Goal: Find specific page/section: Find specific page/section

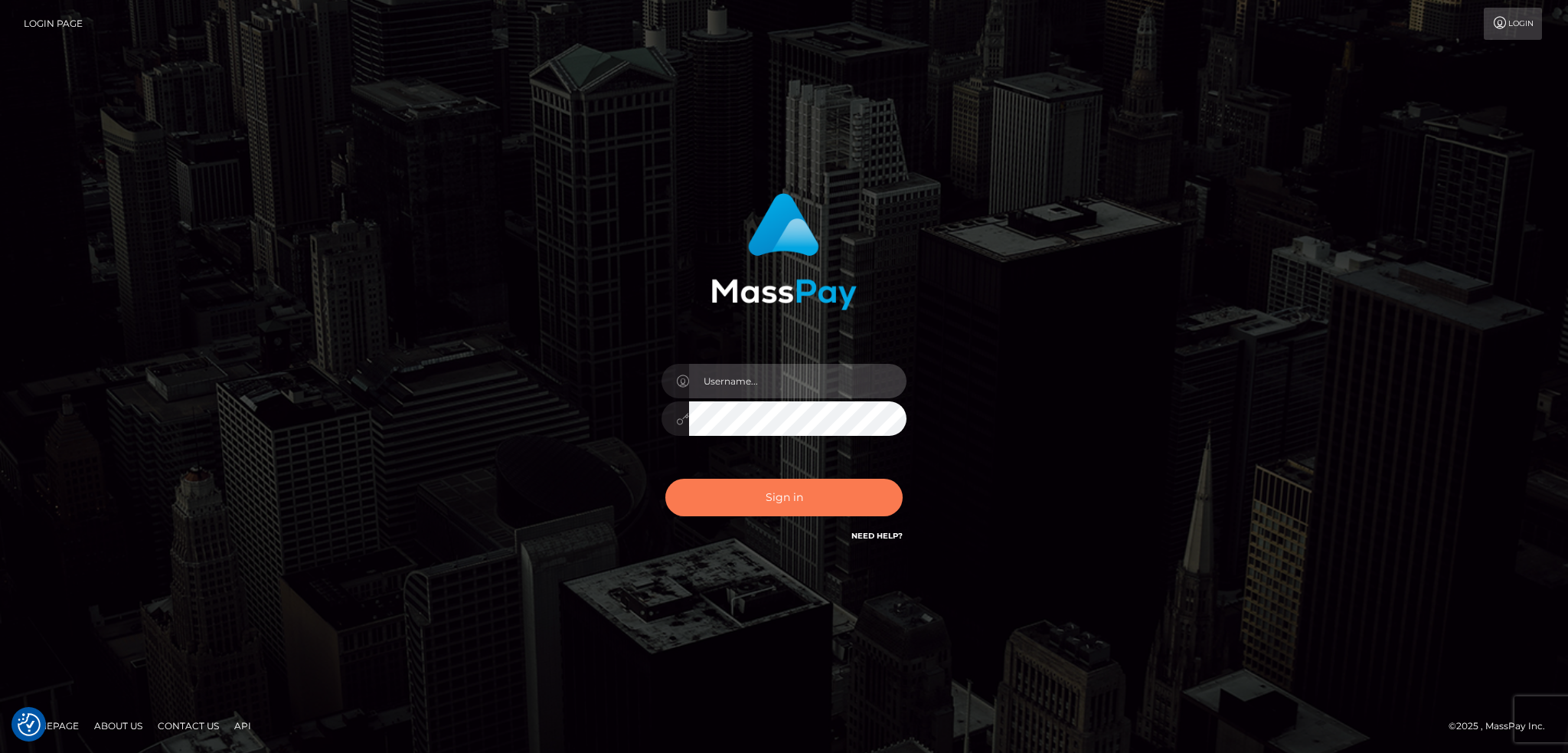
type input "alexstef"
click at [780, 491] on button "Sign in" at bounding box center [784, 497] width 237 height 38
type input "alexstef"
click at [749, 498] on button "Sign in" at bounding box center [784, 497] width 237 height 38
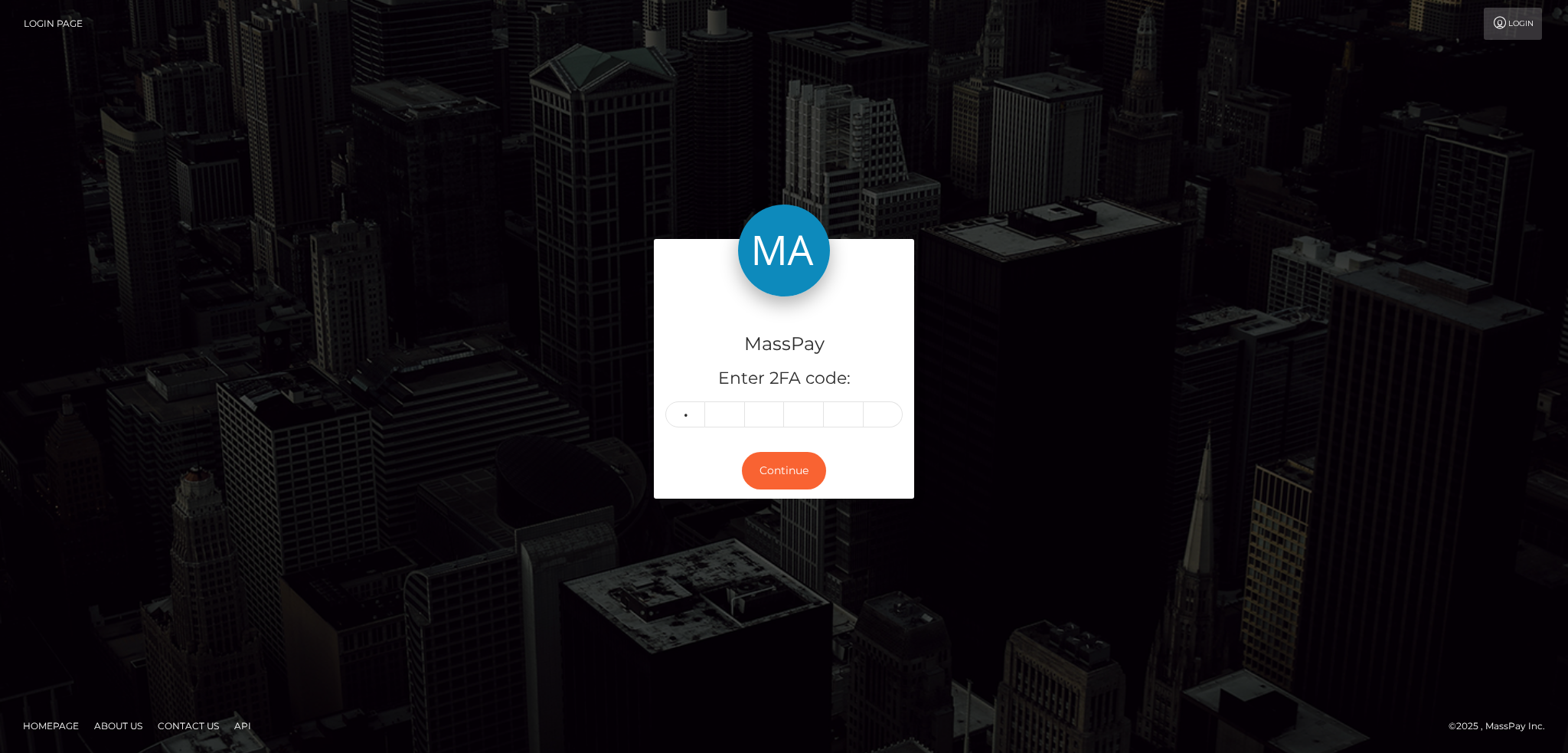
type input "1"
type input "0"
type input "7"
type input "3"
type input "5"
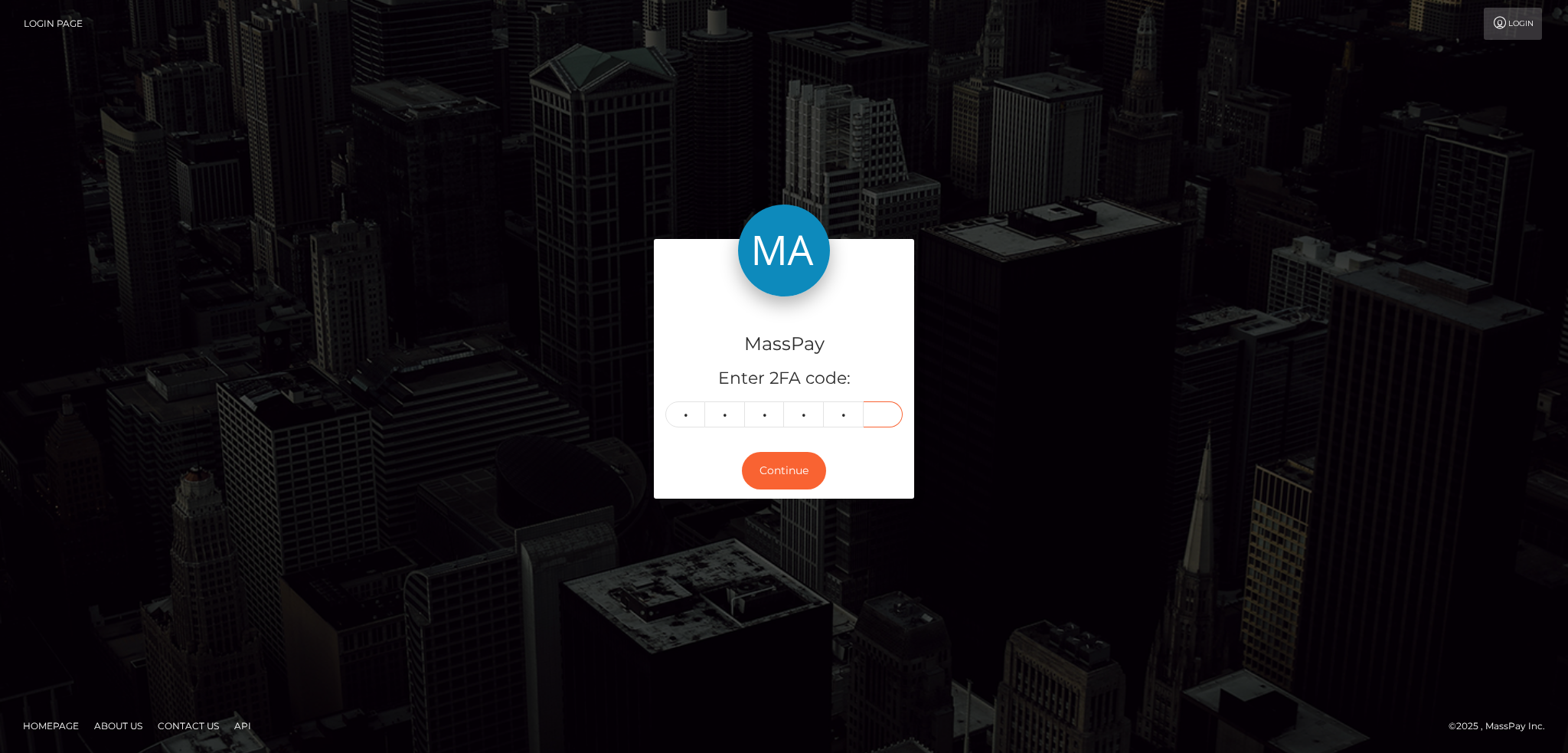
type input "4"
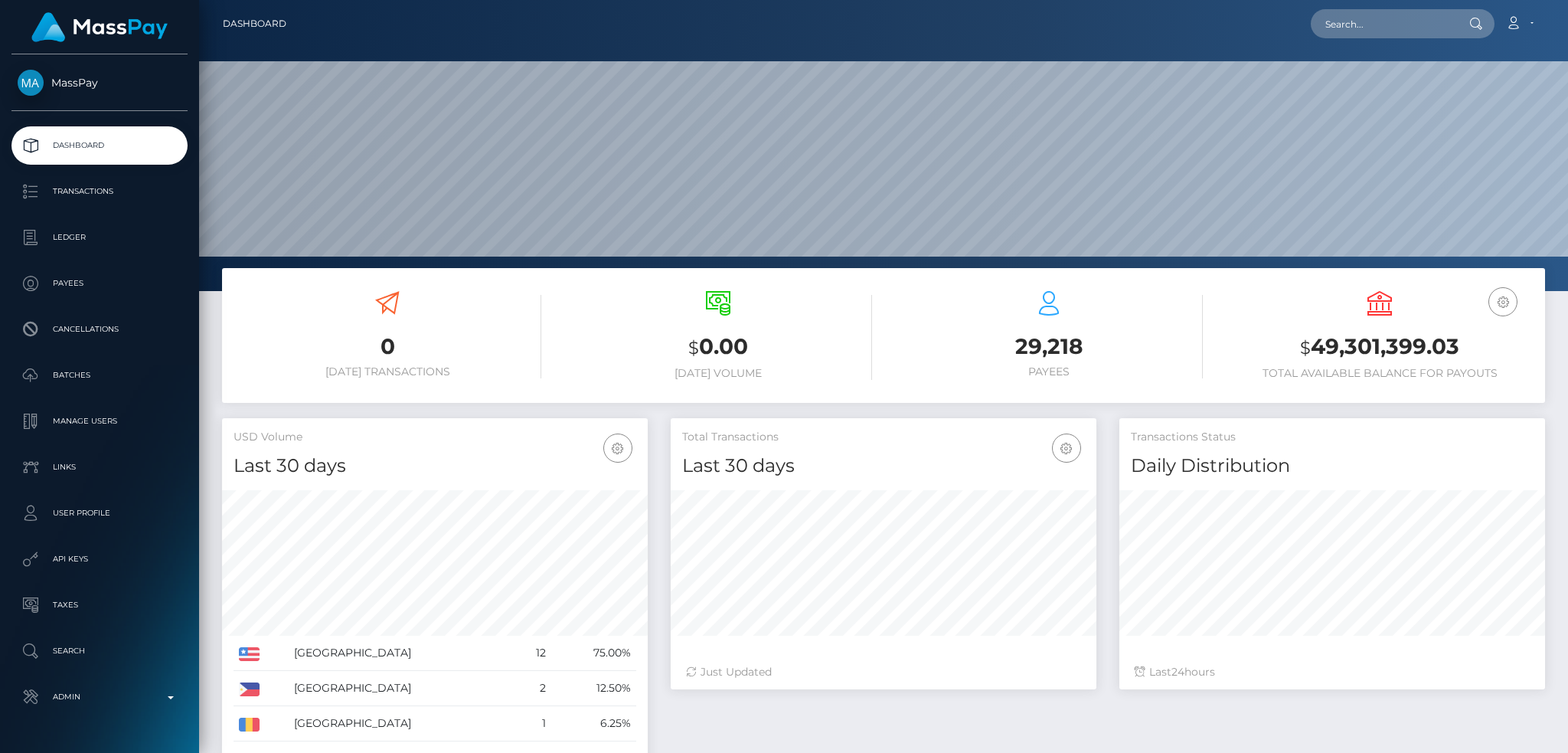
scroll to position [272, 425]
click at [1353, 21] on input "text" at bounding box center [1383, 23] width 144 height 29
paste input "acct_1OyRb5CdVOaNTu9e"
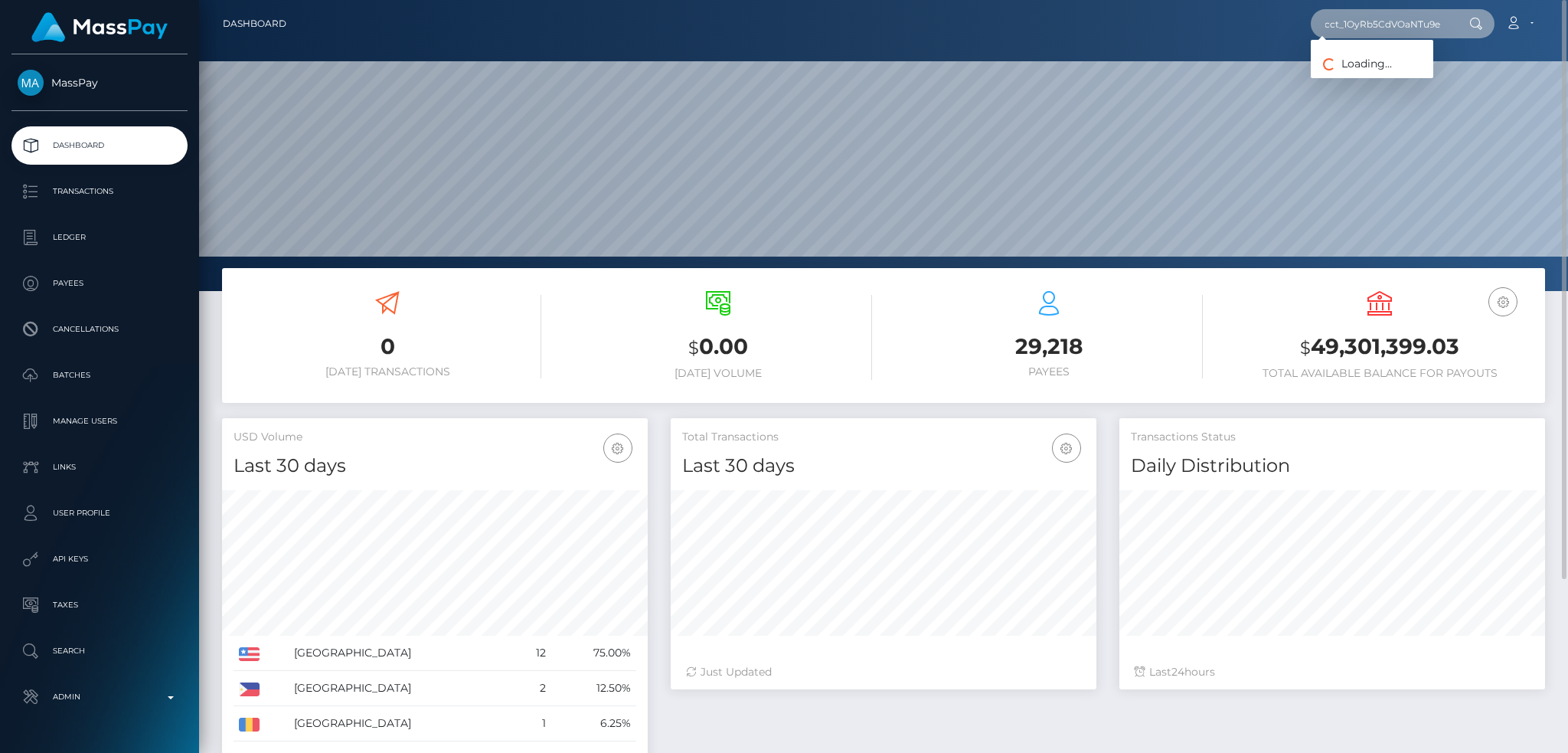
type input "acct_1OyRb5CdVOaNTu9e"
click at [1372, 77] on link "BRANDON M AUTIERO" at bounding box center [1372, 79] width 123 height 29
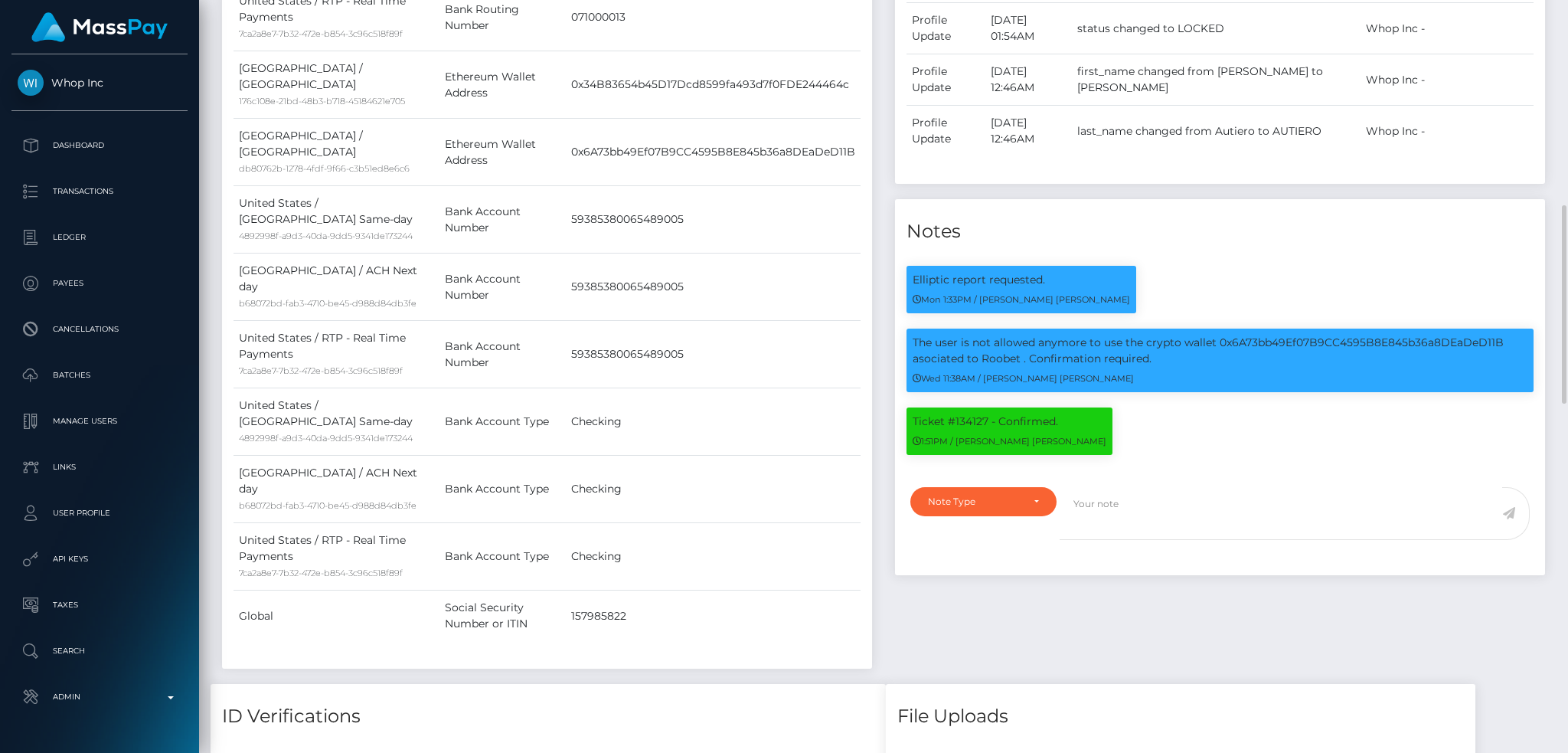
scroll to position [184, 425]
click at [1319, 334] on p "The user is not allowed anymore to use the crypto wallet 0x6A73bb49Ef07B9CC4595…" at bounding box center [1220, 350] width 614 height 32
copy p "0x6A73bb49Ef07B9CC4595B8E845b36a8DEaDeD11B"
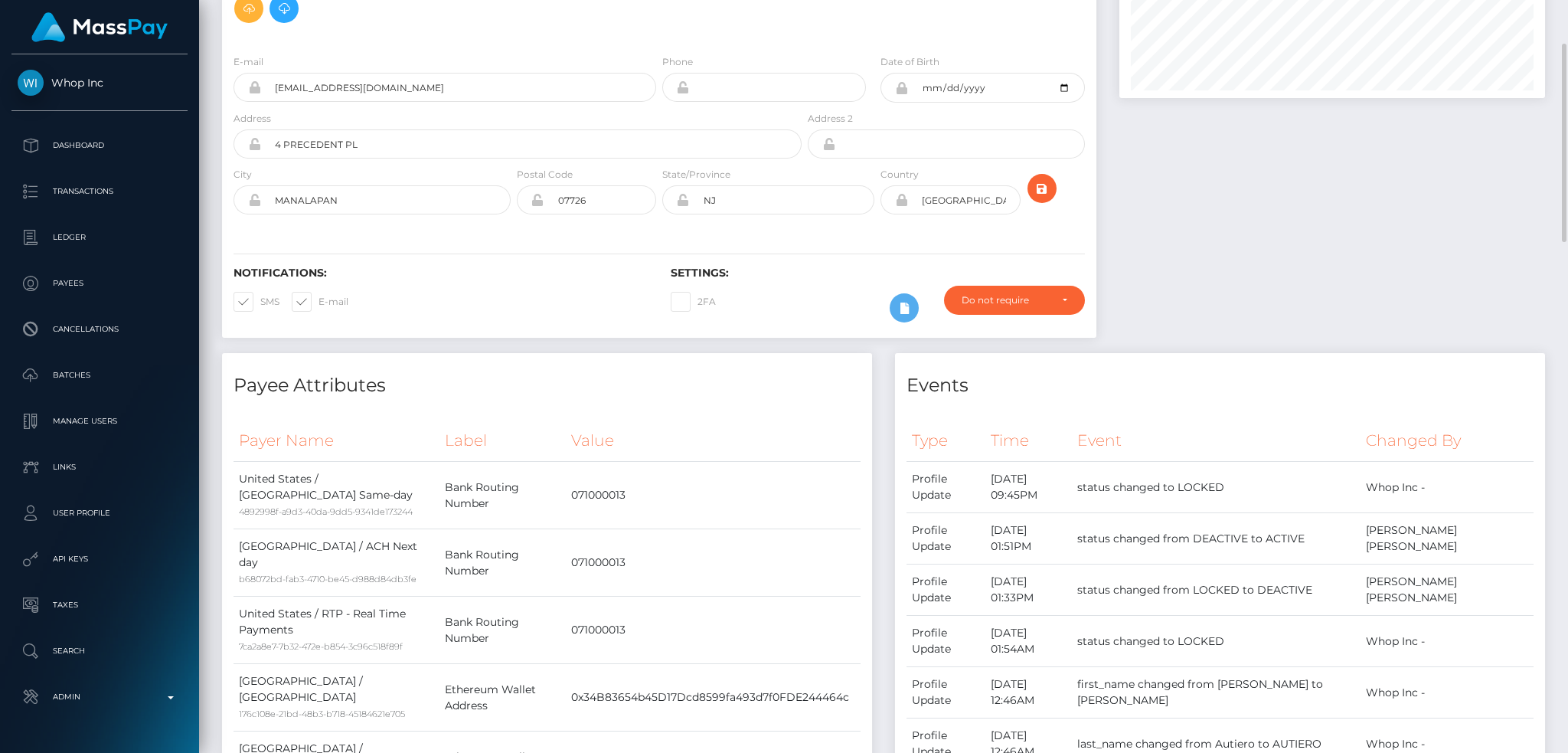
scroll to position [0, 0]
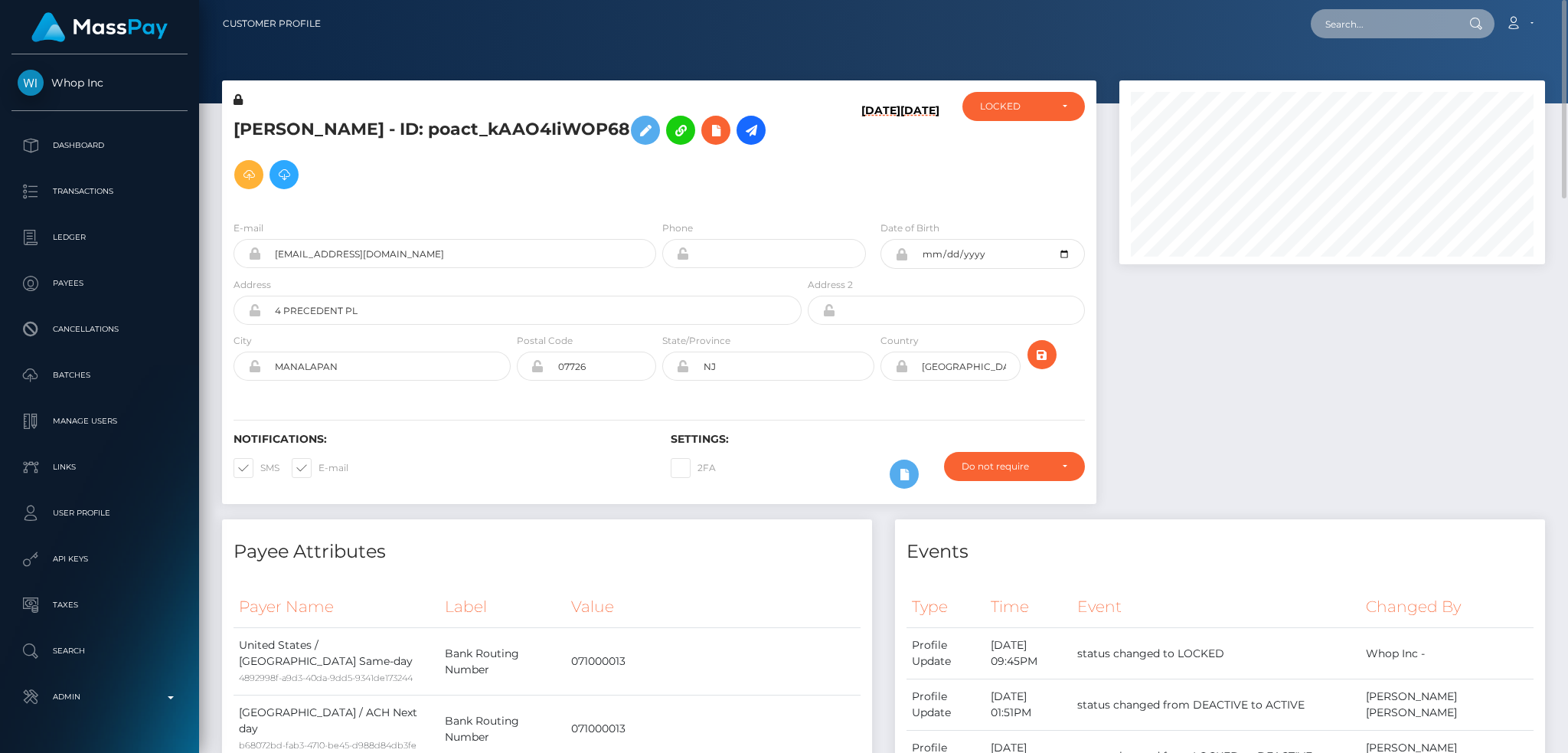
drag, startPoint x: 1352, startPoint y: 16, endPoint x: 1326, endPoint y: 20, distance: 26.3
click at [1352, 16] on input "text" at bounding box center [1383, 23] width 144 height 29
paste input "liyaliu2014@gmail.com"
type input "liyaliu2014@gmail.com"
click at [1350, 73] on link "Tong Liu" at bounding box center [1372, 79] width 123 height 29
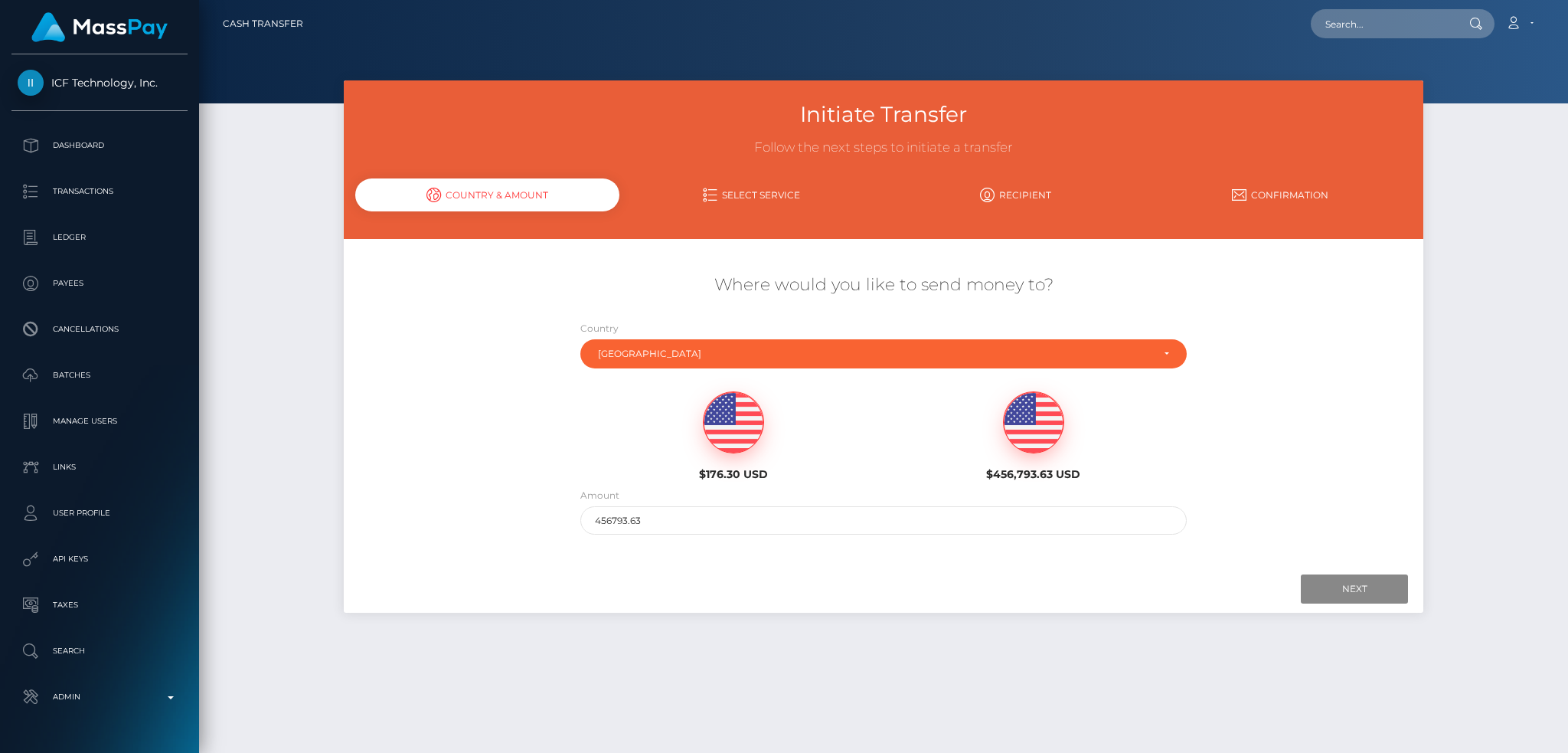
click at [757, 431] on img at bounding box center [734, 422] width 60 height 61
type input "176.3"
click at [1355, 580] on input "Next" at bounding box center [1355, 589] width 107 height 29
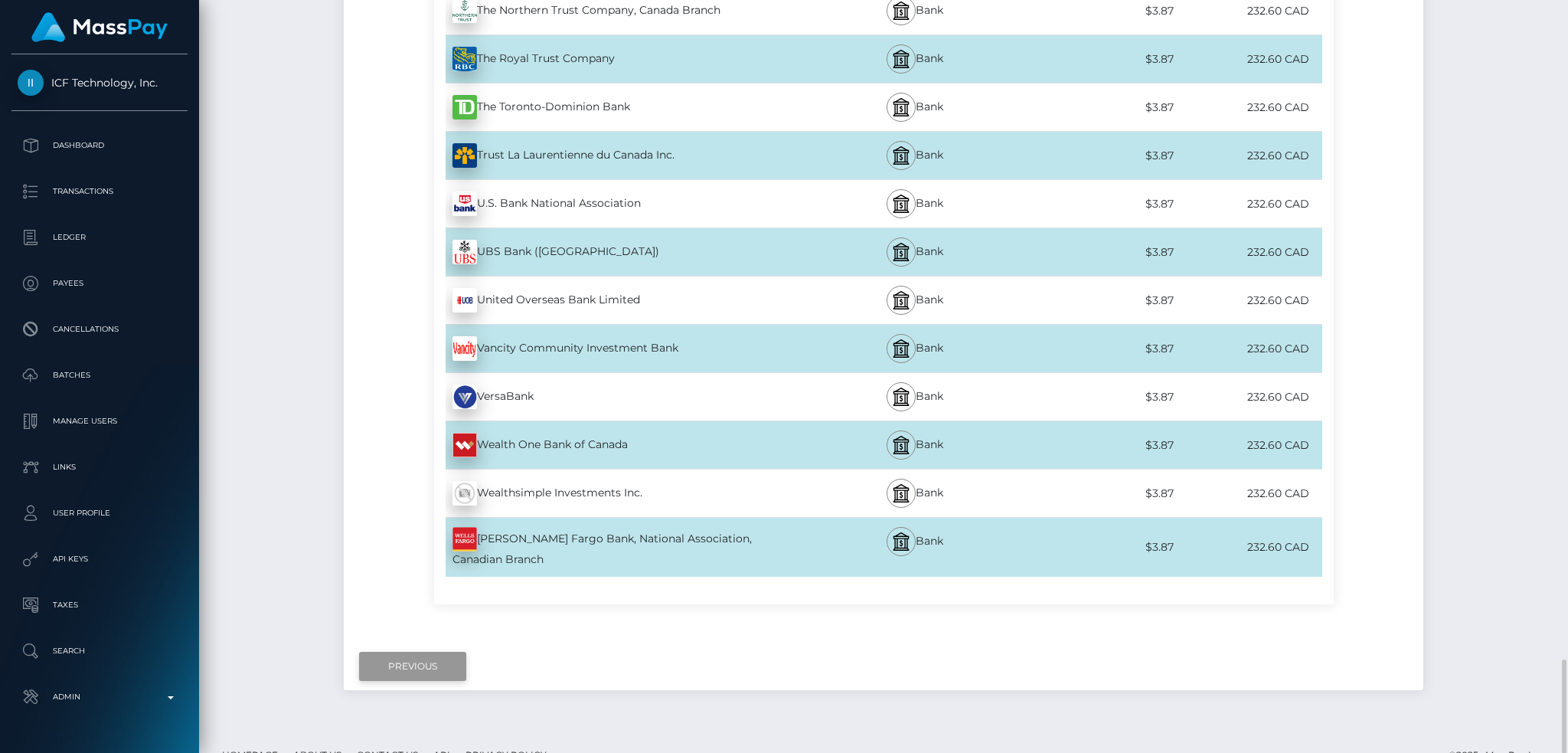
click at [432, 651] on input "Previous" at bounding box center [413, 665] width 107 height 29
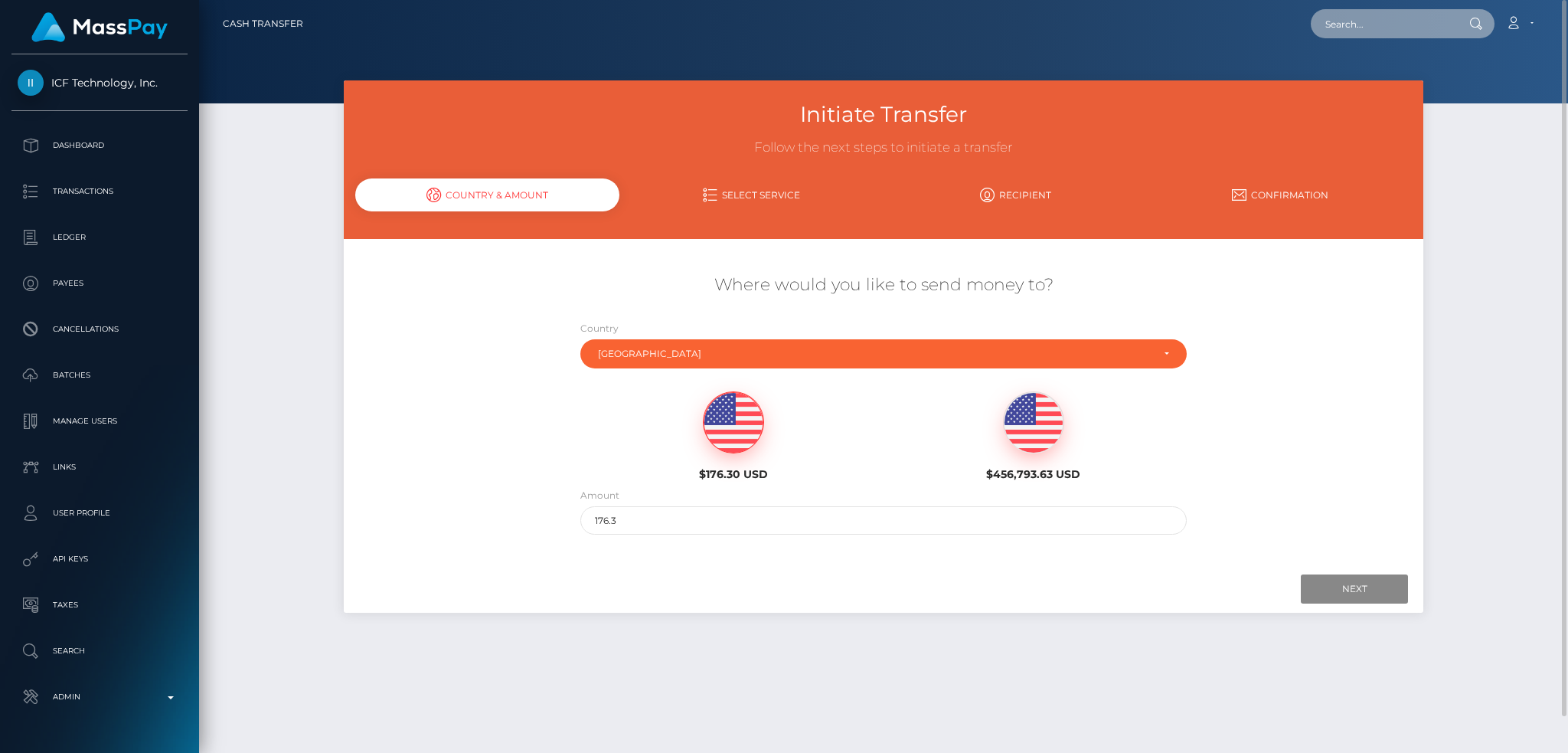
click at [1392, 14] on input "text" at bounding box center [1383, 23] width 144 height 29
paste input "tranhonglien160191@gmail.com"
type input "tranhonglien160191@gmail.com"
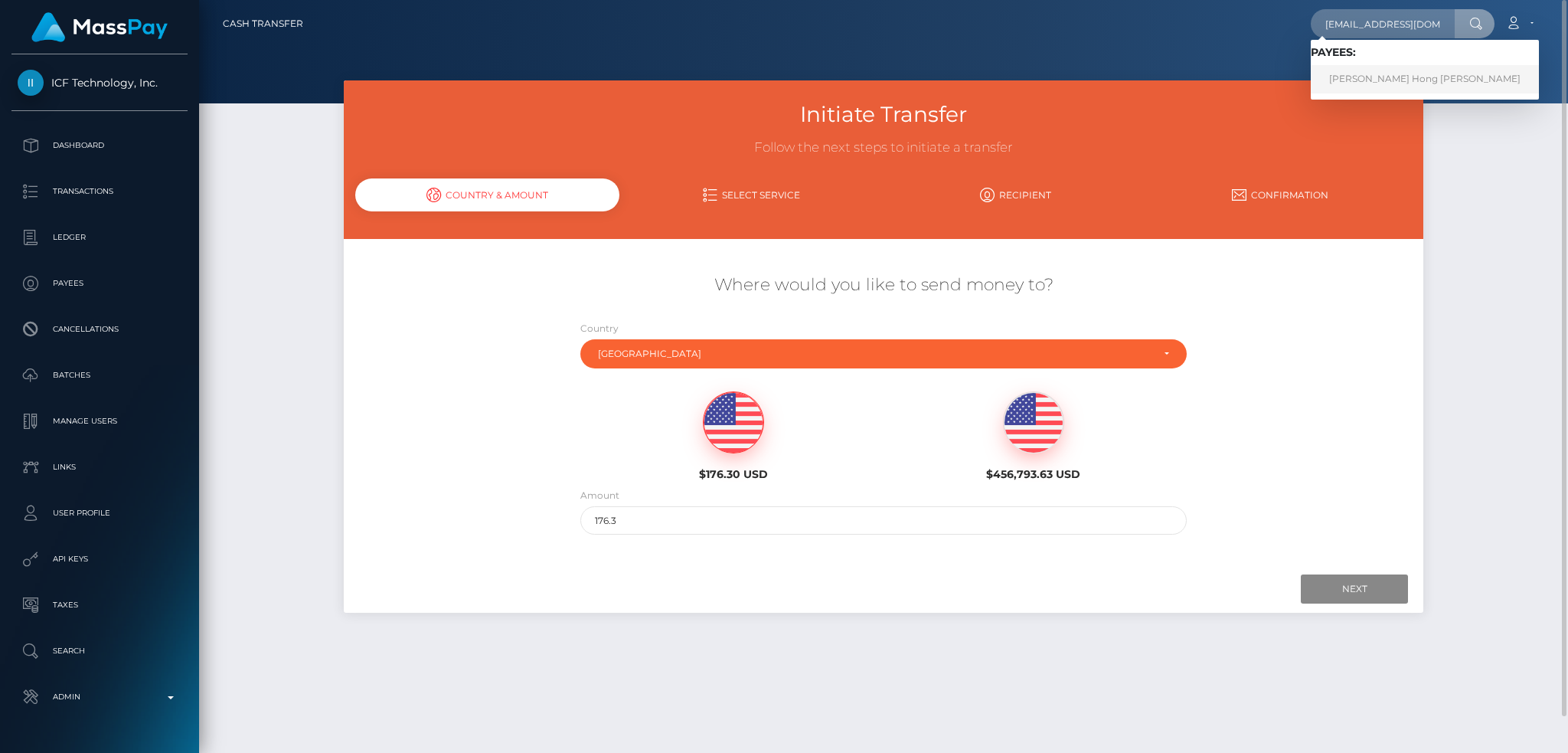
click at [1370, 78] on link "Lien Thi Hong Tran" at bounding box center [1425, 79] width 228 height 29
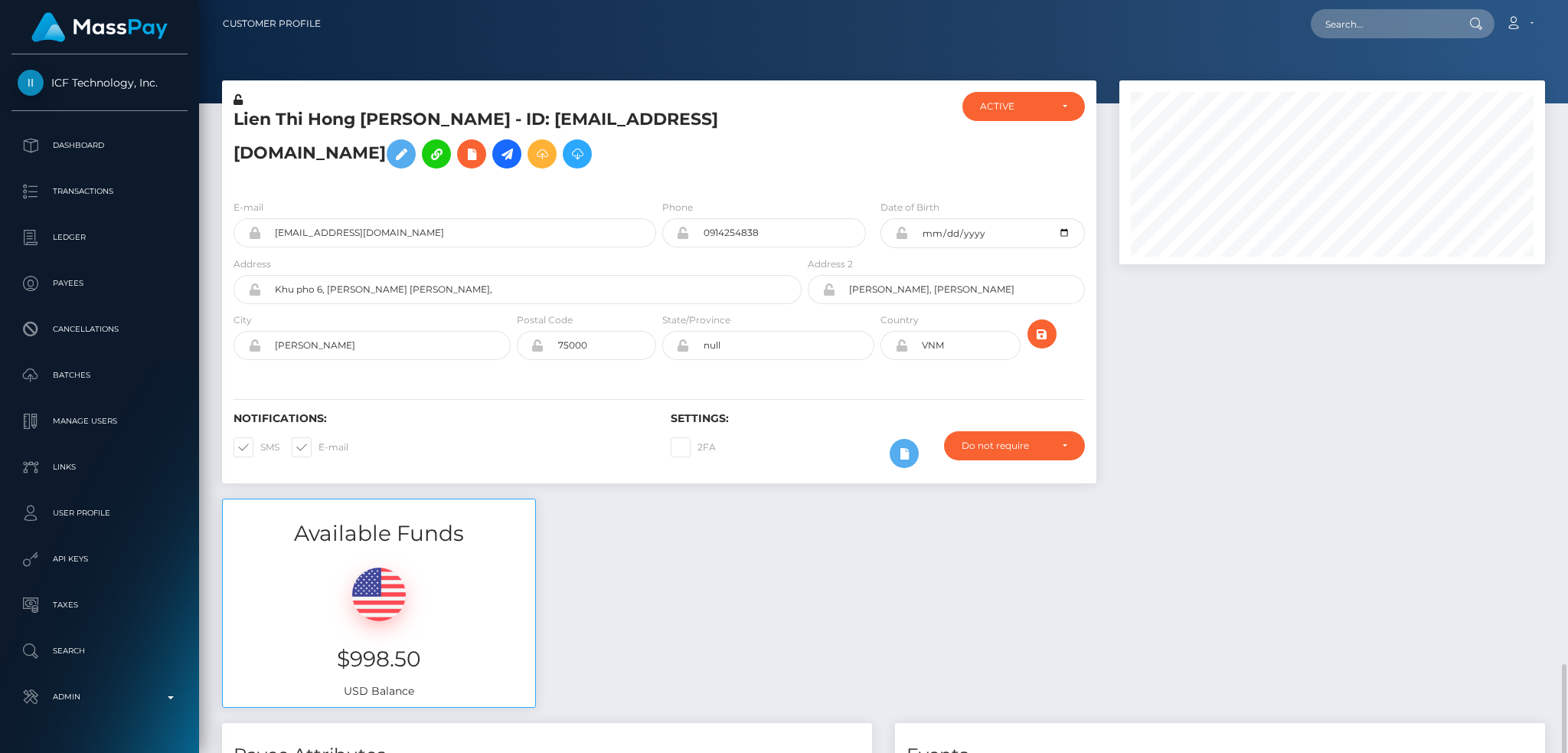
scroll to position [510, 0]
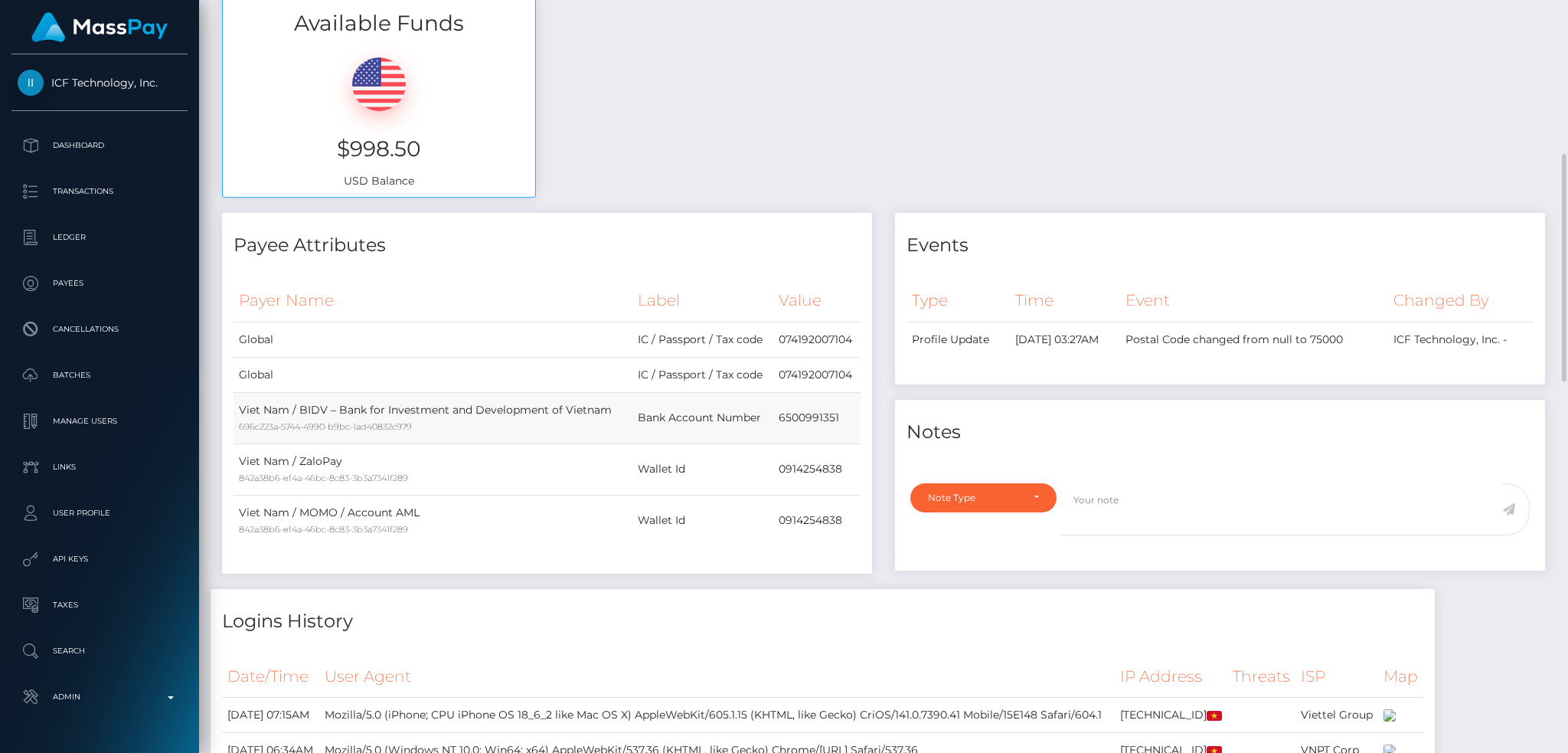
click at [810, 431] on td "6500991351" at bounding box center [817, 418] width 87 height 52
click at [811, 494] on td "0914254838" at bounding box center [817, 469] width 87 height 52
copy td "0914254838"
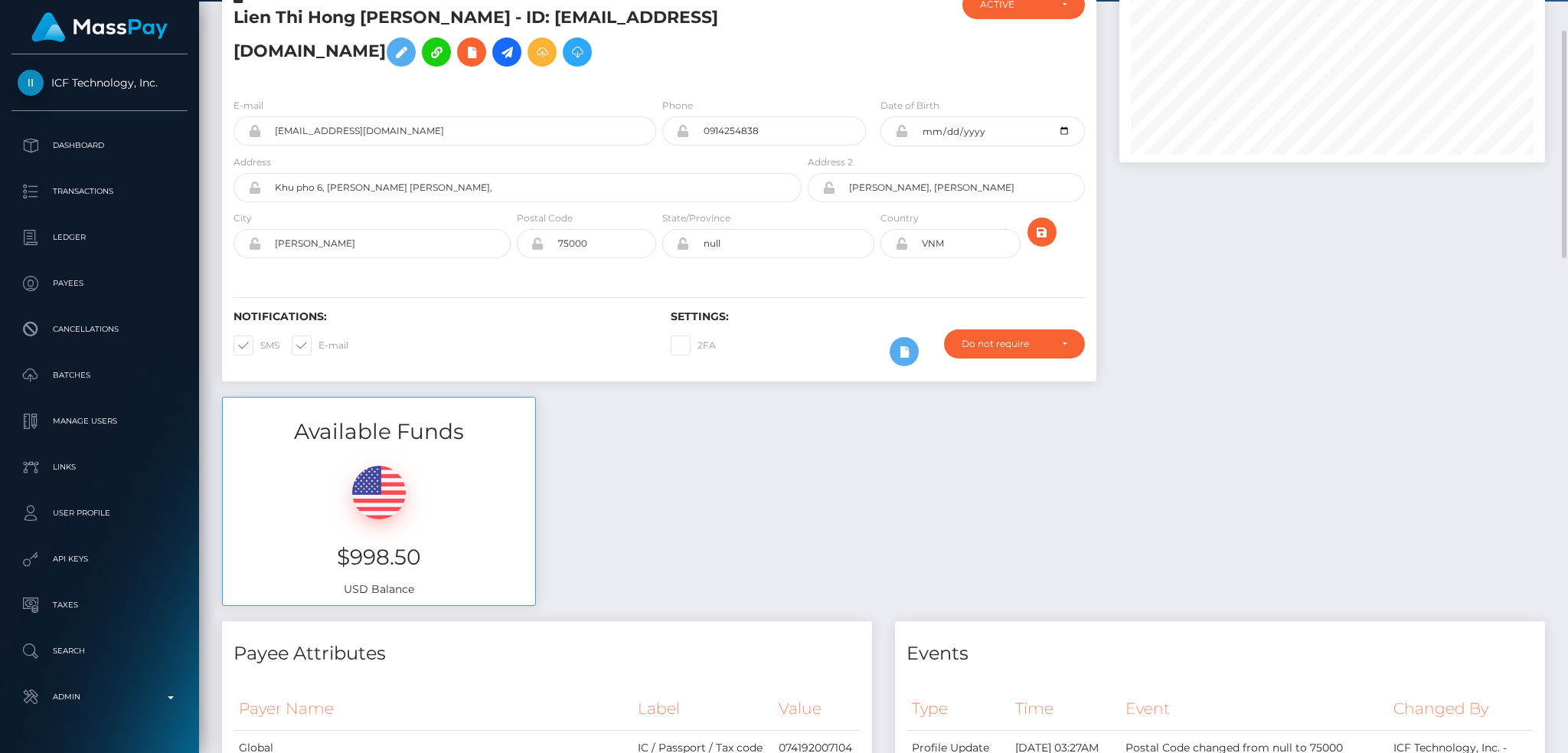
scroll to position [0, 0]
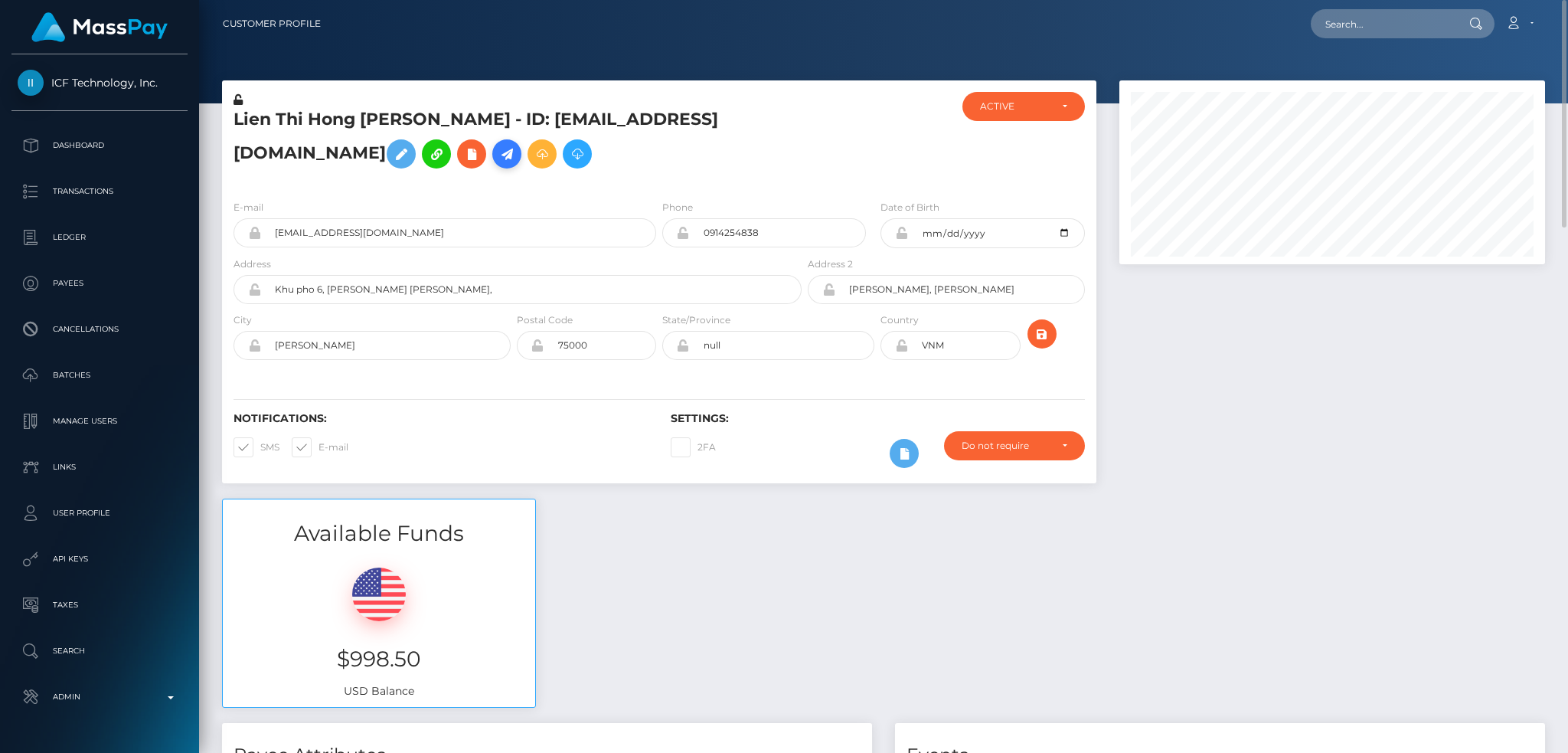
click at [498, 164] on icon at bounding box center [507, 154] width 18 height 19
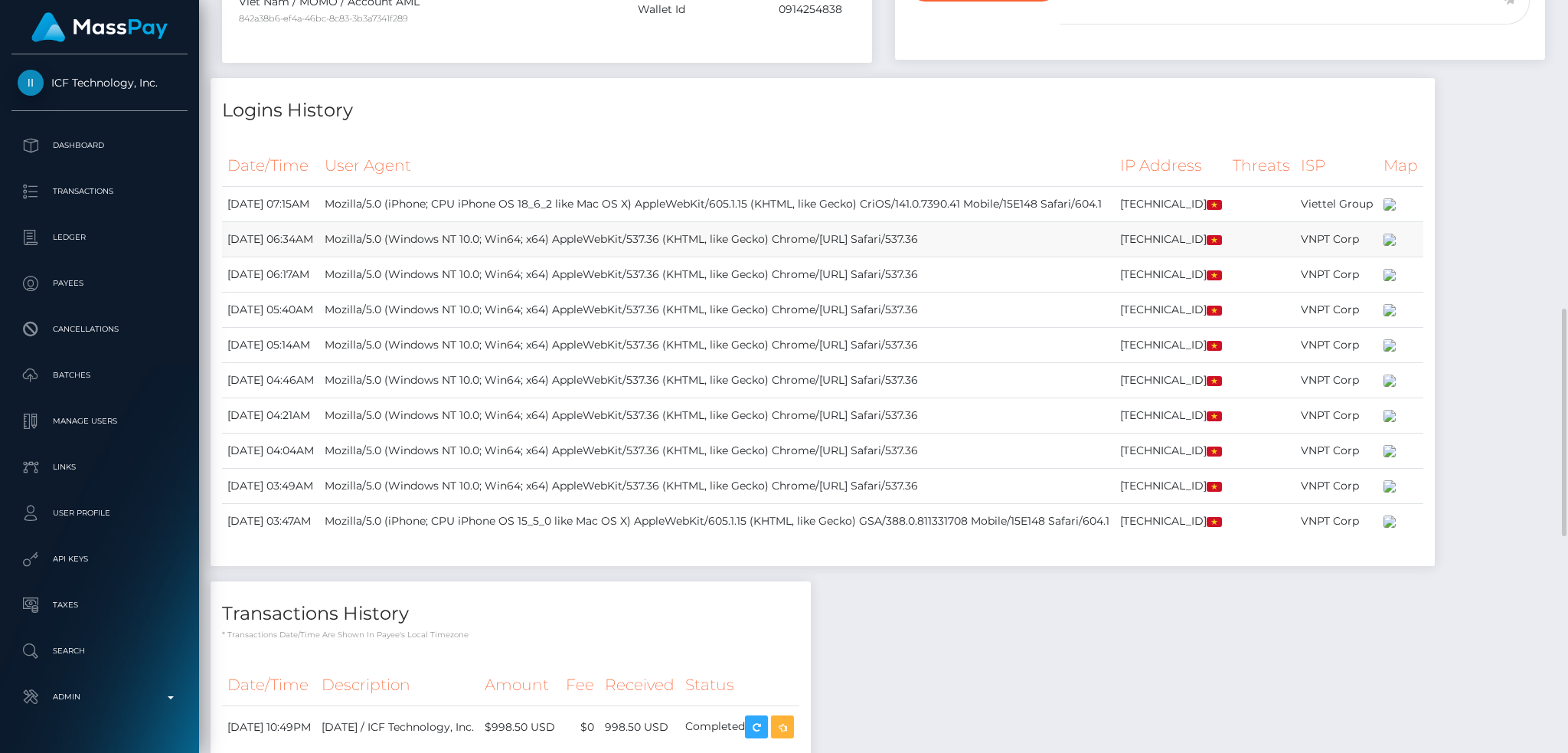
scroll to position [510, 0]
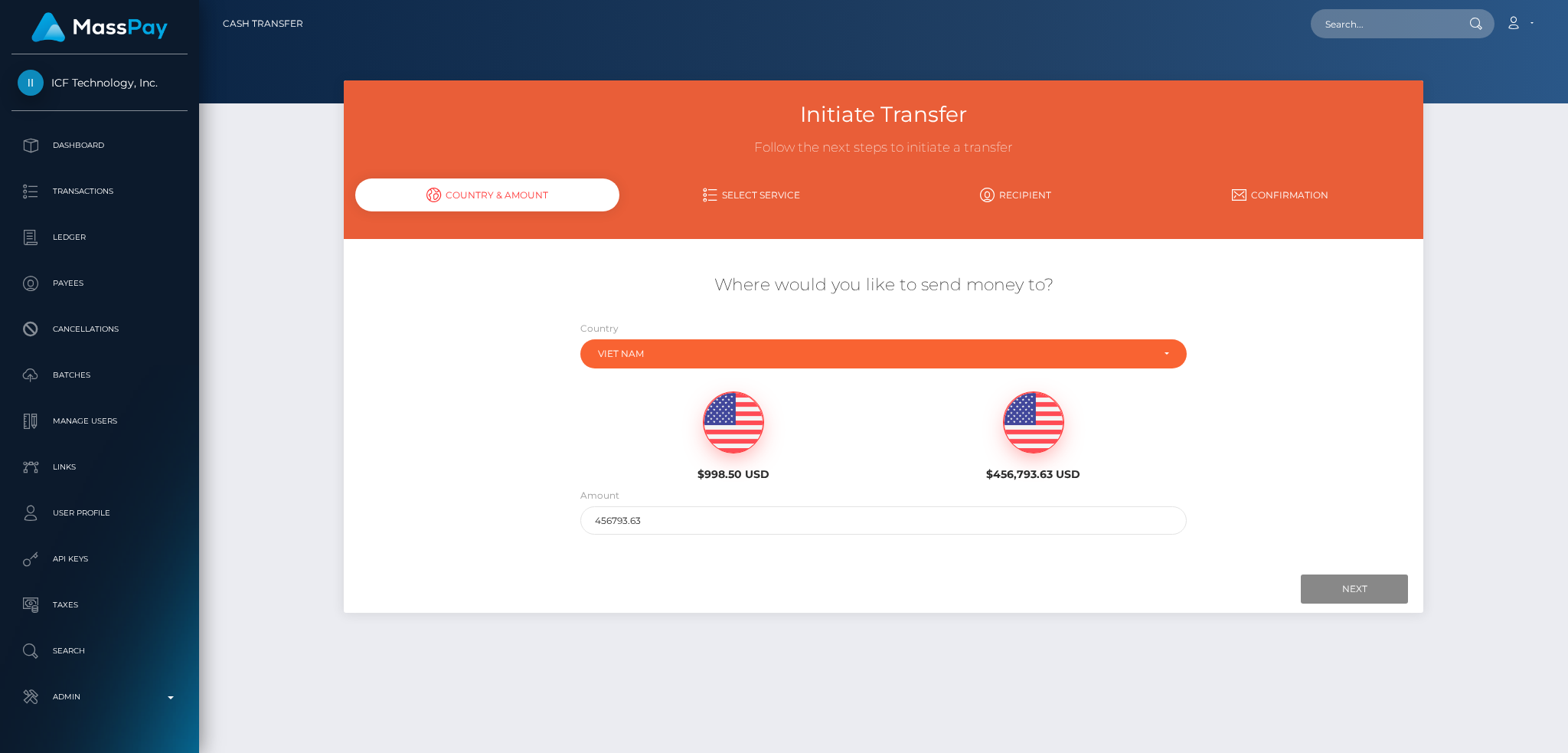
click at [749, 429] on img at bounding box center [734, 422] width 60 height 61
type input "998.5"
click at [1326, 592] on input "Next" at bounding box center [1355, 589] width 107 height 29
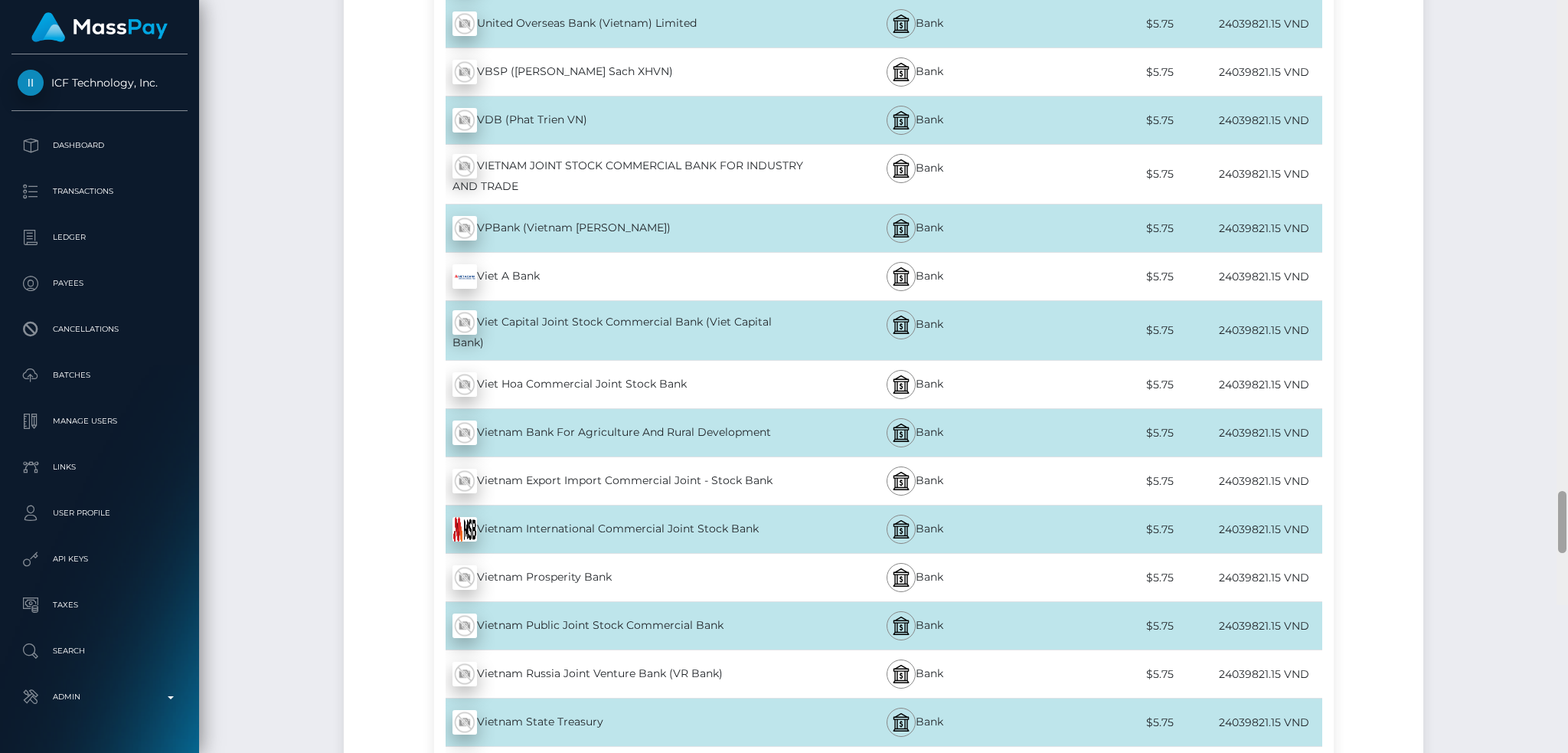
drag, startPoint x: 1562, startPoint y: 113, endPoint x: 1566, endPoint y: 667, distance: 554.0
click at [1566, 553] on div at bounding box center [1562, 521] width 8 height 62
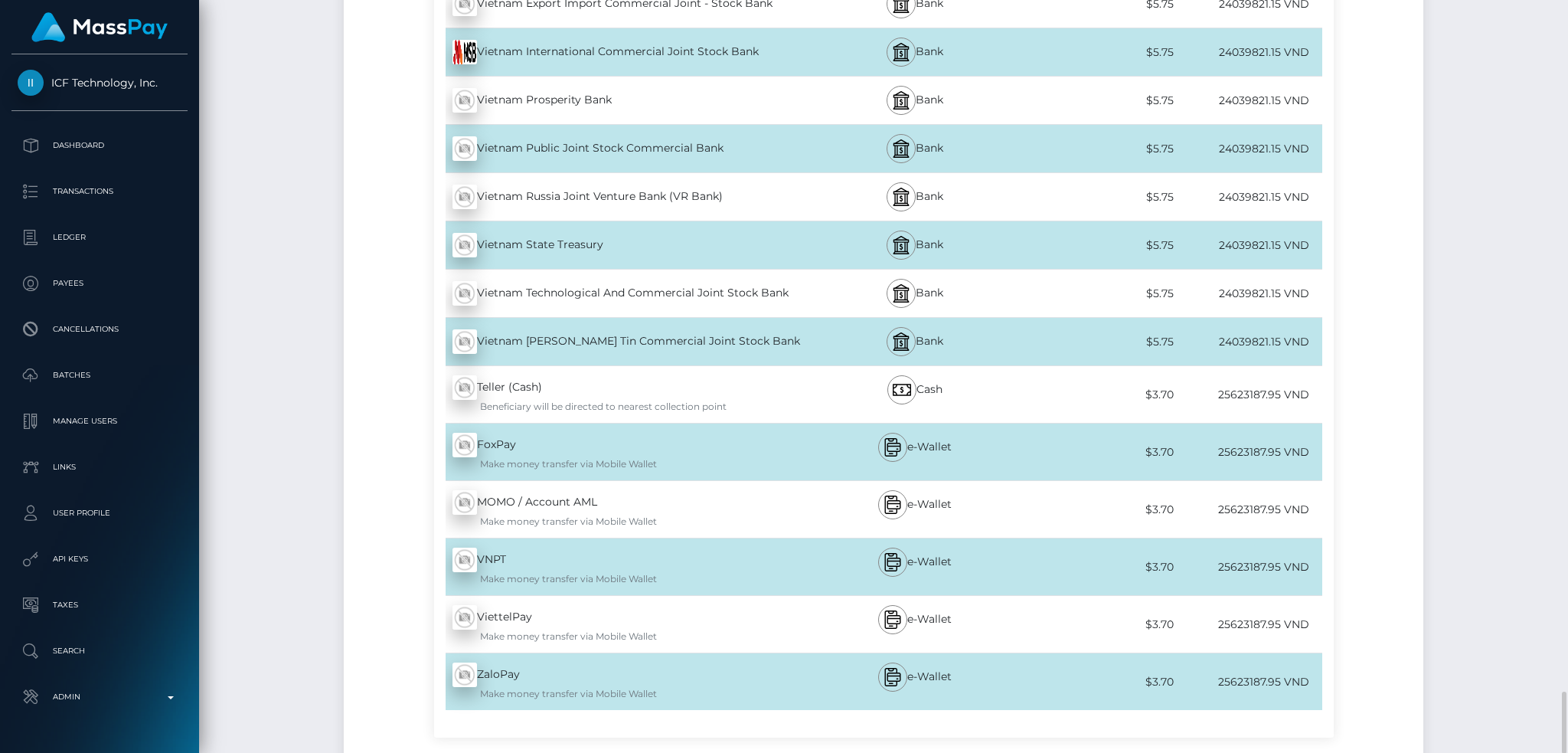
click at [719, 686] on div "Make money transfer via Mobile Wallet" at bounding box center [628, 693] width 351 height 14
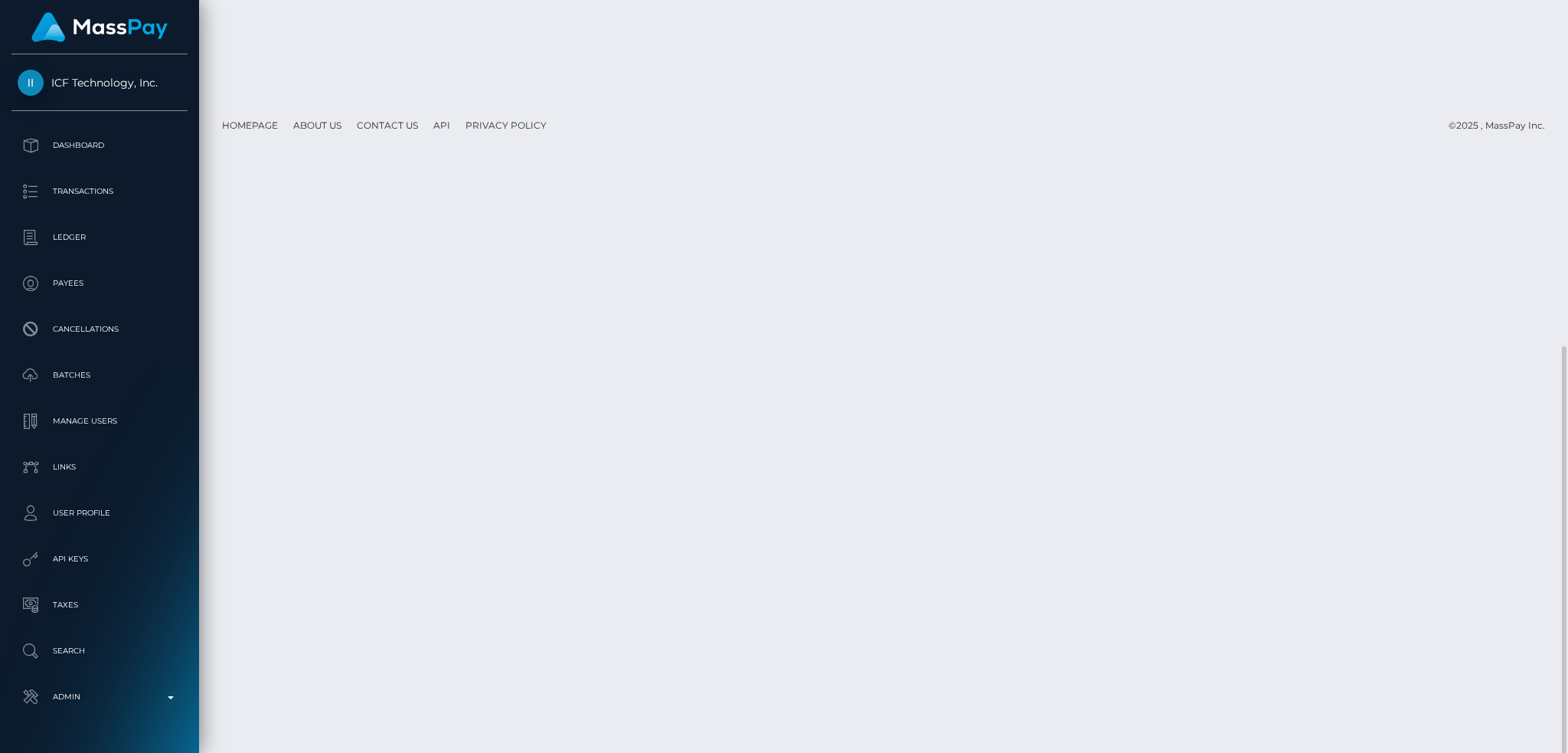
scroll to position [0, 0]
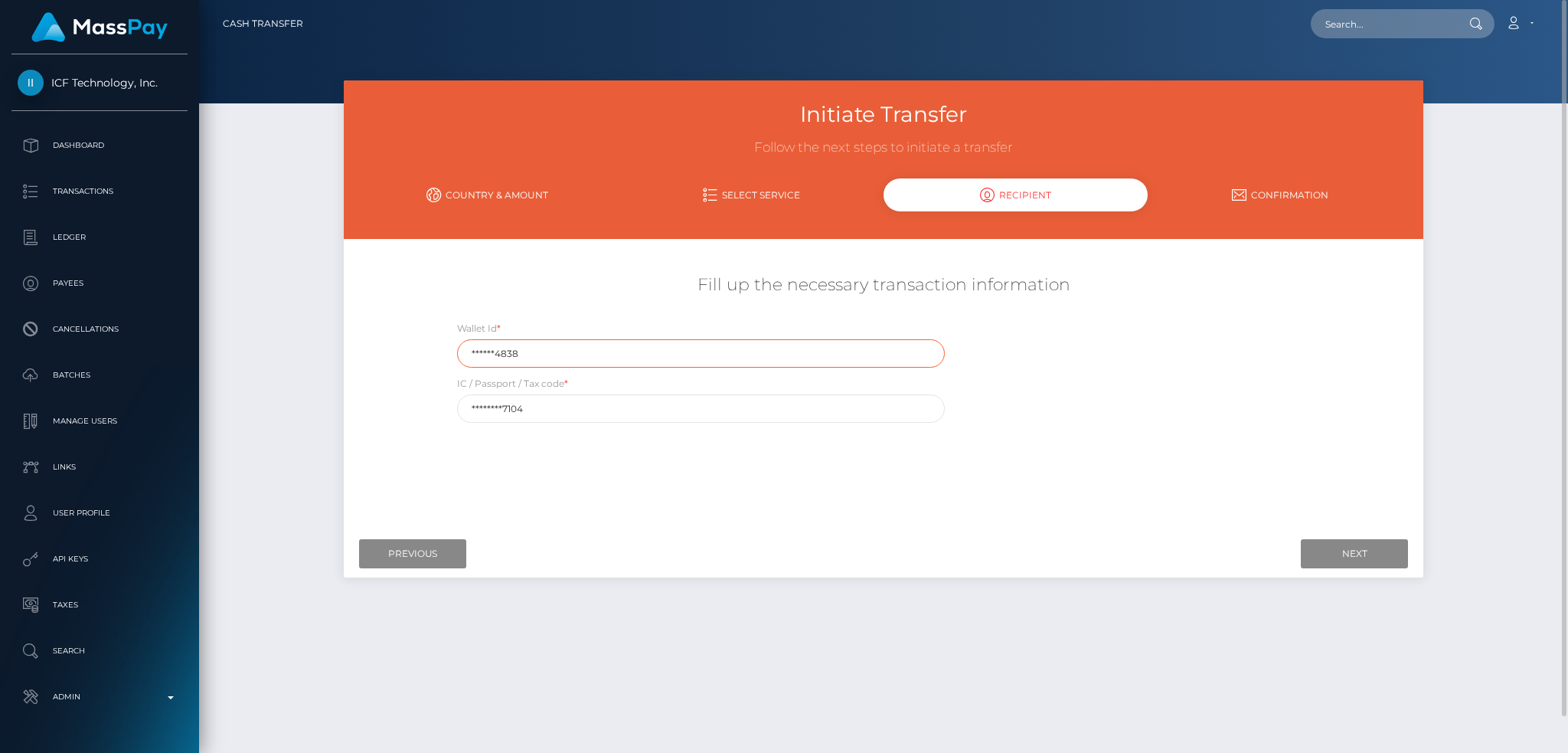
click at [691, 352] on input "******4838" at bounding box center [701, 353] width 489 height 29
paste input "091425"
type input "0914254838"
click at [573, 406] on input "********7104" at bounding box center [701, 408] width 489 height 29
type input "074192007104"
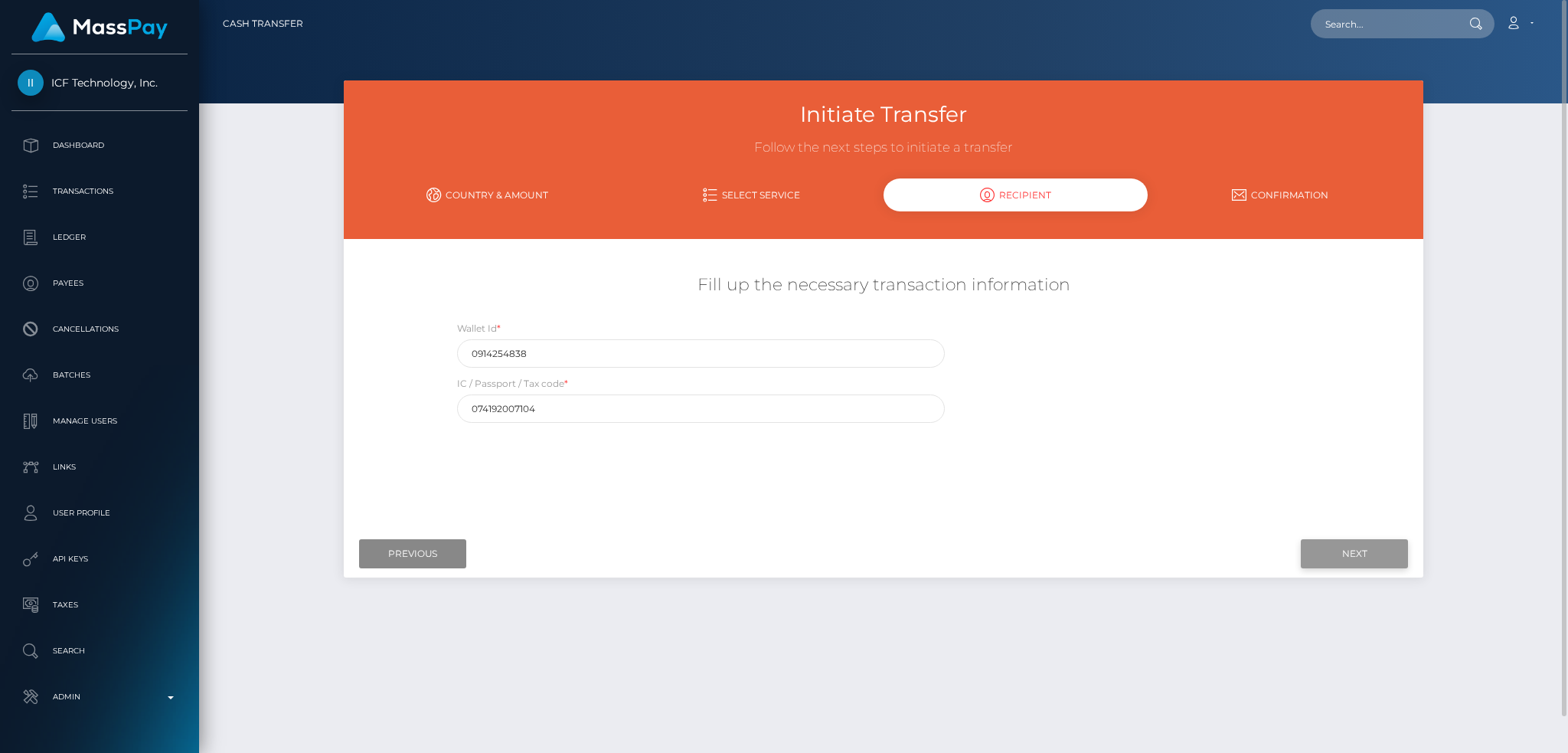
click at [1345, 556] on input "Next" at bounding box center [1355, 553] width 107 height 29
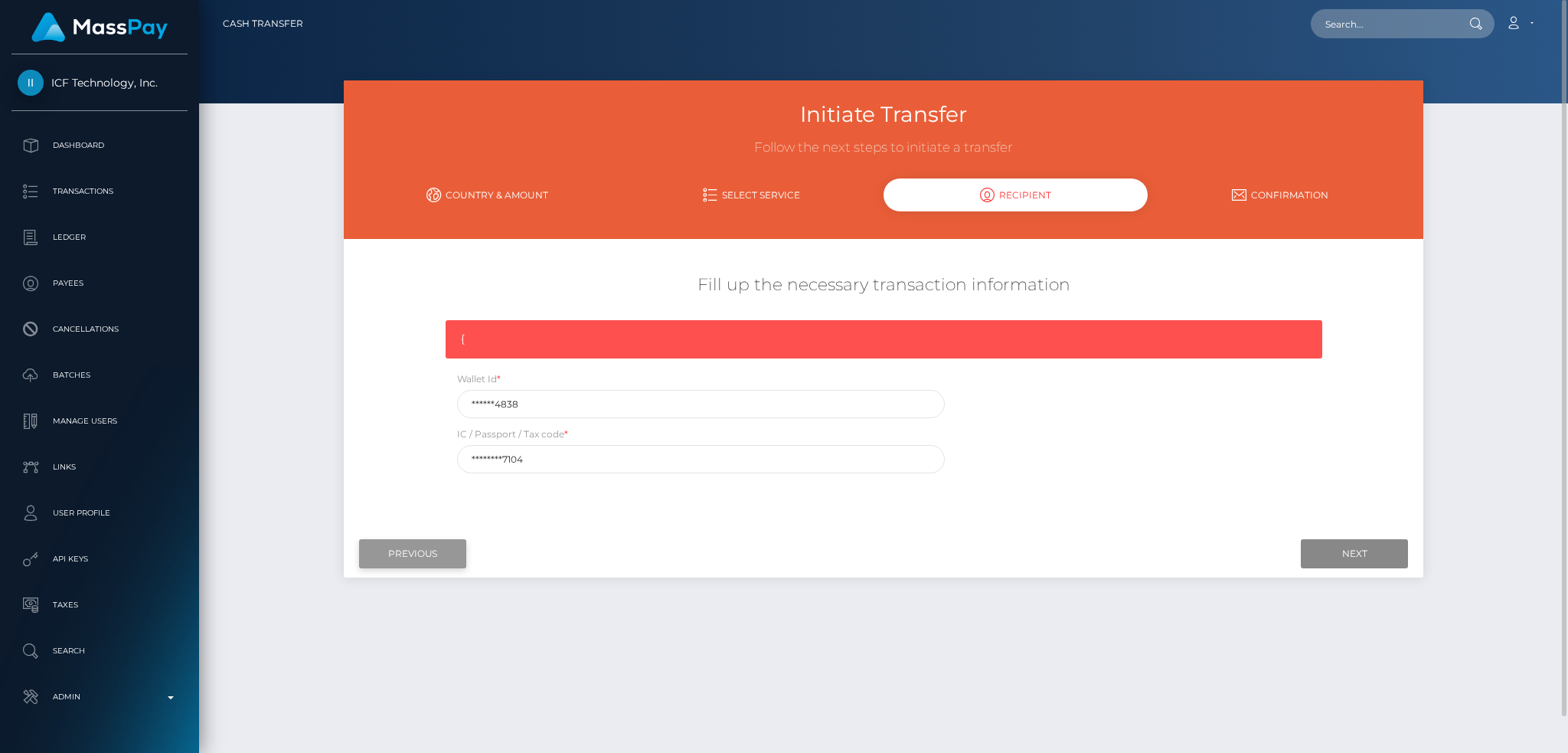
click at [449, 550] on input "Previous" at bounding box center [413, 553] width 107 height 29
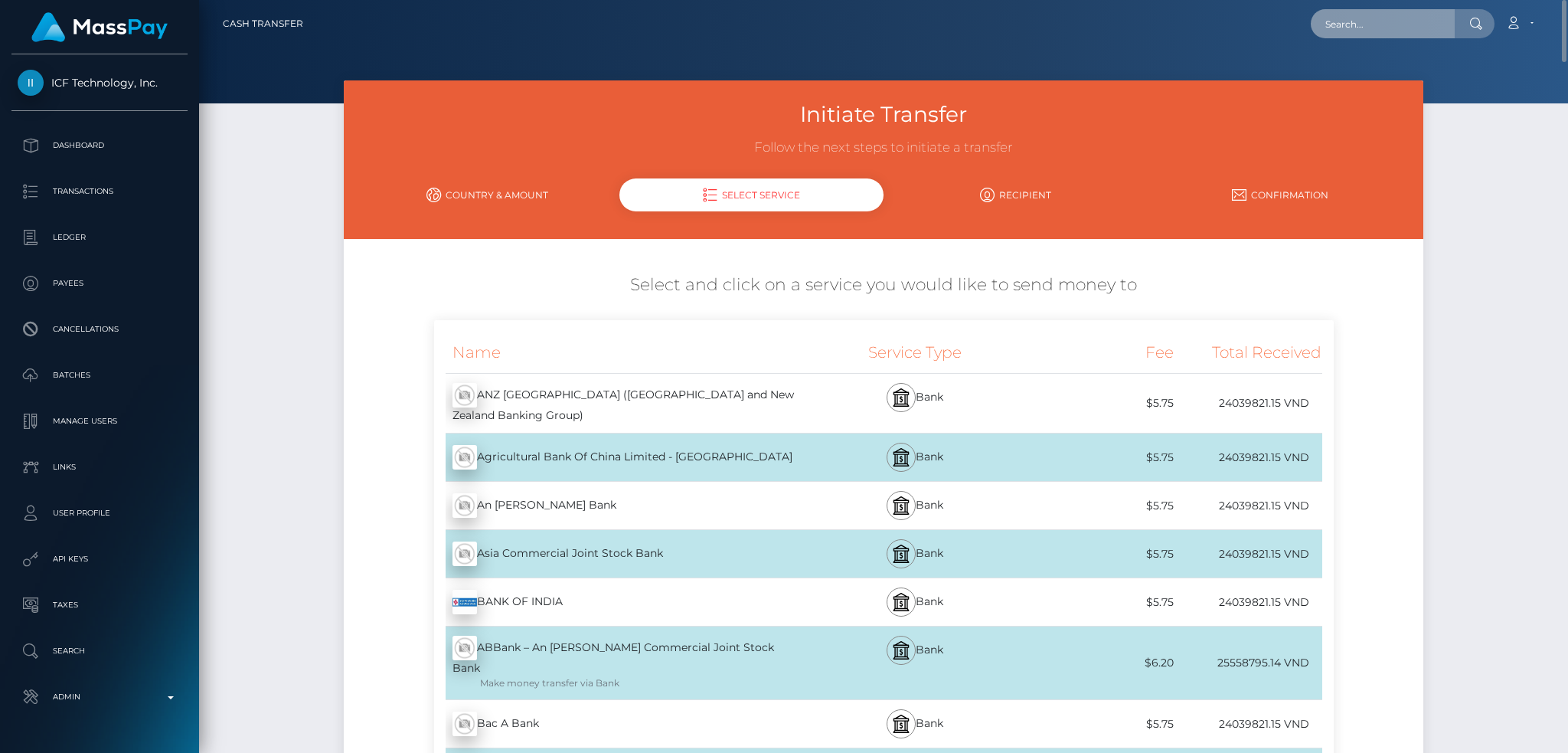
click at [1355, 27] on input "text" at bounding box center [1383, 23] width 144 height 29
paste input "68e5548941a3f"
type input "68e5548941a3f"
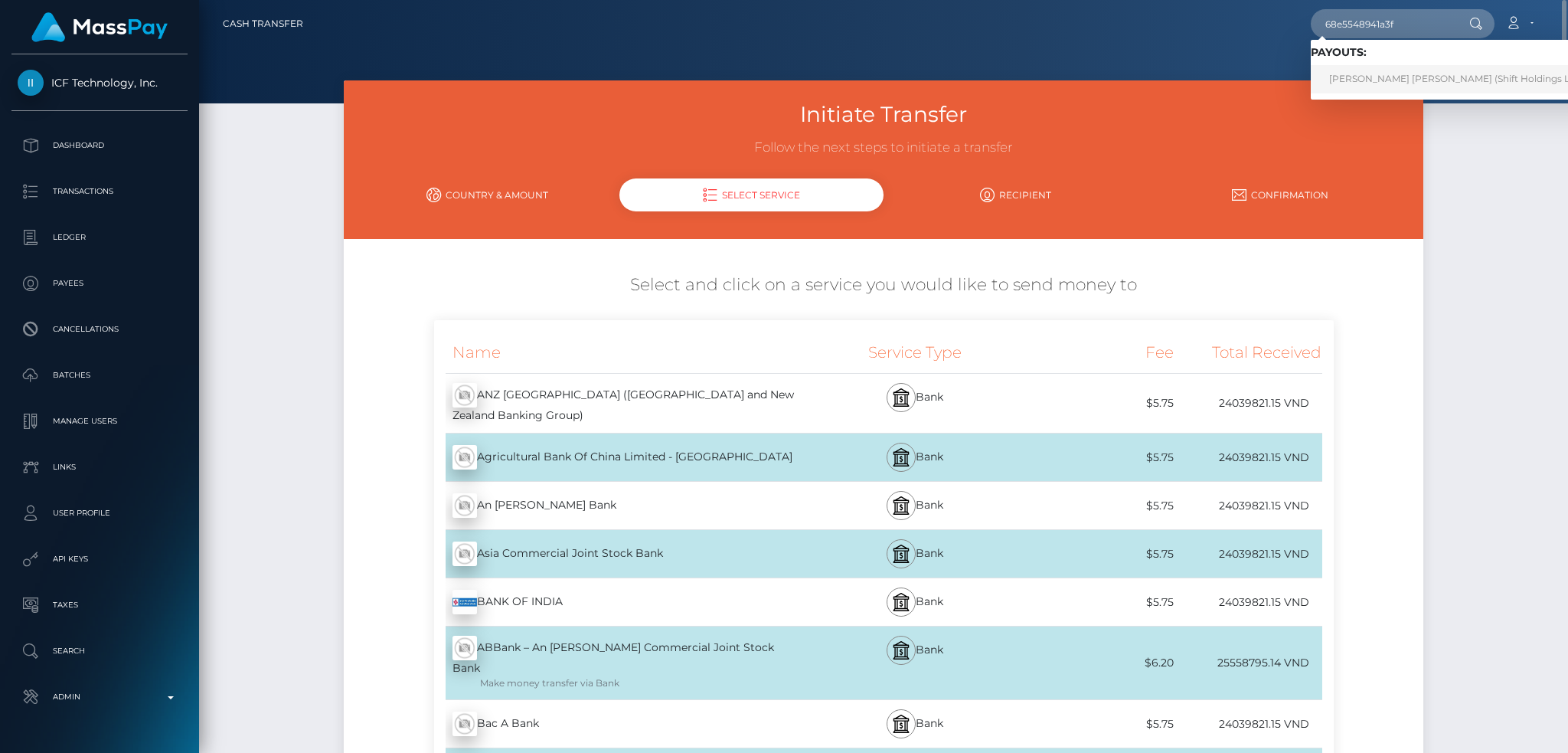
click at [1391, 78] on link "Abdou Yande Ndoye (Shift Holdings Ltd. - )" at bounding box center [1462, 79] width 301 height 29
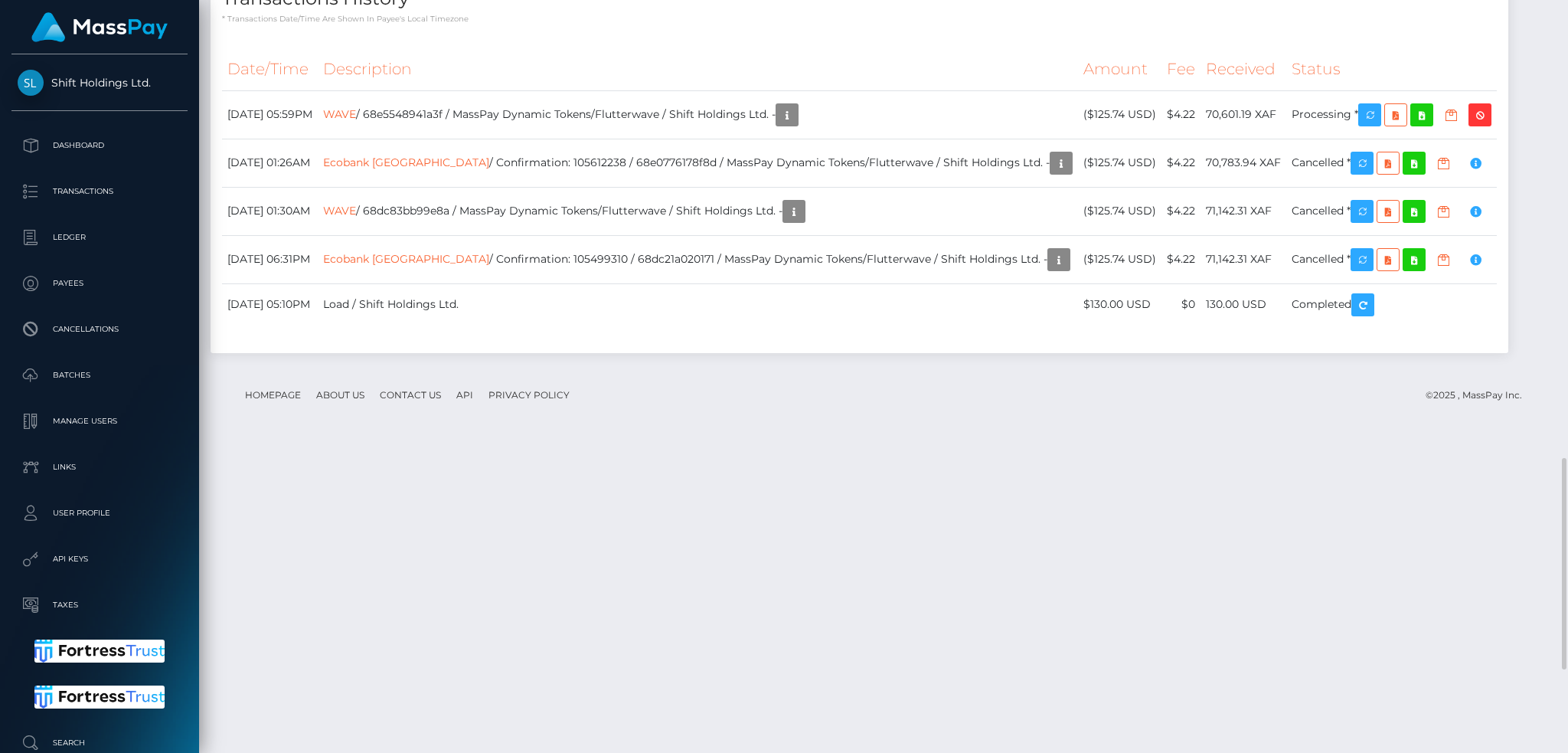
scroll to position [1931, 0]
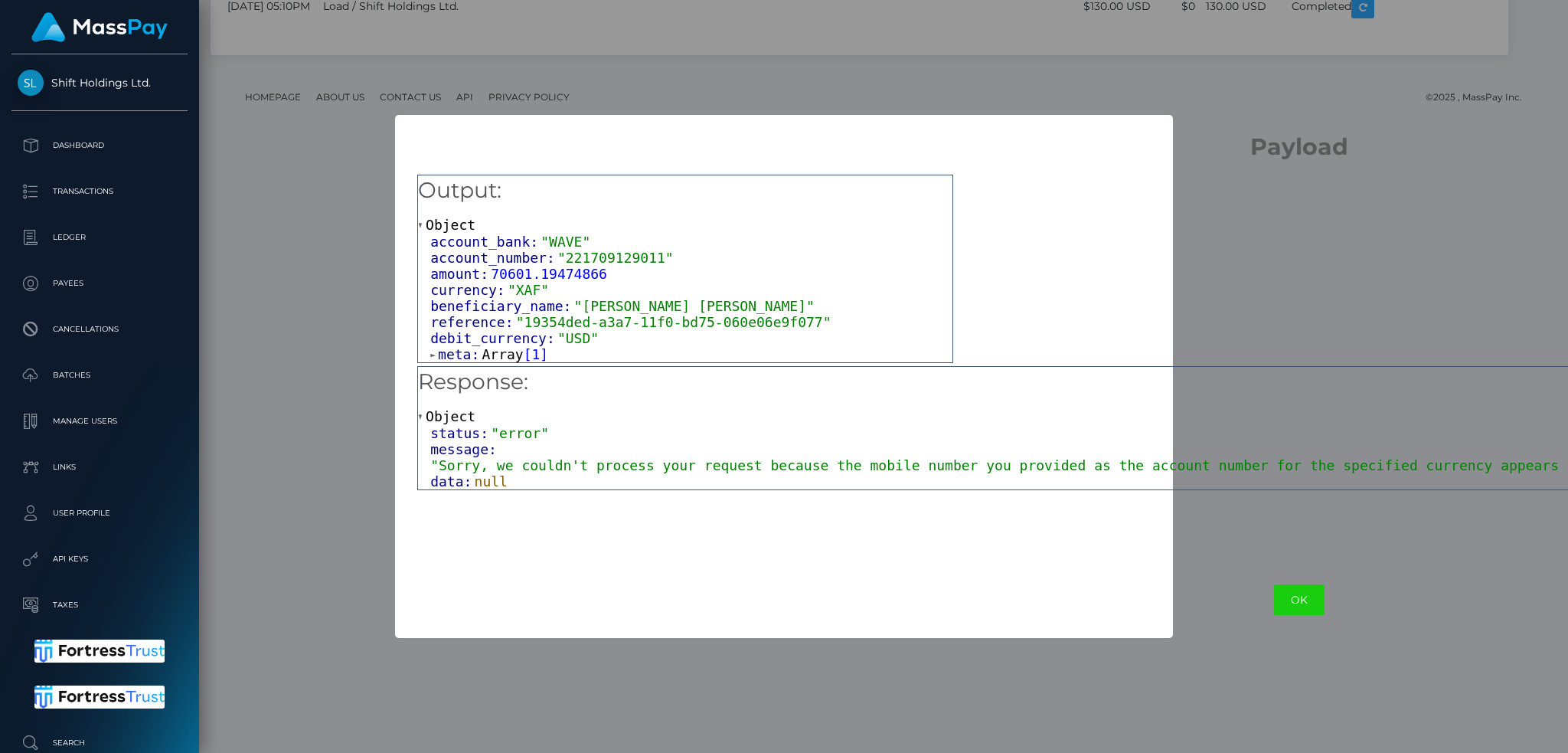
click at [655, 469] on span ""Sorry, we couldn't process your request because the mobile number you provided…" at bounding box center [1306, 465] width 1751 height 16
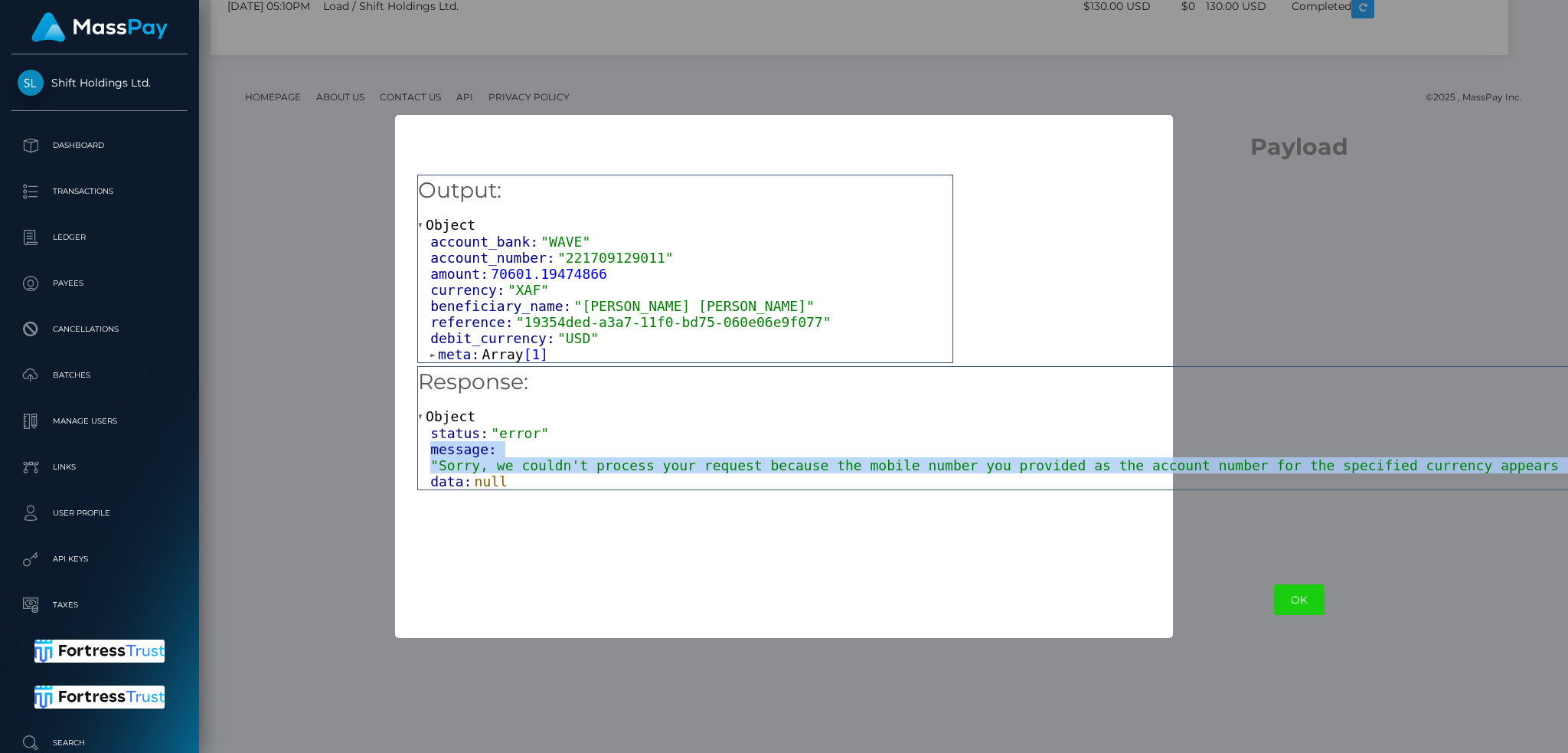
click at [655, 469] on span ""Sorry, we couldn't process your request because the mobile number you provided…" at bounding box center [1306, 465] width 1751 height 16
copy div "message: "Sorry, we couldn't process your request because the mobile number you…"
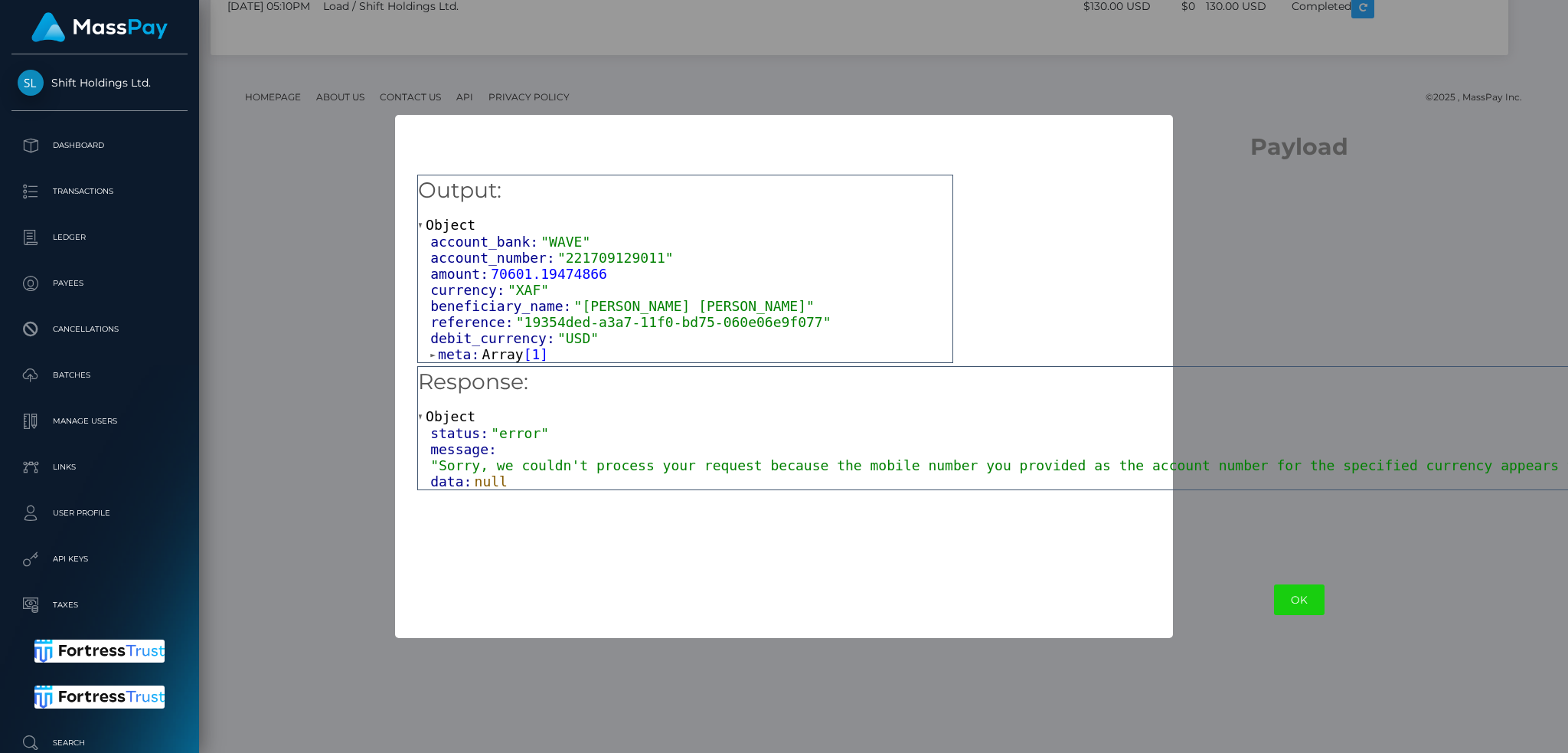
click at [623, 66] on div "× Payload Output: Object account_bank: "WAVE" account_number: "221709129011" am…" at bounding box center [784, 376] width 1568 height 753
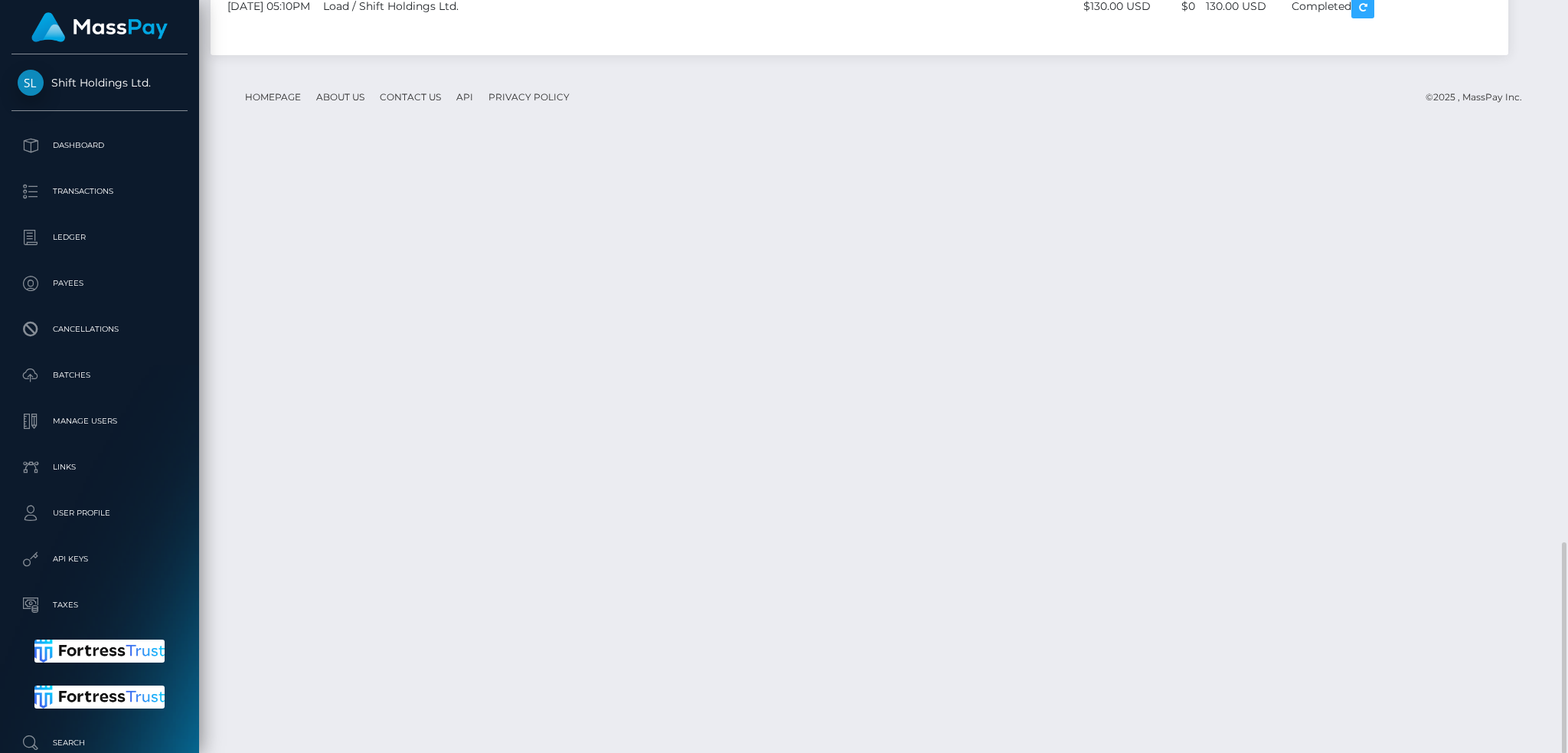
scroll to position [184, 425]
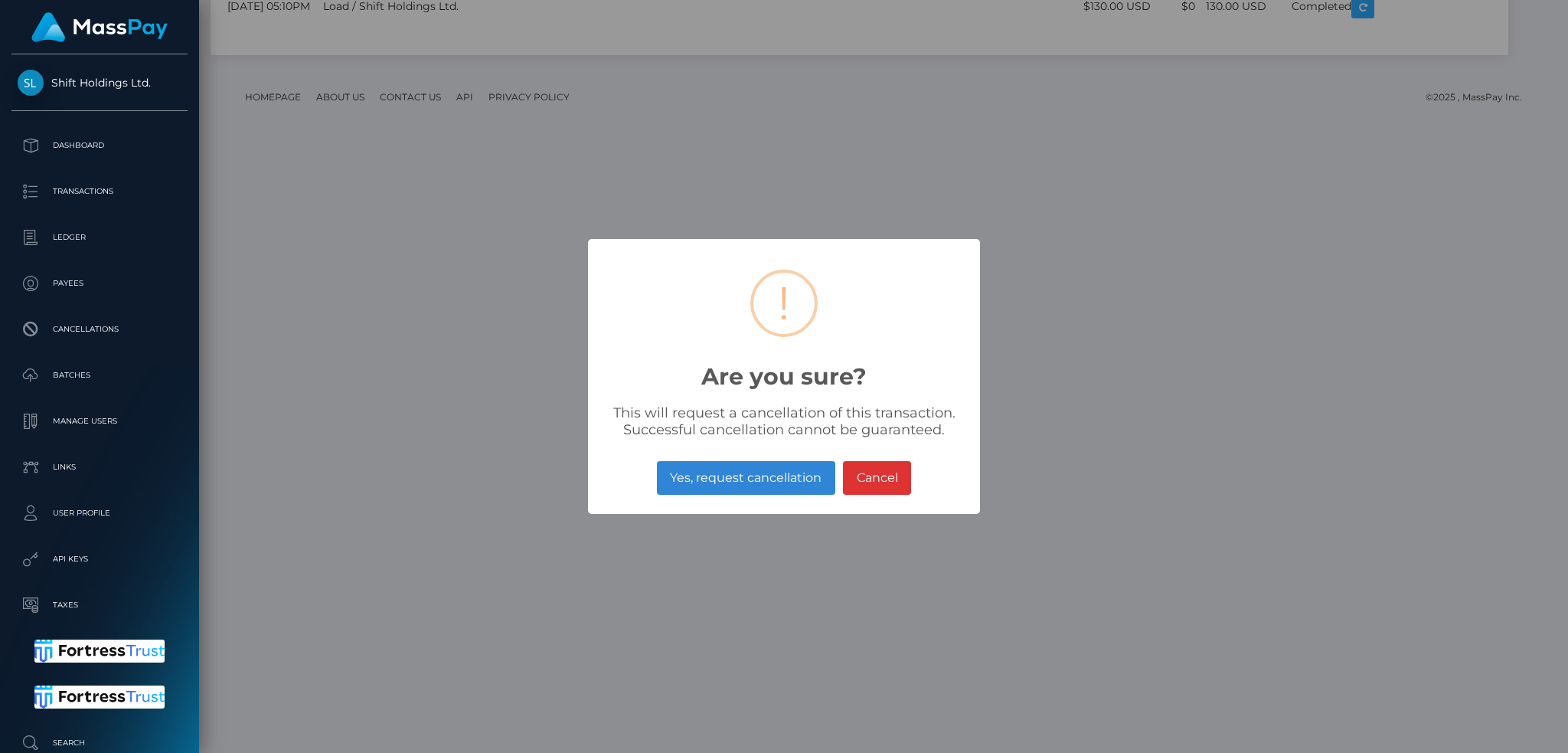
click at [729, 473] on button "Yes, request cancellation" at bounding box center [746, 478] width 178 height 33
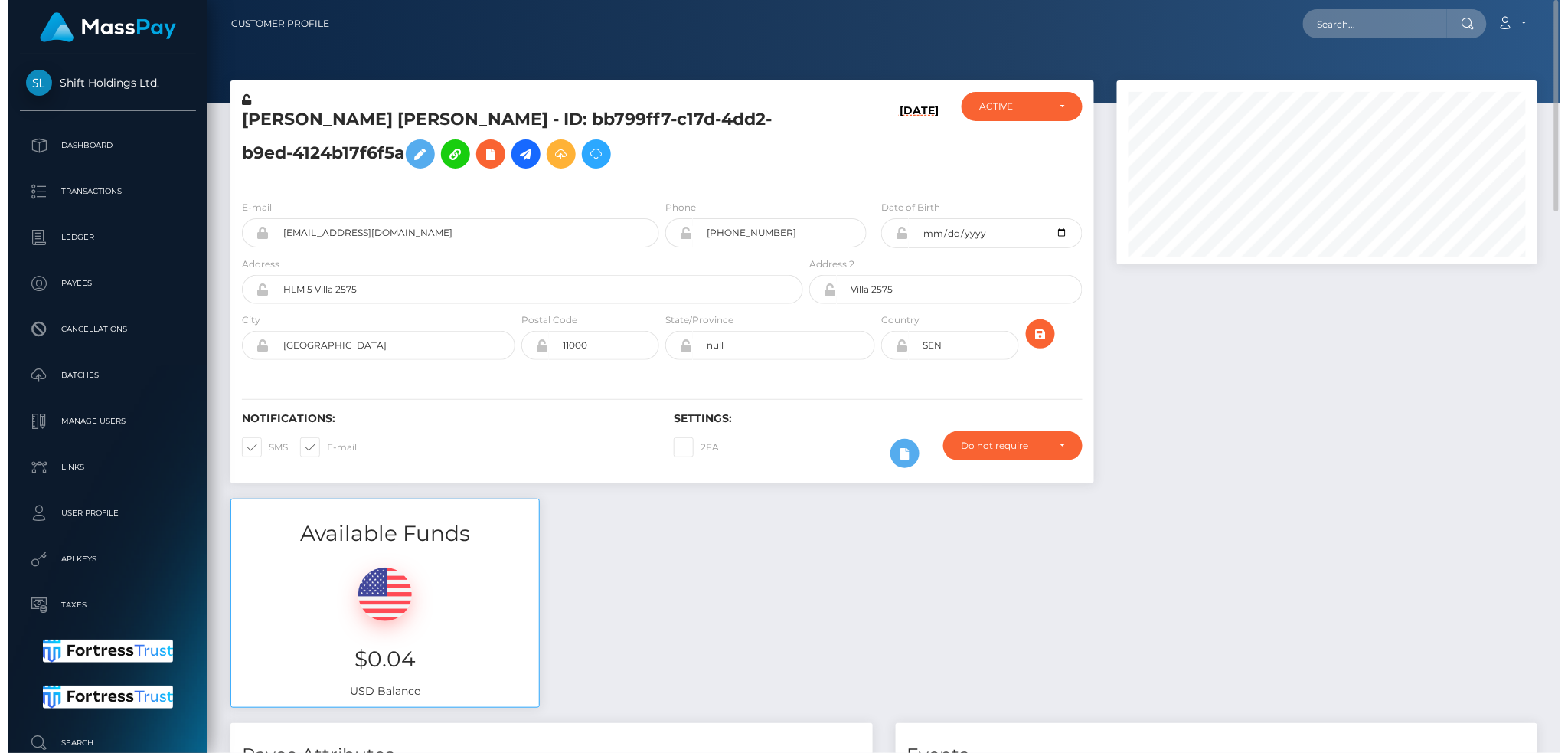
scroll to position [184, 420]
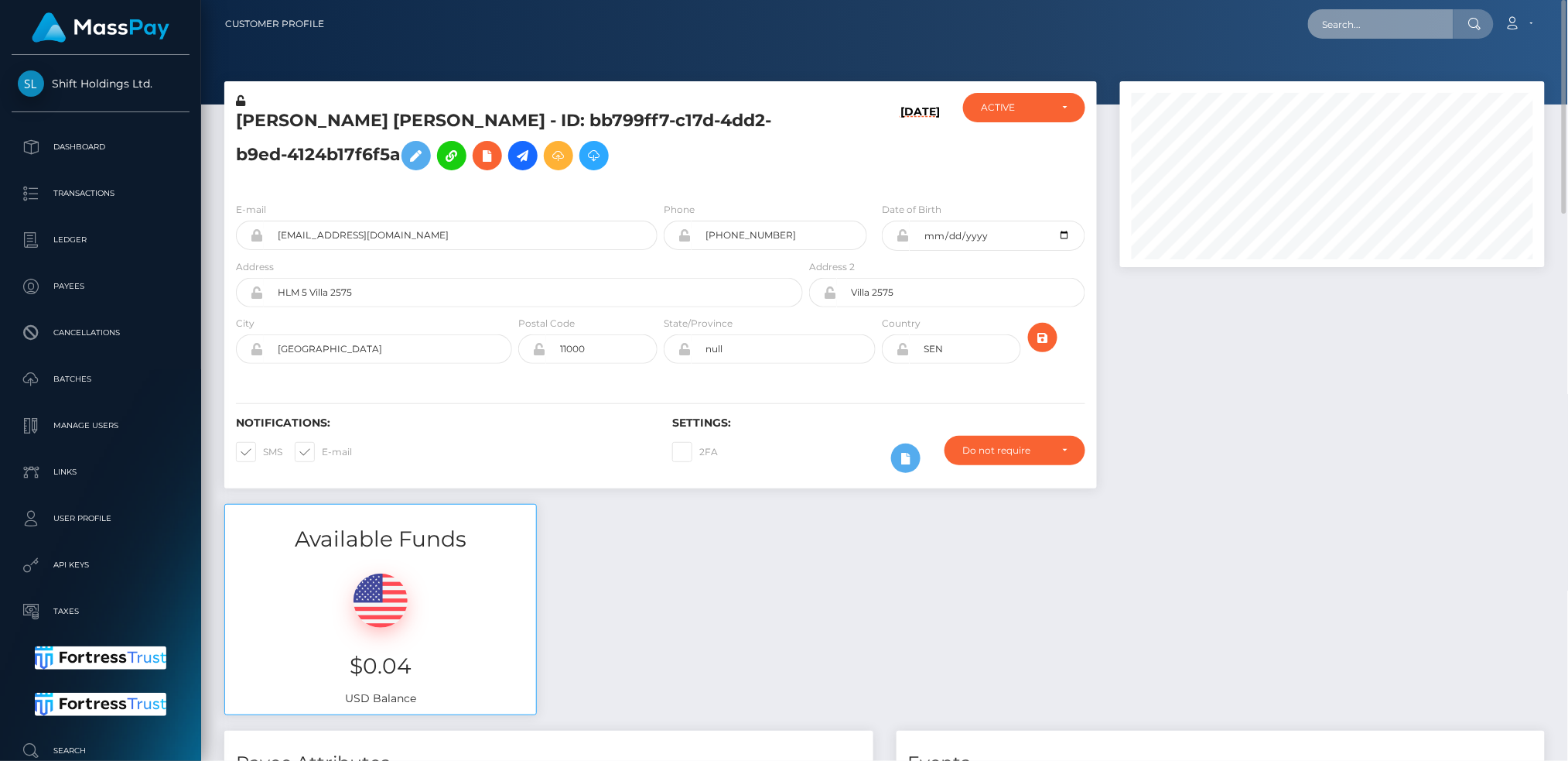
click at [1367, 26] on input "text" at bounding box center [1380, 23] width 146 height 29
paste input "f7b0553a-187b-4702-b37f-ca5c71373774"
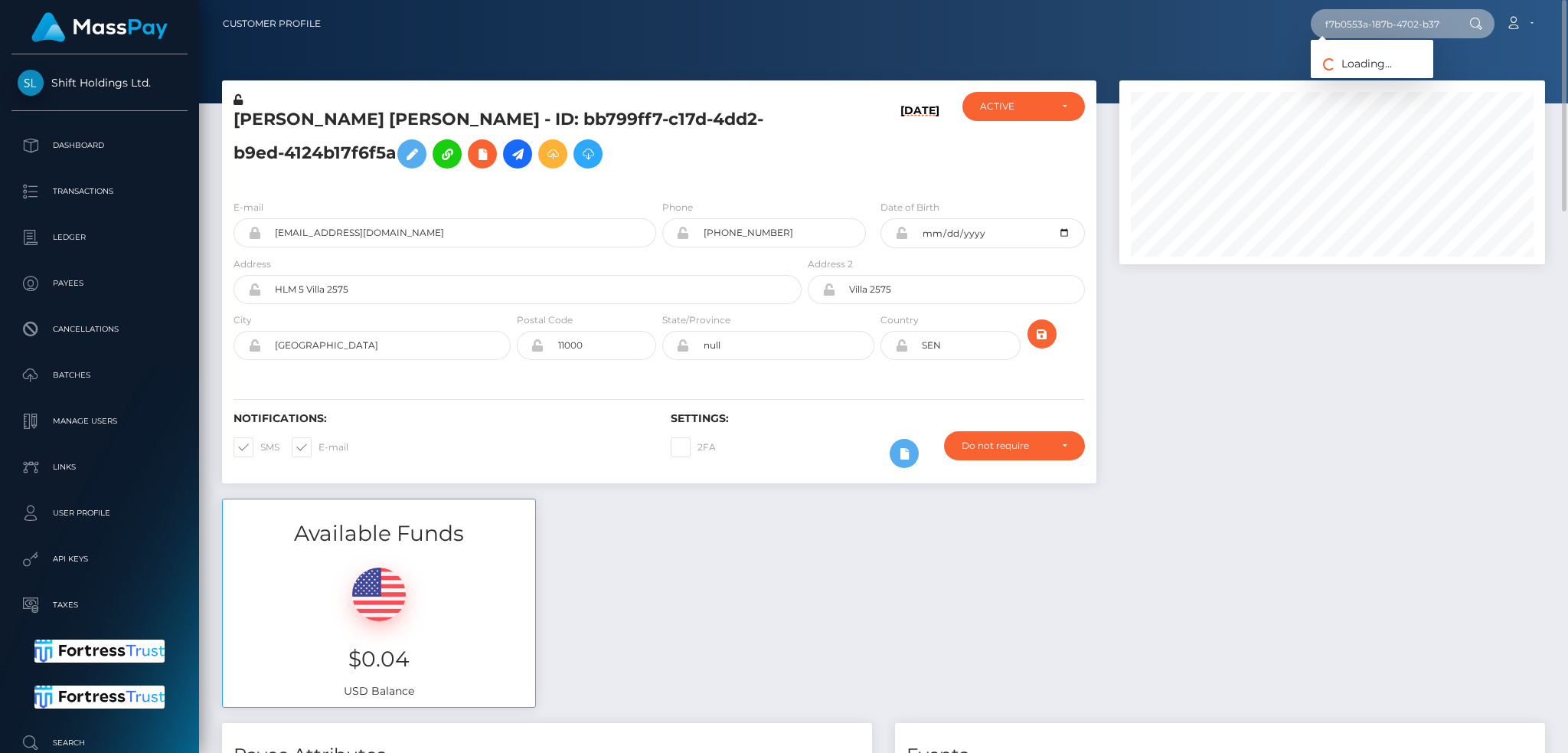
scroll to position [184, 425]
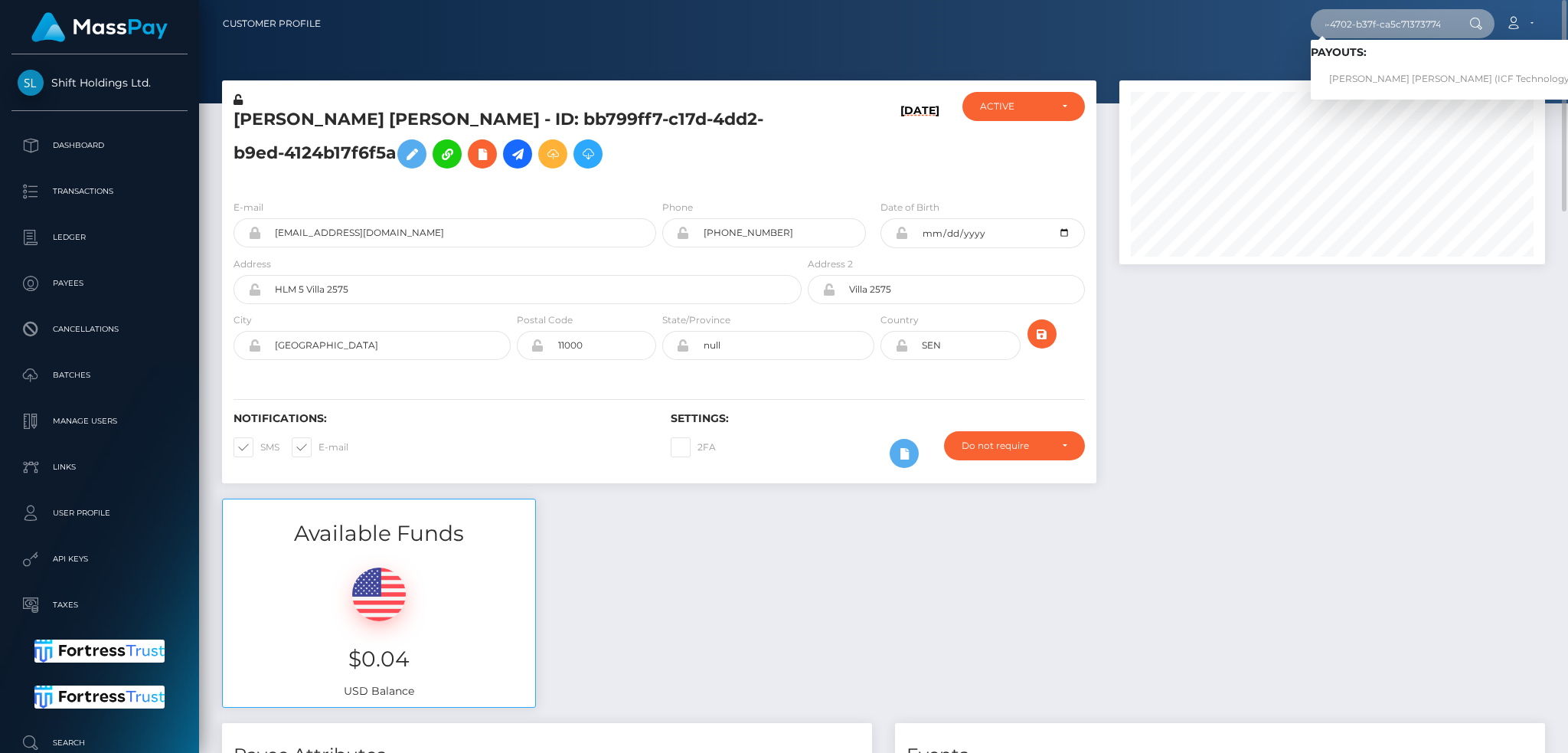
type input "f7b0553a-187b-4702-b37f-ca5c71373774"
click at [1377, 78] on link "TAM THI BANG NGUYEN (ICF Technology, Inc. - )" at bounding box center [1466, 79] width 310 height 29
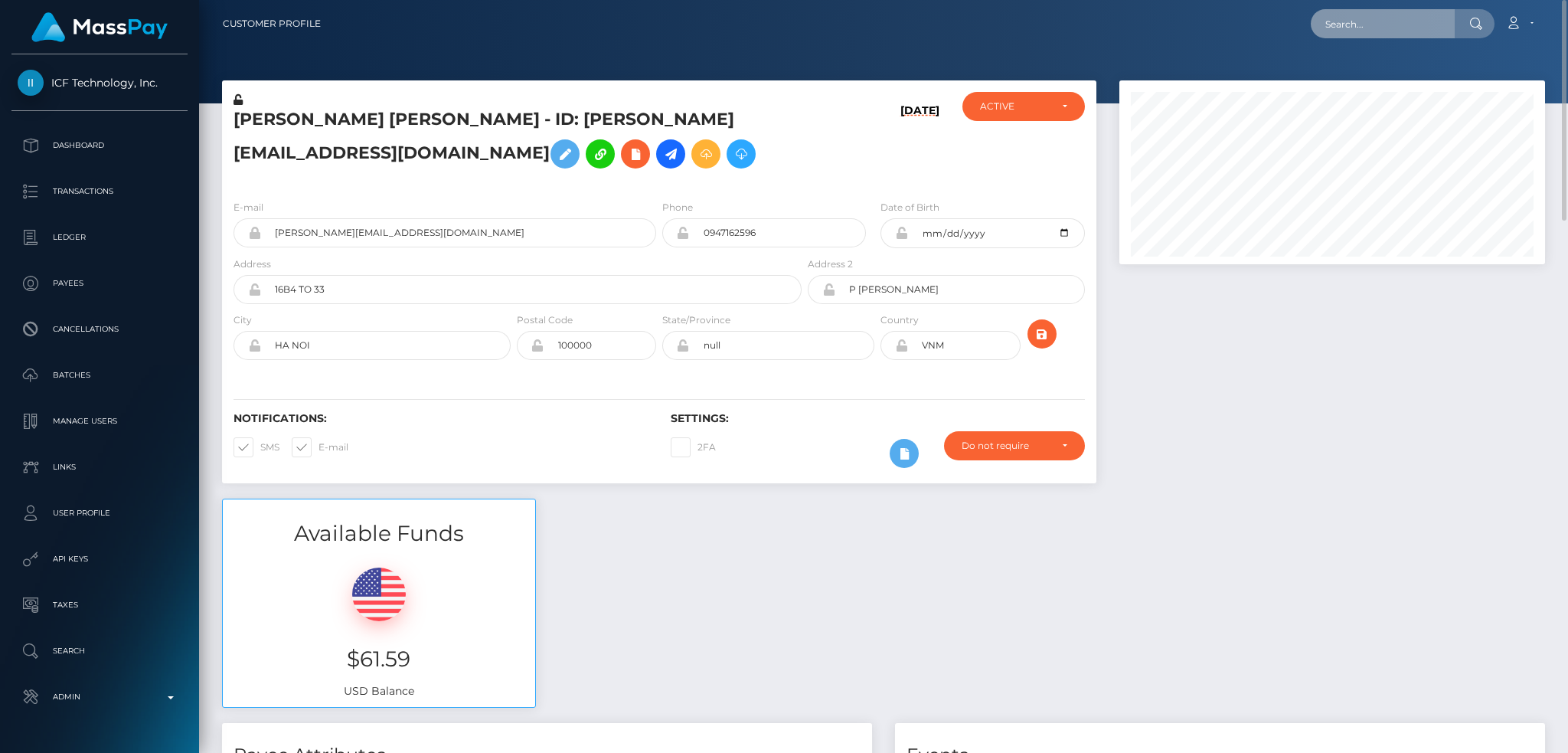
drag, startPoint x: 1343, startPoint y: 26, endPoint x: 1209, endPoint y: 30, distance: 134.1
click at [1343, 26] on input "text" at bounding box center [1383, 23] width 144 height 29
paste input "[EMAIL_ADDRESS][DOMAIN_NAME]"
type input "[EMAIL_ADDRESS][DOMAIN_NAME]"
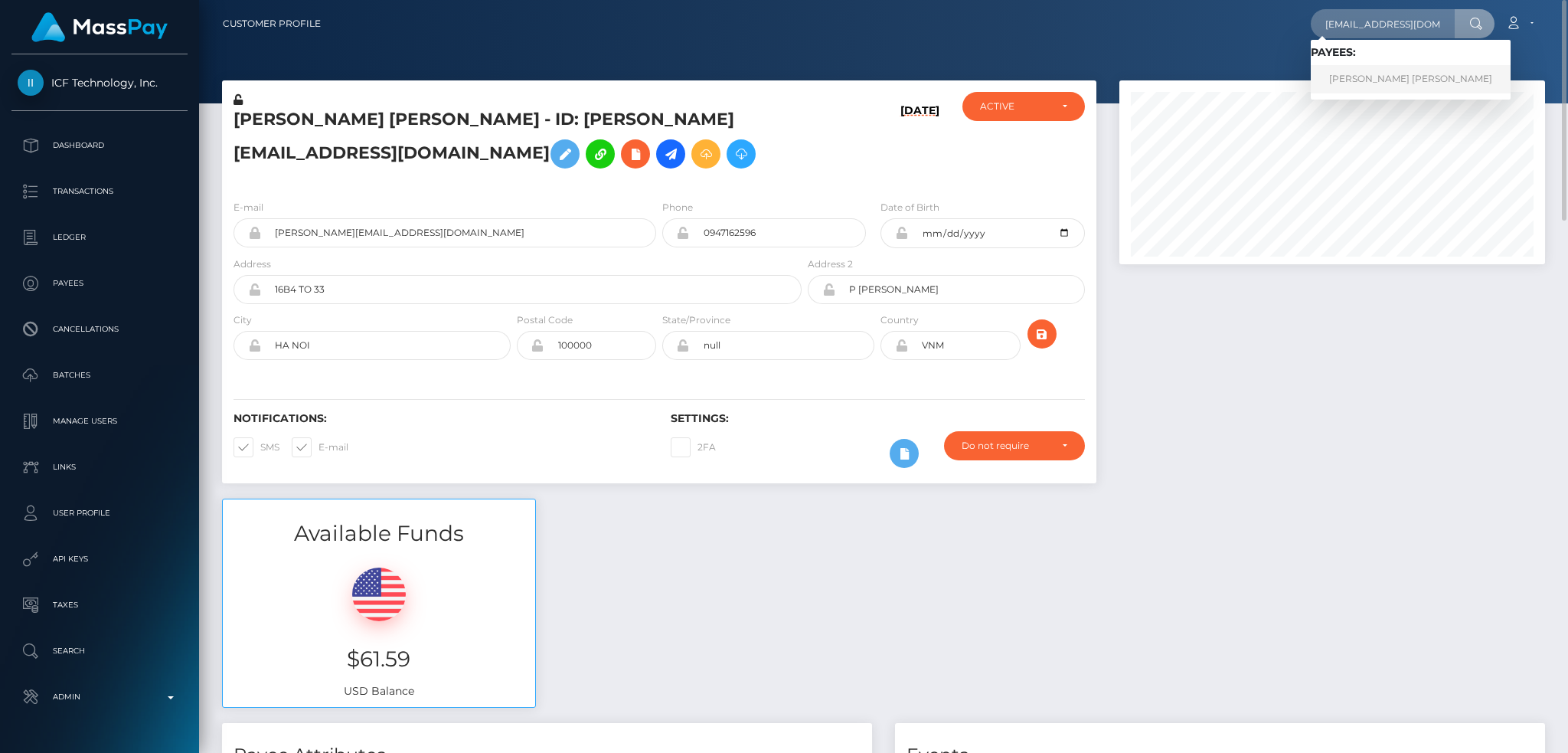
click at [1345, 75] on link "[PERSON_NAME] [PERSON_NAME]" at bounding box center [1411, 79] width 200 height 29
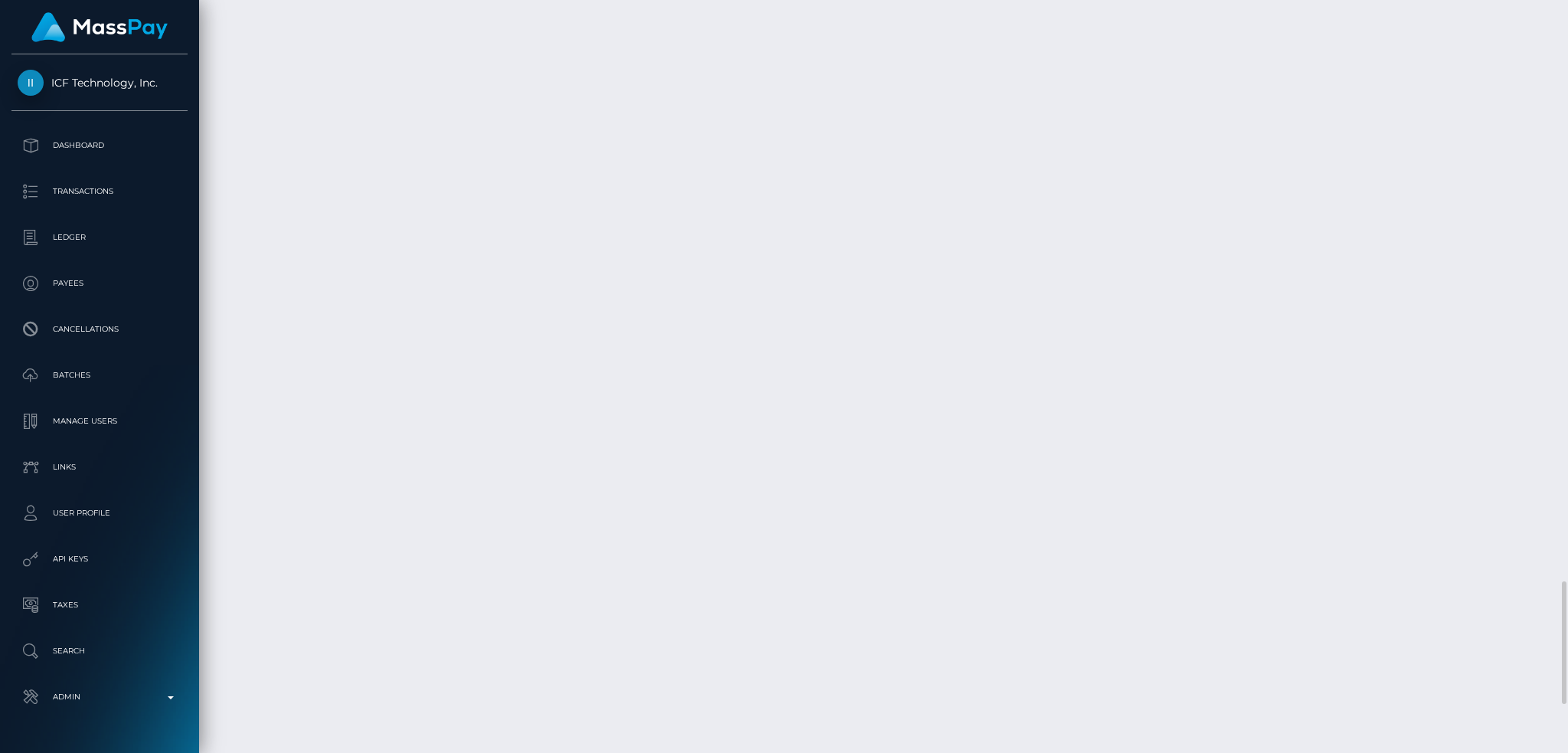
scroll to position [3879, 0]
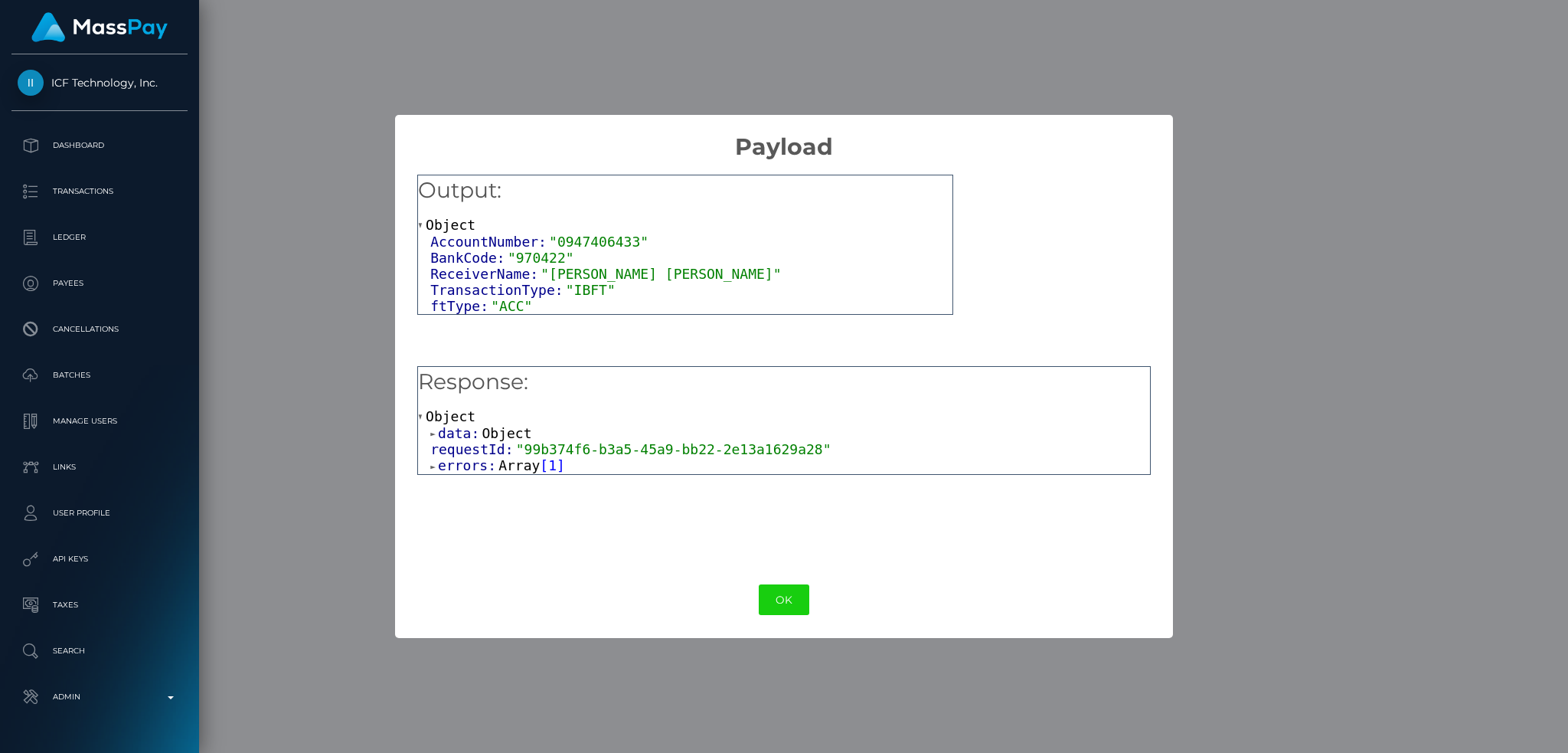
click at [499, 471] on span "Array" at bounding box center [519, 465] width 42 height 16
click at [499, 483] on span "Object" at bounding box center [494, 481] width 50 height 16
click at [644, 502] on span ""Invalid Account Number"" at bounding box center [664, 497] width 199 height 16
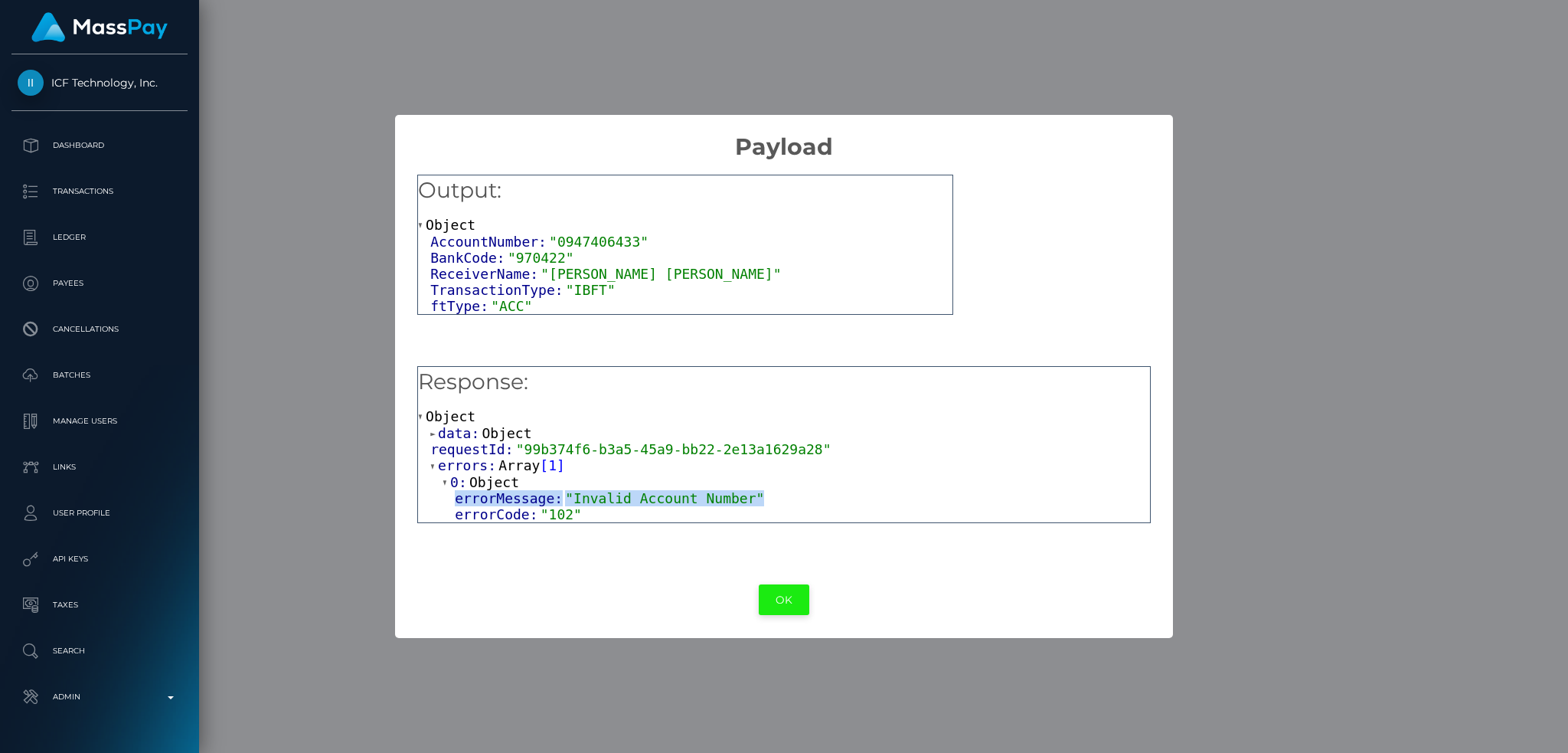
copy div "errorMessage: "Invalid Account Number""
click at [784, 598] on button "OK" at bounding box center [784, 600] width 51 height 31
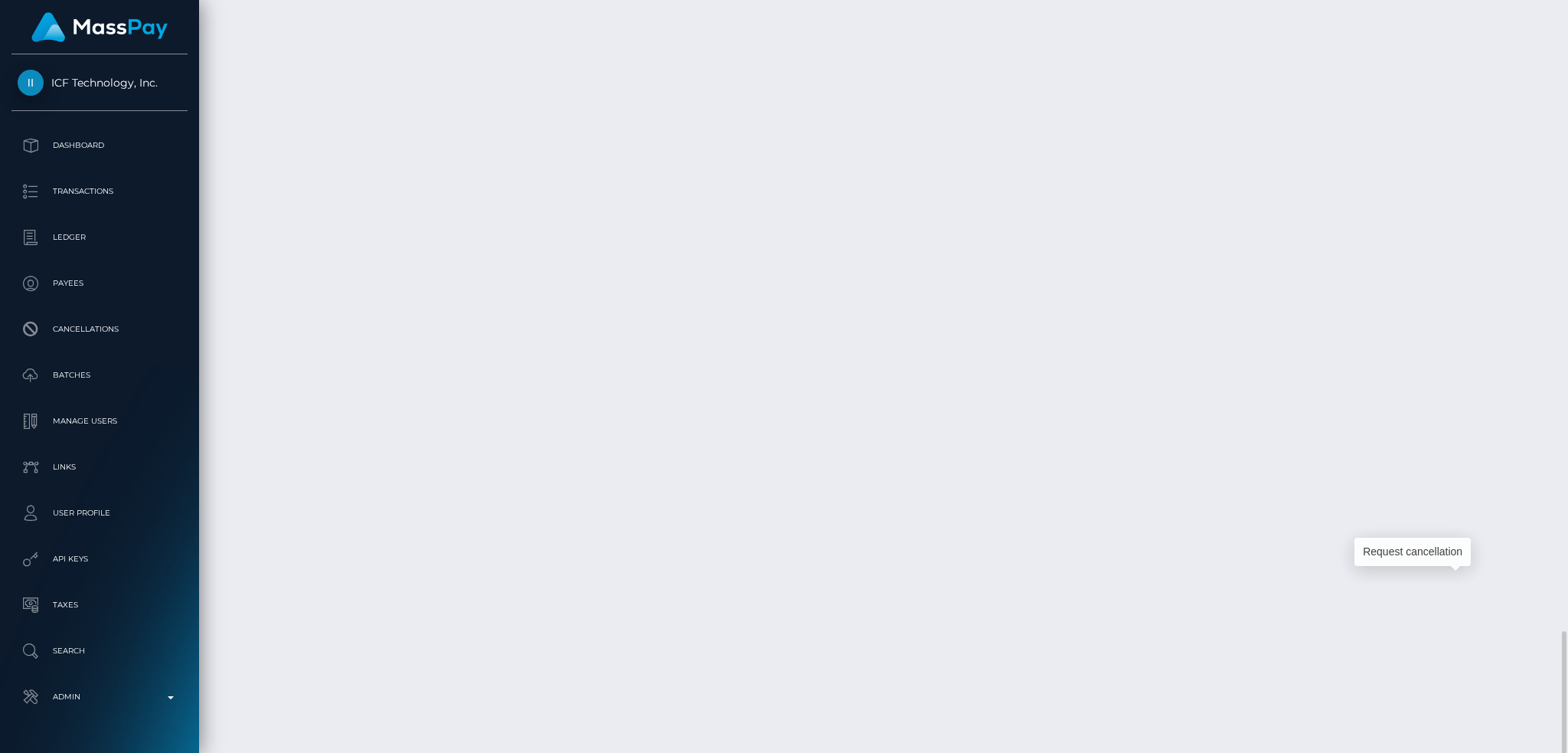
scroll to position [184, 425]
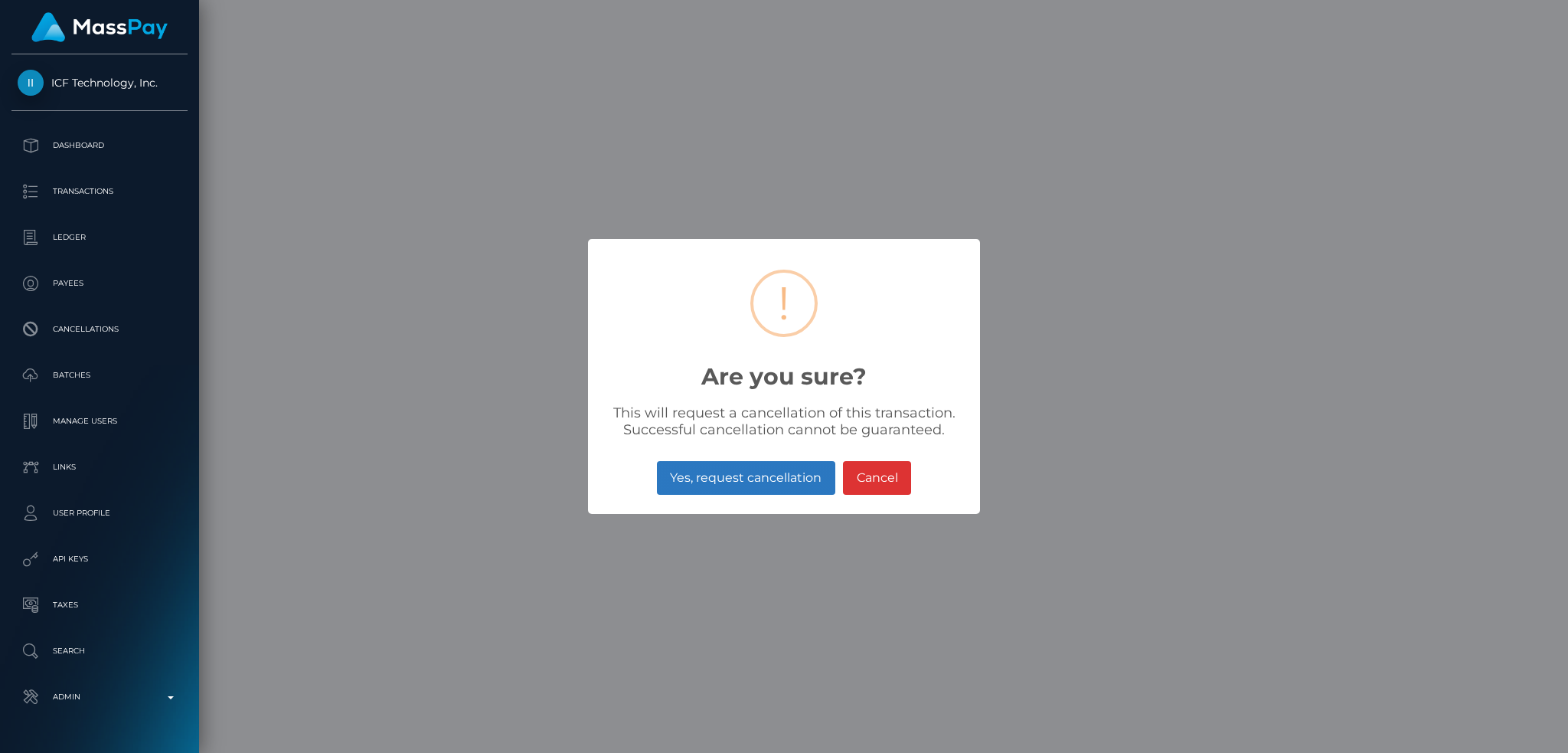
click at [739, 475] on button "Yes, request cancellation" at bounding box center [746, 478] width 178 height 33
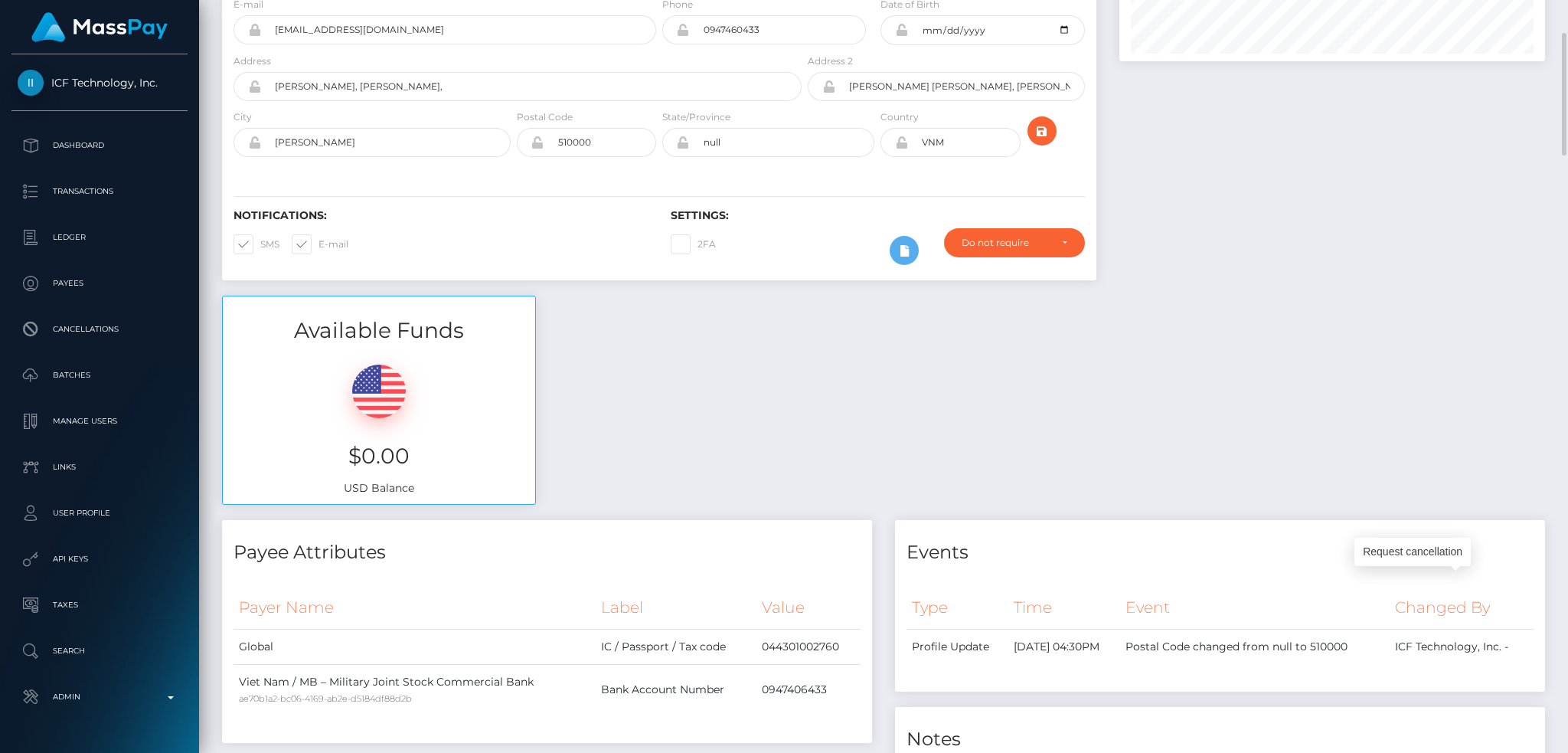
scroll to position [0, 0]
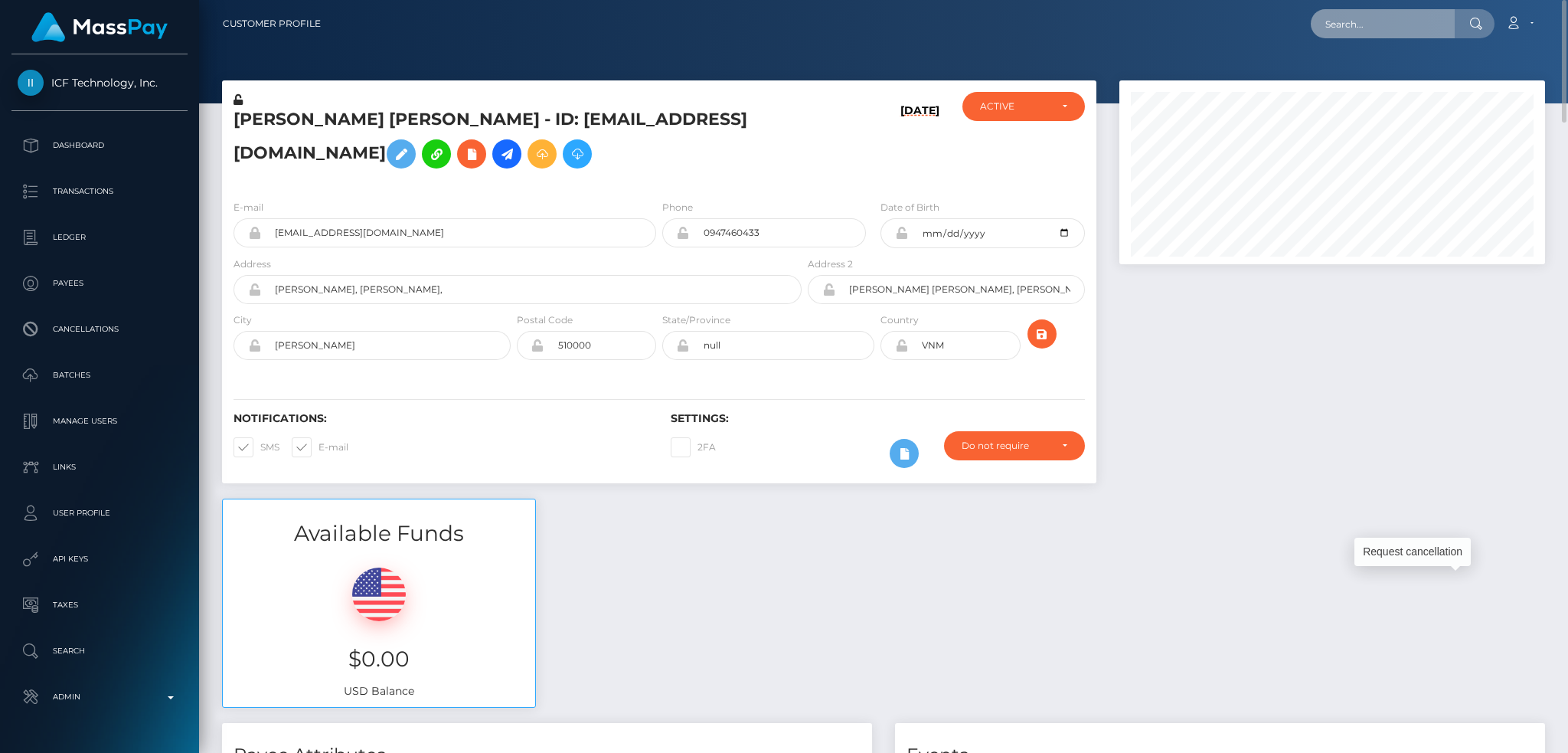
click at [1398, 18] on input "text" at bounding box center [1383, 23] width 144 height 29
paste input "[EMAIL_ADDRESS][DOMAIN_NAME]"
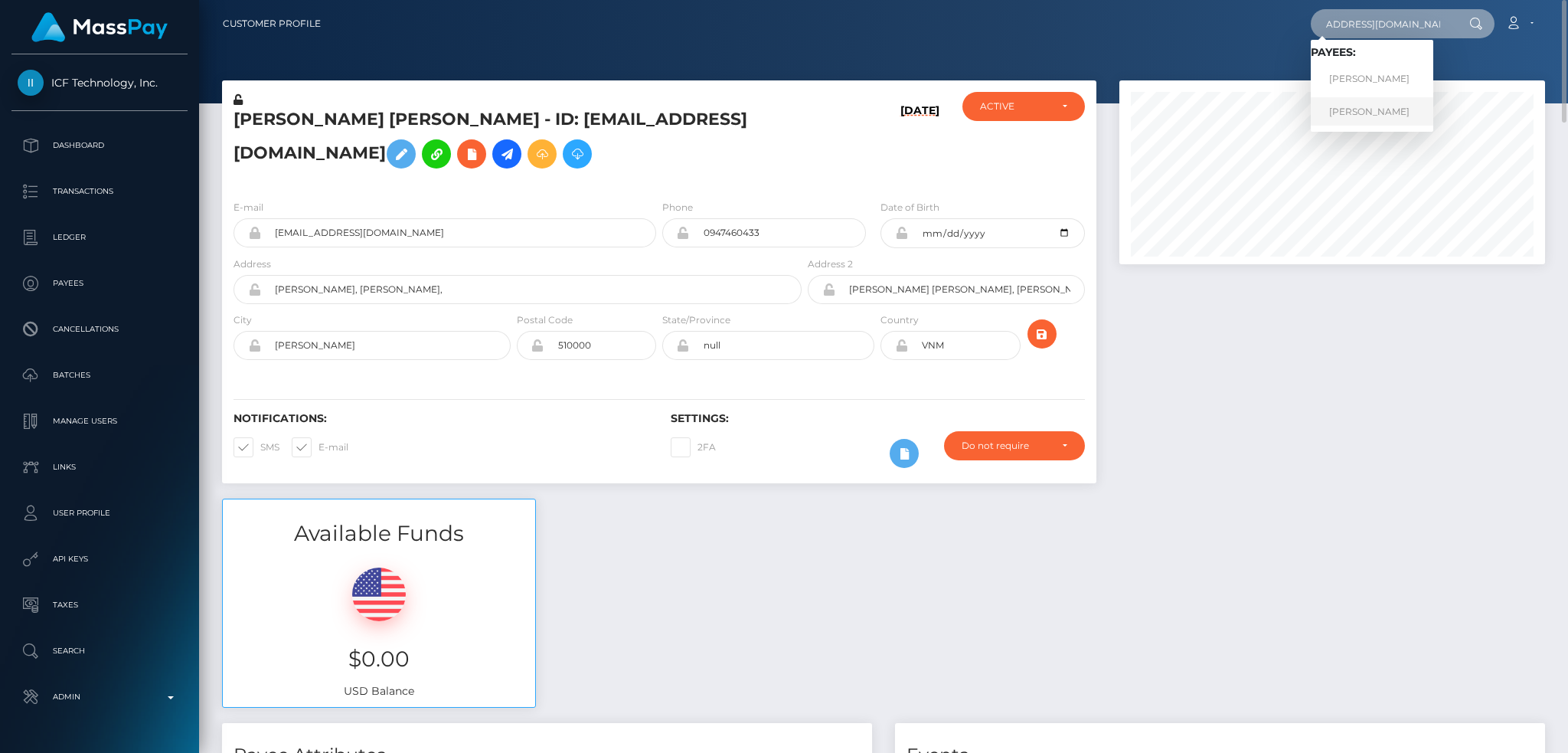
type input "natsweetasianfeet@outlook.com"
click at [1361, 103] on link "JOSEPH CHEN" at bounding box center [1372, 111] width 123 height 29
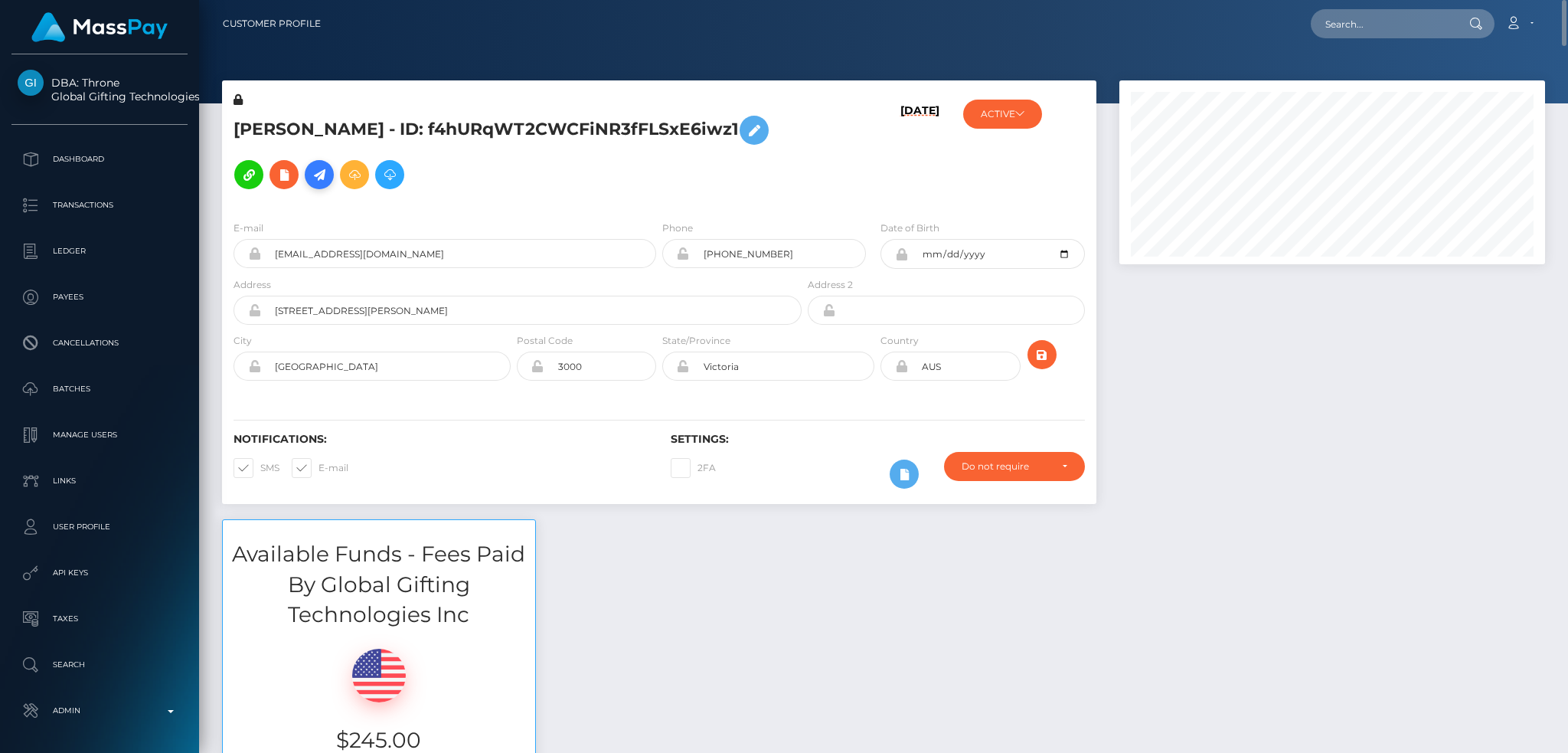
click at [310, 176] on icon at bounding box center [320, 175] width 18 height 19
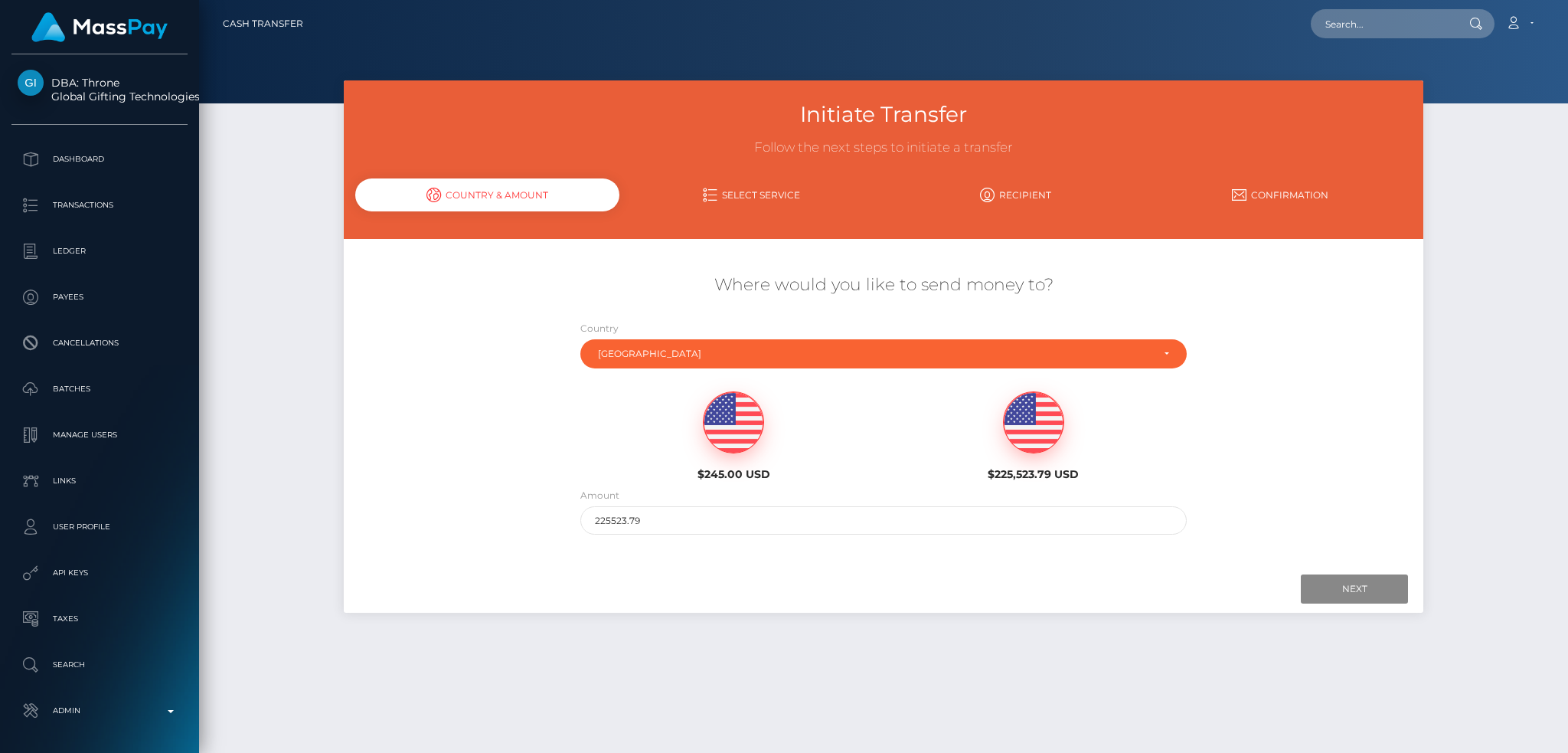
click at [740, 416] on img at bounding box center [734, 422] width 60 height 61
type input "245"
click at [1346, 596] on input "Next" at bounding box center [1355, 589] width 107 height 29
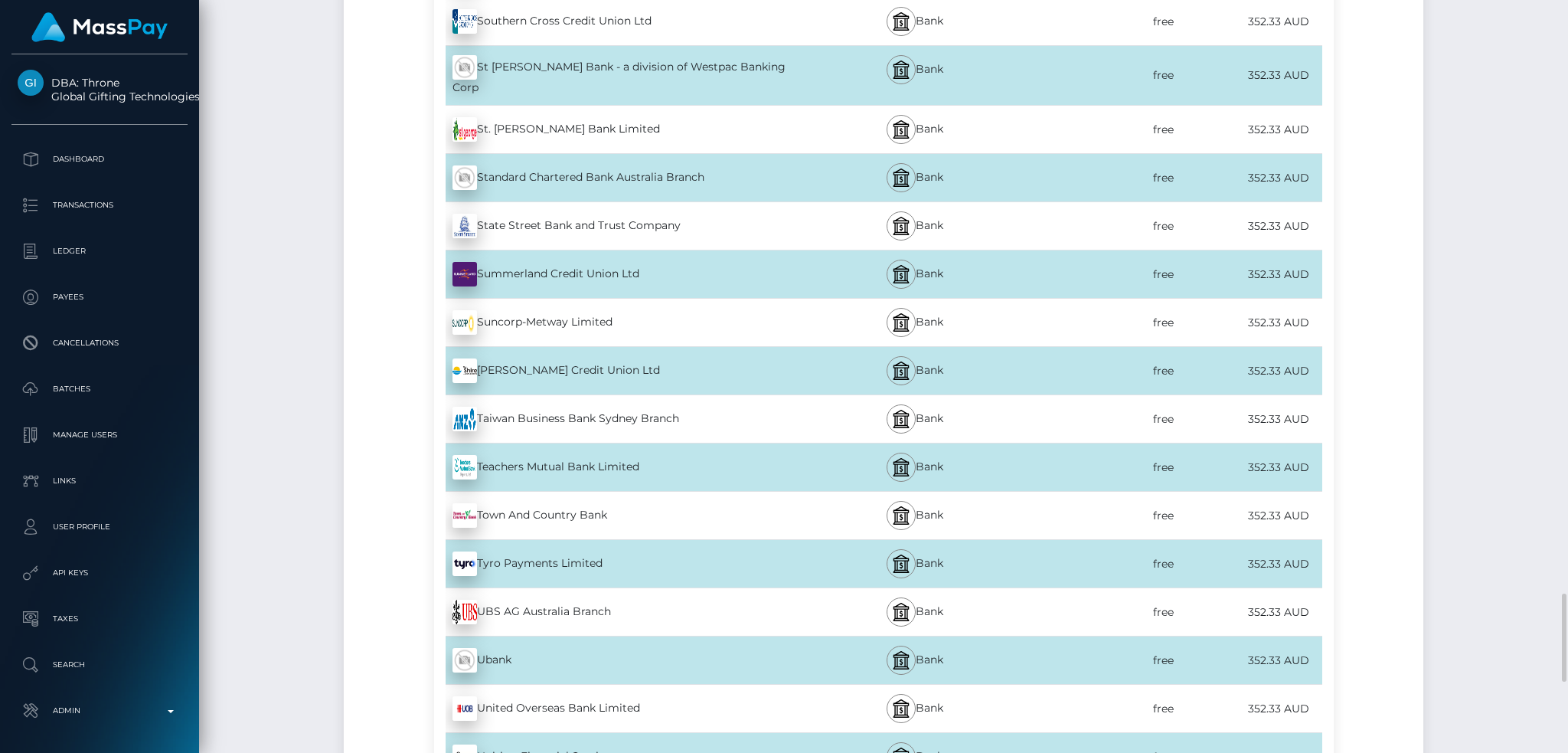
scroll to position [5677, 0]
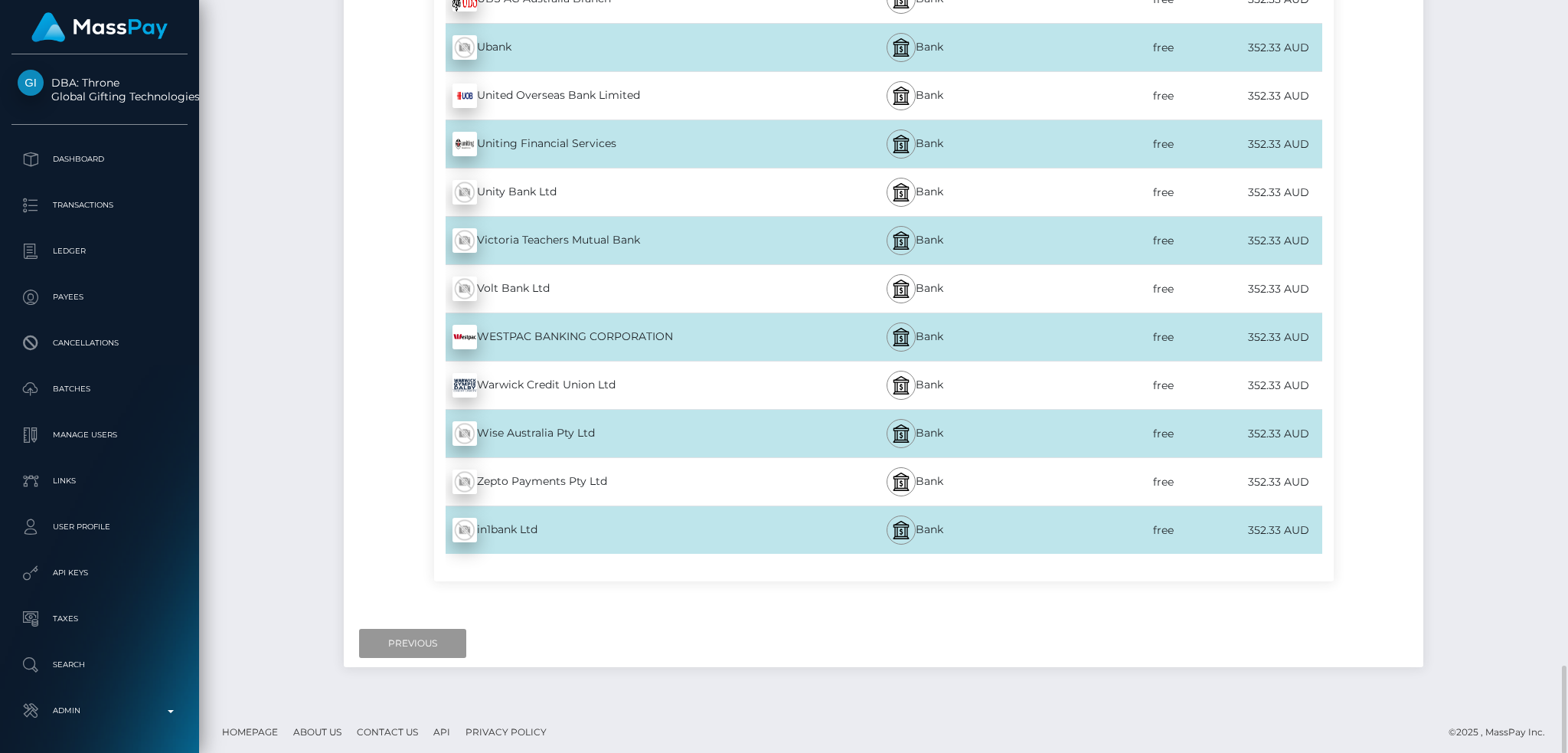
drag, startPoint x: 407, startPoint y: 638, endPoint x: 444, endPoint y: 298, distance: 342.0
click at [407, 637] on input "Previous" at bounding box center [413, 642] width 107 height 29
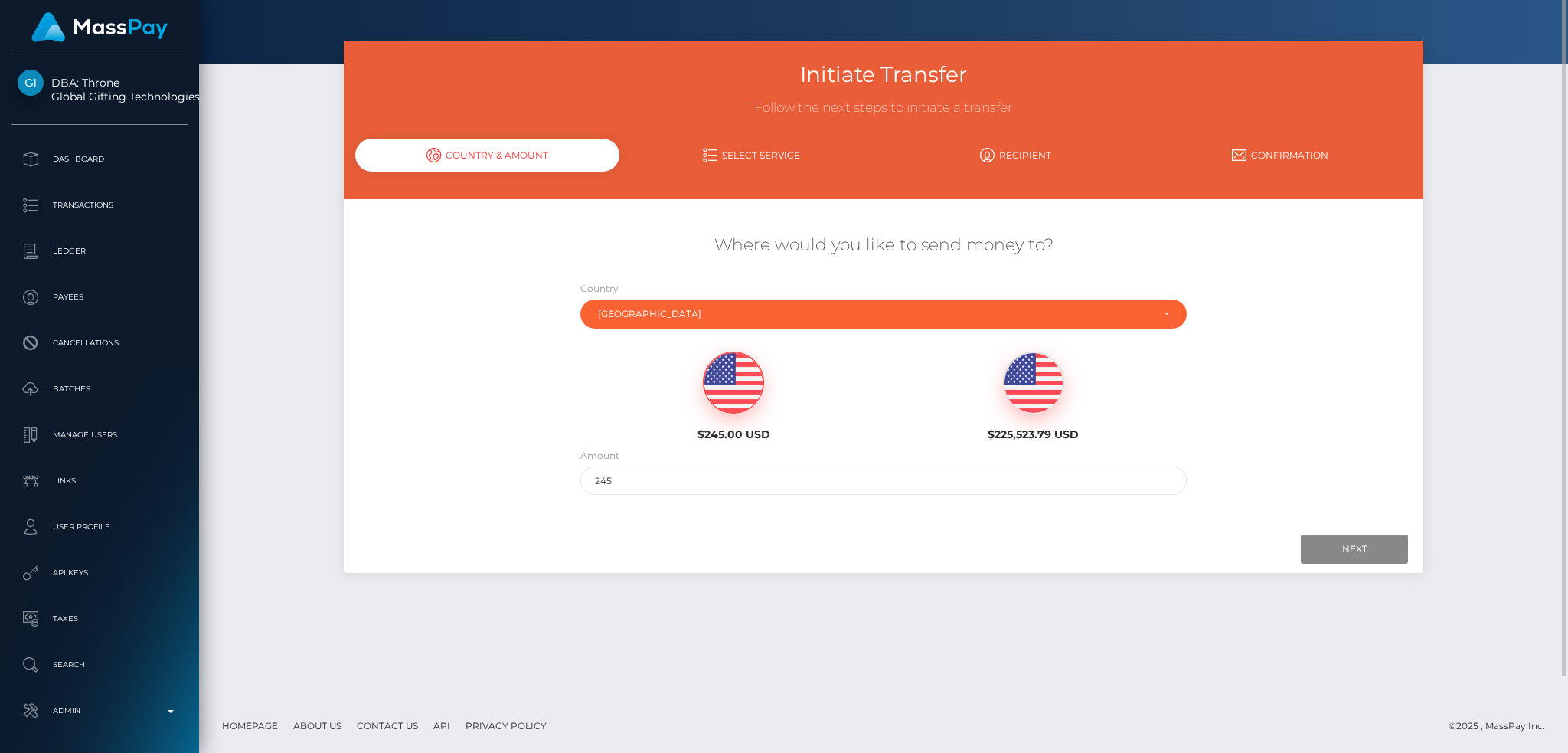
scroll to position [0, 0]
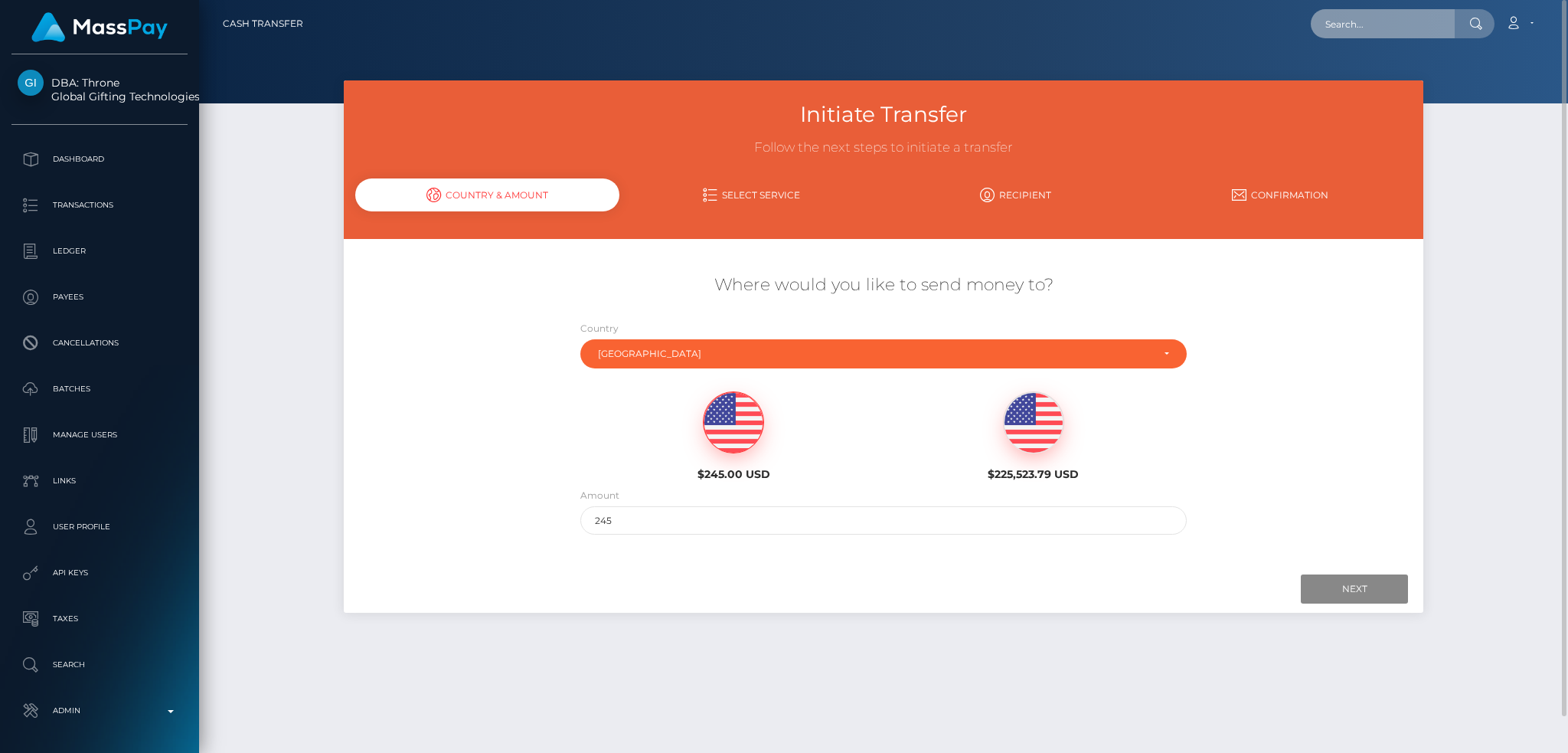
click at [1343, 14] on input "text" at bounding box center [1383, 23] width 144 height 29
paste input "[EMAIL_ADDRESS][DOMAIN_NAME]"
type input "[EMAIL_ADDRESS][DOMAIN_NAME]"
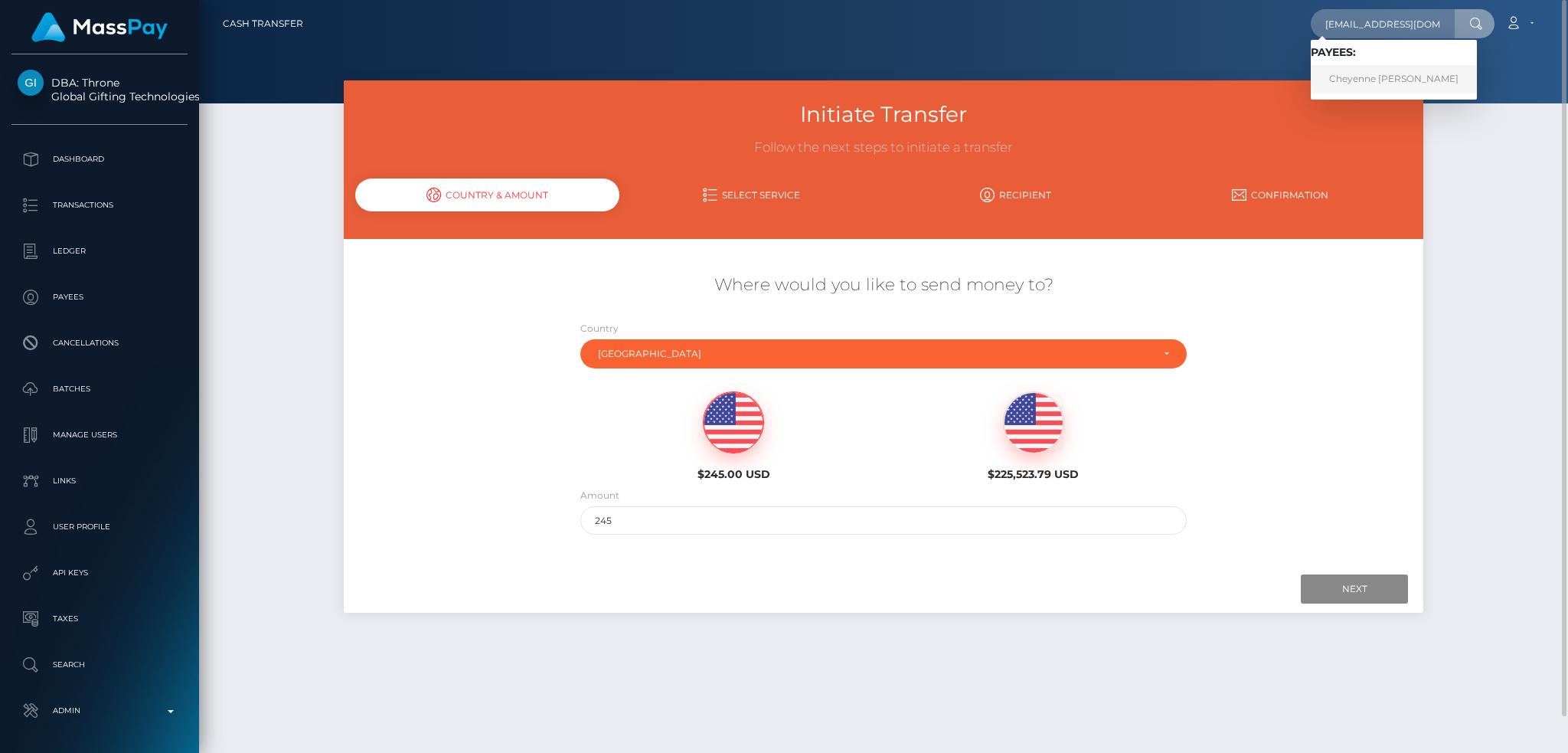
click at [1415, 86] on link "Cheyenne Nichole Cadena" at bounding box center [1394, 79] width 166 height 29
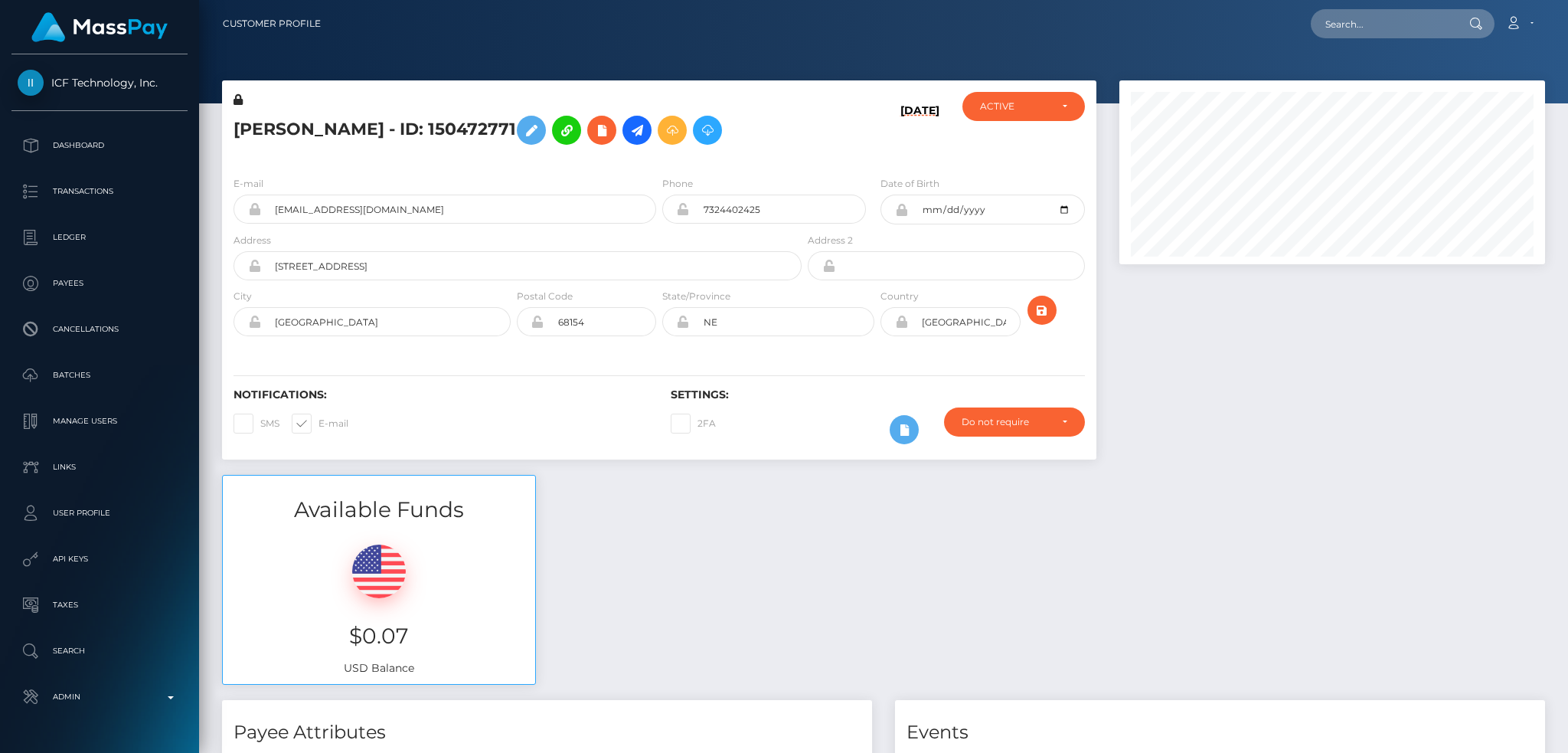
scroll to position [184, 425]
click at [534, 152] on h5 "[PERSON_NAME] - ID: 150472771" at bounding box center [514, 130] width 560 height 44
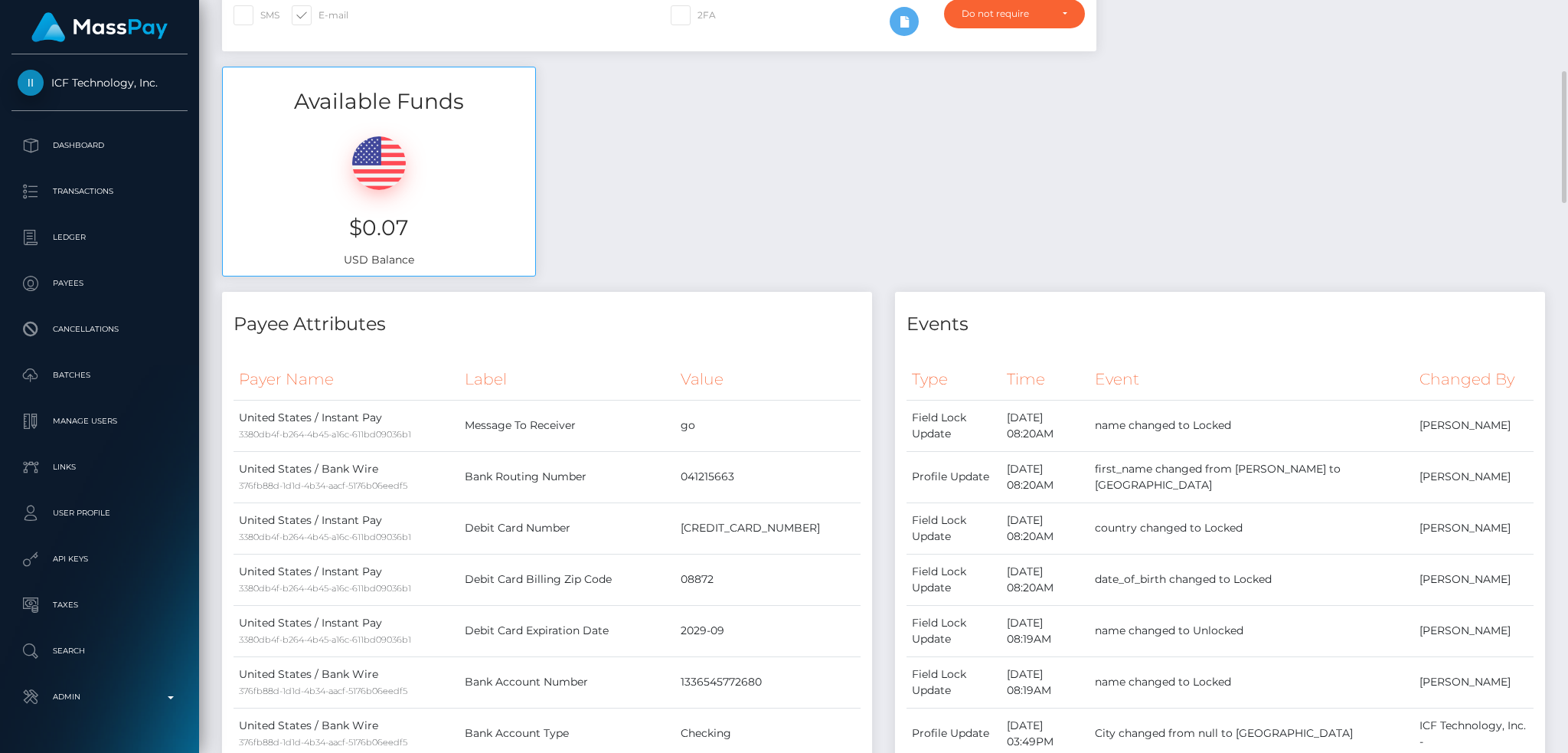
scroll to position [0, 0]
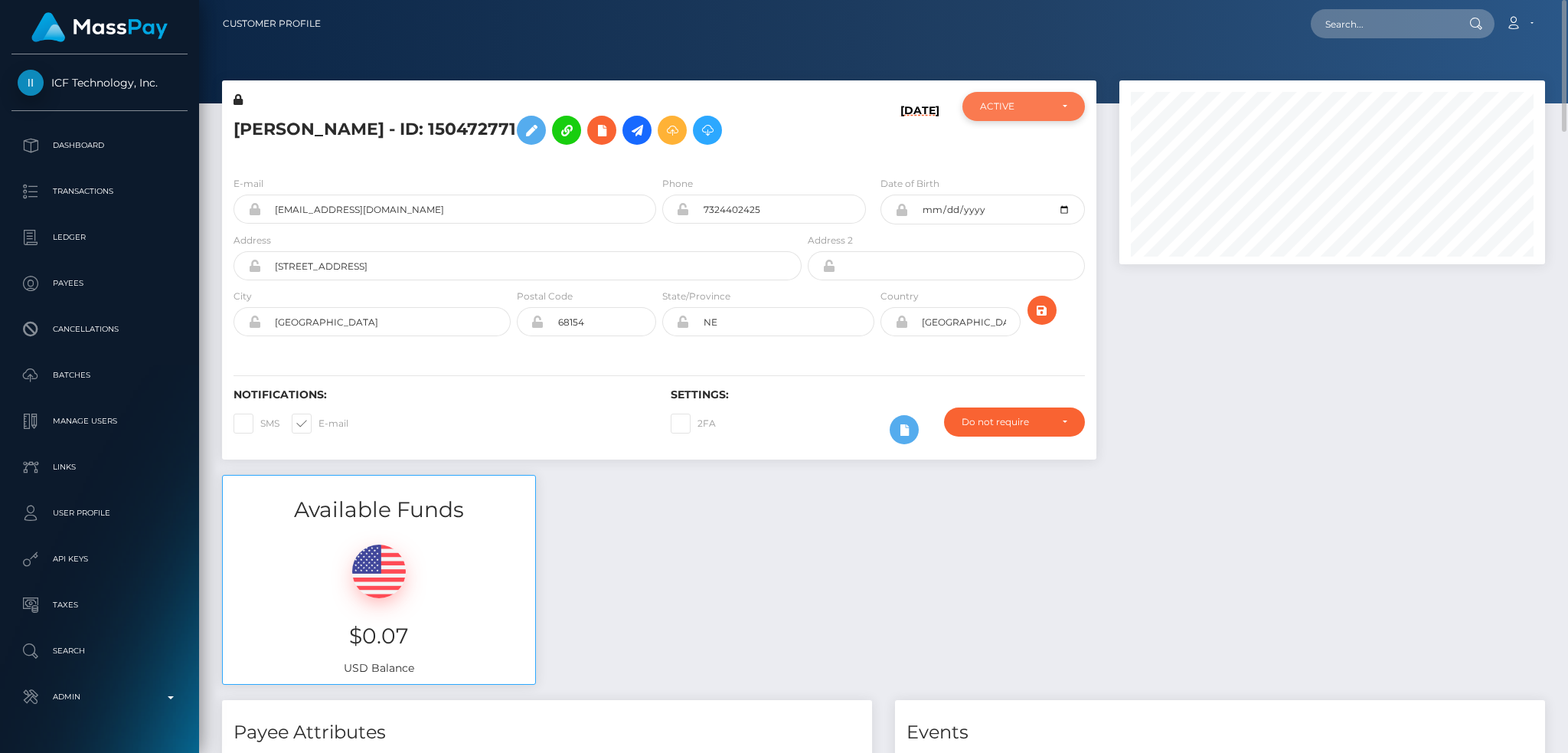
click at [999, 105] on div "ACTIVE" at bounding box center [1015, 106] width 69 height 12
click at [1004, 213] on span "CLOSED" at bounding box center [1001, 212] width 39 height 14
select select "CLOSED"
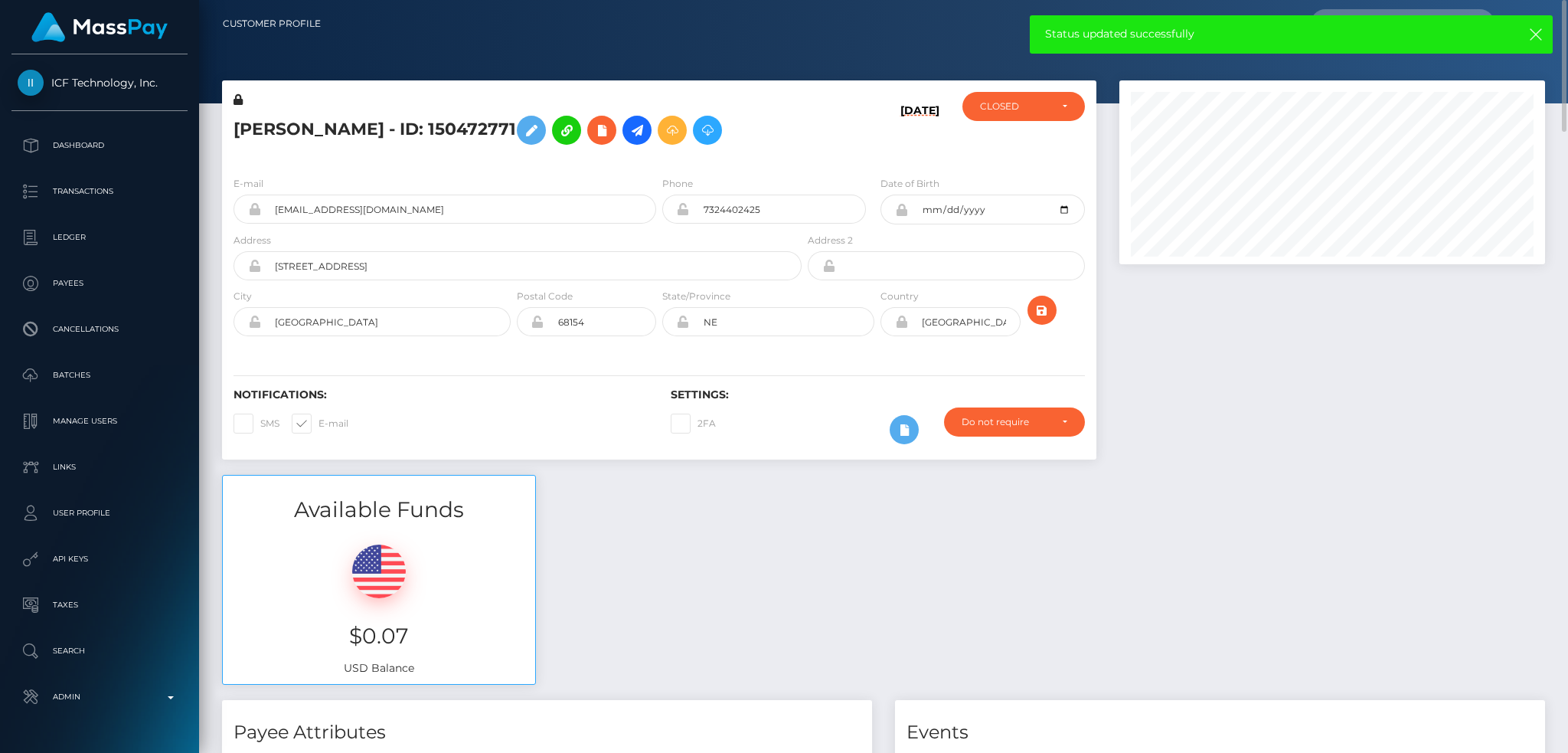
click at [319, 429] on span at bounding box center [319, 423] width 0 height 11
click at [319, 423] on input "E-mail" at bounding box center [323, 419] width 10 height 10
checkbox input "false"
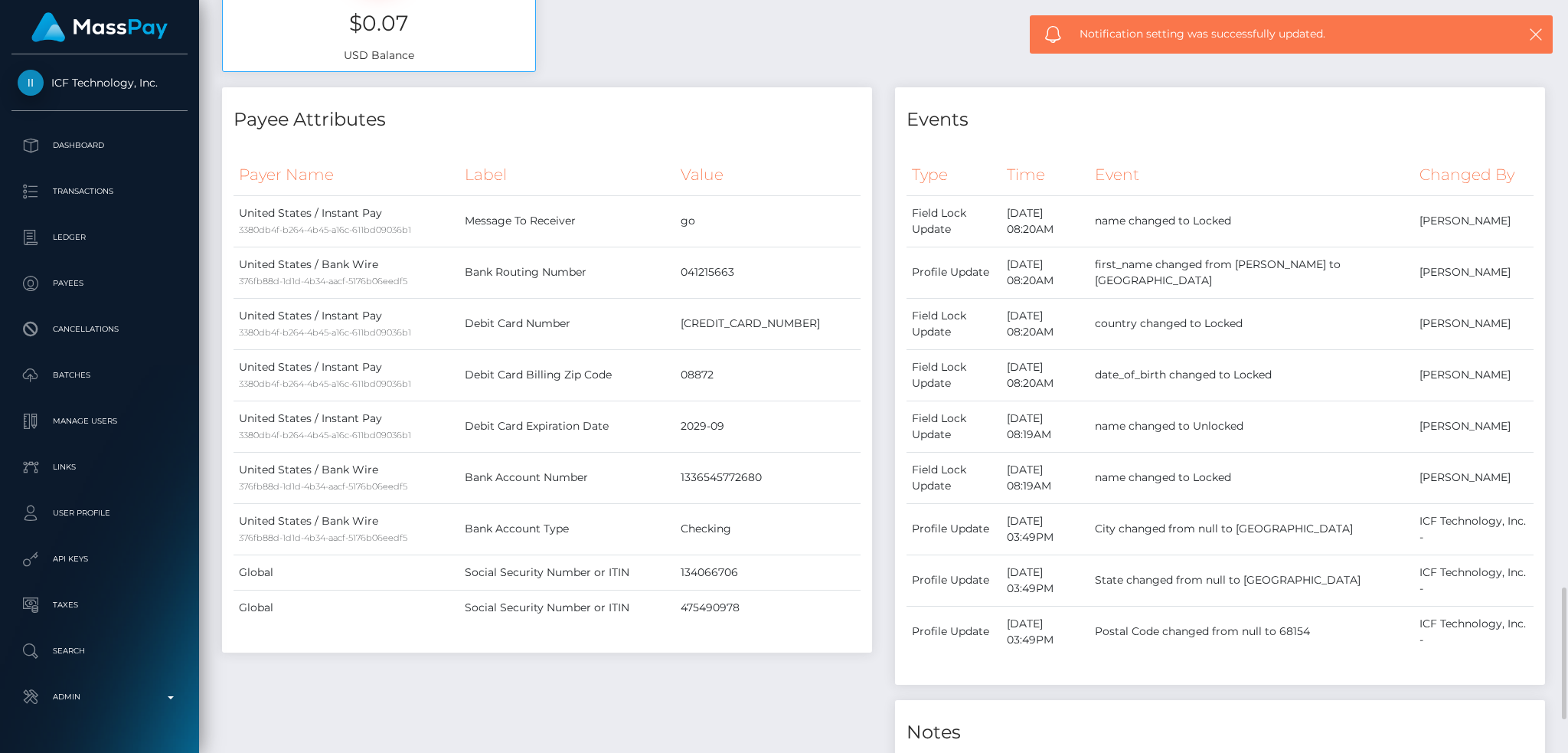
scroll to position [1021, 0]
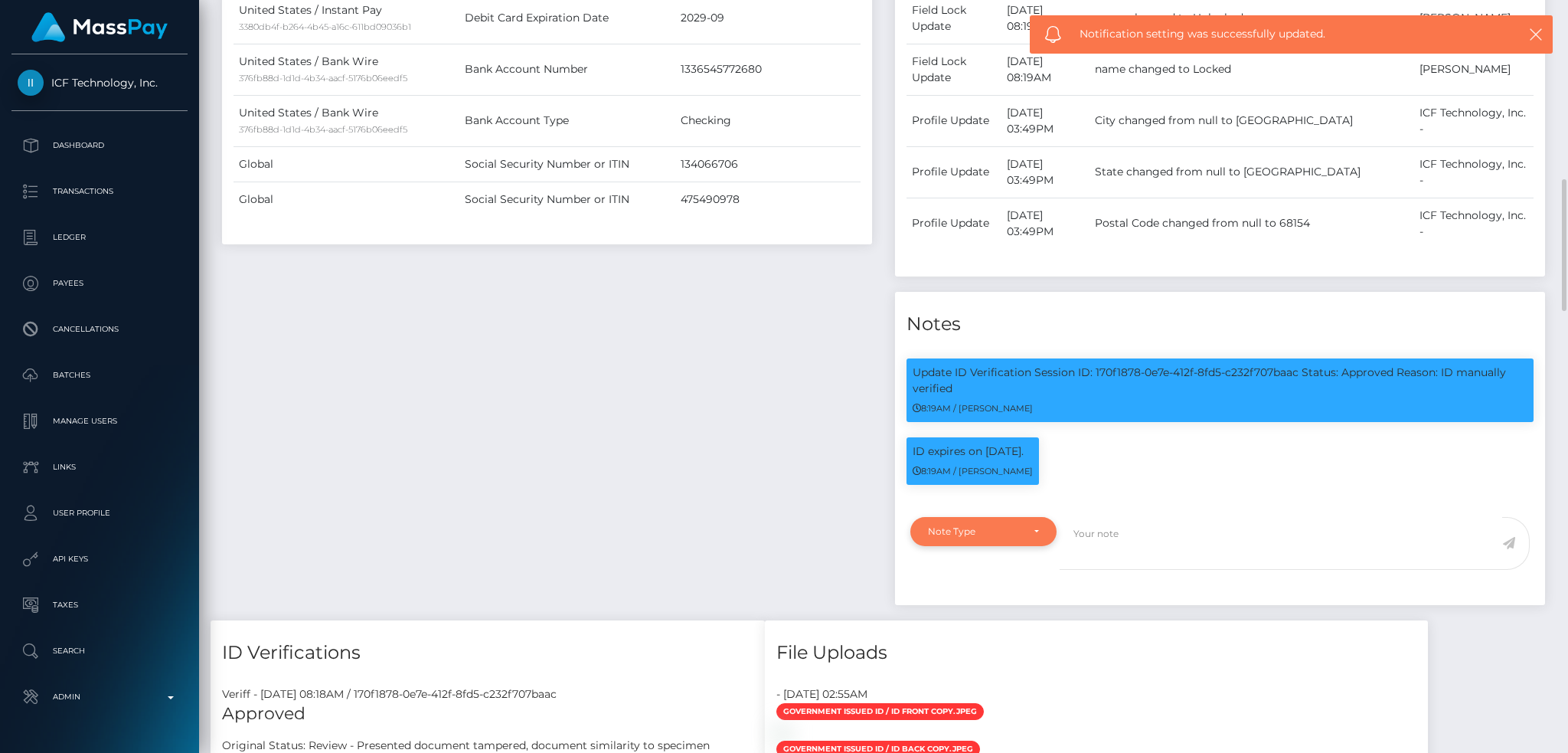
click at [999, 546] on div "Note Type" at bounding box center [983, 530] width 146 height 29
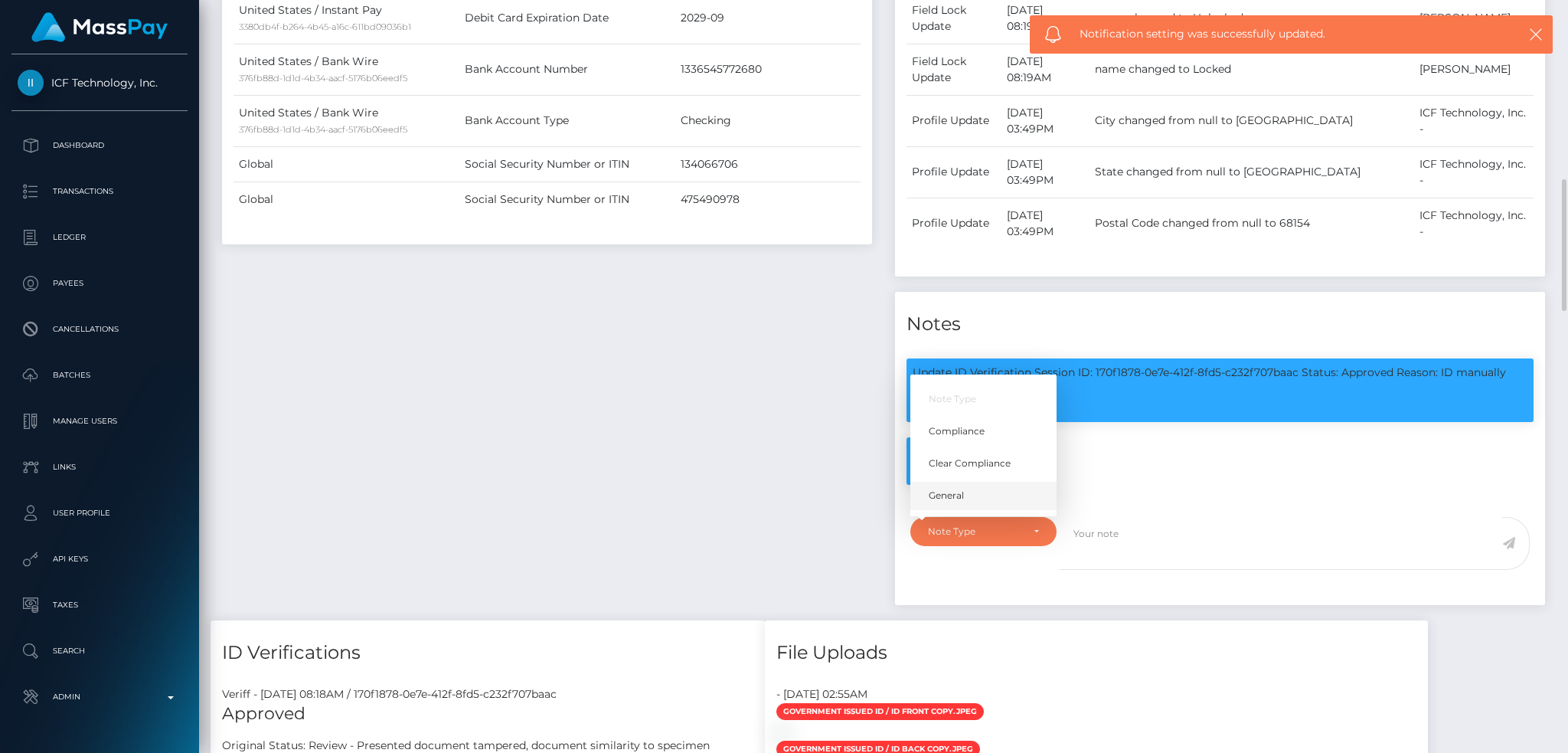
click at [1000, 510] on link "General" at bounding box center [983, 495] width 146 height 29
select select "GENERAL"
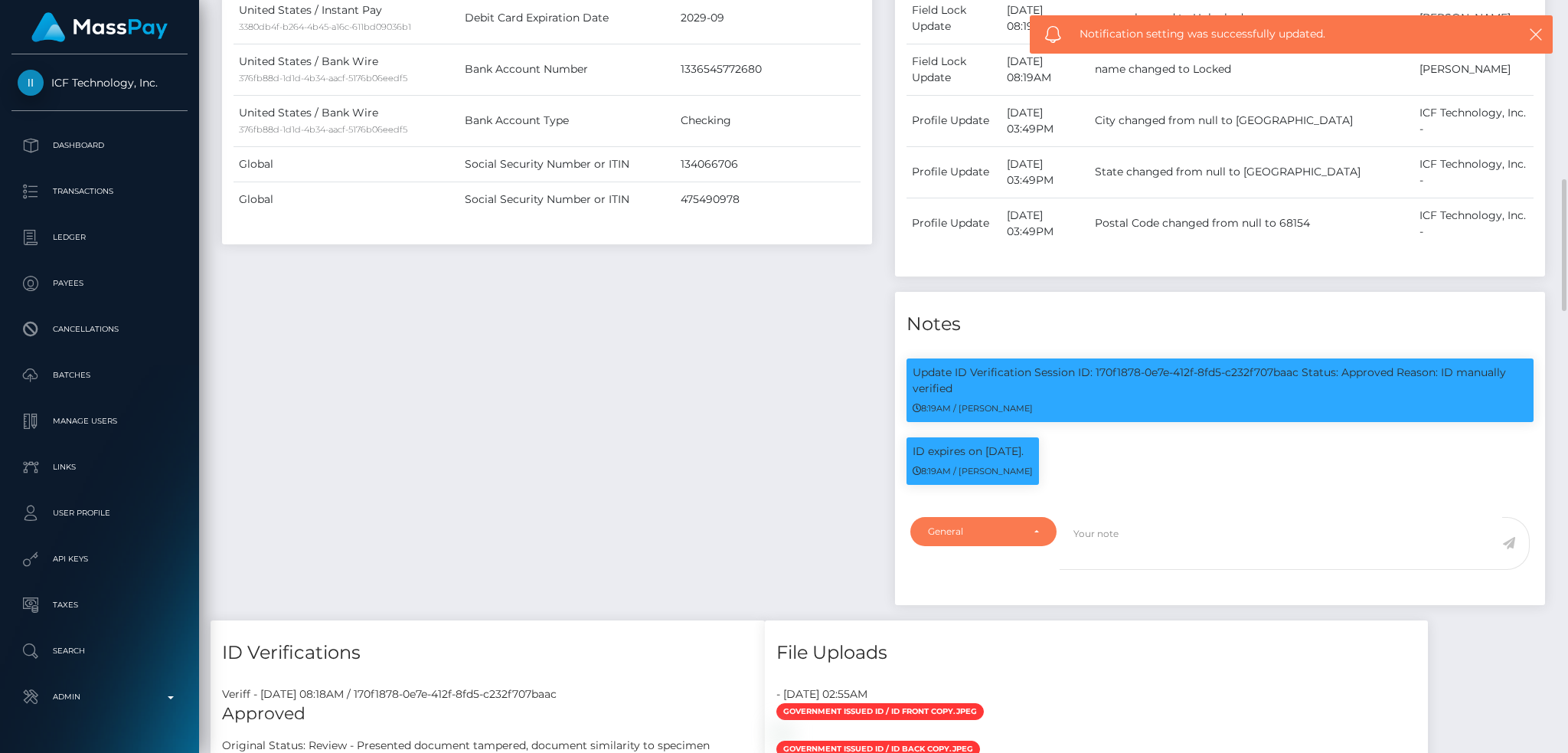
scroll to position [184, 425]
click at [1142, 570] on textarea at bounding box center [1281, 542] width 443 height 53
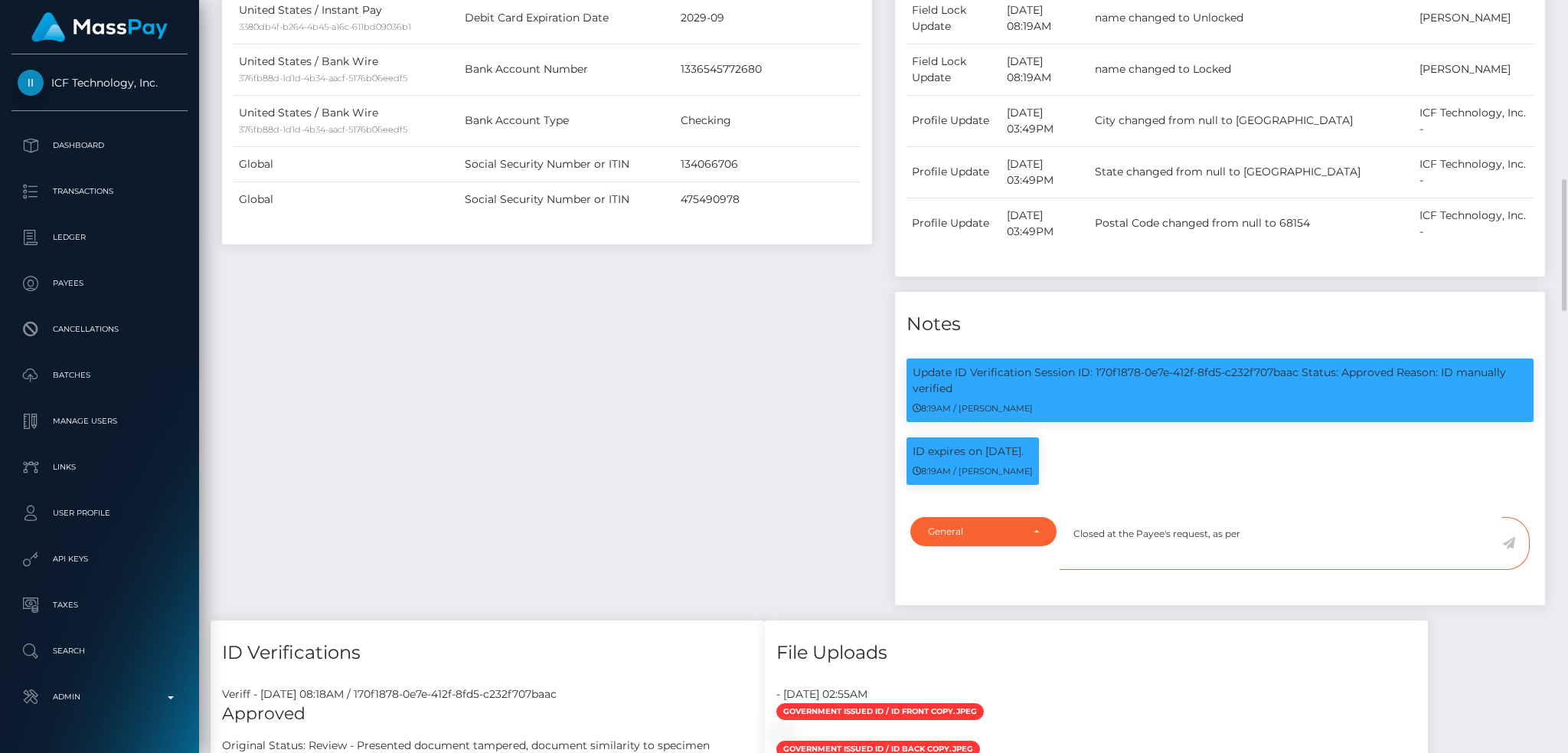
paste textarea "Ticket #135027"
type textarea "Closed at the Payee's request, as per Ticket #135027"
click at [1509, 549] on icon at bounding box center [1509, 542] width 13 height 12
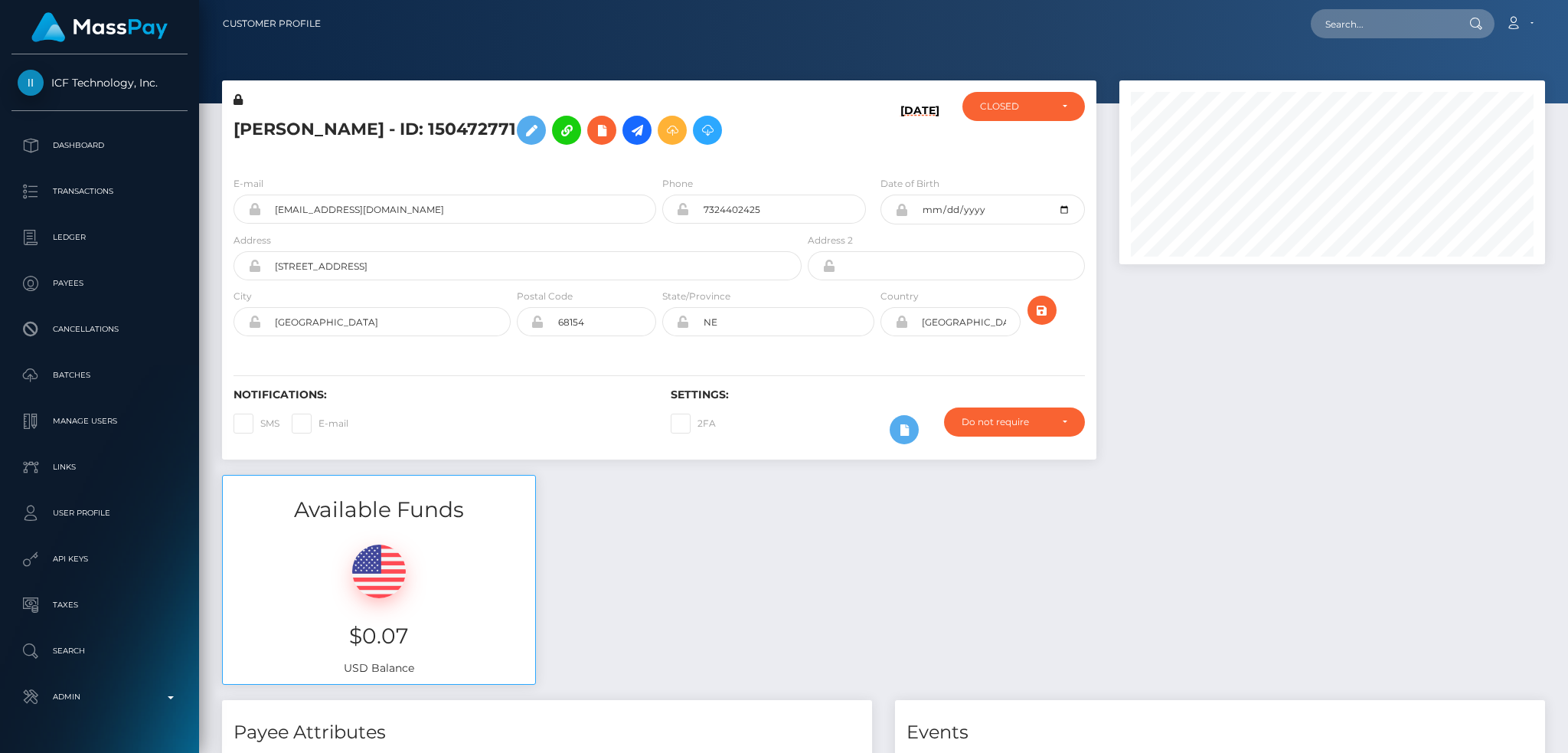
scroll to position [184, 425]
click at [1426, 35] on input "text" at bounding box center [1383, 23] width 144 height 29
paste input "75e7d8af19da47e7bf57066af7d16b0c"
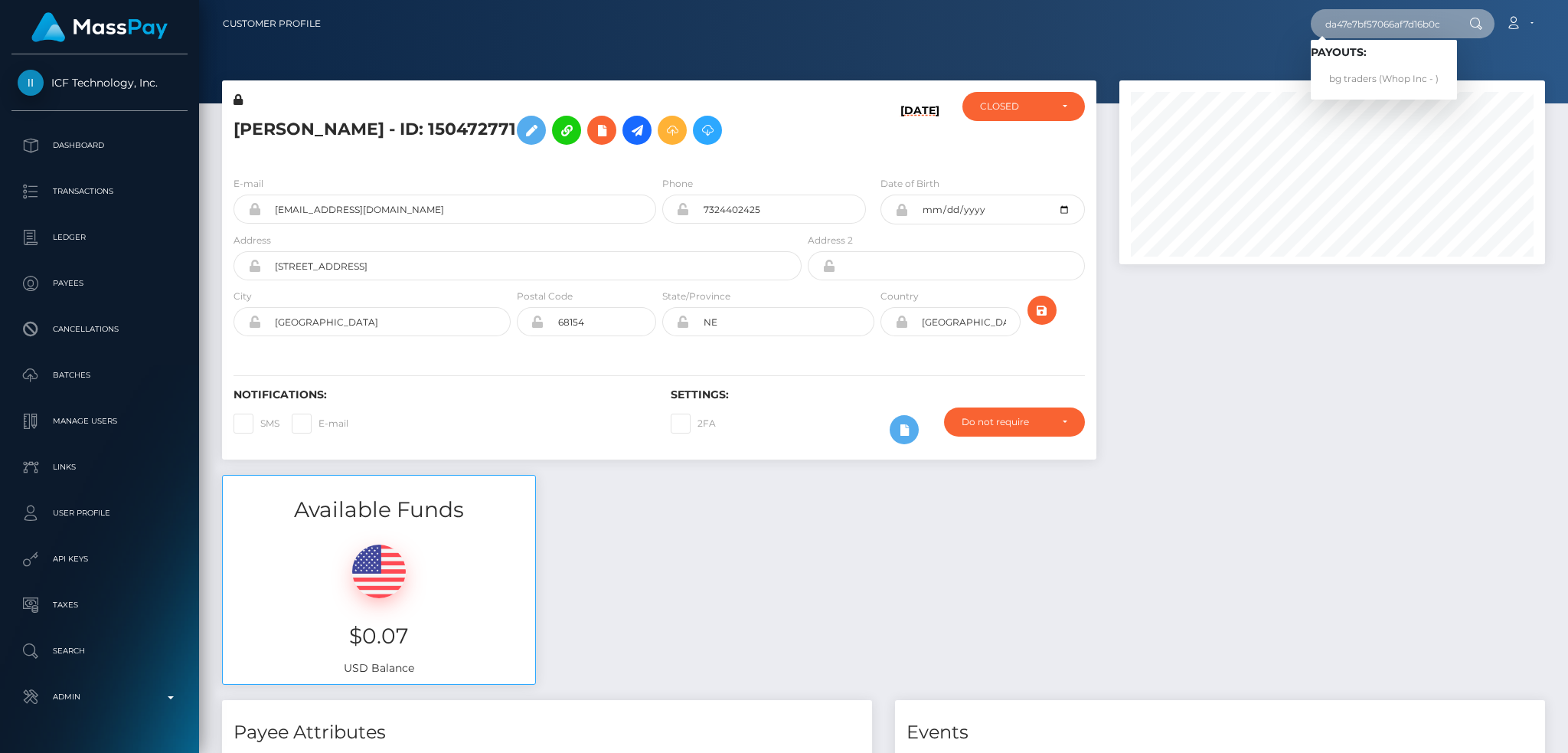
type input "75e7d8af19da47e7bf57066af7d16b0c"
click at [1358, 84] on link "bg traders (Whop Inc - )" at bounding box center [1384, 79] width 146 height 29
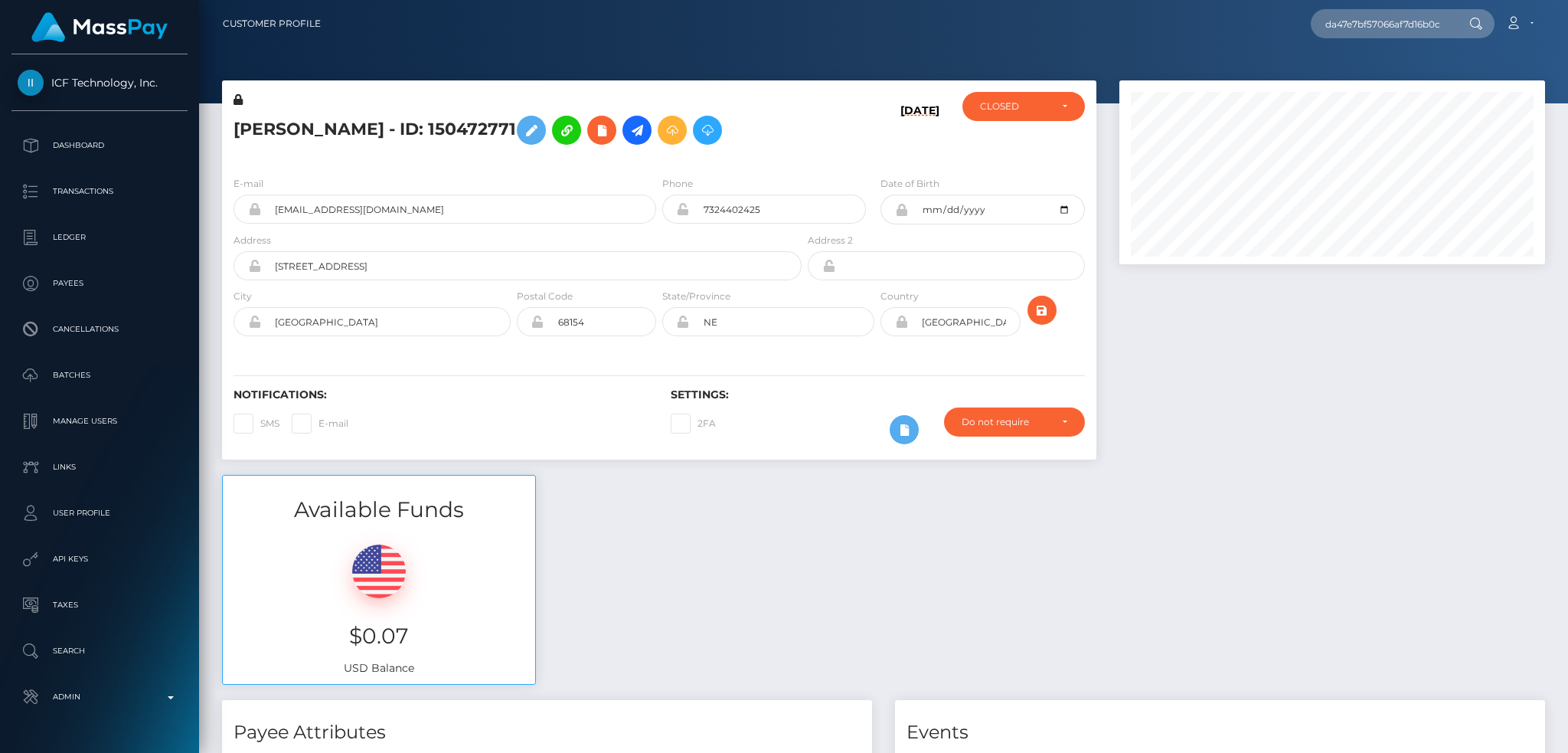
scroll to position [0, 0]
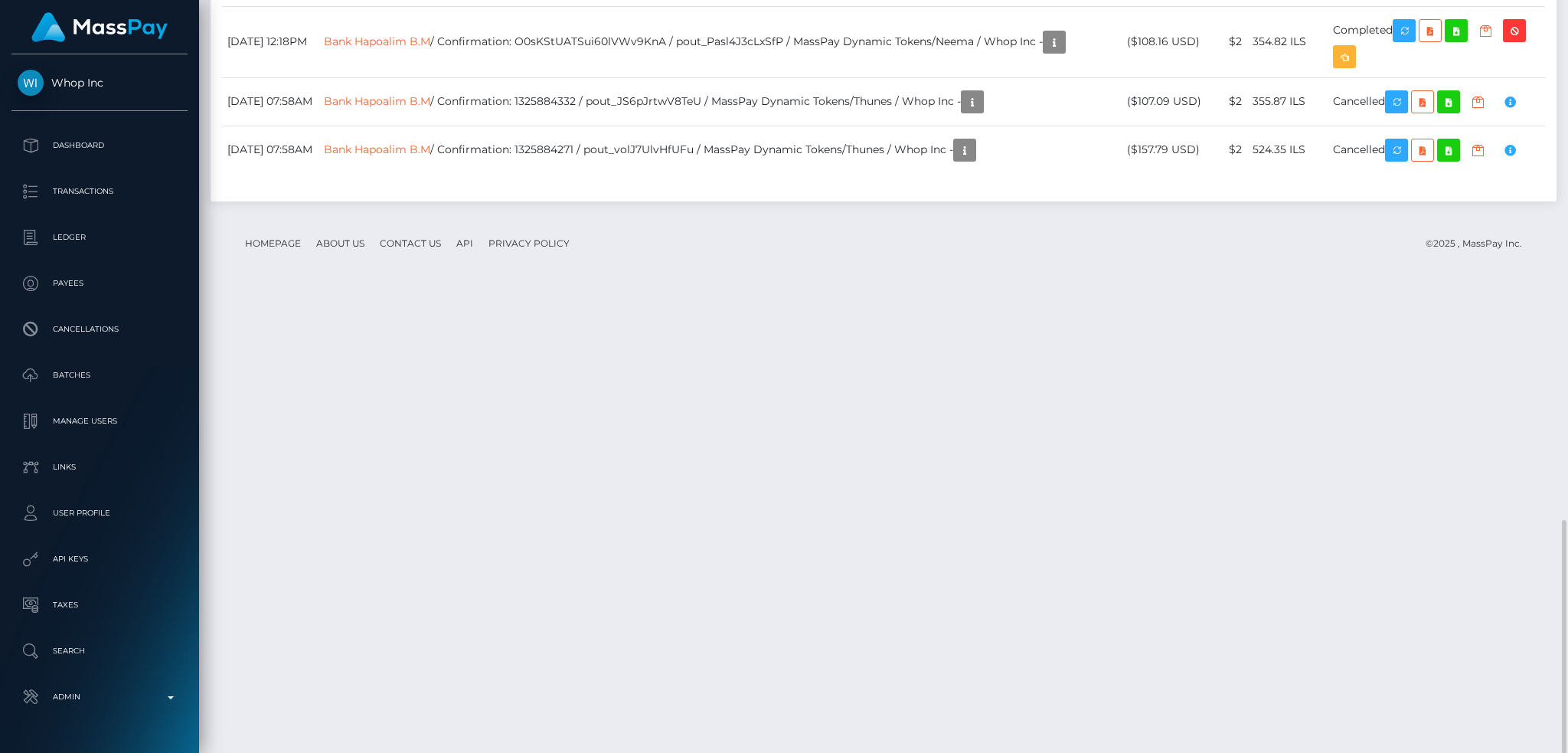
scroll to position [184, 425]
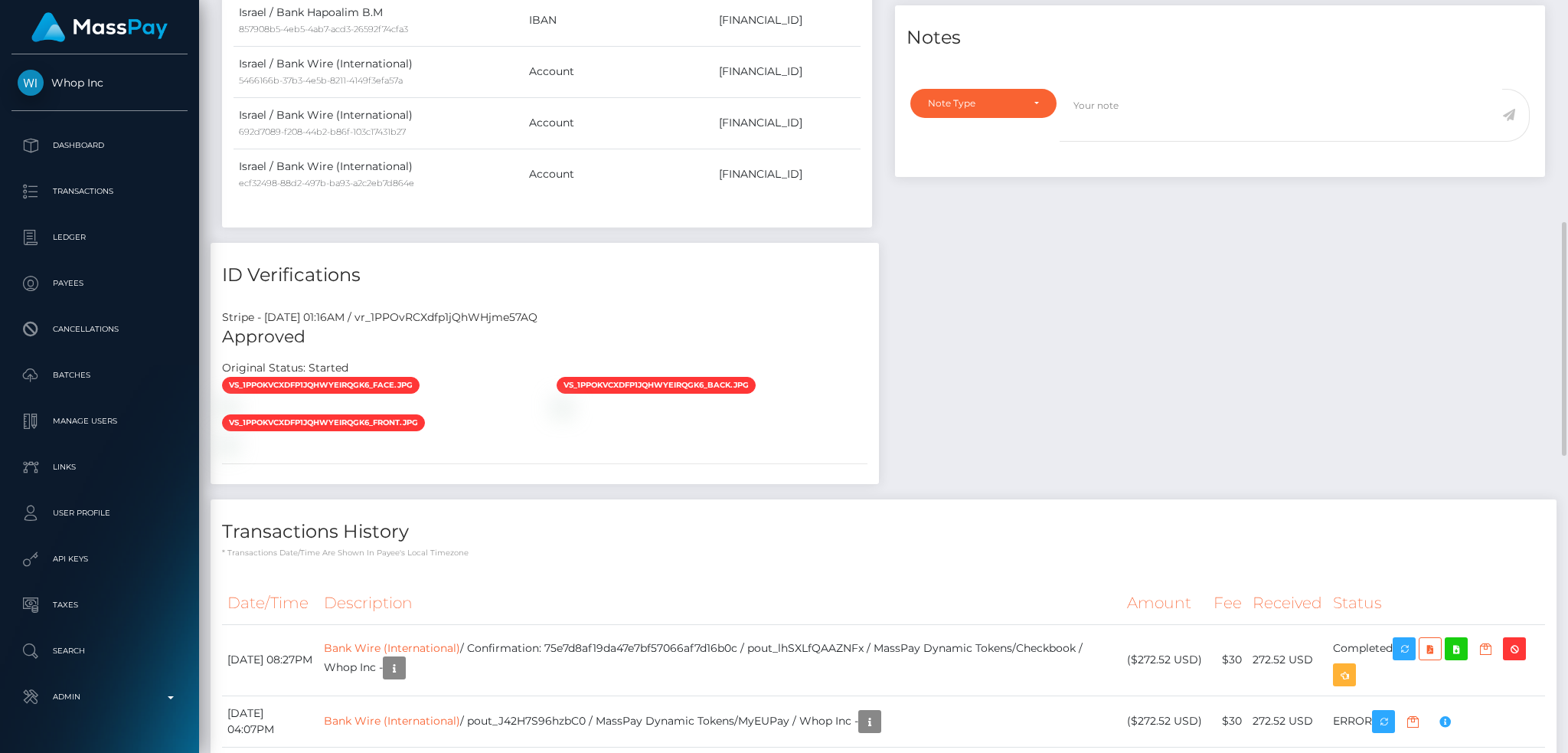
scroll to position [1428, 0]
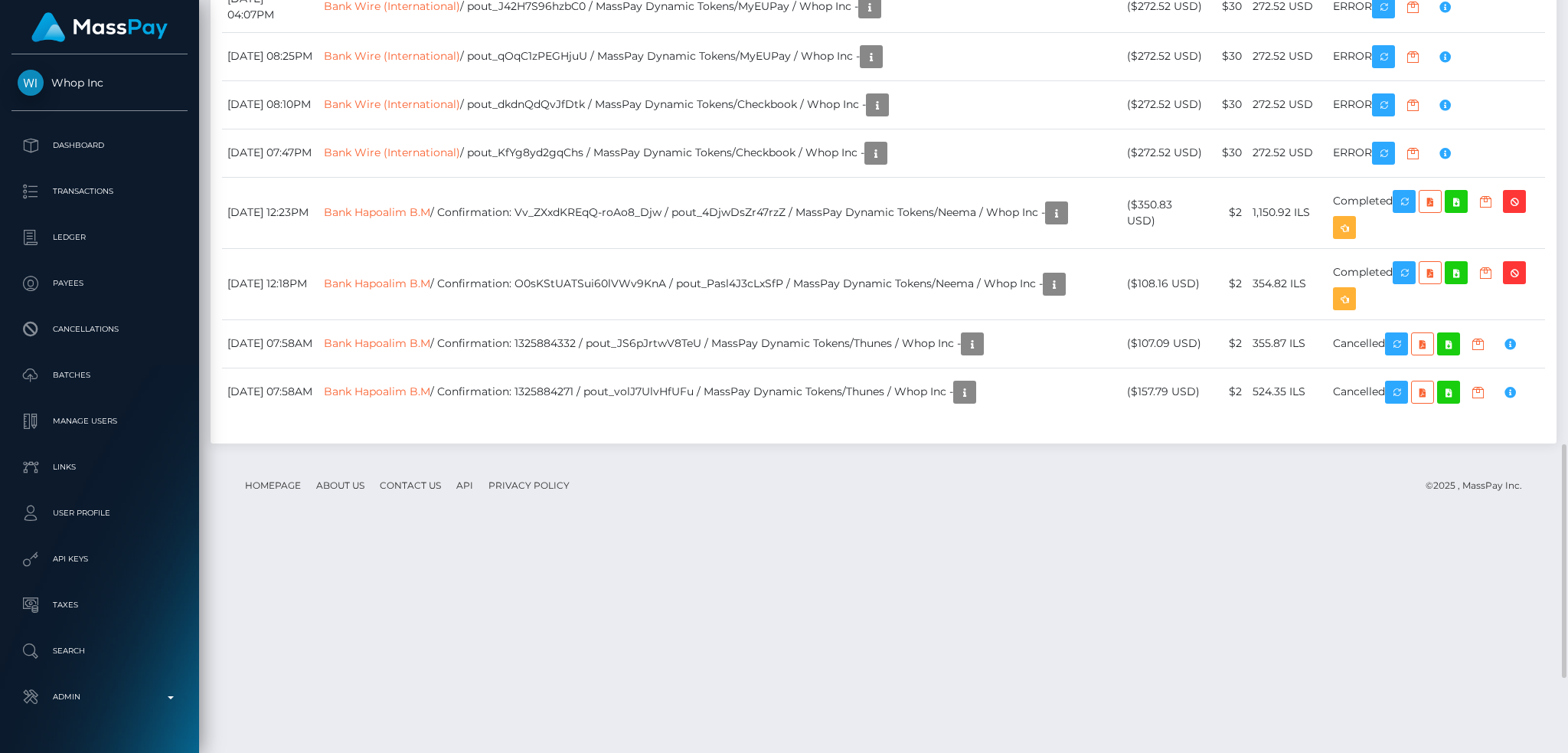
copy td "75e7d8af19da47e7bf57066af7d16b0c"
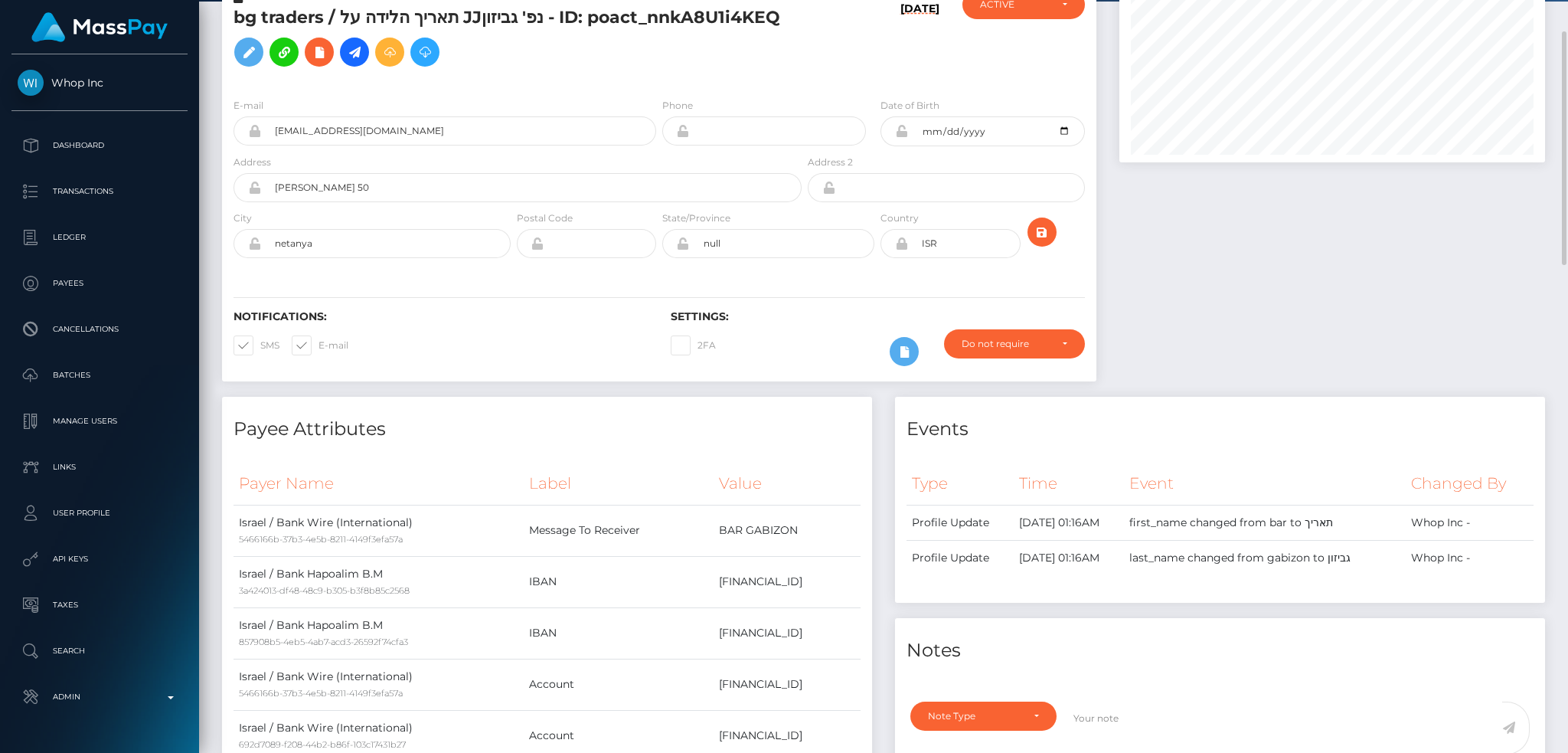
scroll to position [0, 0]
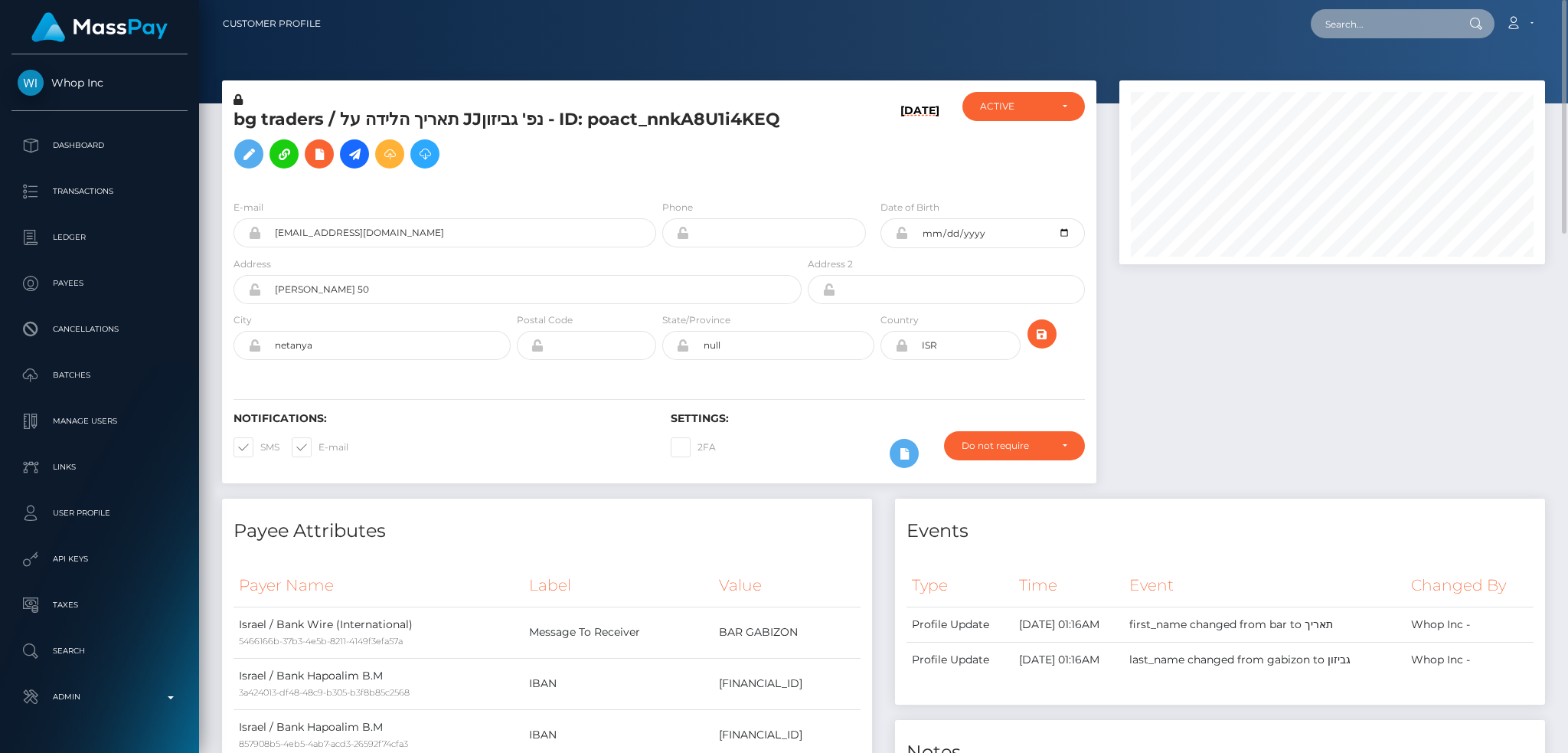
drag, startPoint x: 1383, startPoint y: 18, endPoint x: 1336, endPoint y: 25, distance: 47.5
click at [1383, 18] on input "text" at bounding box center [1383, 23] width 144 height 29
paste input "261c9d54-04bb-461f-b13d-b36b009ed661"
type input "261c9d54-04bb-461f-b13d-b36b009ed661"
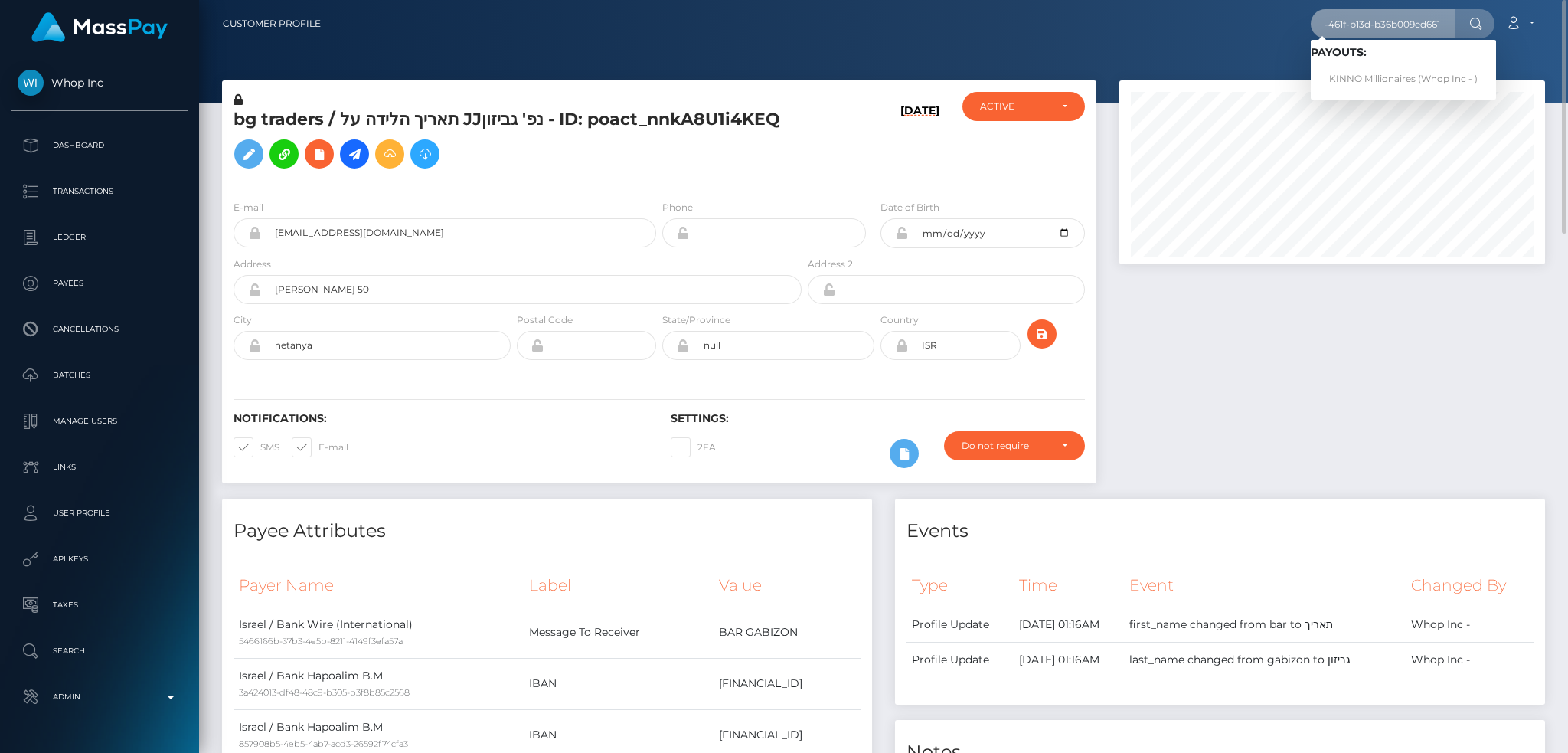
scroll to position [0, 0]
drag, startPoint x: 1367, startPoint y: 73, endPoint x: 1203, endPoint y: 87, distance: 164.6
click at [1369, 73] on link "KINNO Millionaires (Whop Inc - )" at bounding box center [1404, 79] width 186 height 29
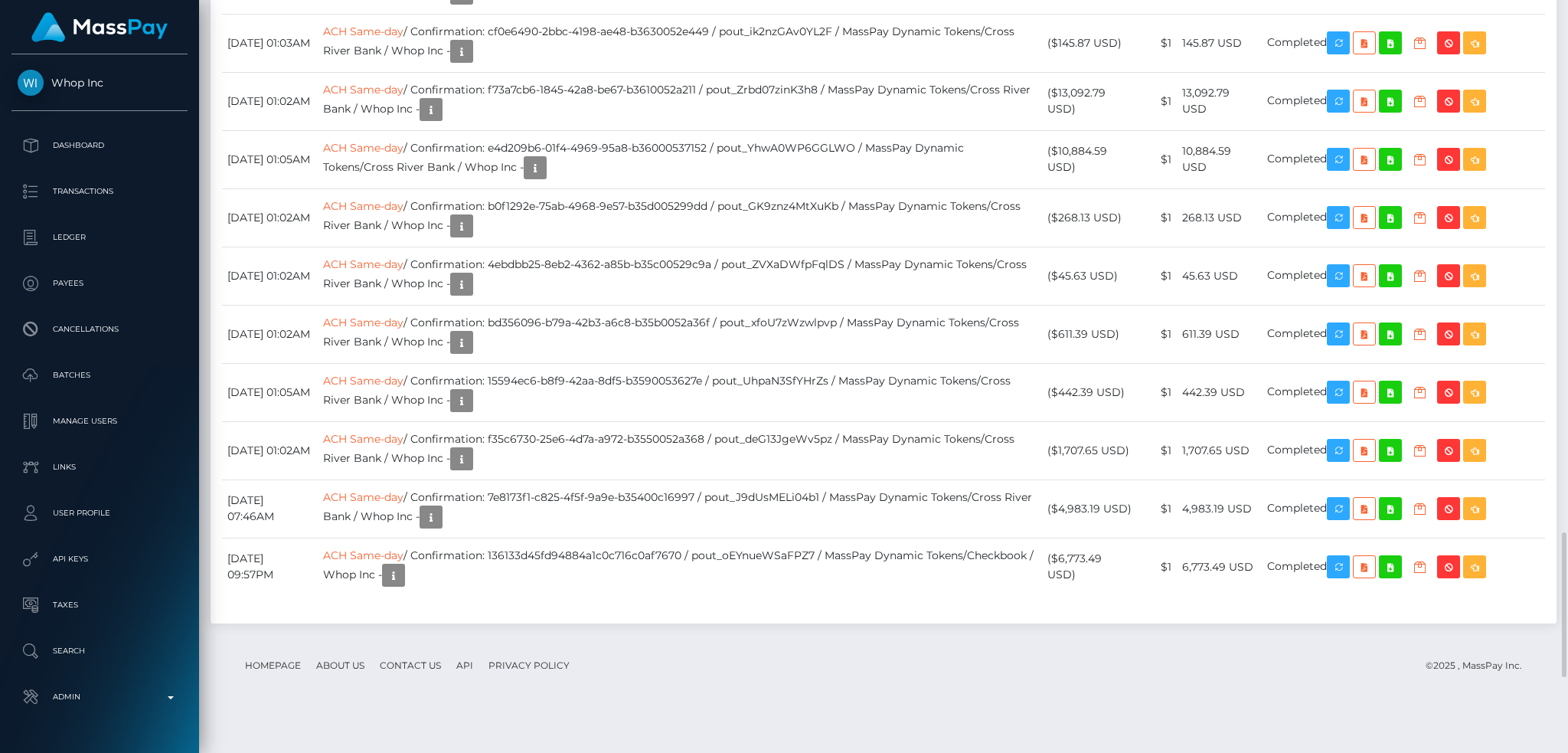
scroll to position [184, 425]
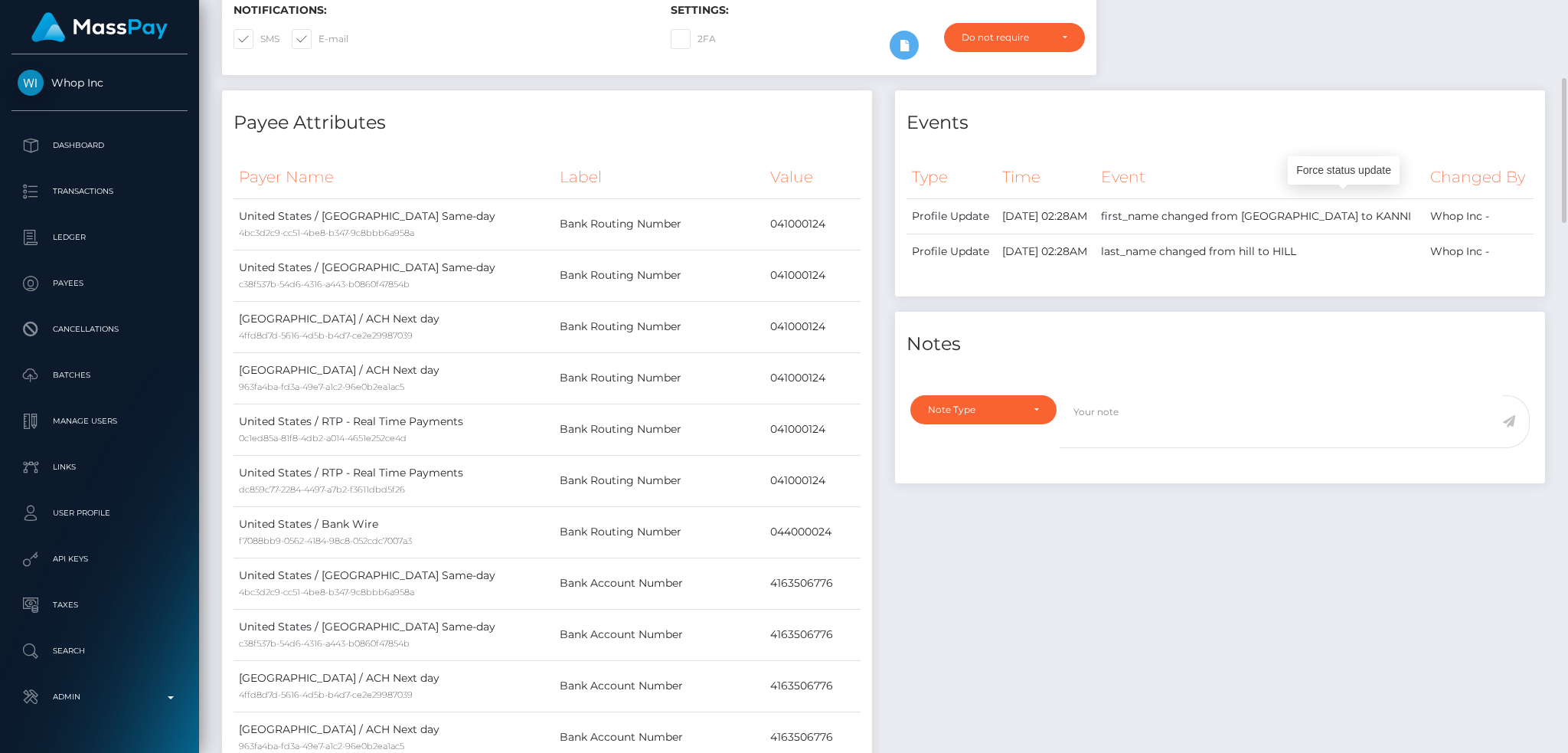
scroll to position [0, 0]
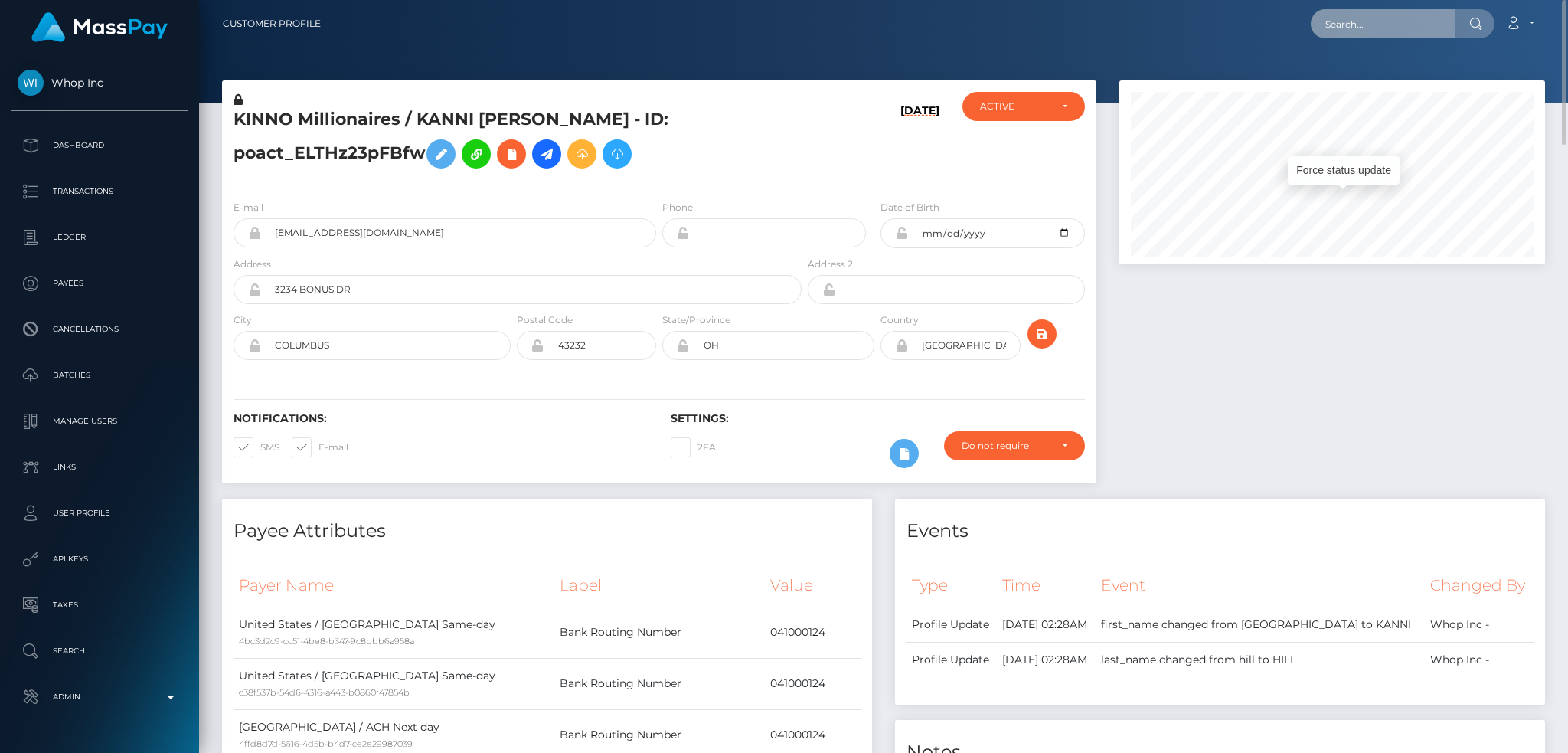
click at [1404, 25] on input "text" at bounding box center [1383, 23] width 144 height 29
paste input "pout_gu3cW6GiCIlKo"
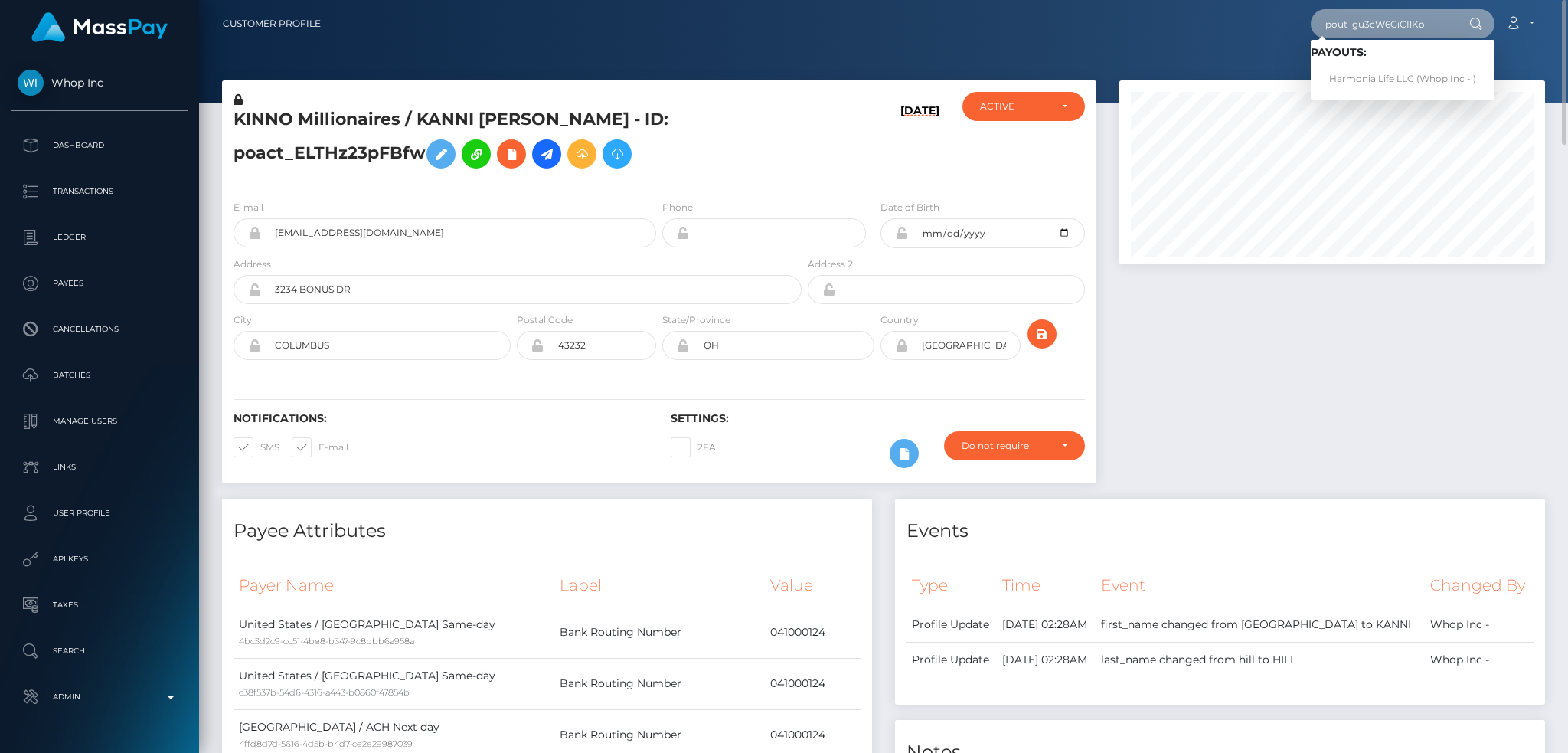
type input "pout_gu3cW6GiCIlKo"
click at [1395, 73] on link "Harmonia Life LLC (Whop Inc - )" at bounding box center [1403, 79] width 184 height 29
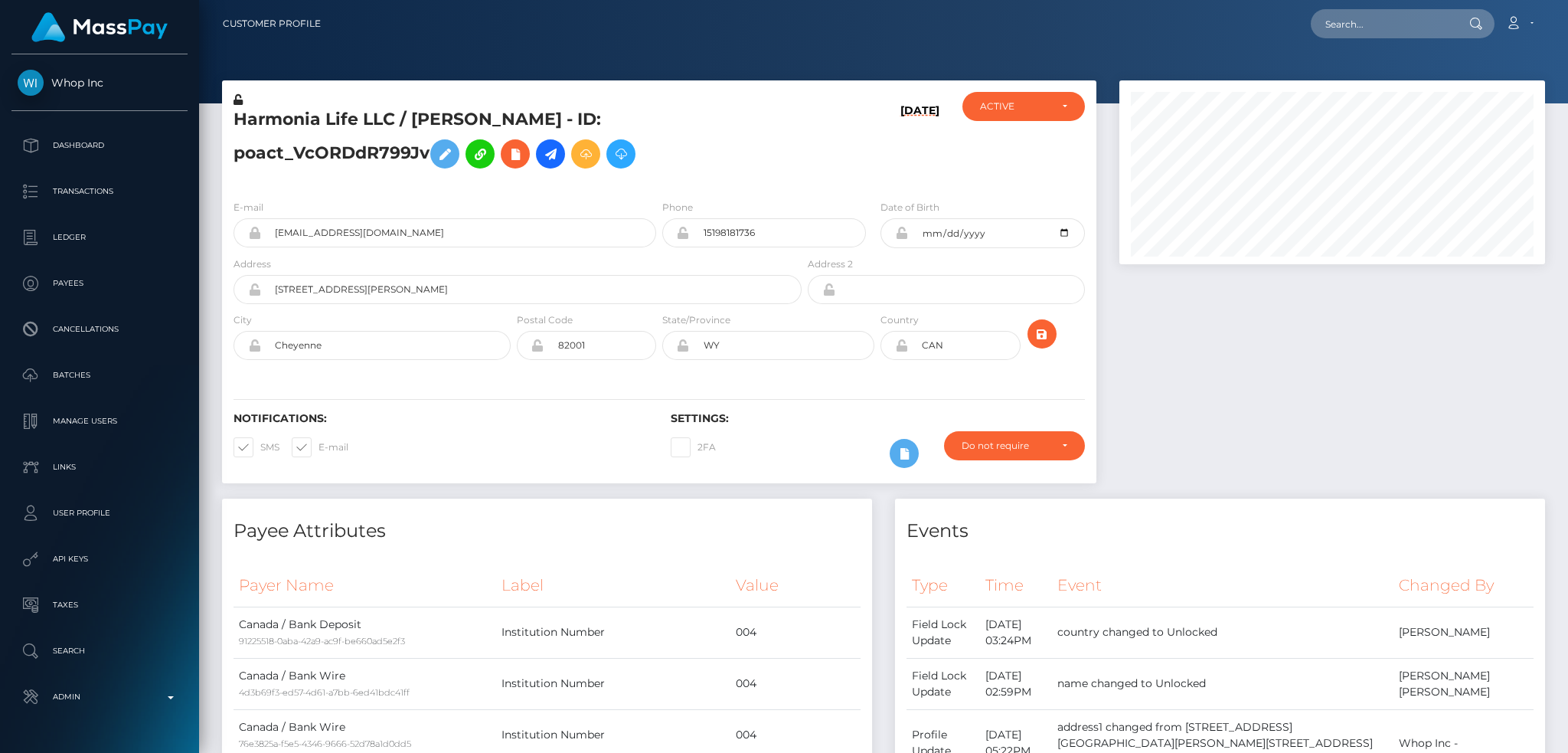
scroll to position [184, 425]
click at [1312, 377] on div at bounding box center [1332, 289] width 449 height 418
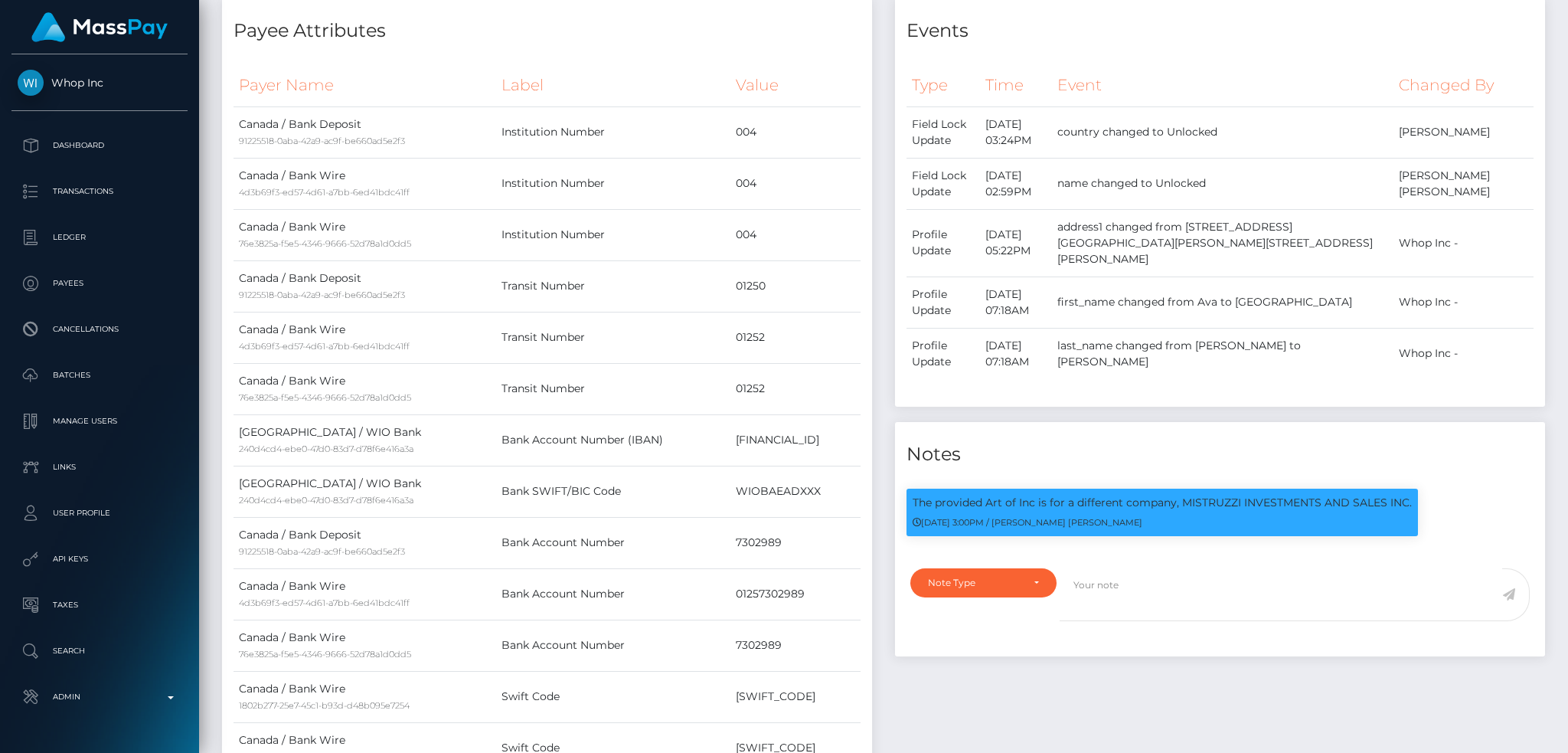
scroll to position [0, 0]
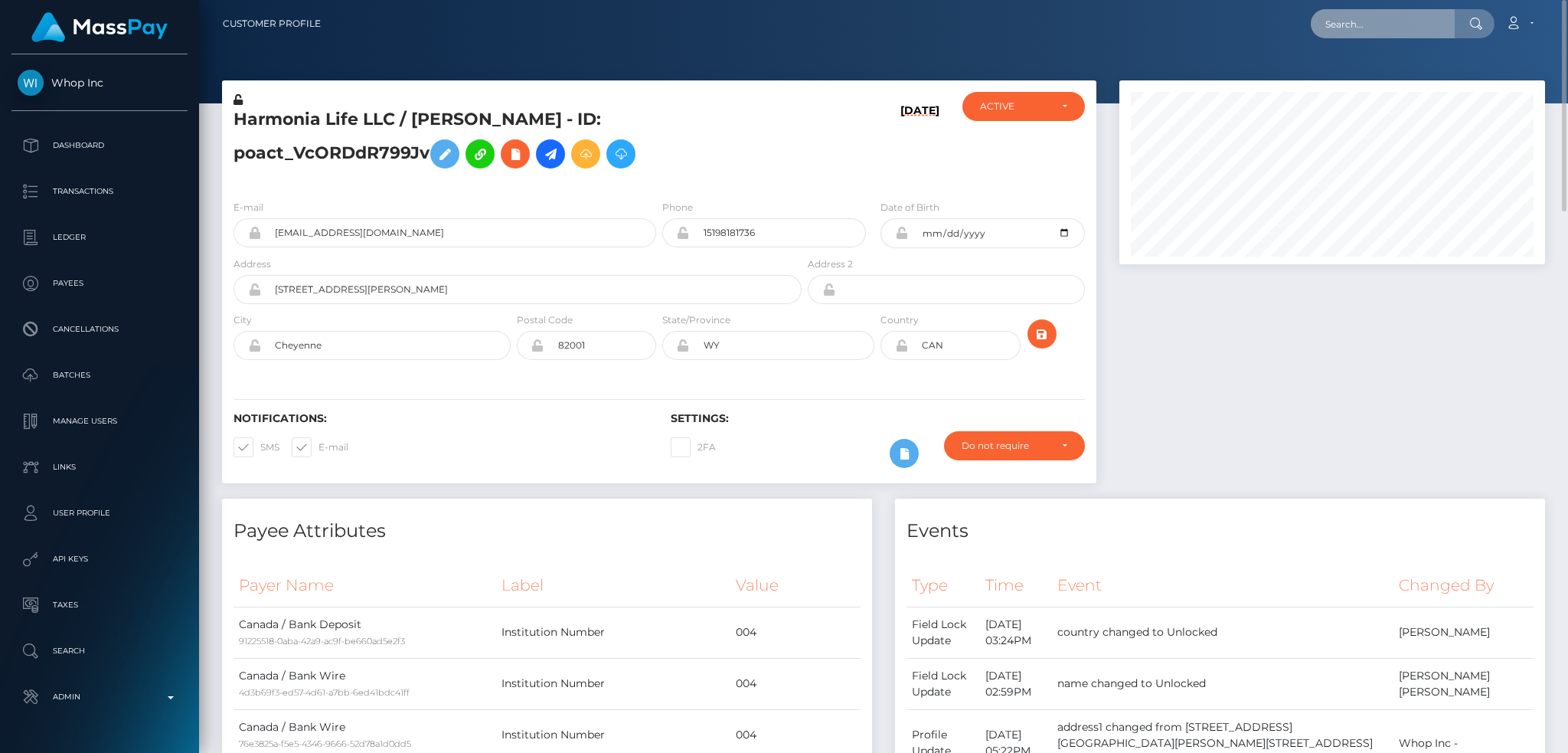
click at [1360, 16] on input "text" at bounding box center [1383, 23] width 144 height 29
paste input "pout_lBMQB1lGGTCc6"
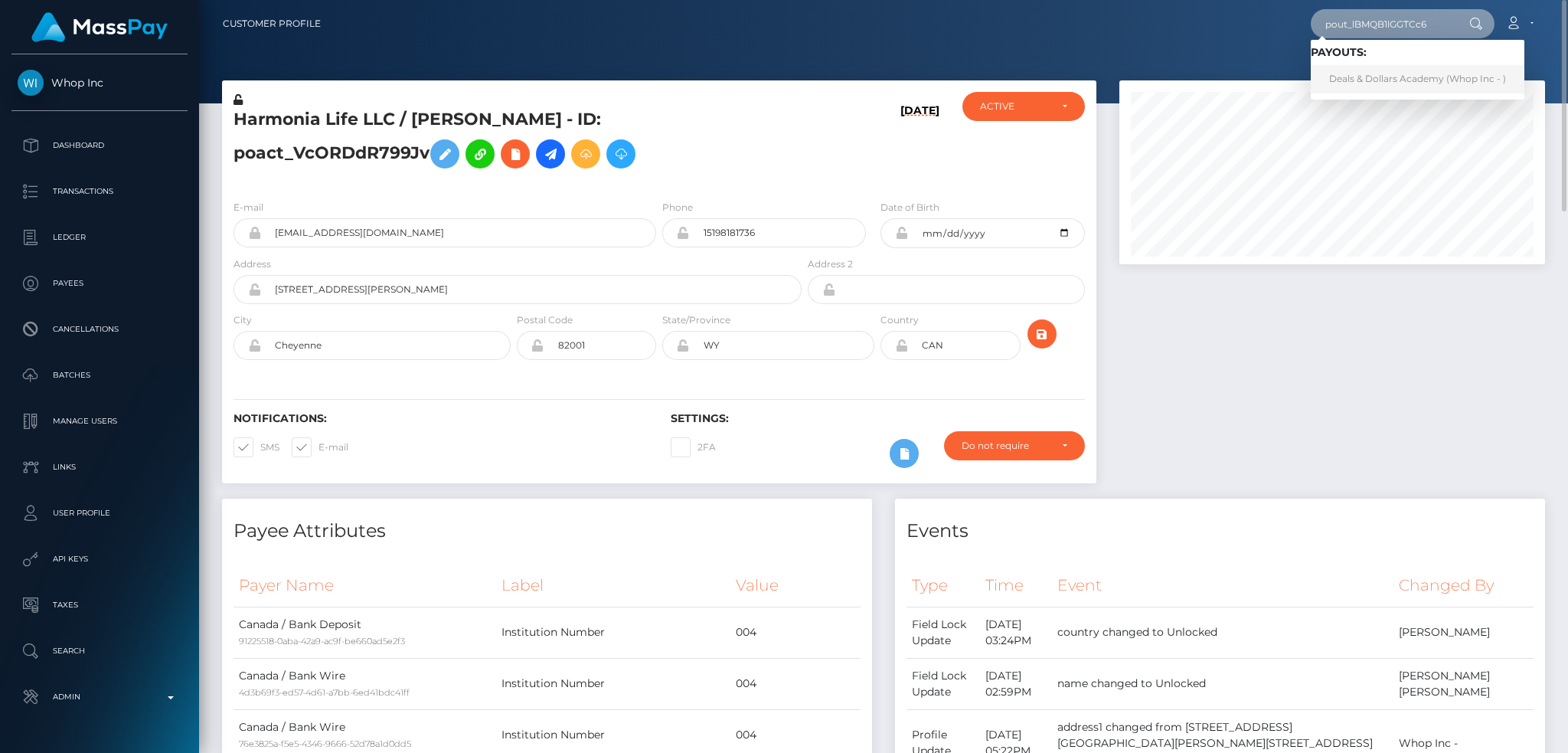
type input "pout_lBMQB1lGGTCc6"
click at [1393, 71] on link "Deals & Dollars Academy (Whop Inc - )" at bounding box center [1417, 79] width 213 height 29
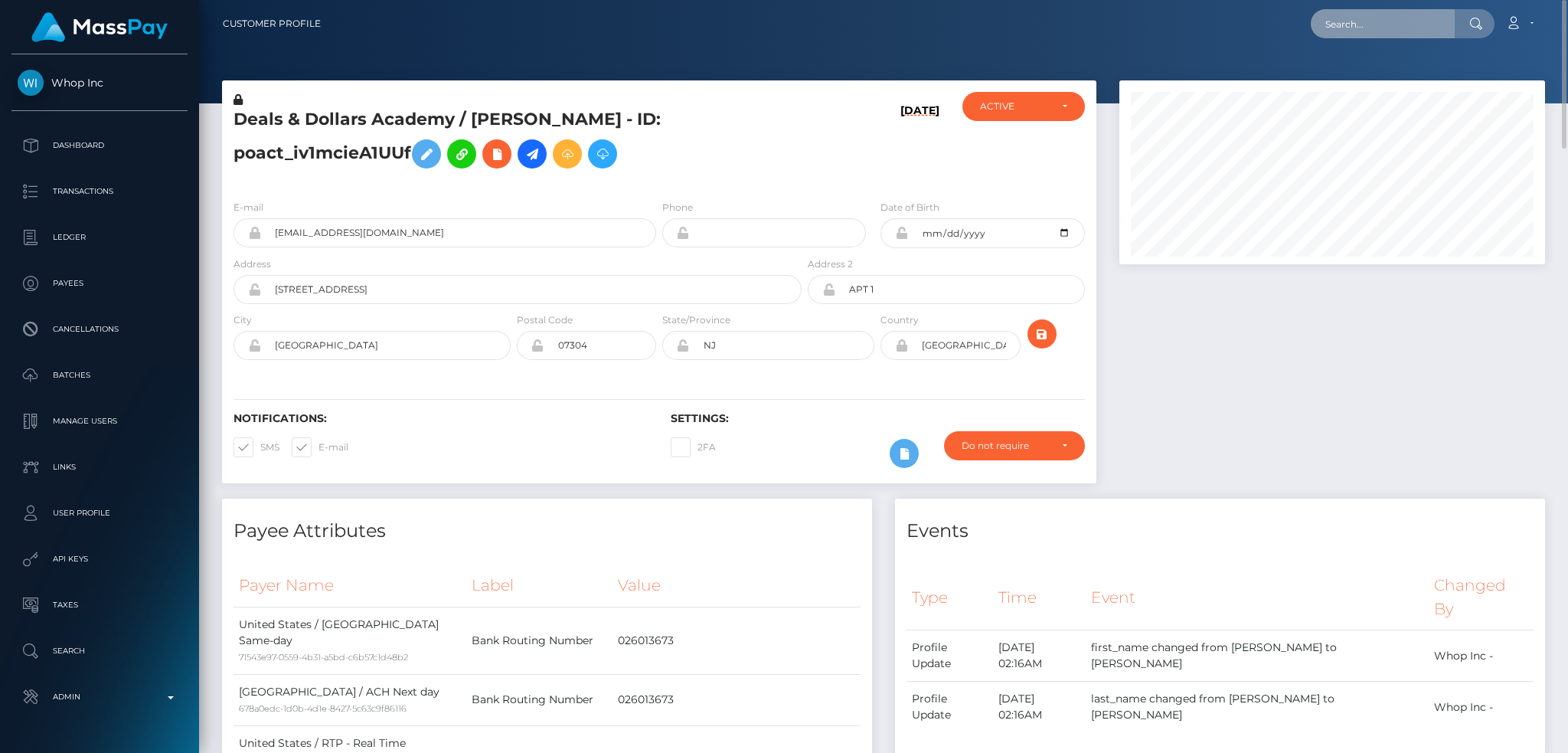
click at [1343, 31] on input "text" at bounding box center [1383, 23] width 144 height 29
paste input "pout_i0kbYCLRTitBe"
type input "pout_i0kbYCLRTitBe"
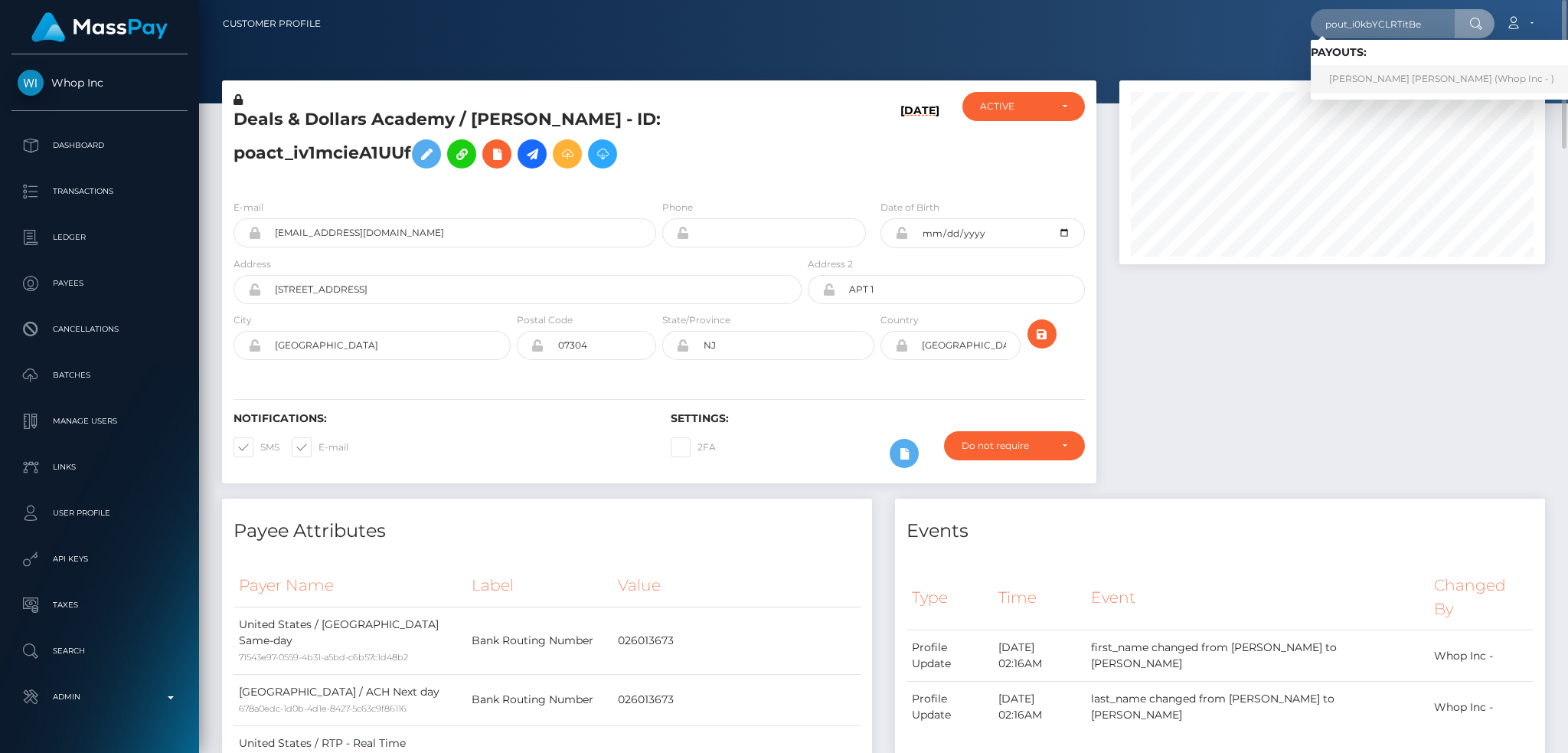
click at [1404, 77] on link "[PERSON_NAME] [PERSON_NAME] (Whop Inc - )" at bounding box center [1441, 79] width 261 height 29
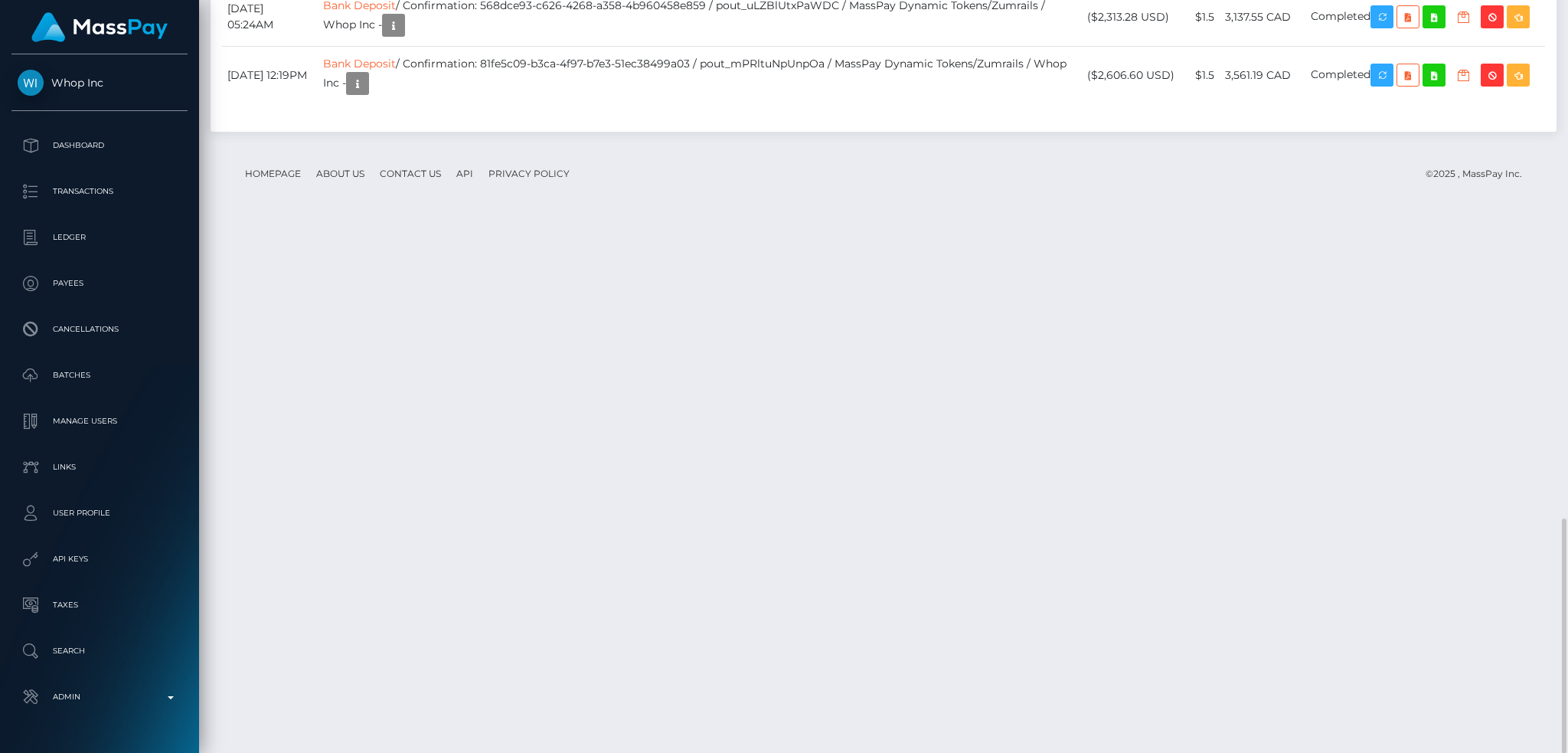
scroll to position [184, 425]
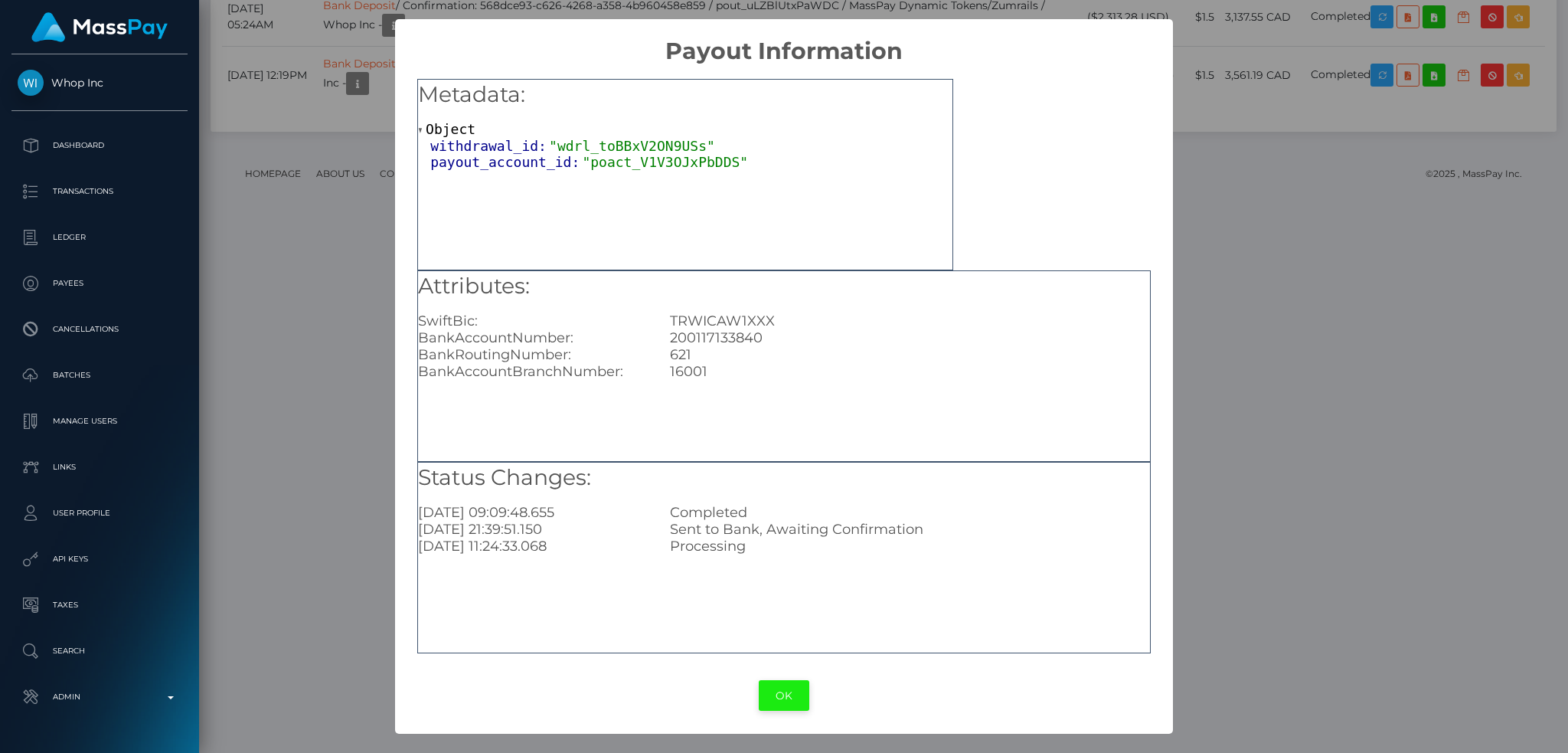
click at [784, 692] on button "OK" at bounding box center [784, 696] width 51 height 31
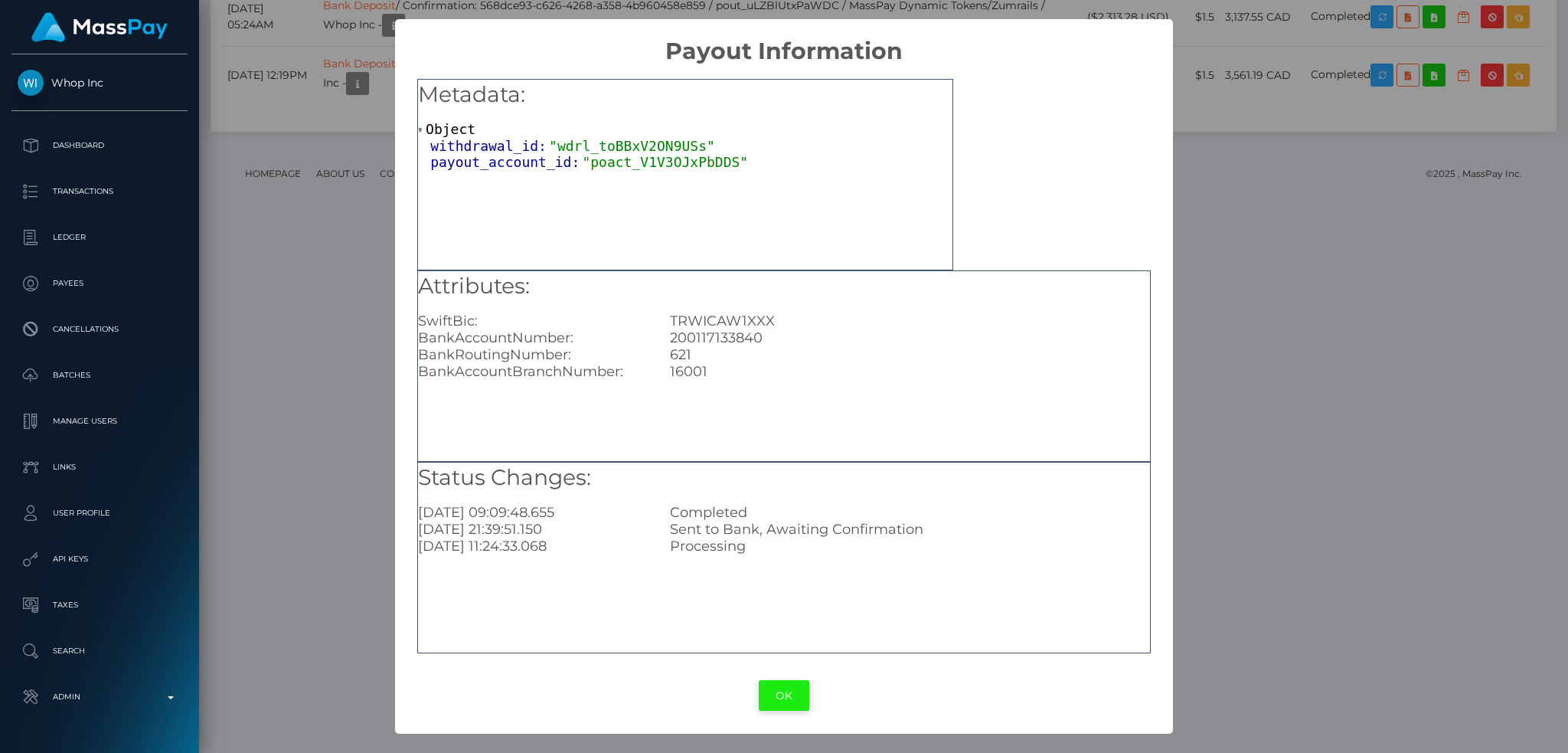
click at [770, 692] on button "OK" at bounding box center [784, 696] width 51 height 31
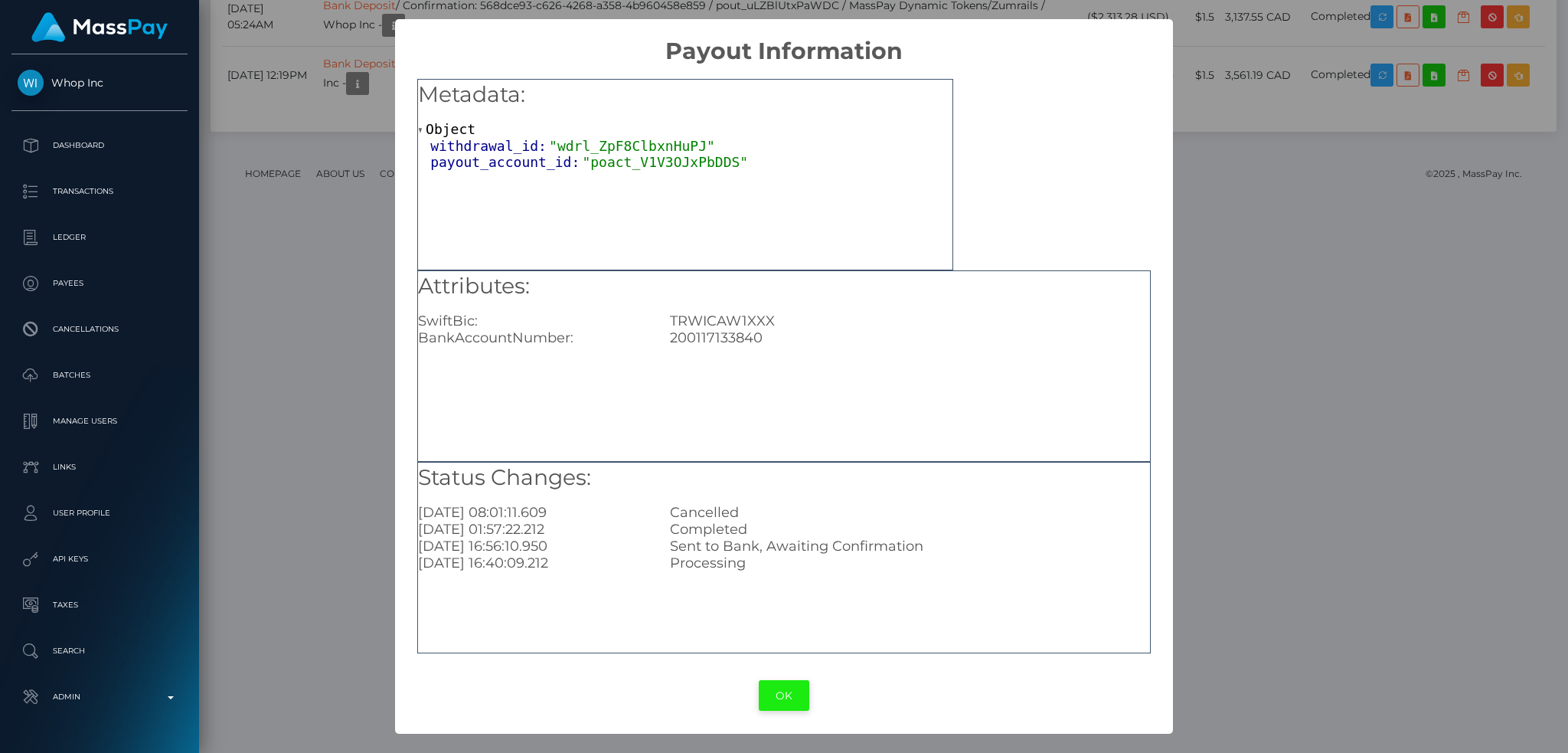
click at [782, 695] on button "OK" at bounding box center [784, 696] width 51 height 31
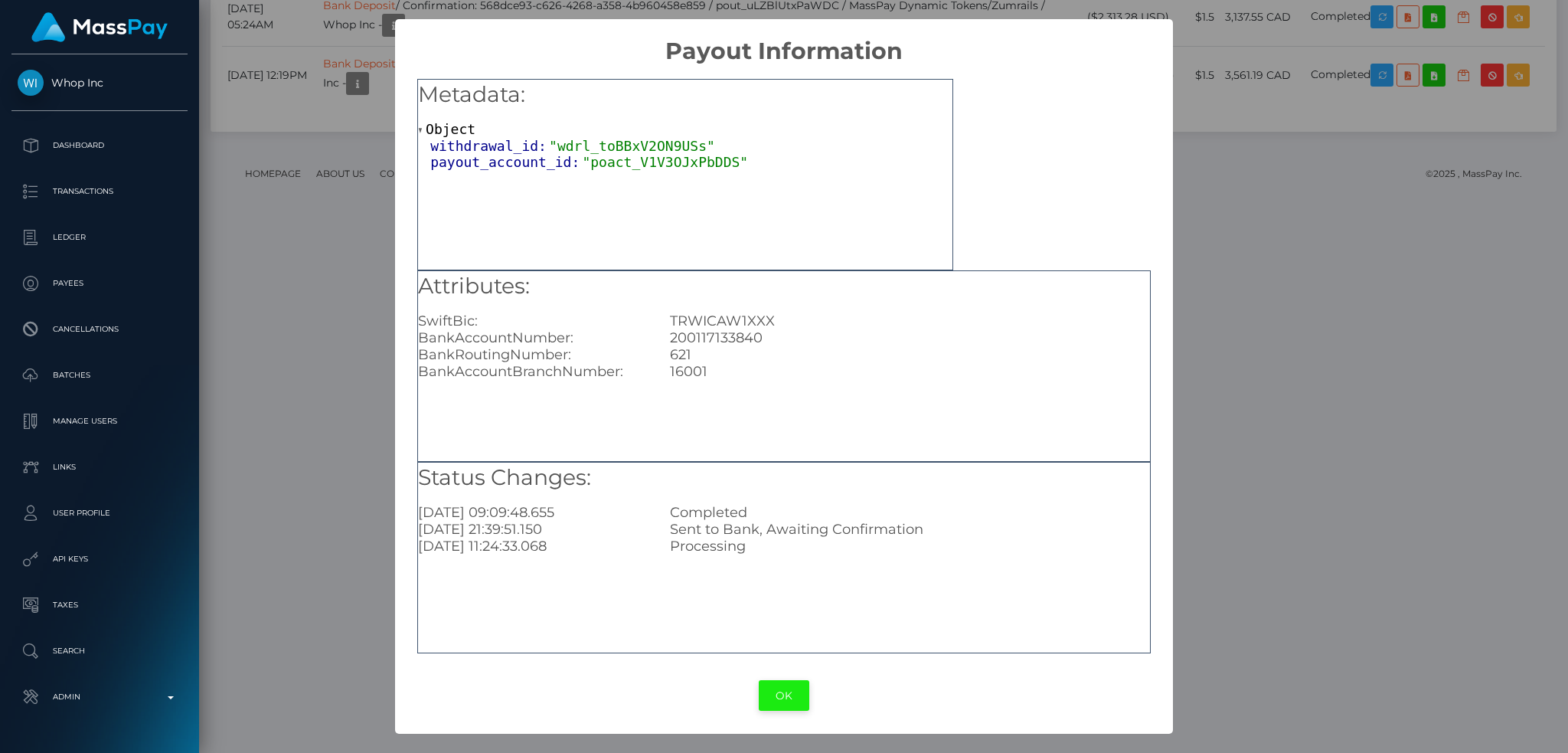
click at [789, 697] on button "OK" at bounding box center [784, 696] width 51 height 31
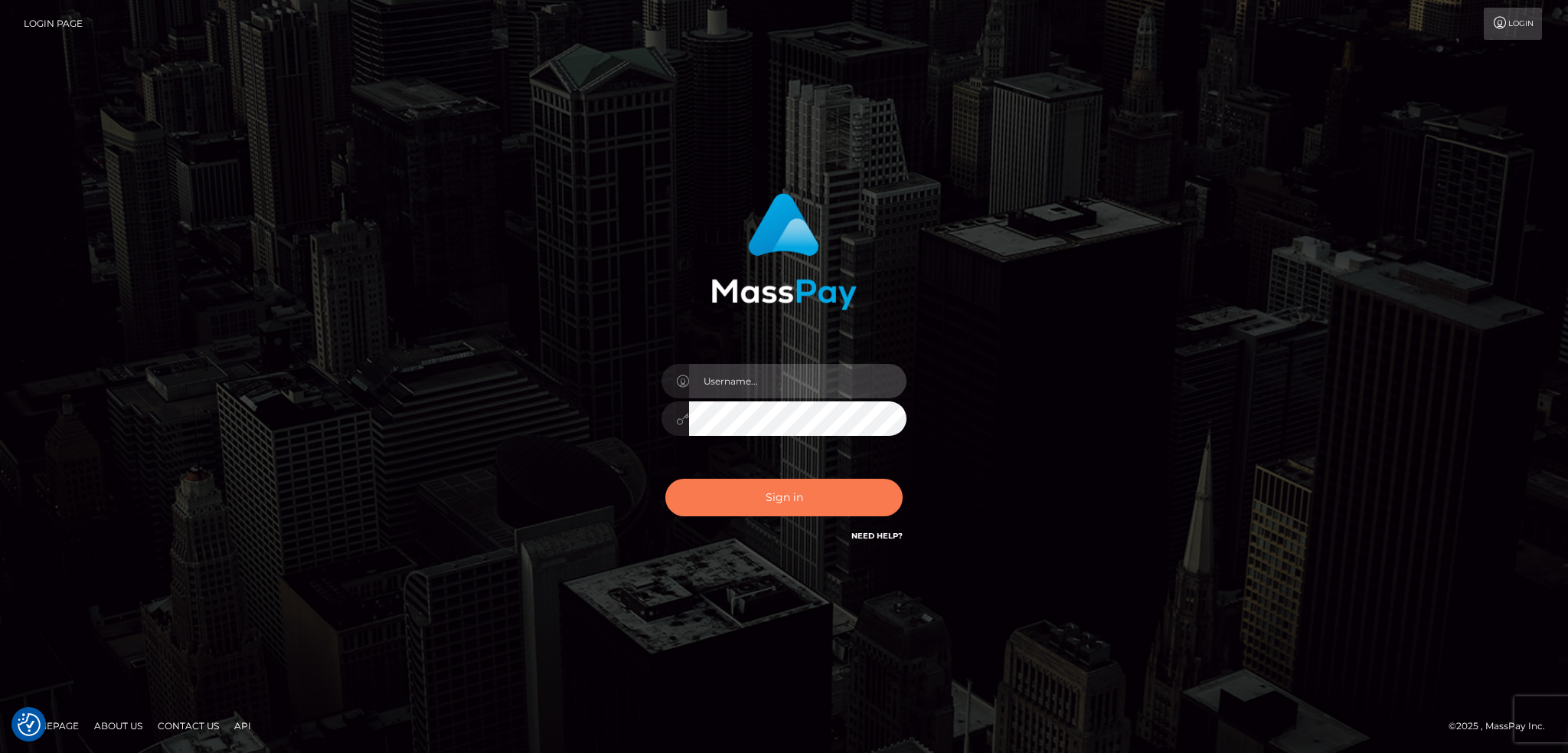
type input "alexstef"
click at [752, 490] on button "Sign in" at bounding box center [784, 497] width 237 height 38
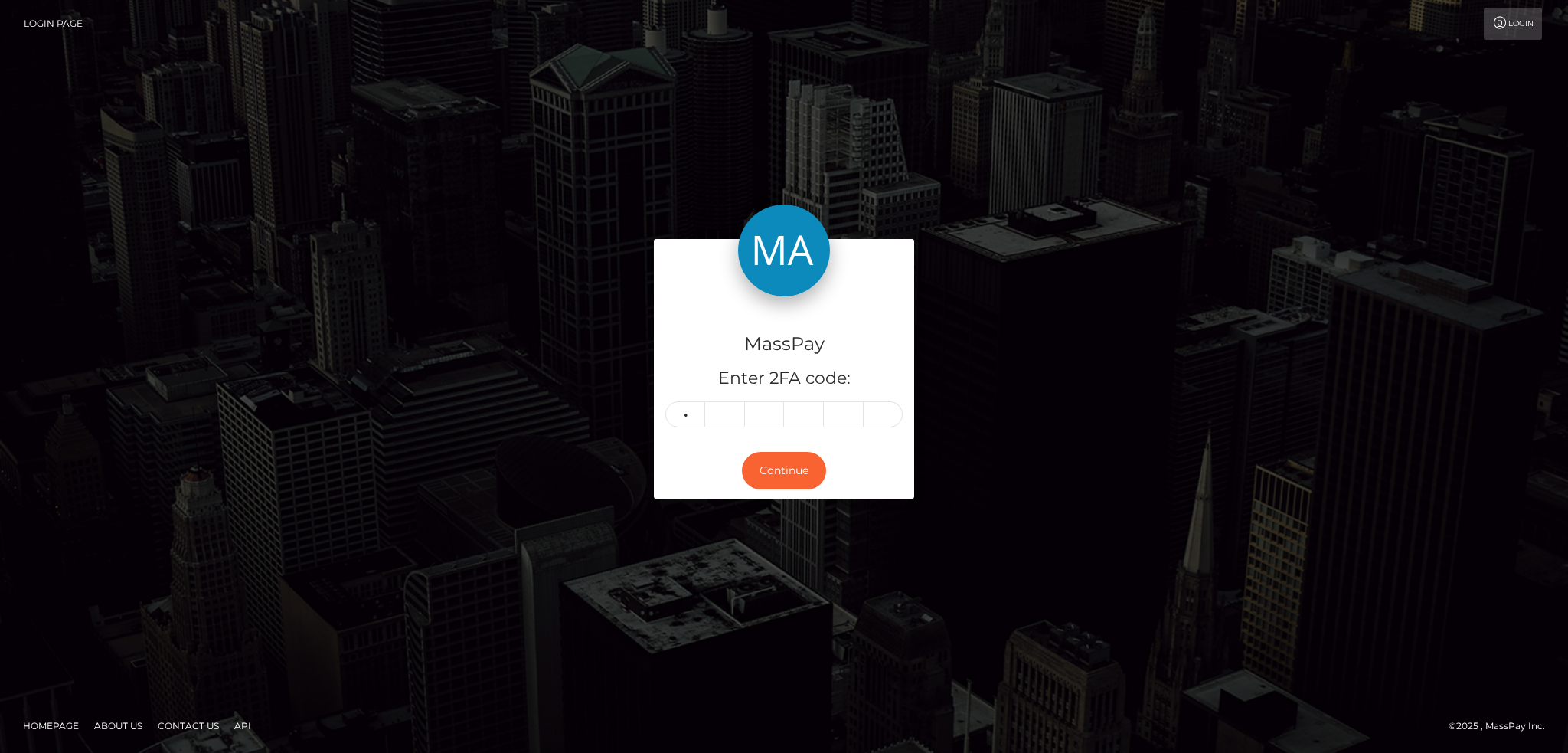
type input "3"
type input "7"
type input "3"
type input "2"
type input "7"
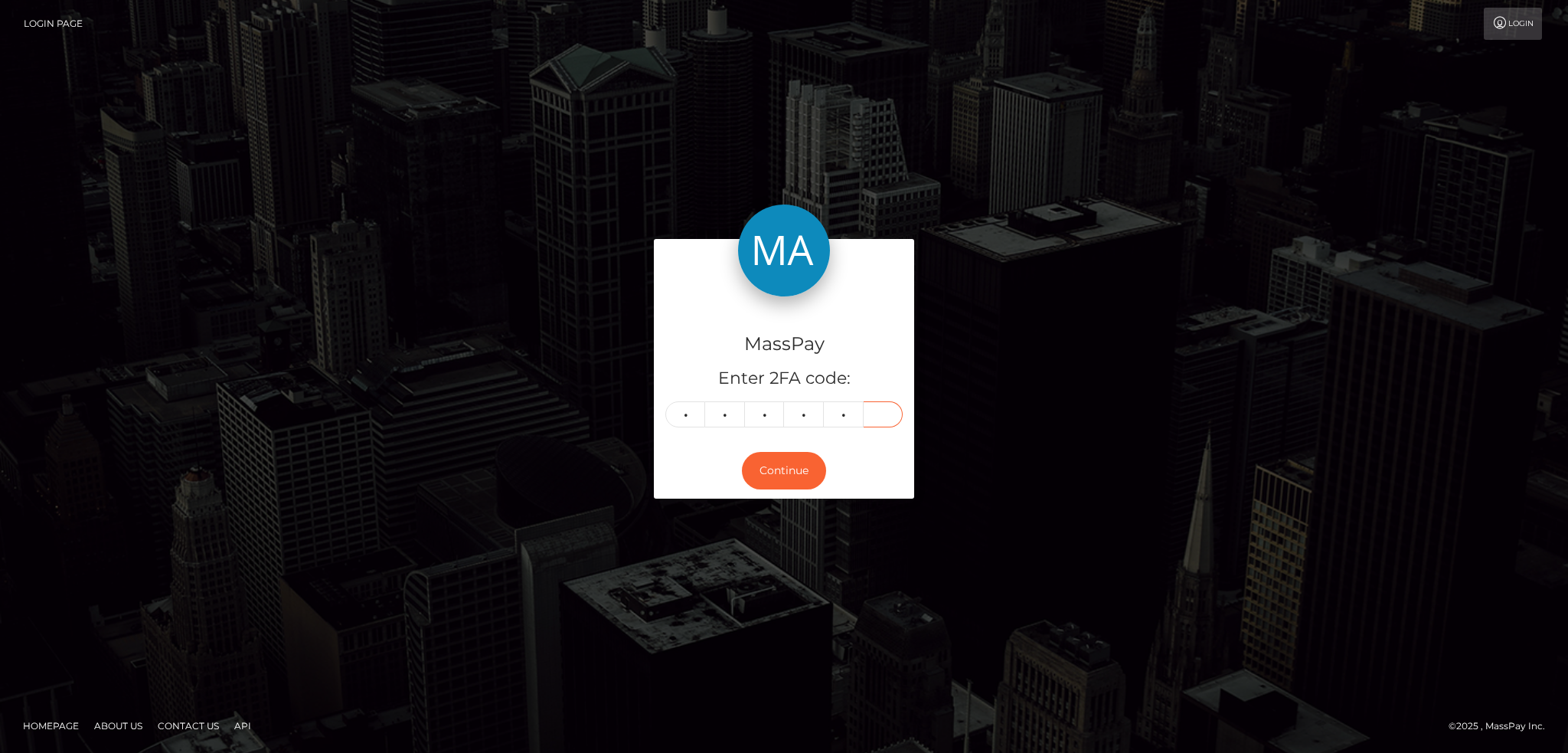
type input "0"
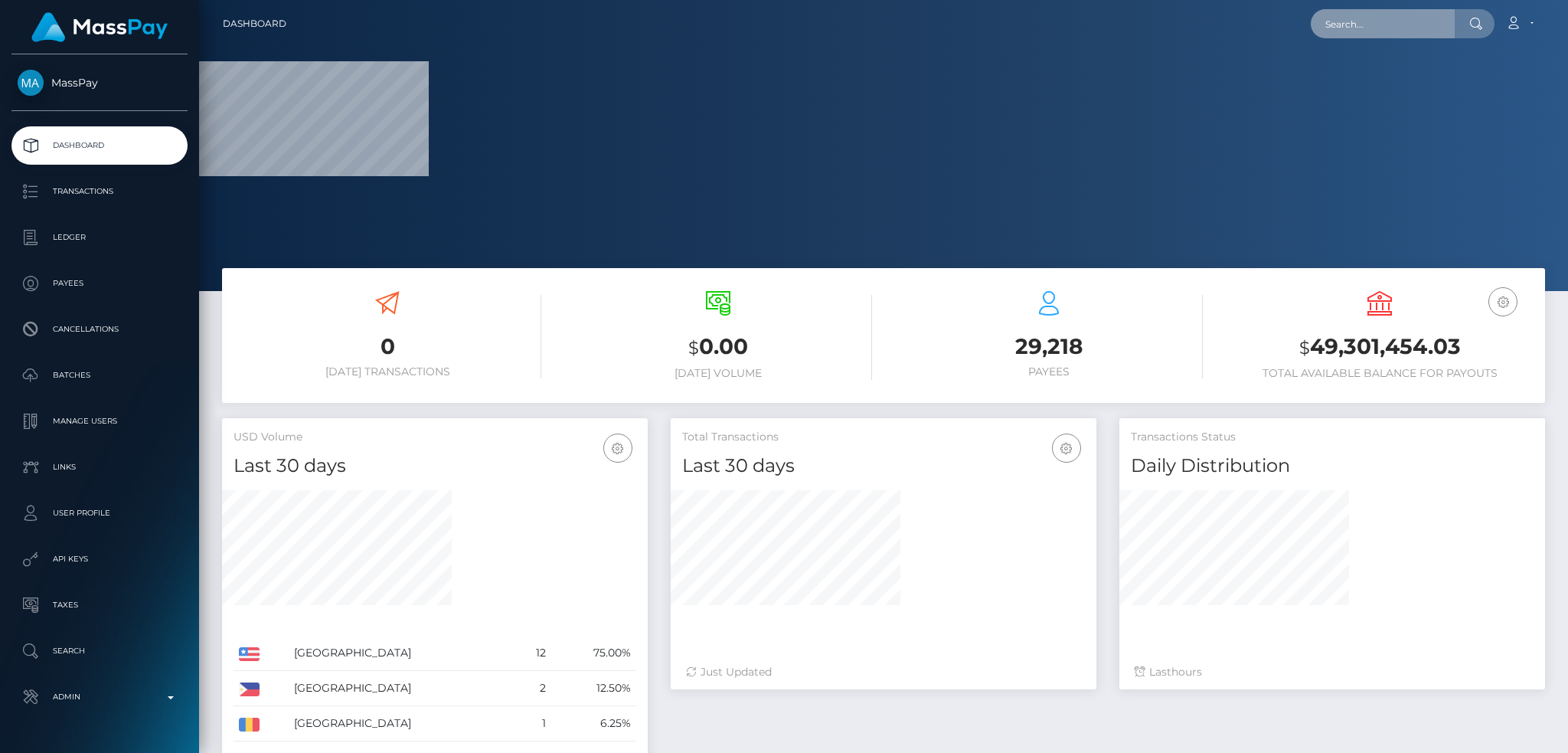
click at [1339, 23] on input "text" at bounding box center [1383, 23] width 144 height 29
paste input "MSPc19f4e650d3f1dc"
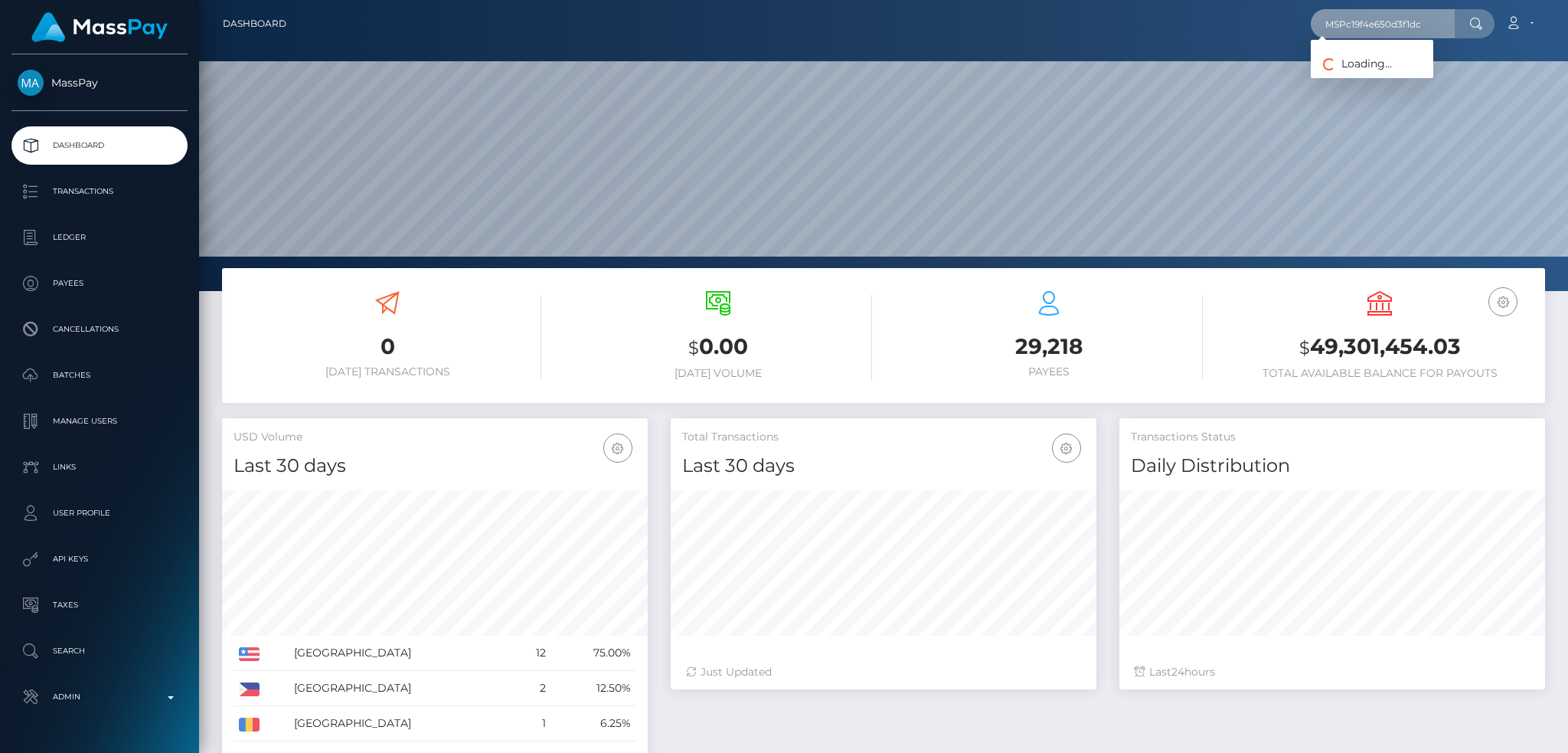
scroll to position [272, 425]
type input "MSPc19f4e650d3f1dc"
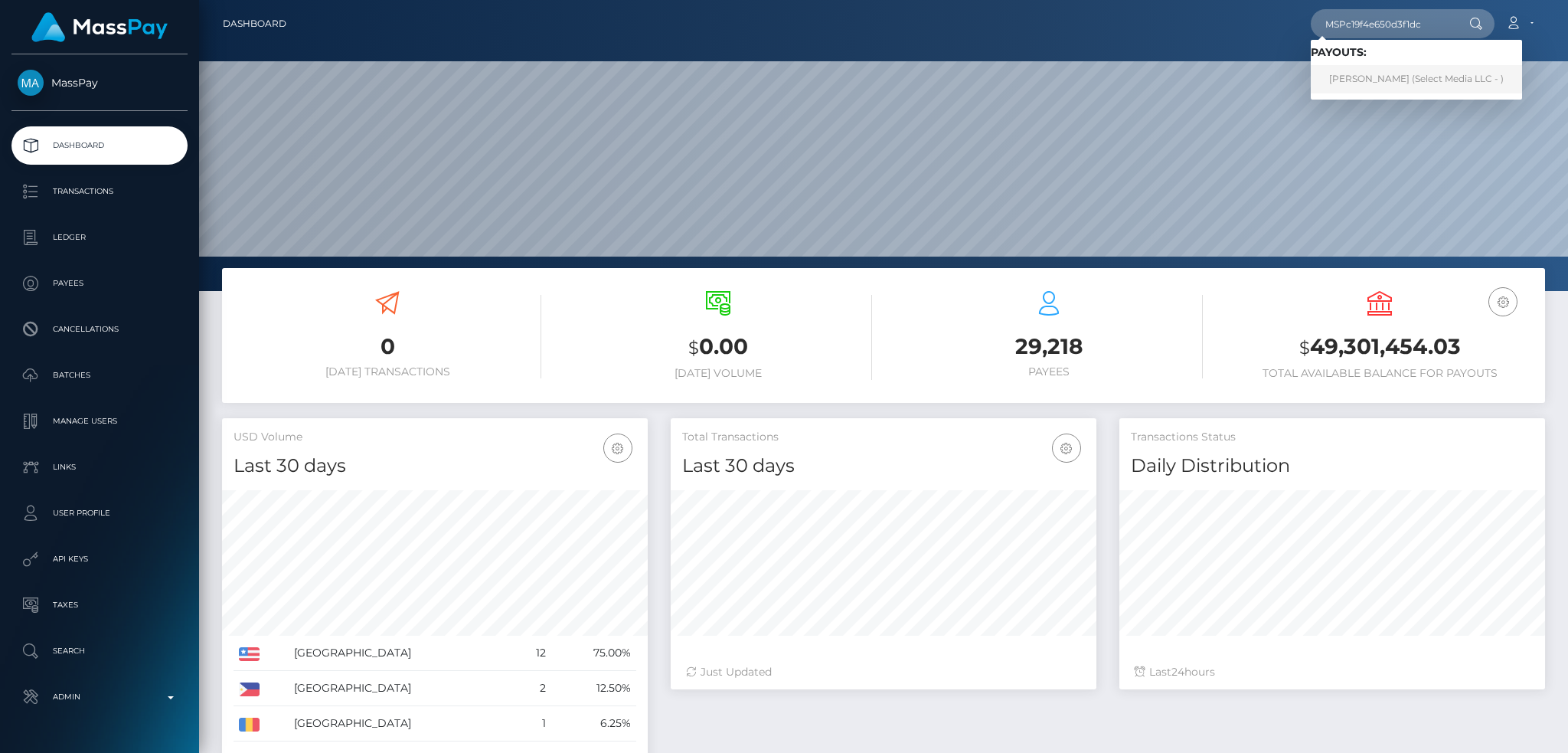
click at [1344, 79] on link "Yorica Quispe Mendoza (Select Media LLC - )" at bounding box center [1416, 79] width 212 height 29
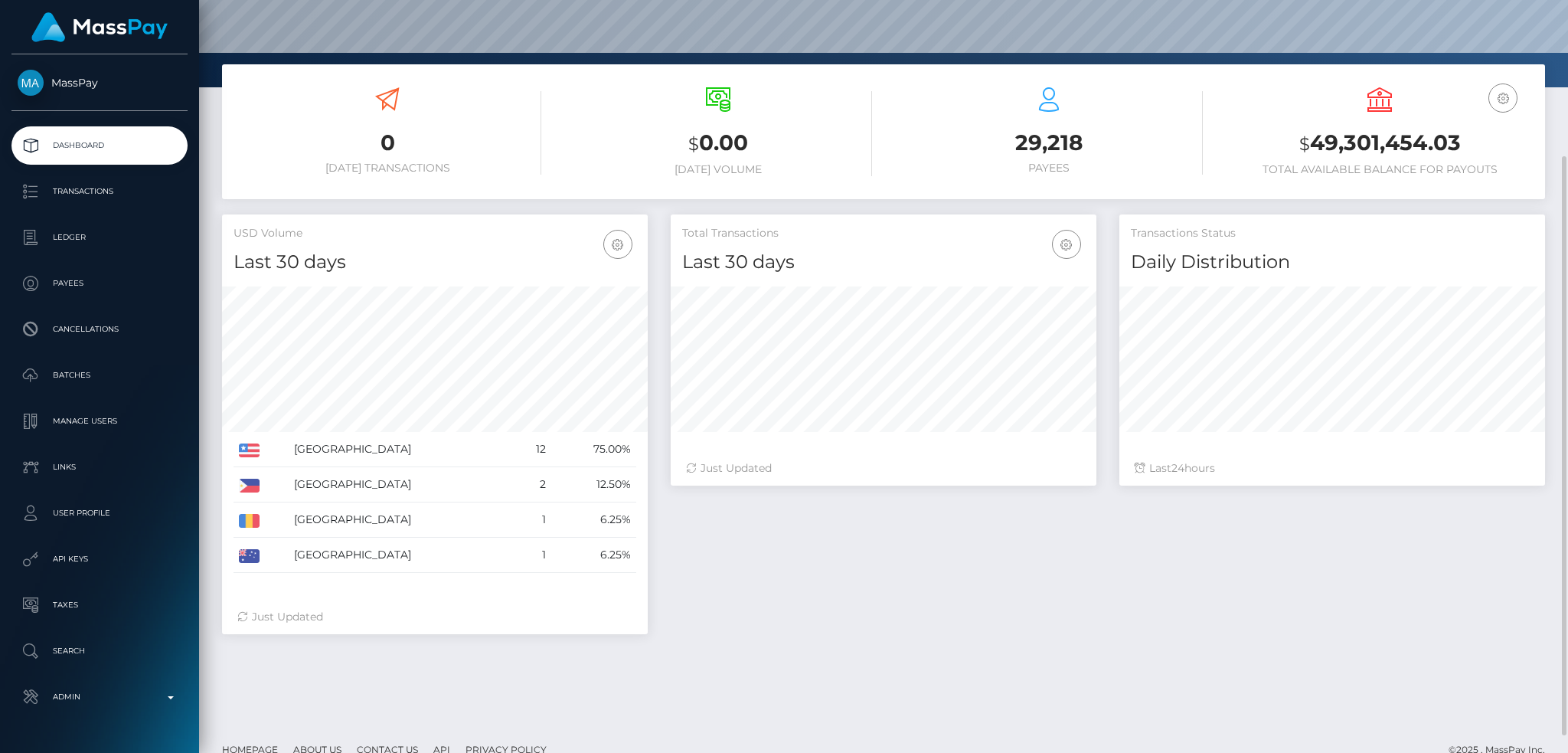
scroll to position [226, 0]
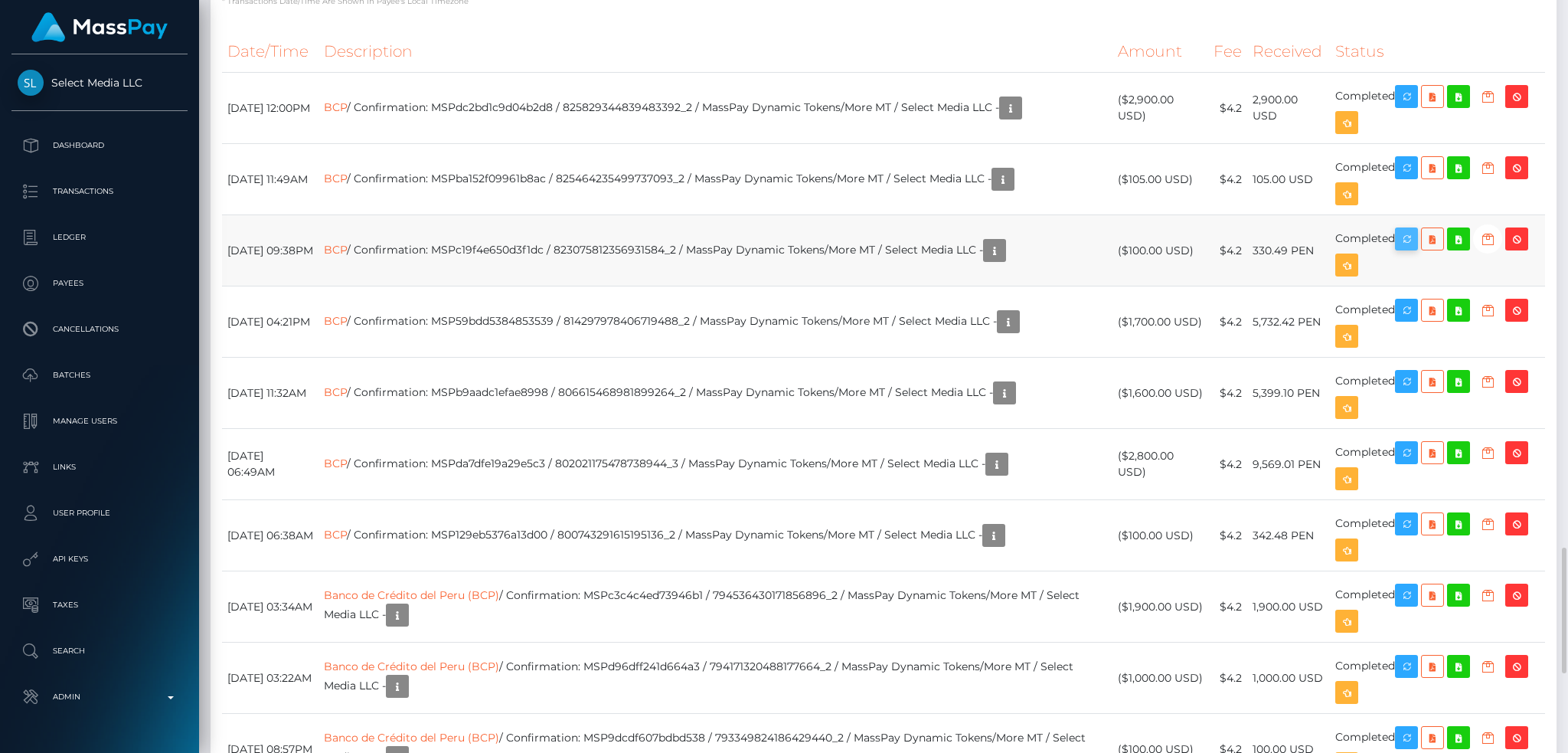
scroll to position [184, 425]
click at [1416, 244] on icon "button" at bounding box center [1406, 239] width 18 height 19
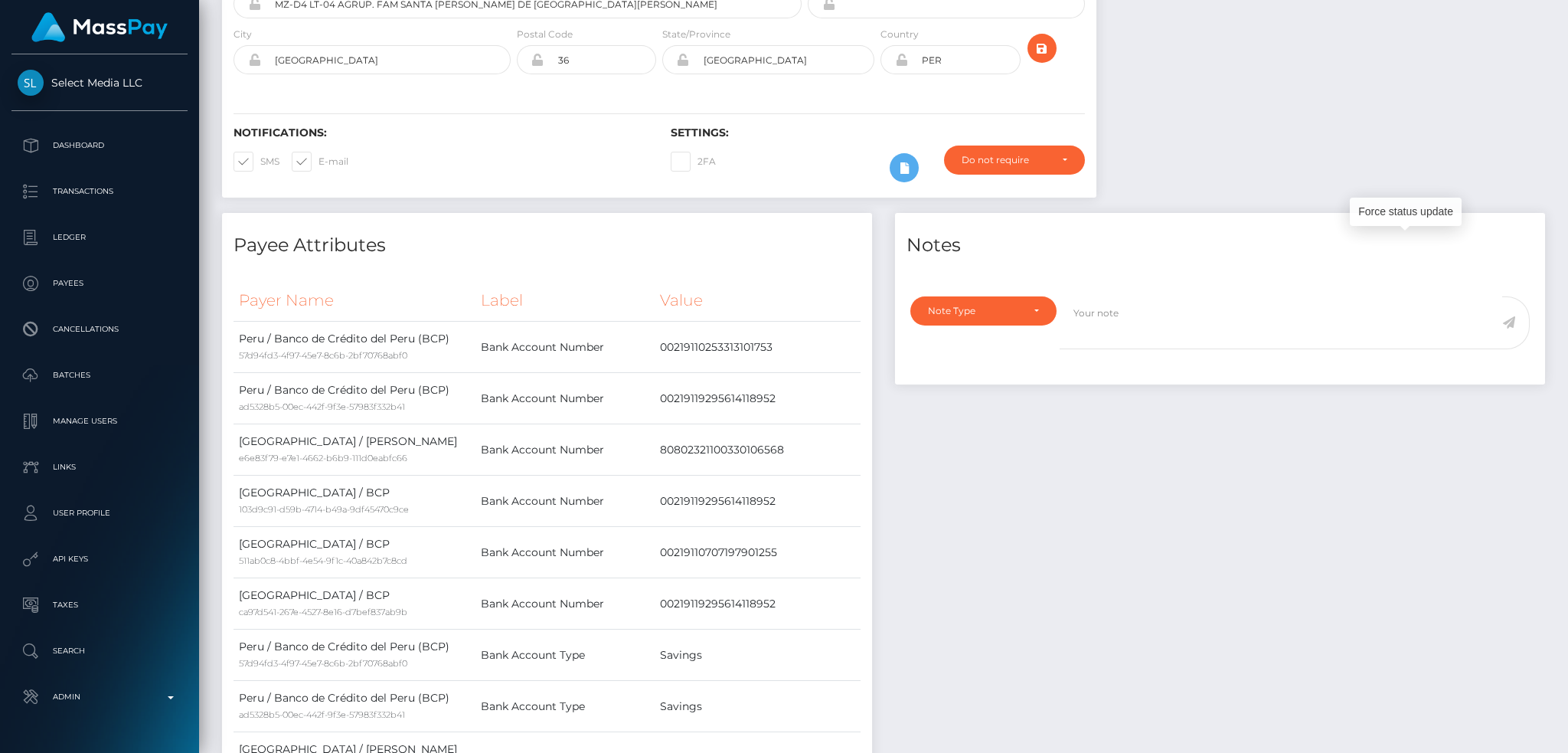
scroll to position [0, 0]
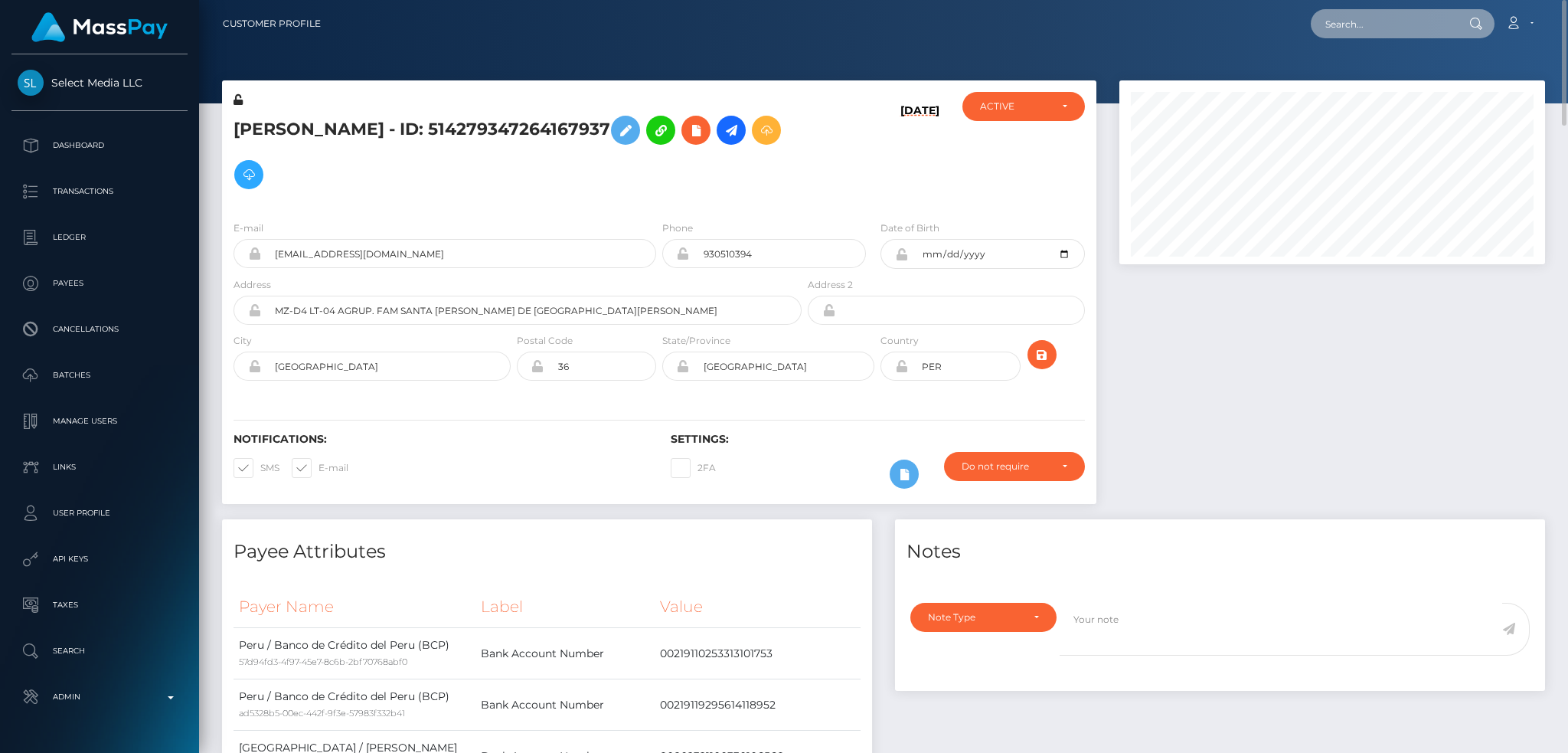
click at [1387, 13] on input "text" at bounding box center [1383, 23] width 144 height 29
paste input "poact_jfyzyiy66eQC"
type input "poact_jfyzyiy66eQC"
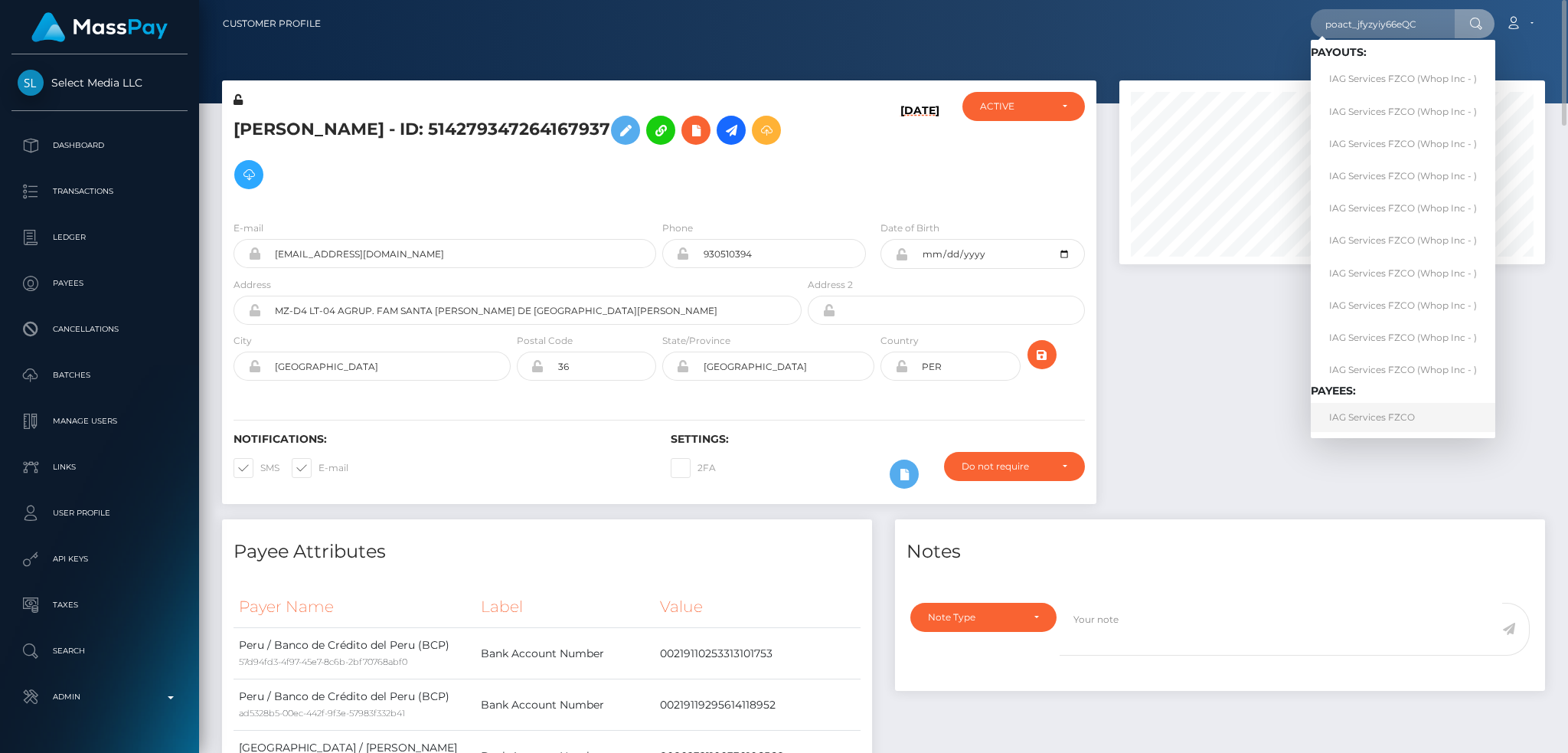
click at [1389, 414] on link "IAG Services FZCO" at bounding box center [1404, 417] width 185 height 29
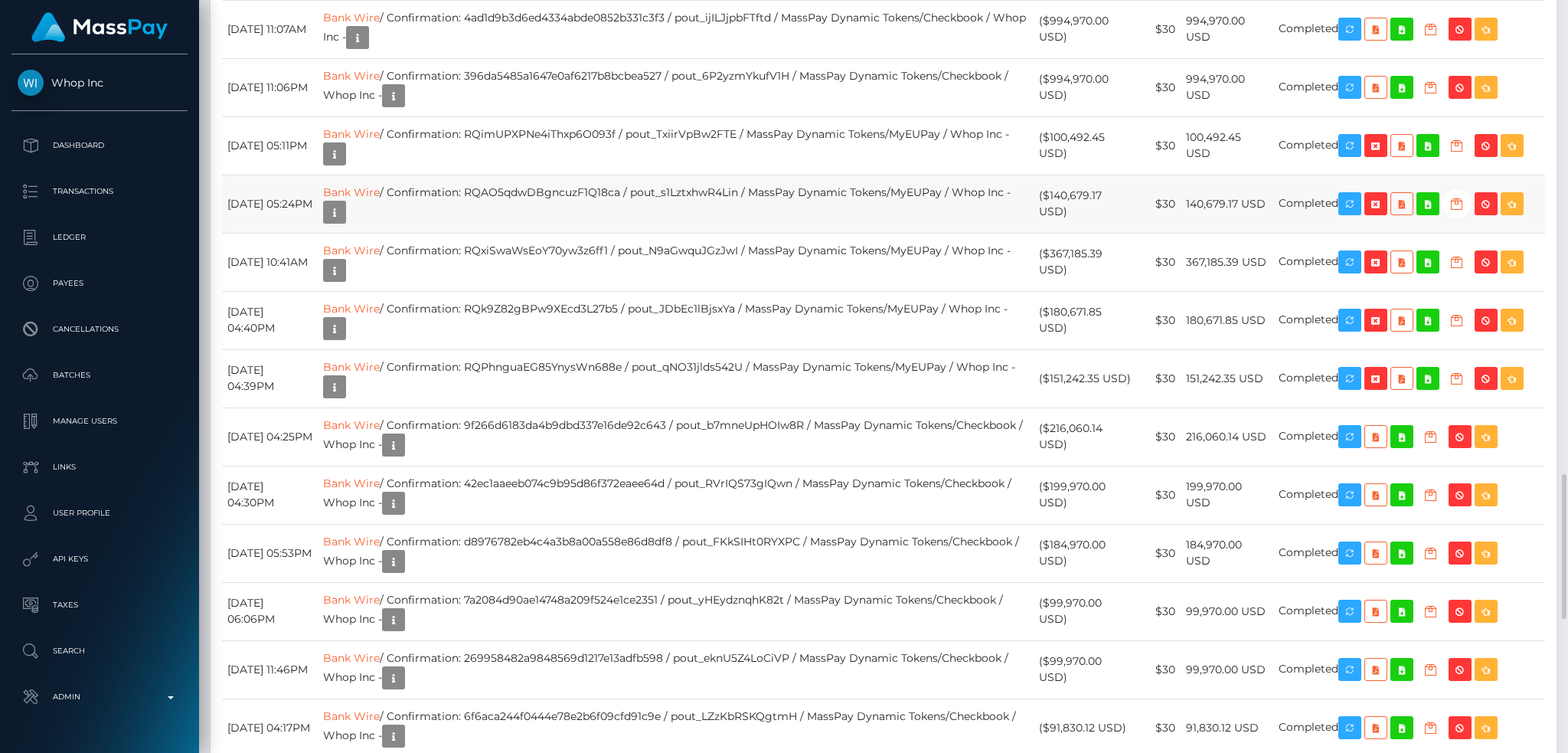
scroll to position [2034, 0]
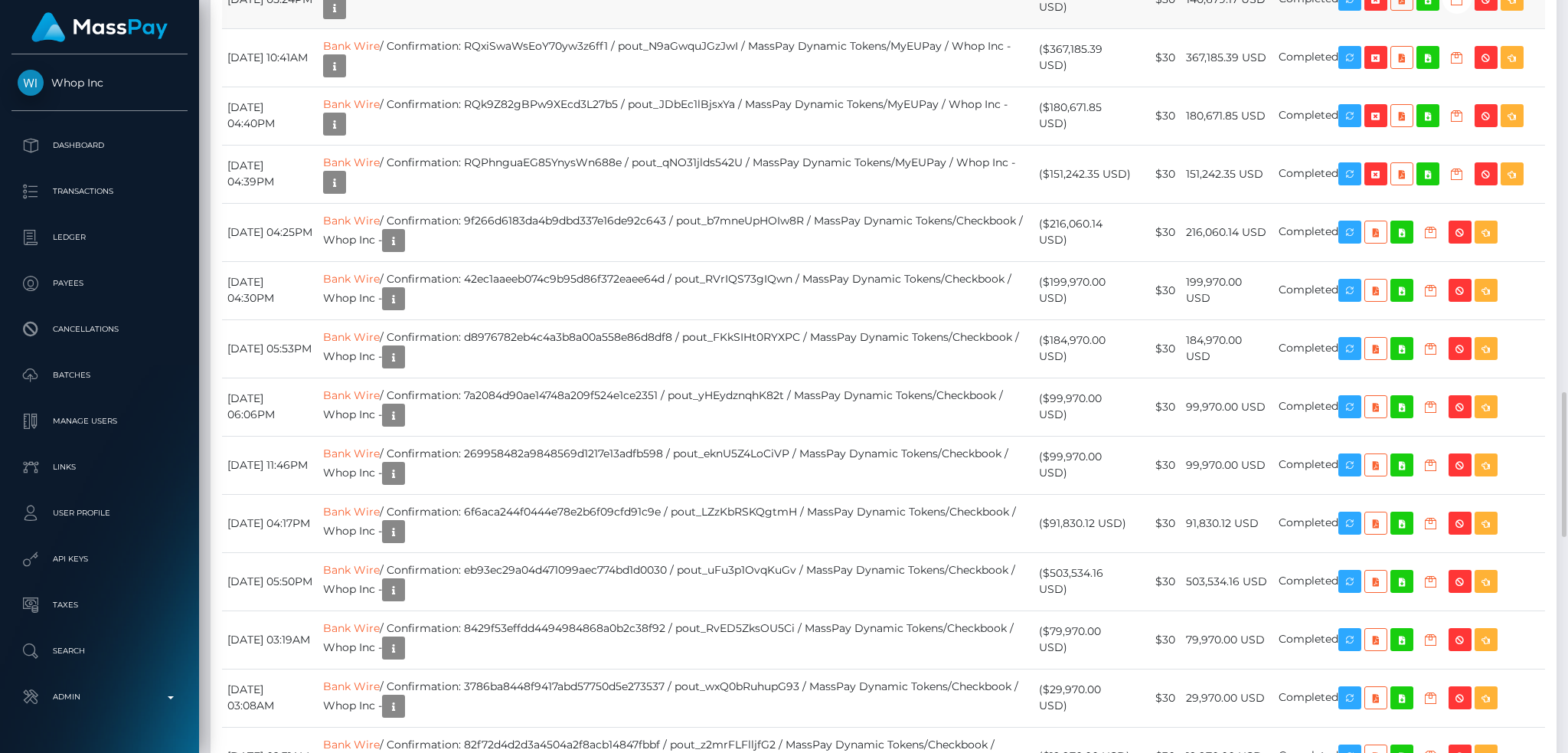
drag, startPoint x: 604, startPoint y: 368, endPoint x: 719, endPoint y: 369, distance: 115.0
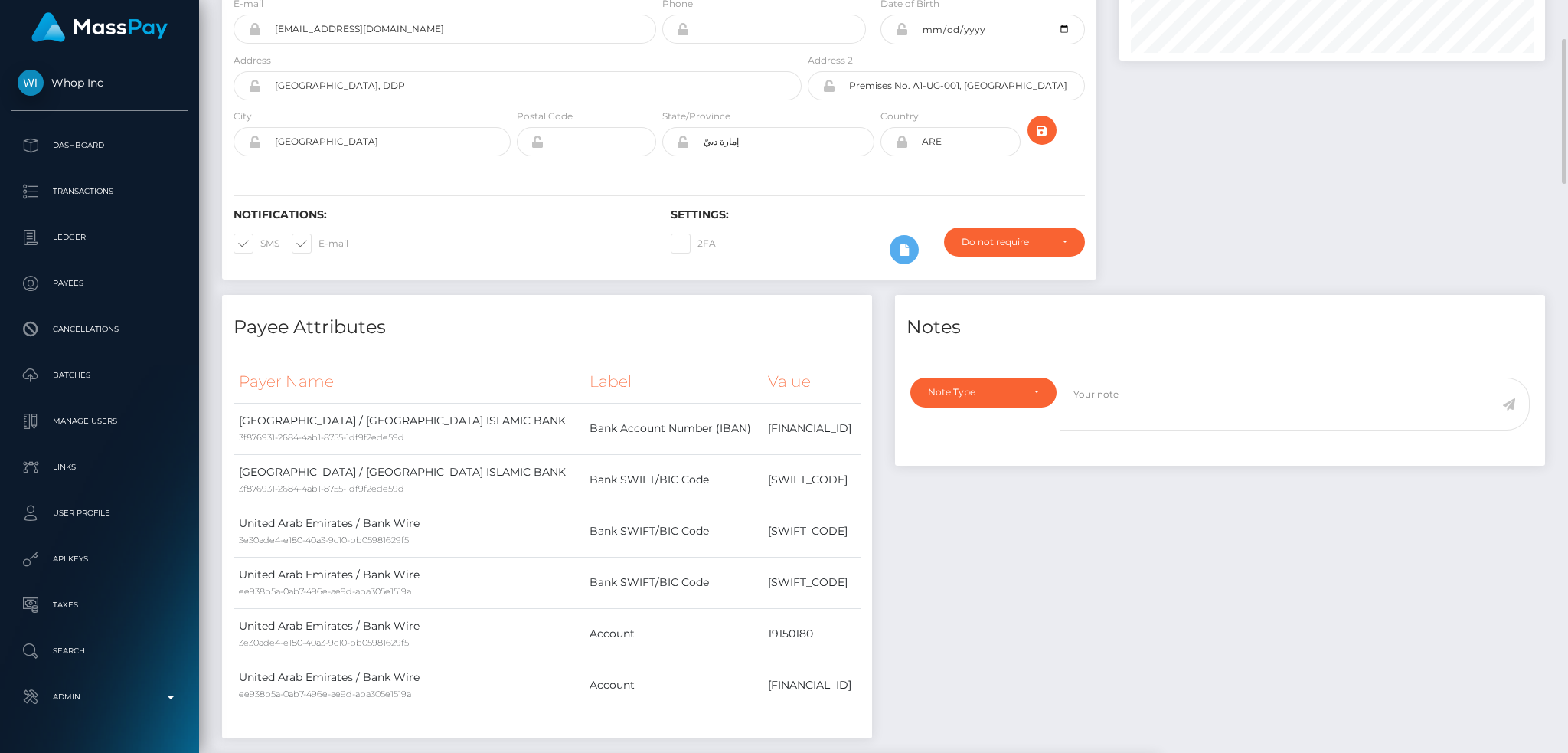
scroll to position [0, 0]
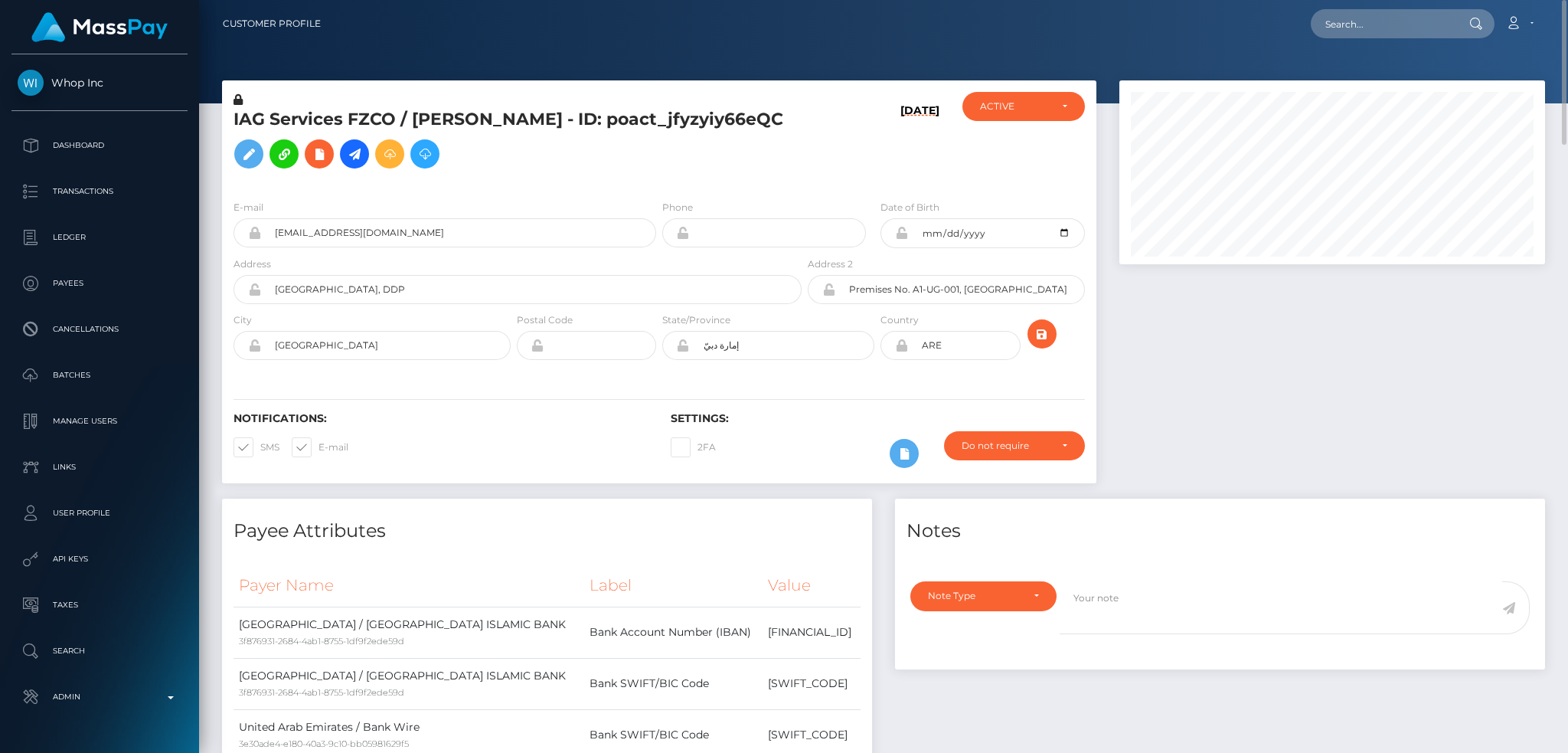
click at [430, 96] on div "IAG Services FZCO / Max Schliebener - ID: poact_jfyzyiy66eQC" at bounding box center [513, 140] width 583 height 96
click at [459, 117] on h5 "IAG Services FZCO / Max Schliebener - ID: poact_jfyzyiy66eQC" at bounding box center [514, 142] width 560 height 68
click at [459, 118] on h5 "IAG Services FZCO / Max Schliebener - ID: poact_jfyzyiy66eQC" at bounding box center [514, 142] width 560 height 68
copy h5 "IAG Services FZCO / Max Schliebener - ID: poact_jfyzyiy66eQC"
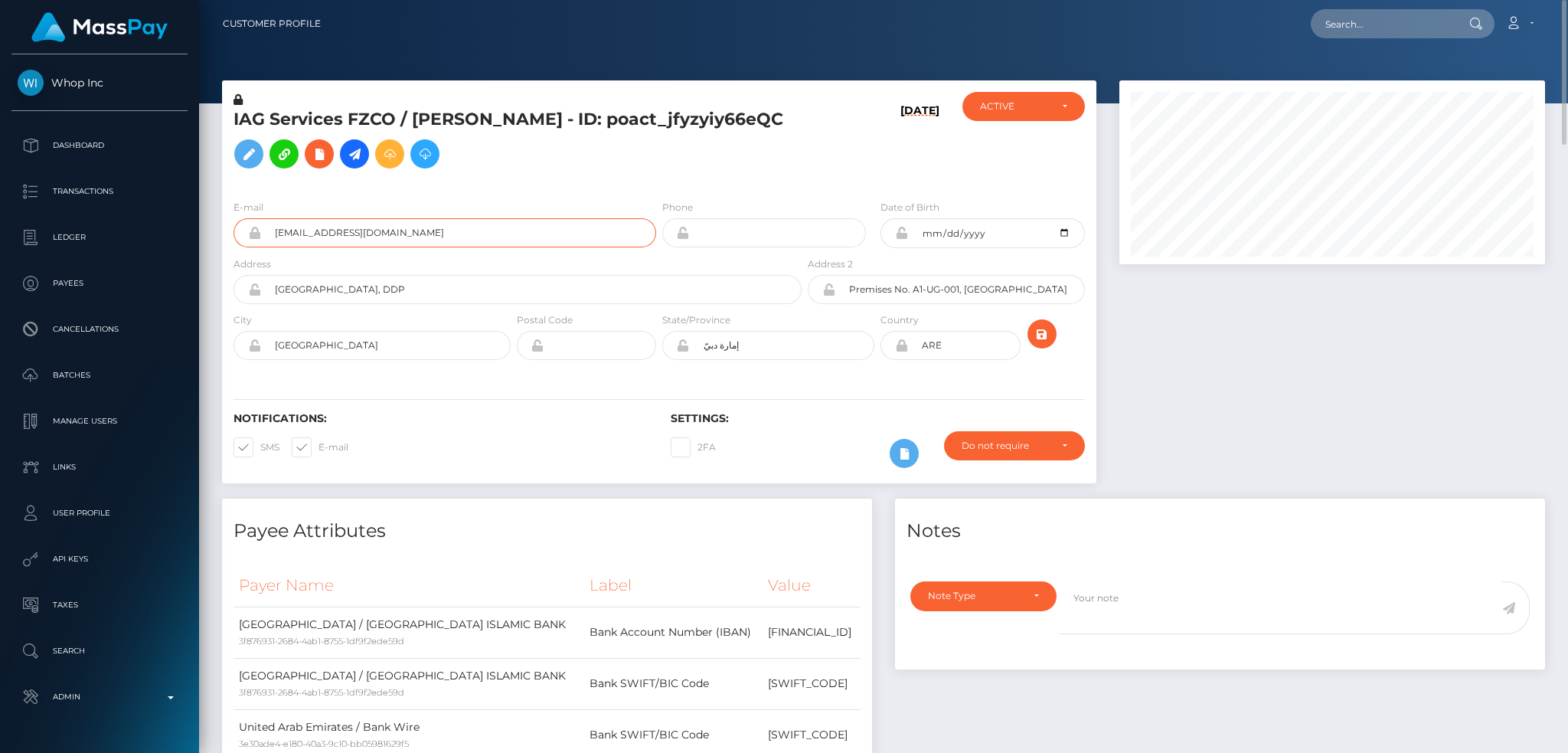
click at [544, 246] on input "c0f907e8-8b42-4d66-ae0e-9e87567688ef@payouts.whop.com" at bounding box center [459, 232] width 395 height 29
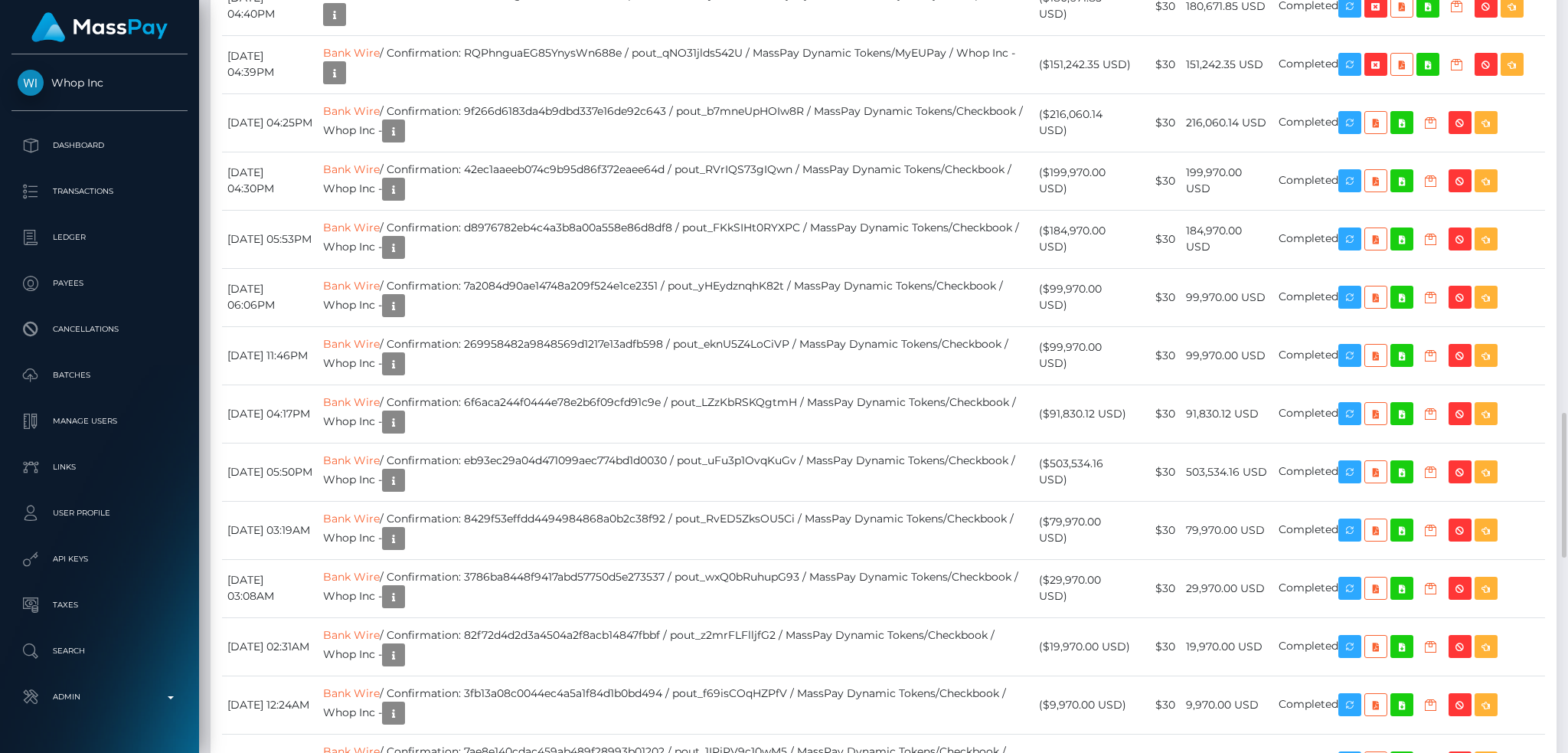
scroll to position [2041, 0]
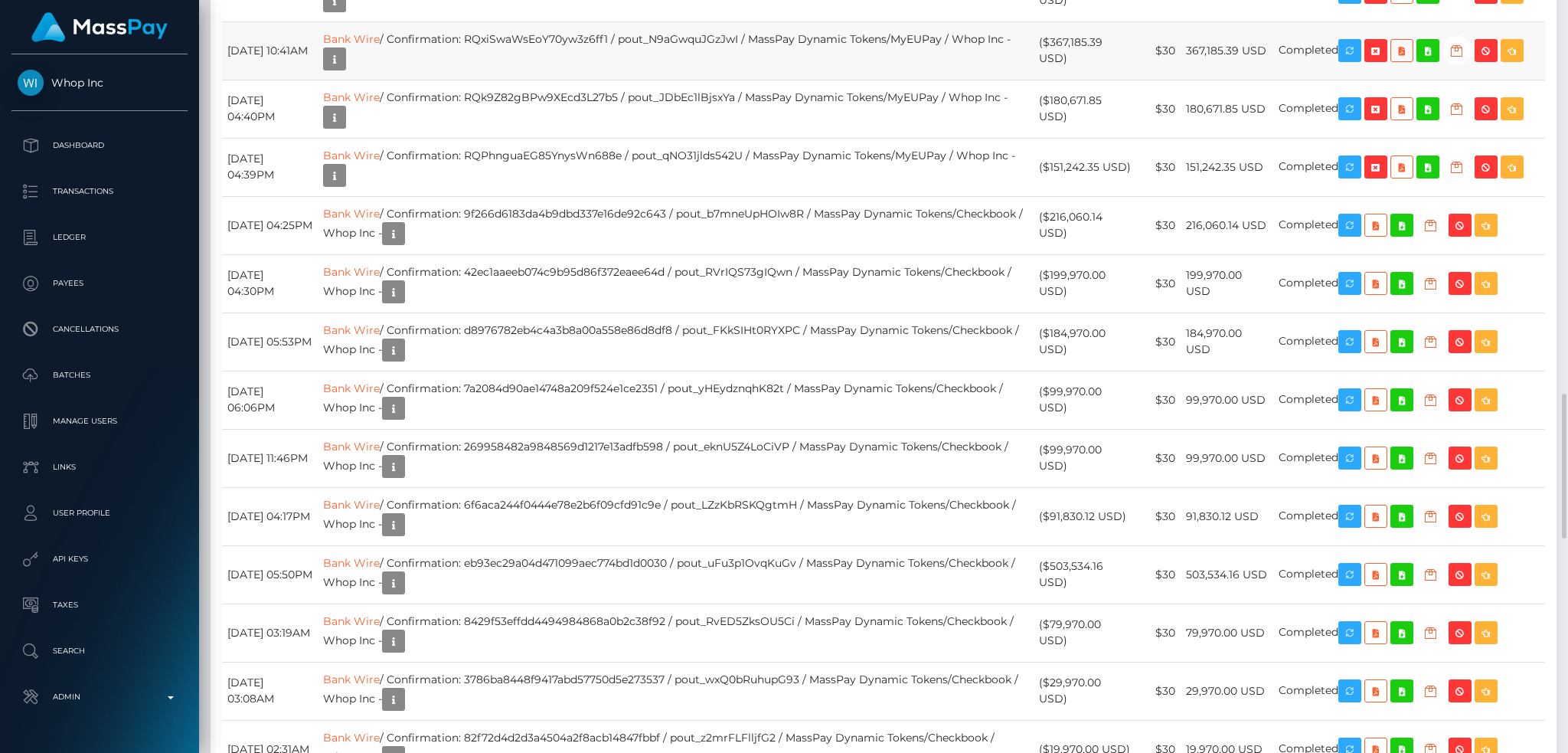
drag, startPoint x: 560, startPoint y: 356, endPoint x: 1053, endPoint y: 454, distance: 502.6
click at [1053, 454] on tbody "October 10, 2025 01:32PM Bank Wire / Confirmation: 807980f60fd44892945c4b28fe95…" at bounding box center [883, 303] width 1323 height 2013
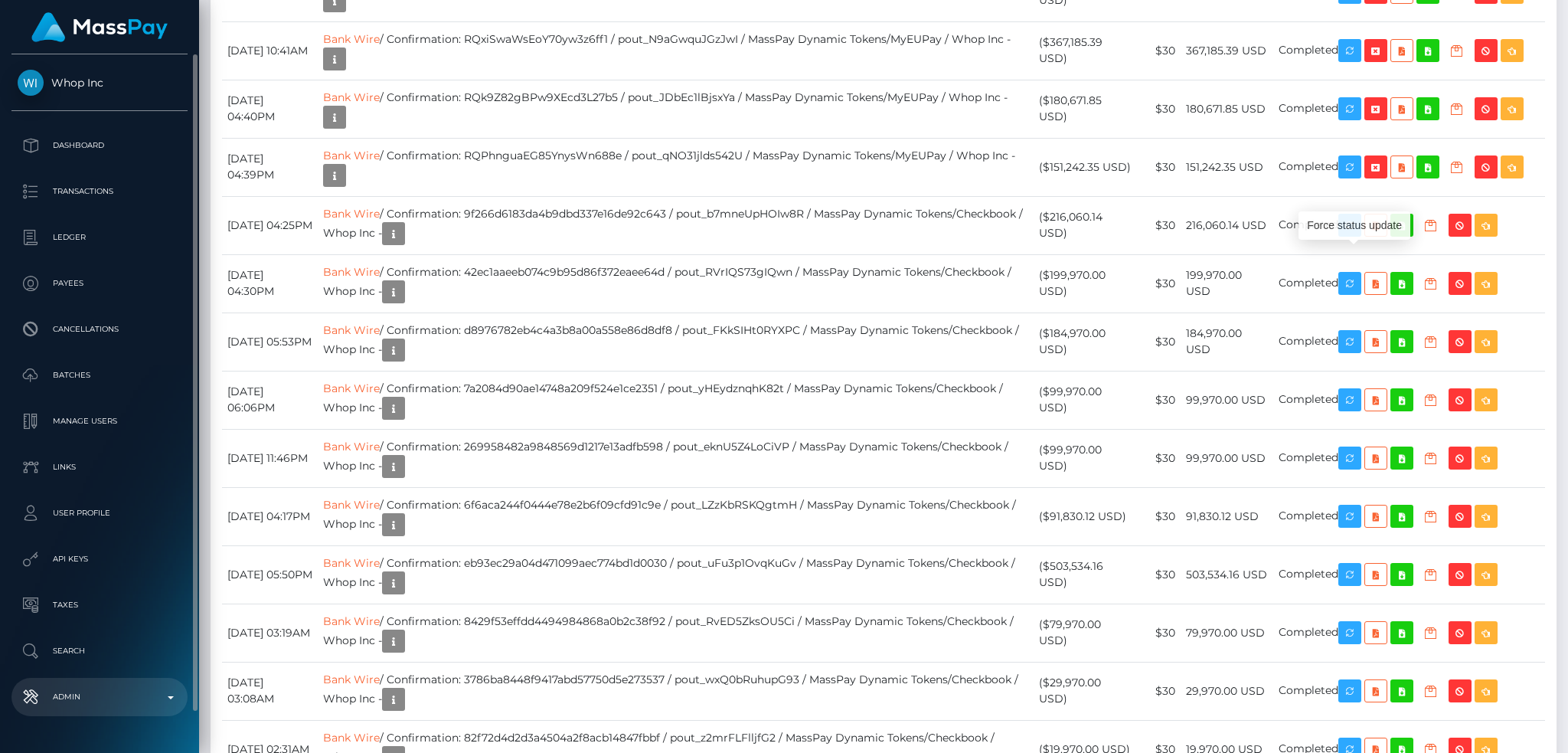
click at [113, 693] on p "Admin" at bounding box center [99, 697] width 164 height 23
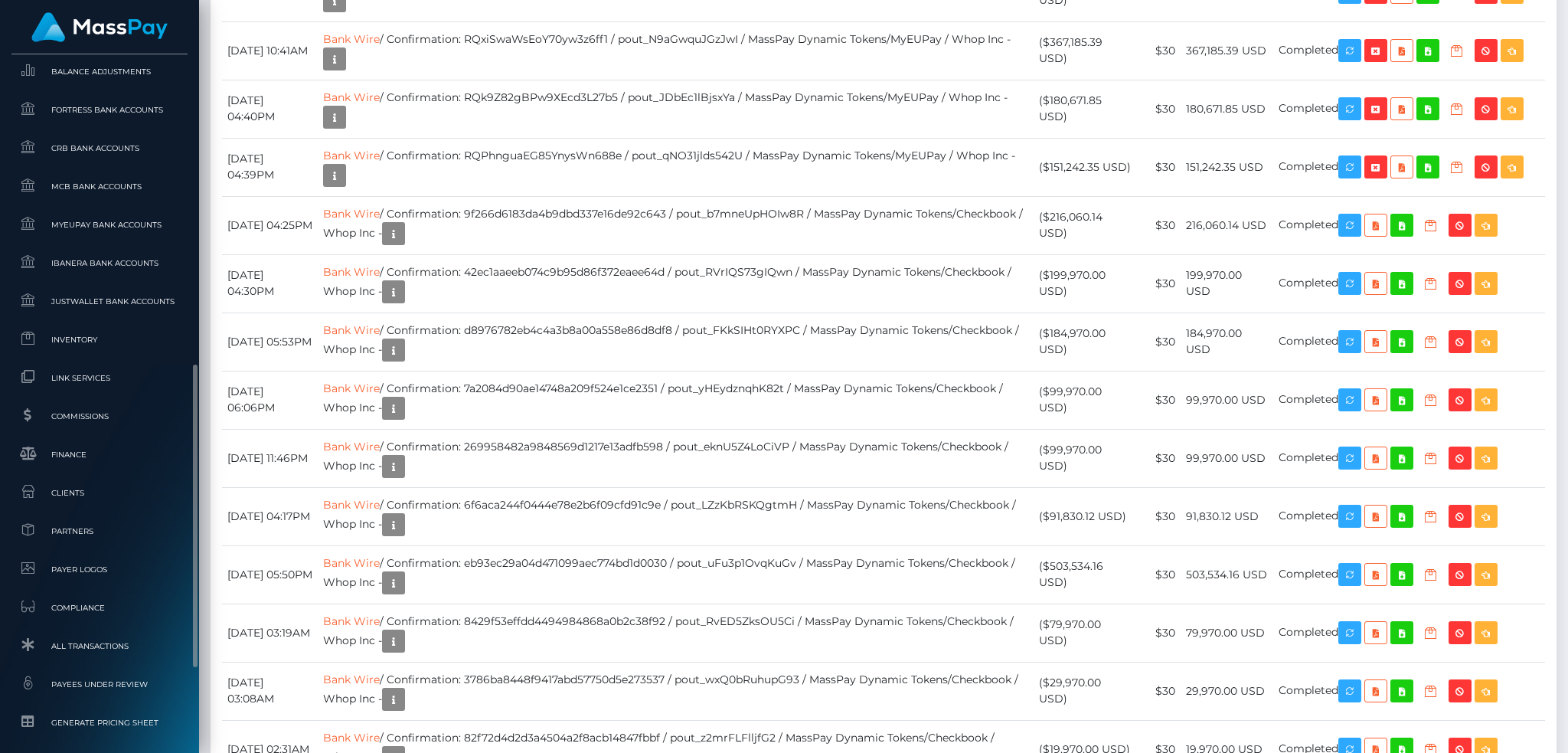
scroll to position [897, 0]
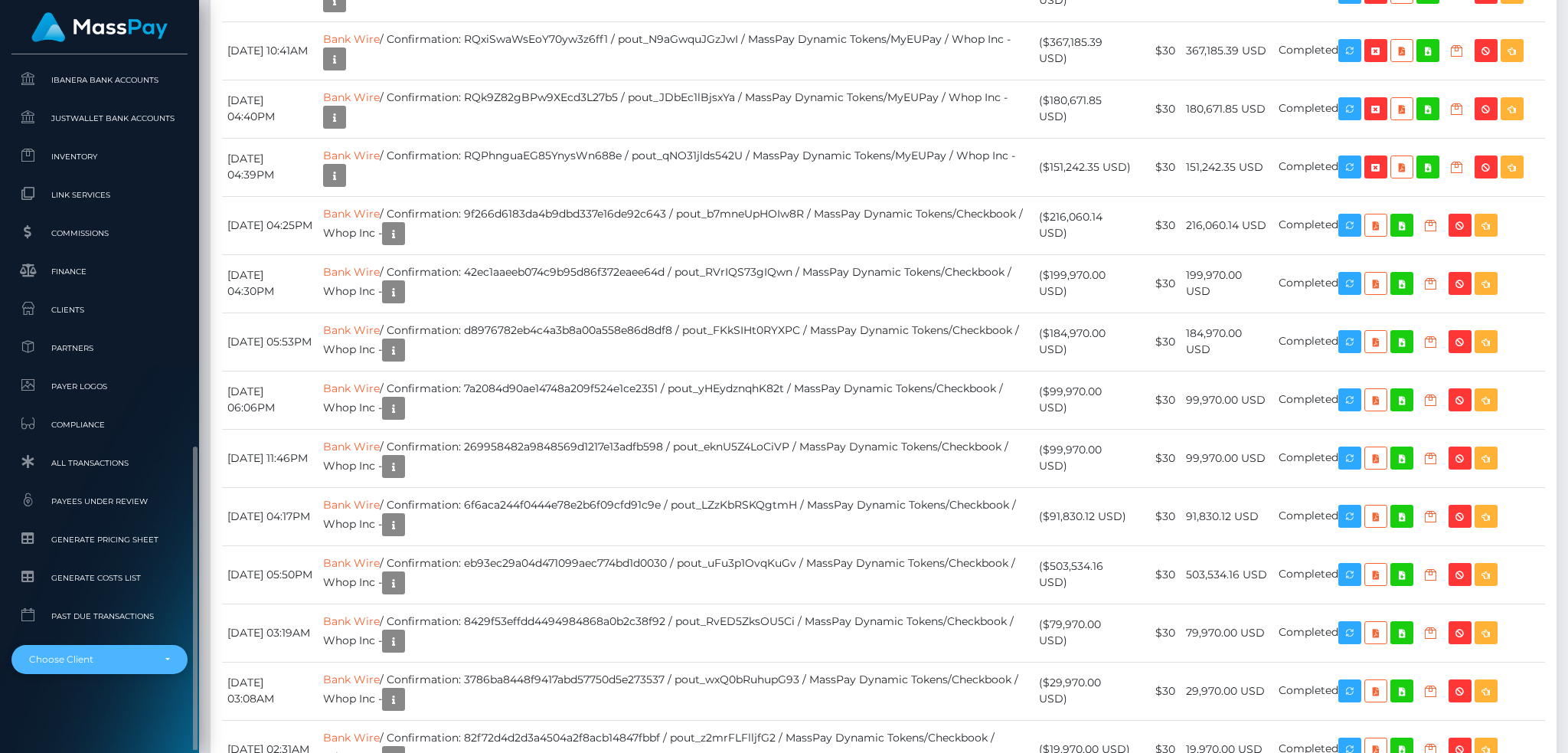
click at [91, 655] on div "Choose Client" at bounding box center [90, 659] width 123 height 12
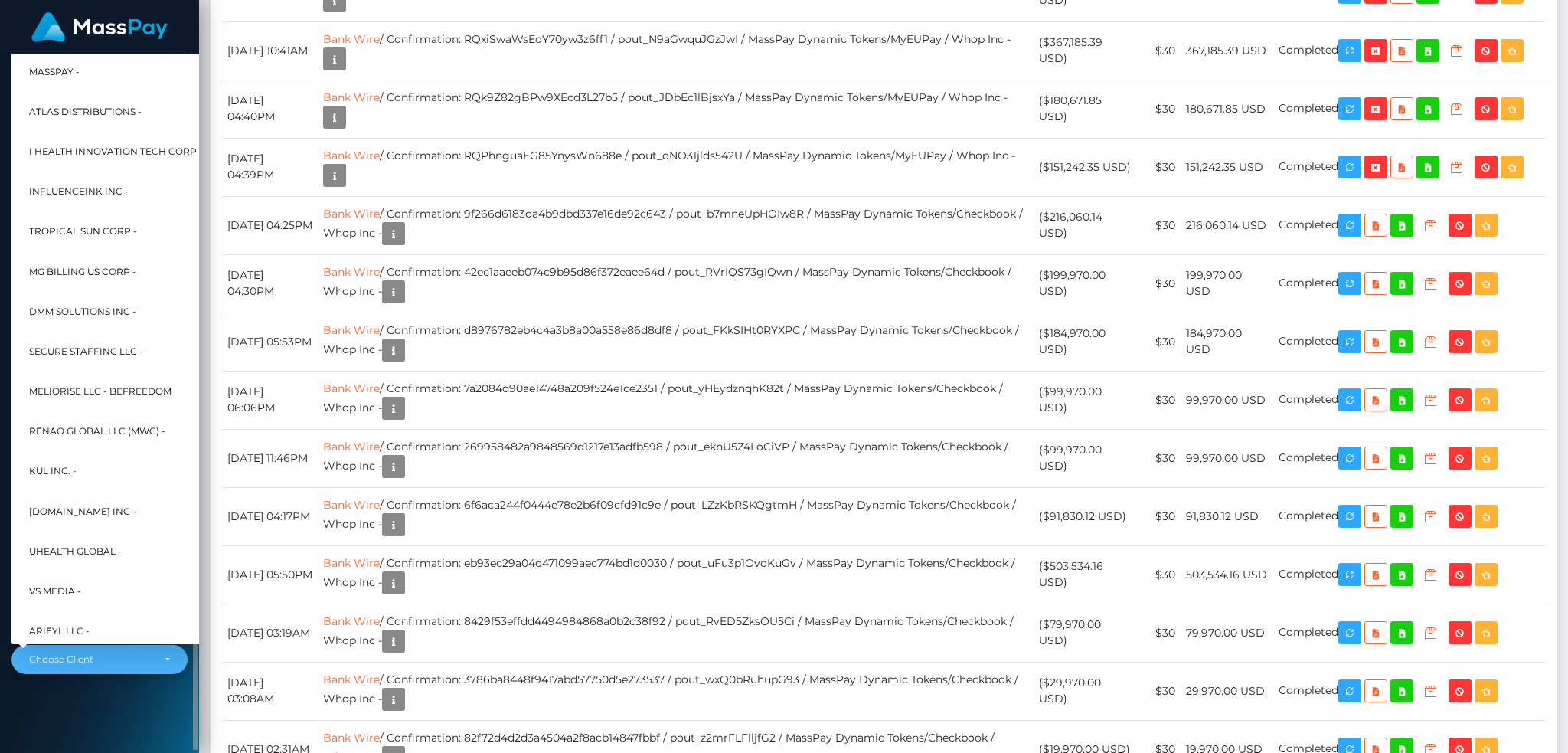
scroll to position [614, 0]
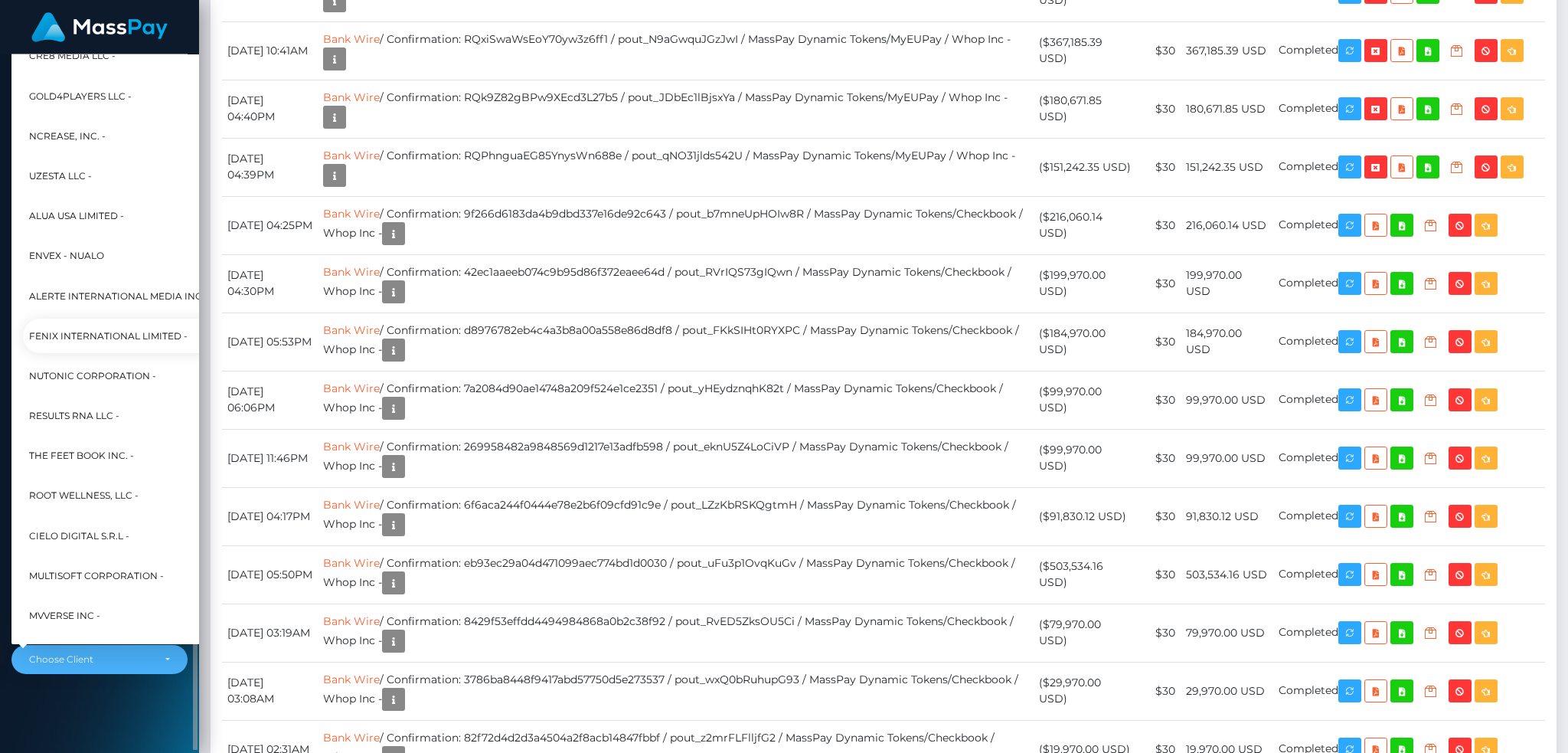
click at [116, 334] on span "Fenix International Limited -" at bounding box center [108, 336] width 159 height 20
select select "26"
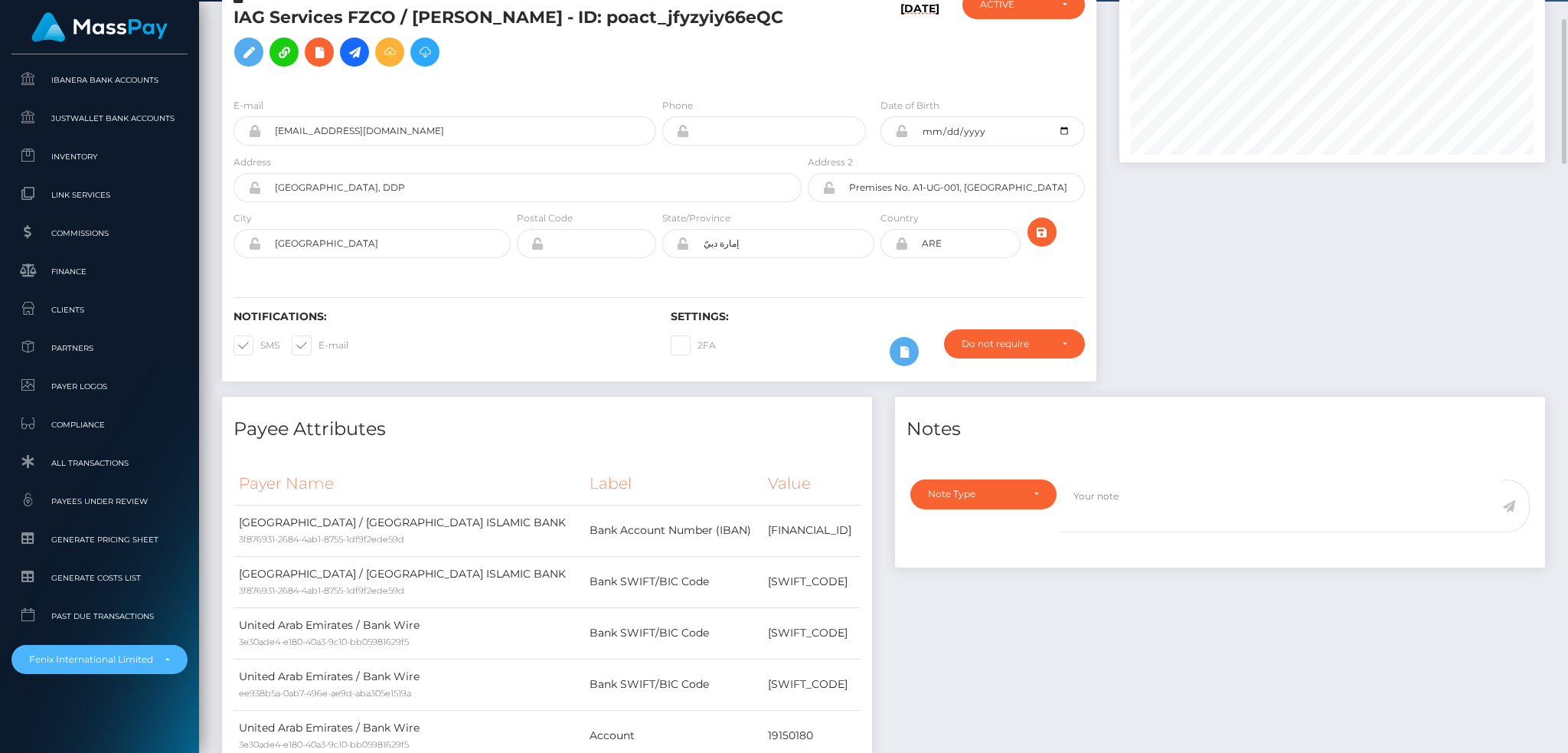
scroll to position [0, 0]
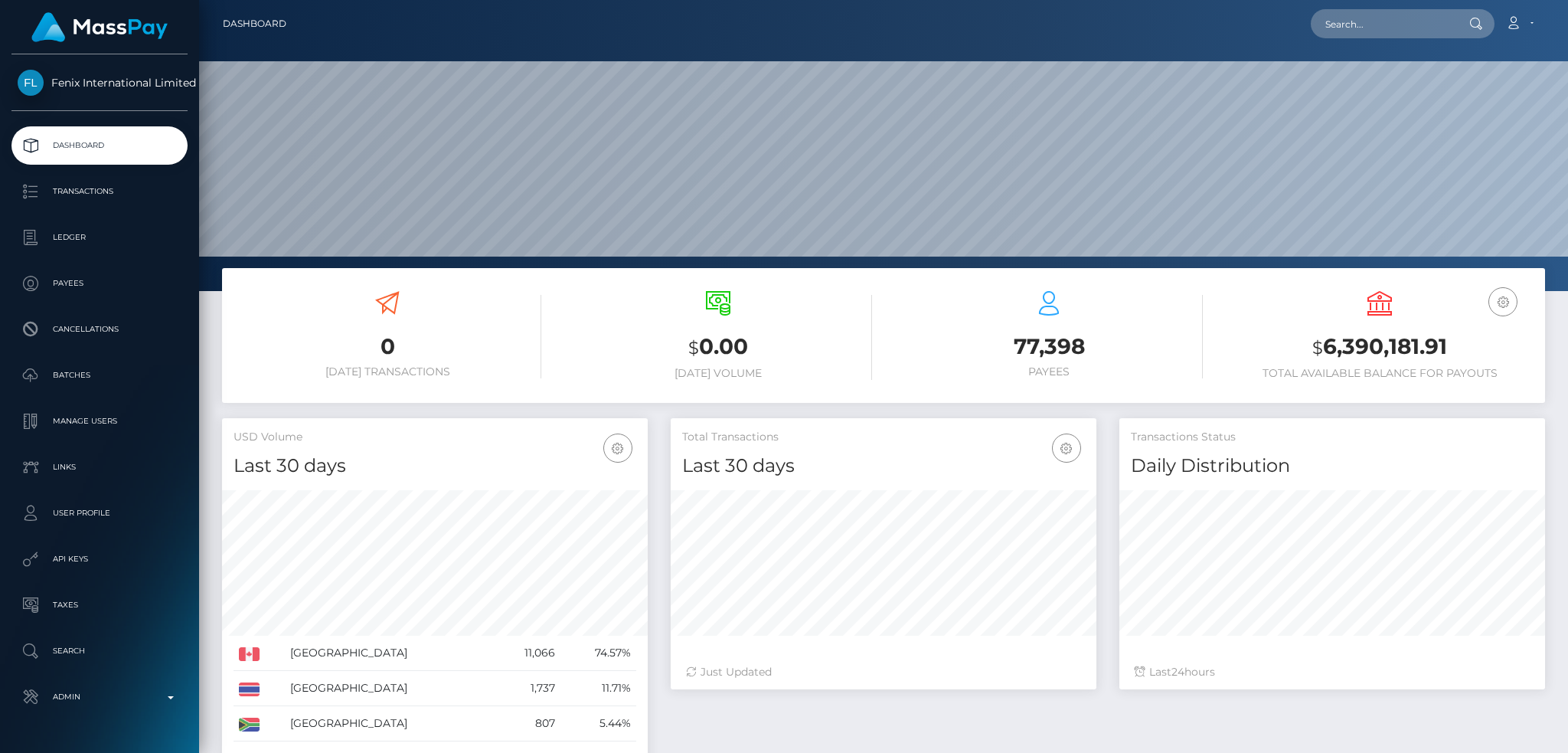
scroll to position [272, 425]
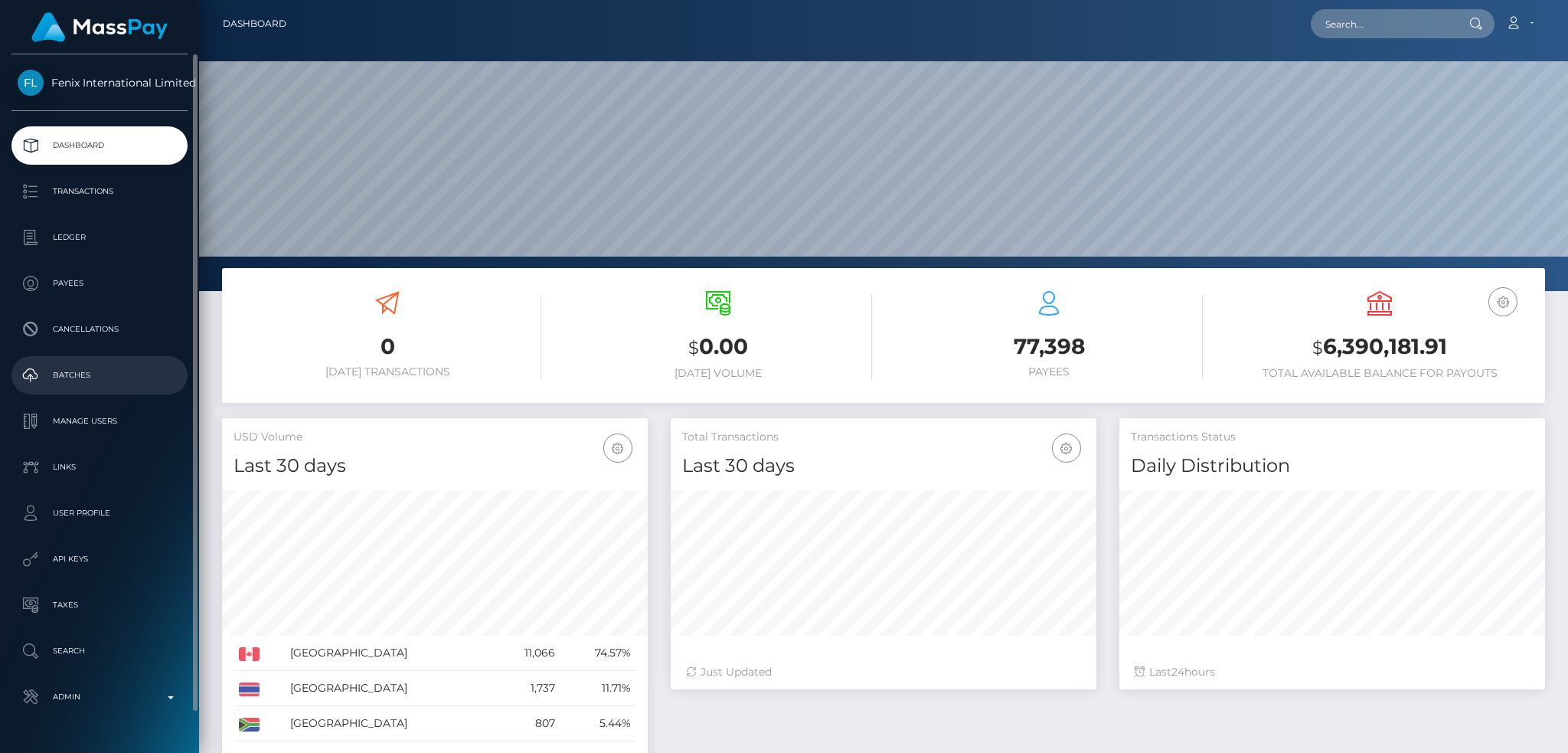
click at [130, 365] on p "Batches" at bounding box center [99, 375] width 164 height 23
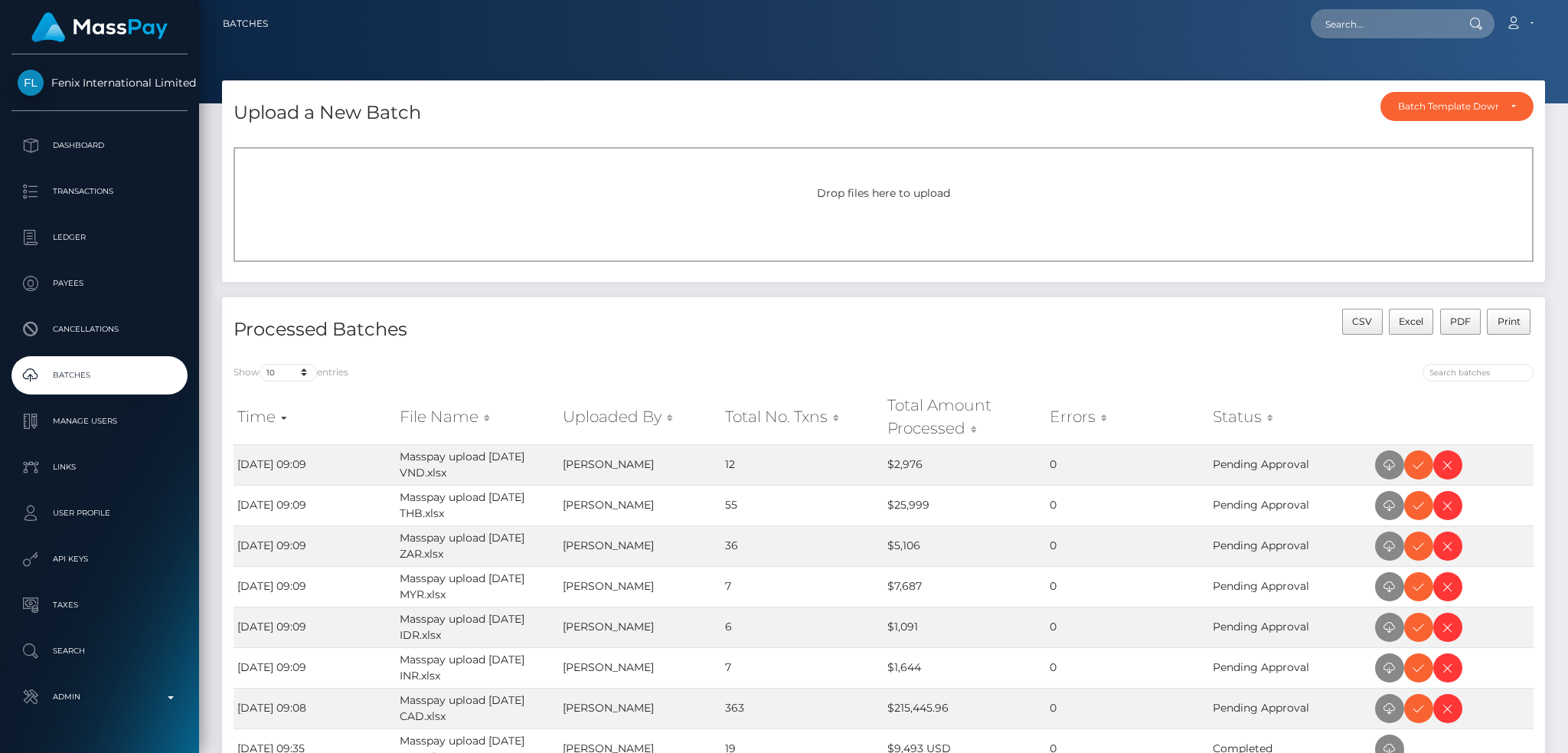
drag, startPoint x: 758, startPoint y: 350, endPoint x: 735, endPoint y: 356, distance: 23.8
click at [757, 350] on div "Processed Batches" at bounding box center [553, 330] width 662 height 43
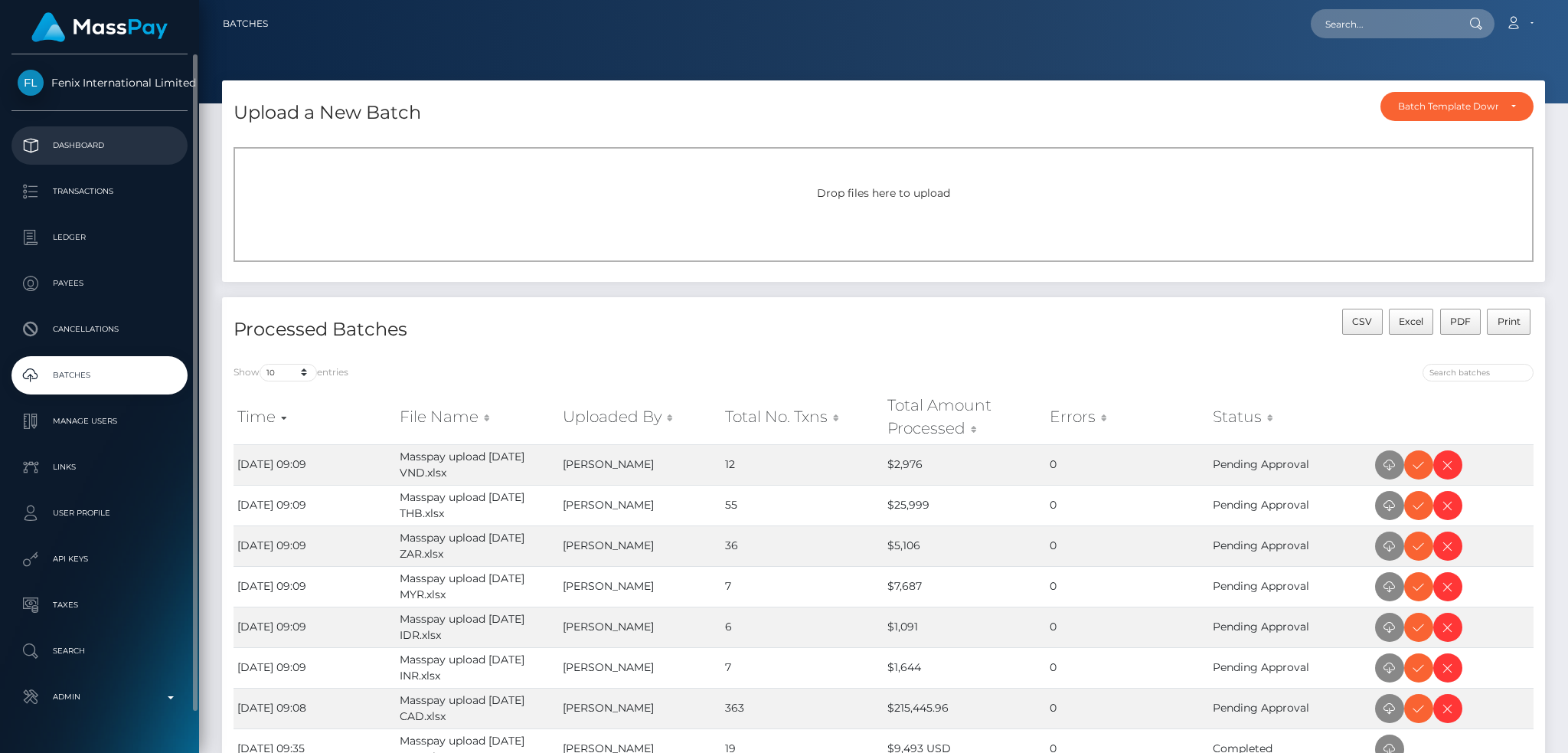
click at [106, 159] on link "Dashboard" at bounding box center [99, 145] width 176 height 38
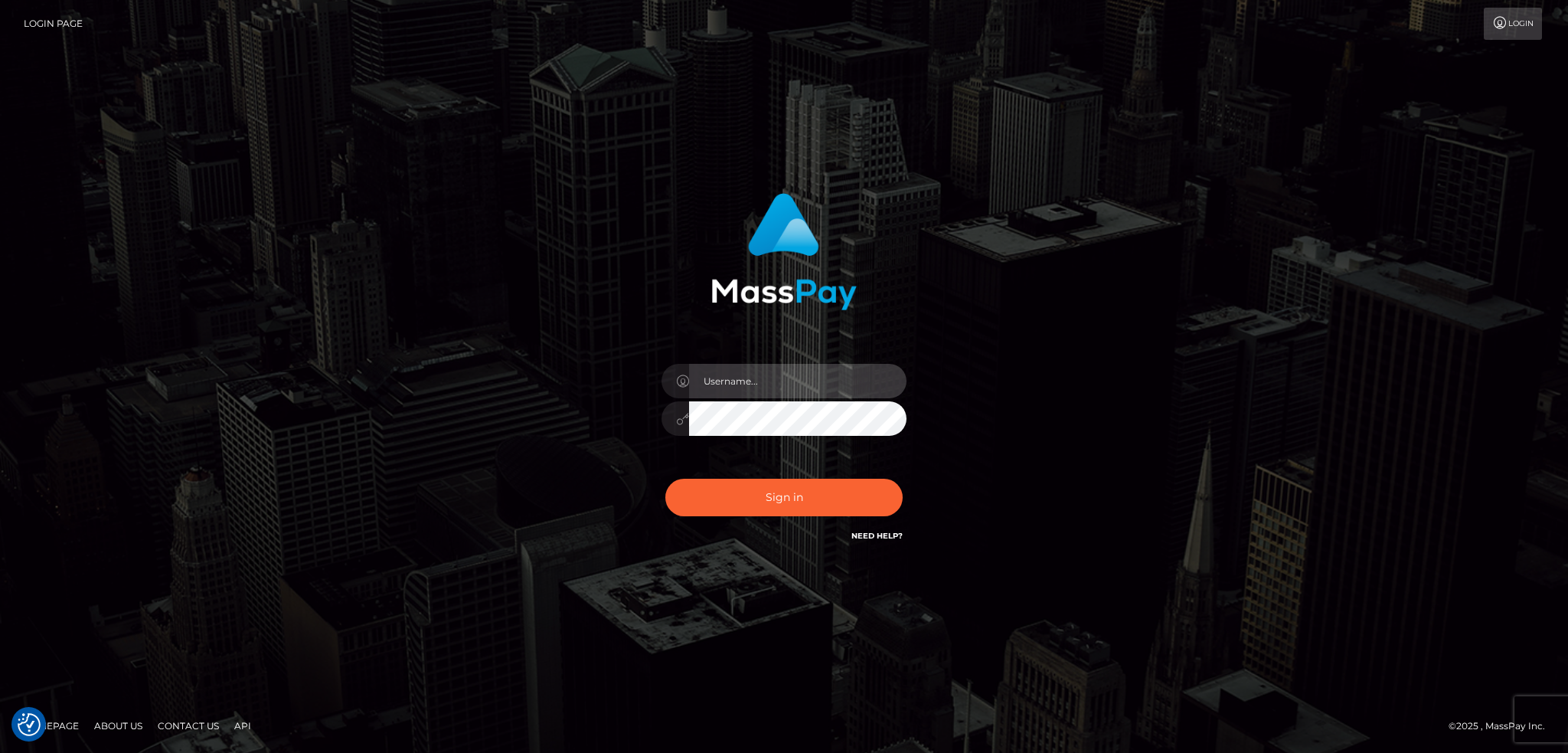
type input "alexstef"
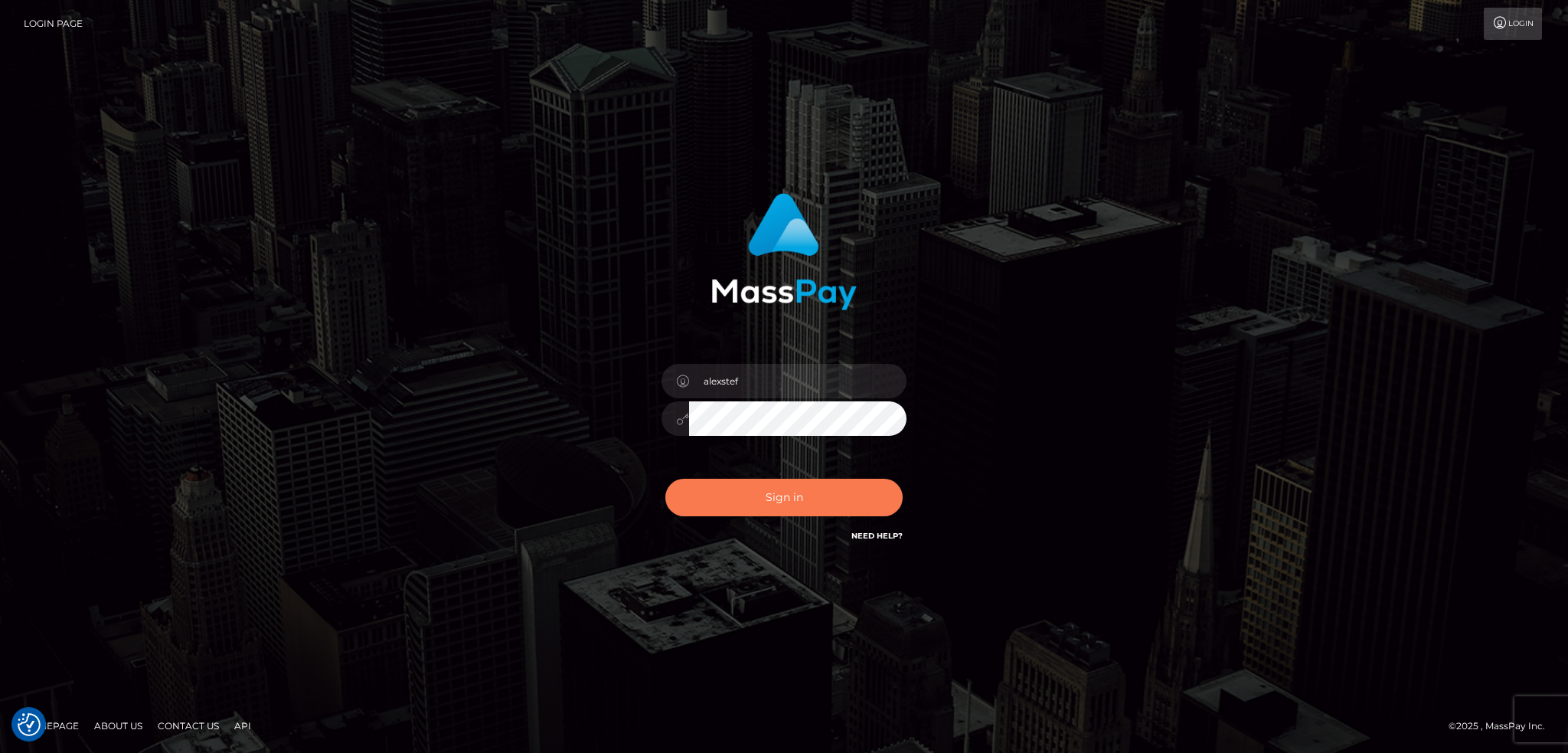
click at [748, 504] on button "Sign in" at bounding box center [784, 497] width 237 height 38
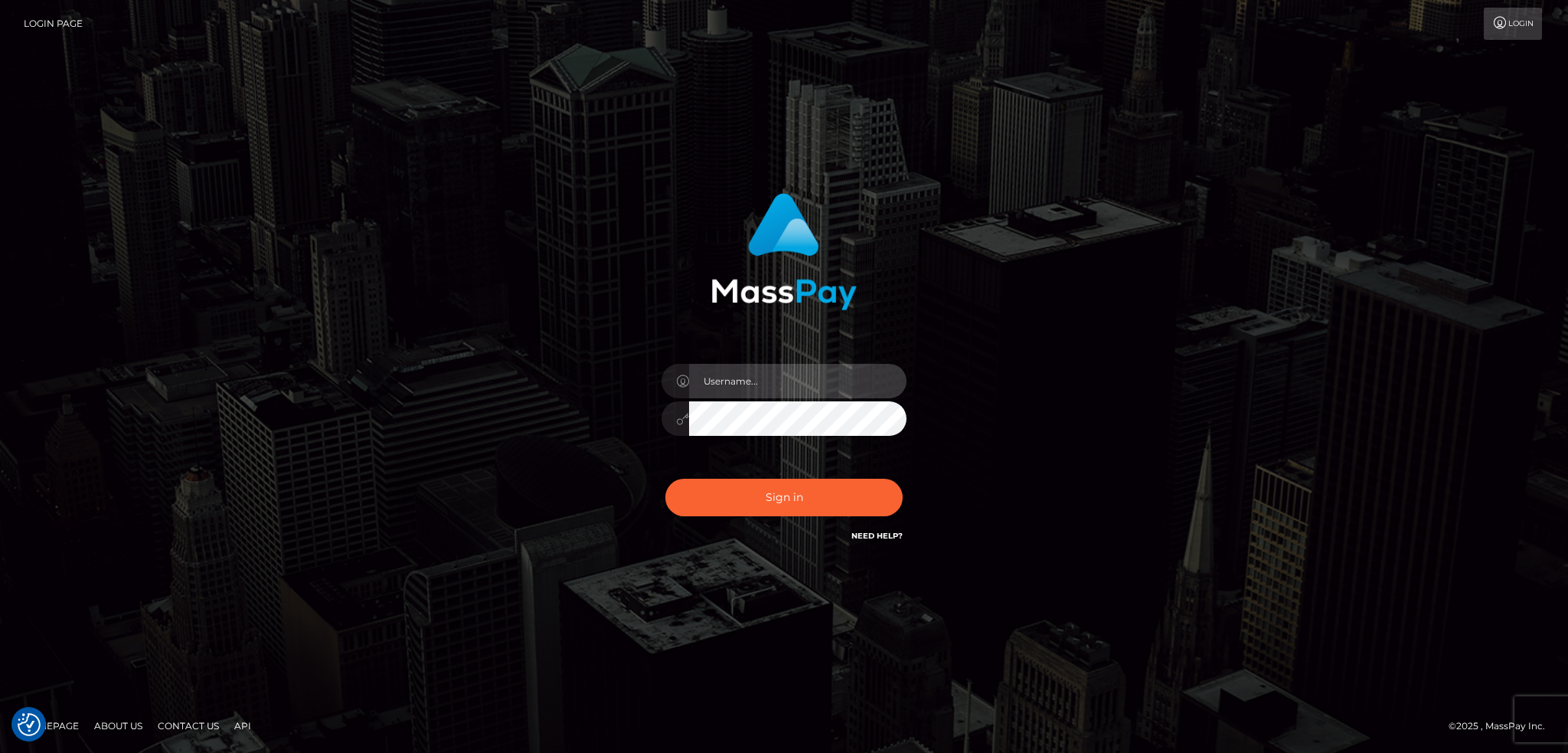
type input "alexstef"
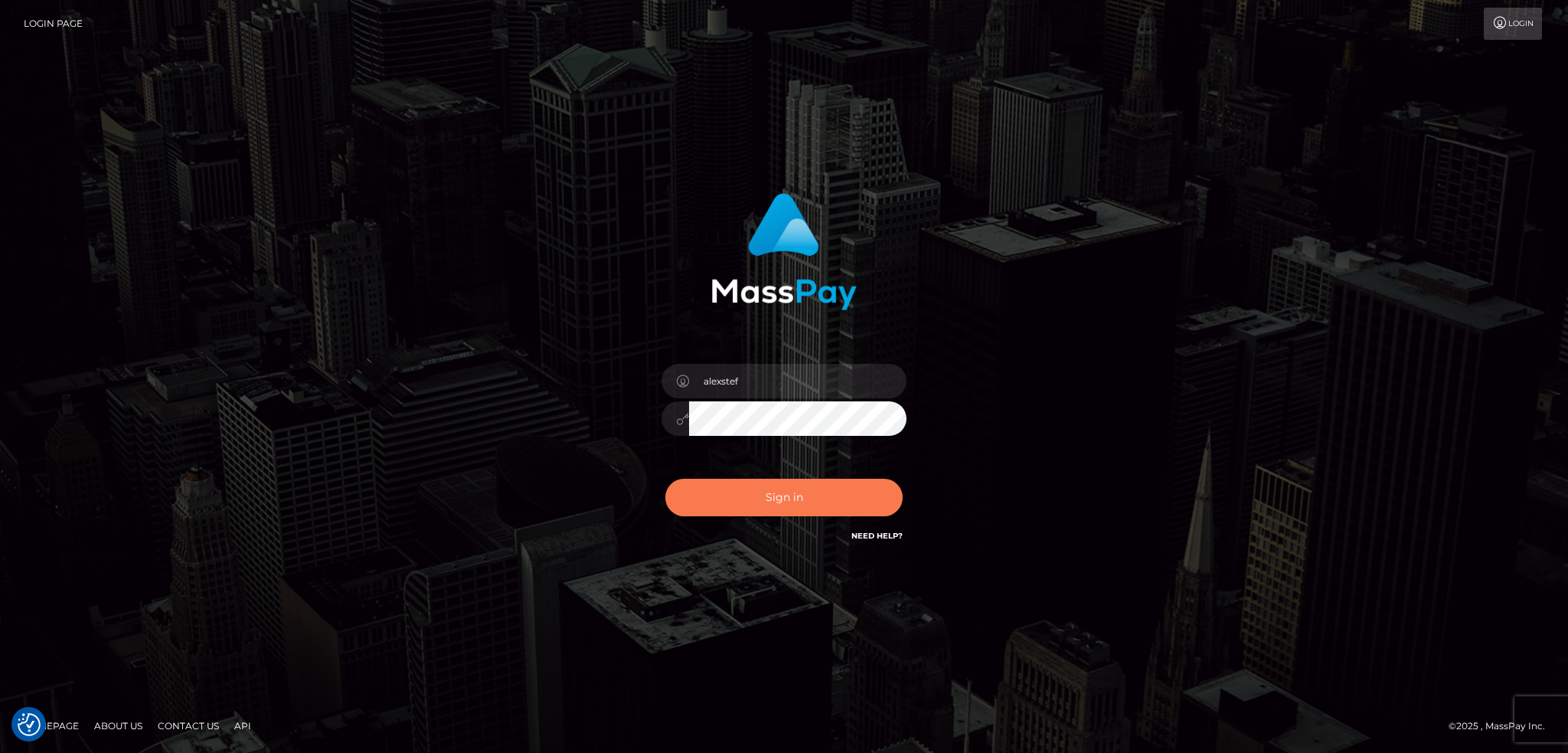
click at [750, 501] on button "Sign in" at bounding box center [784, 497] width 237 height 38
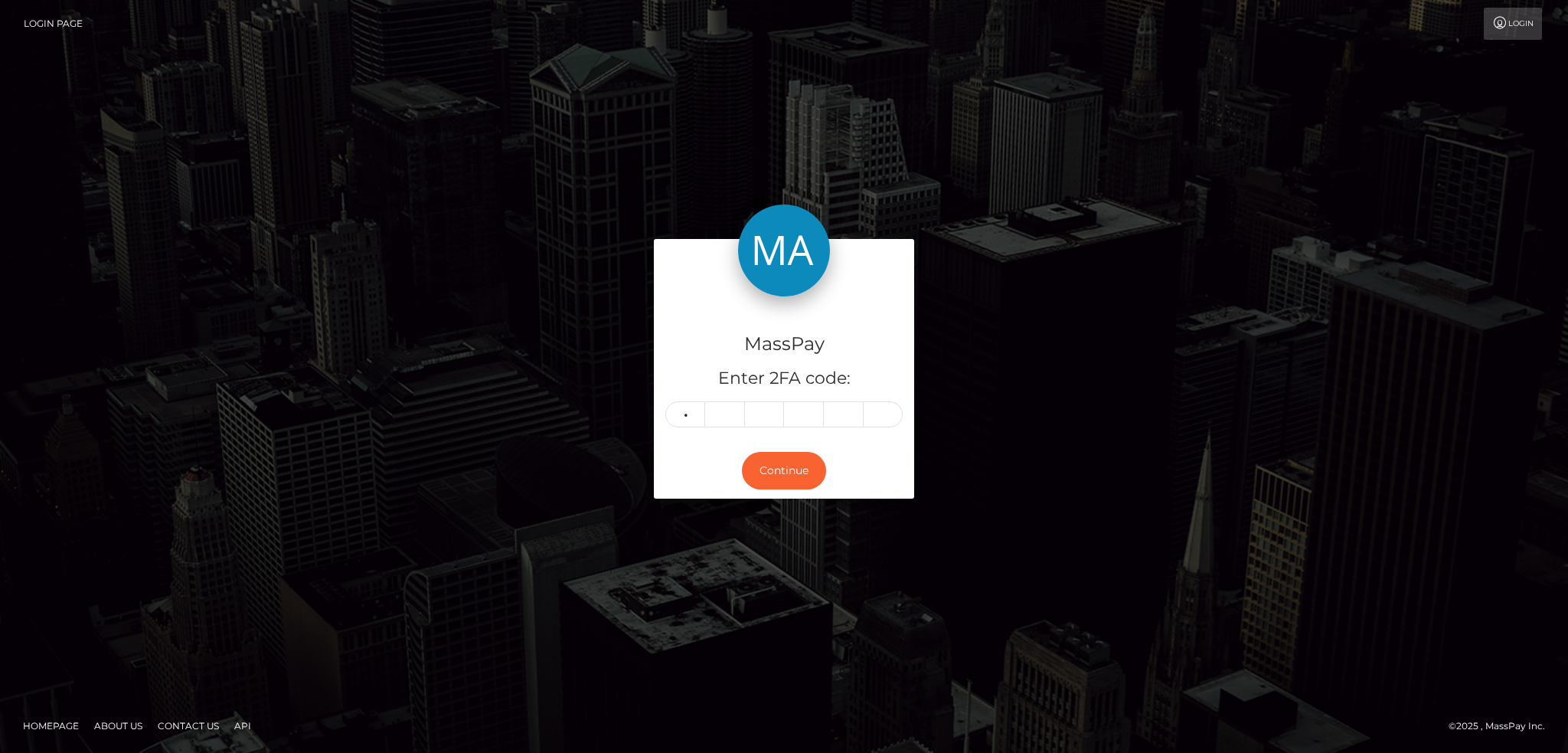
type input "2"
type input "1"
type input "0"
type input "6"
type input "7"
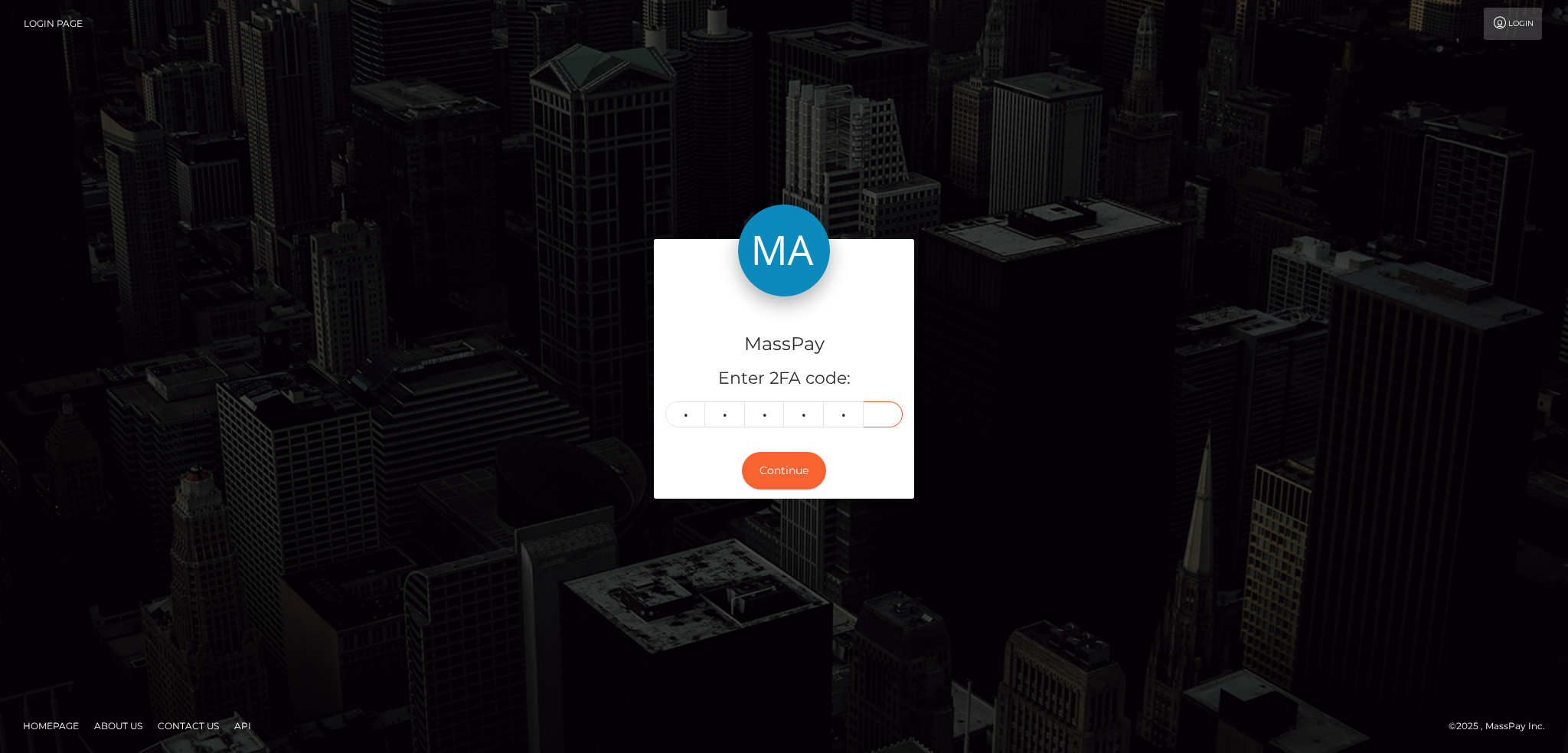
type input "2"
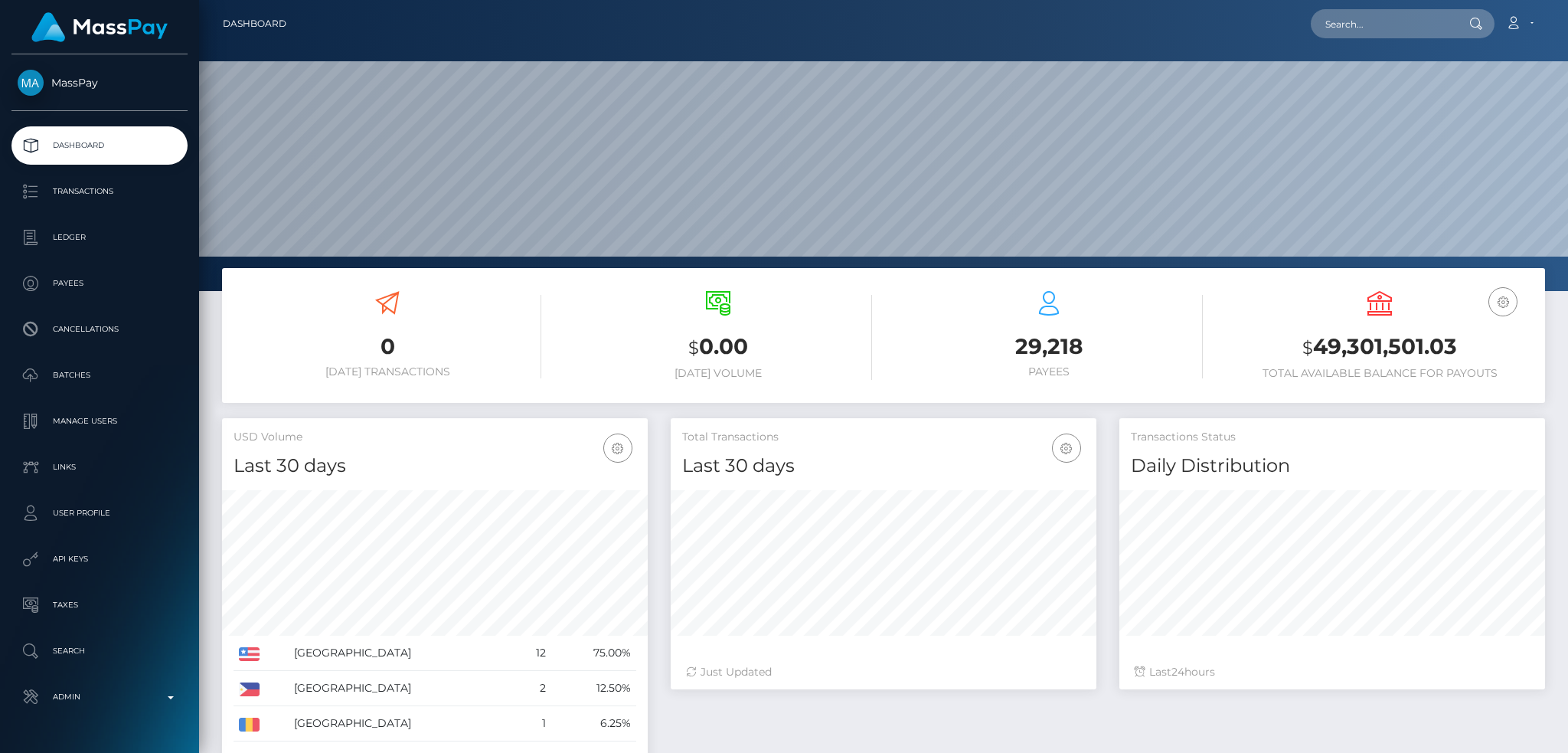
scroll to position [420, 425]
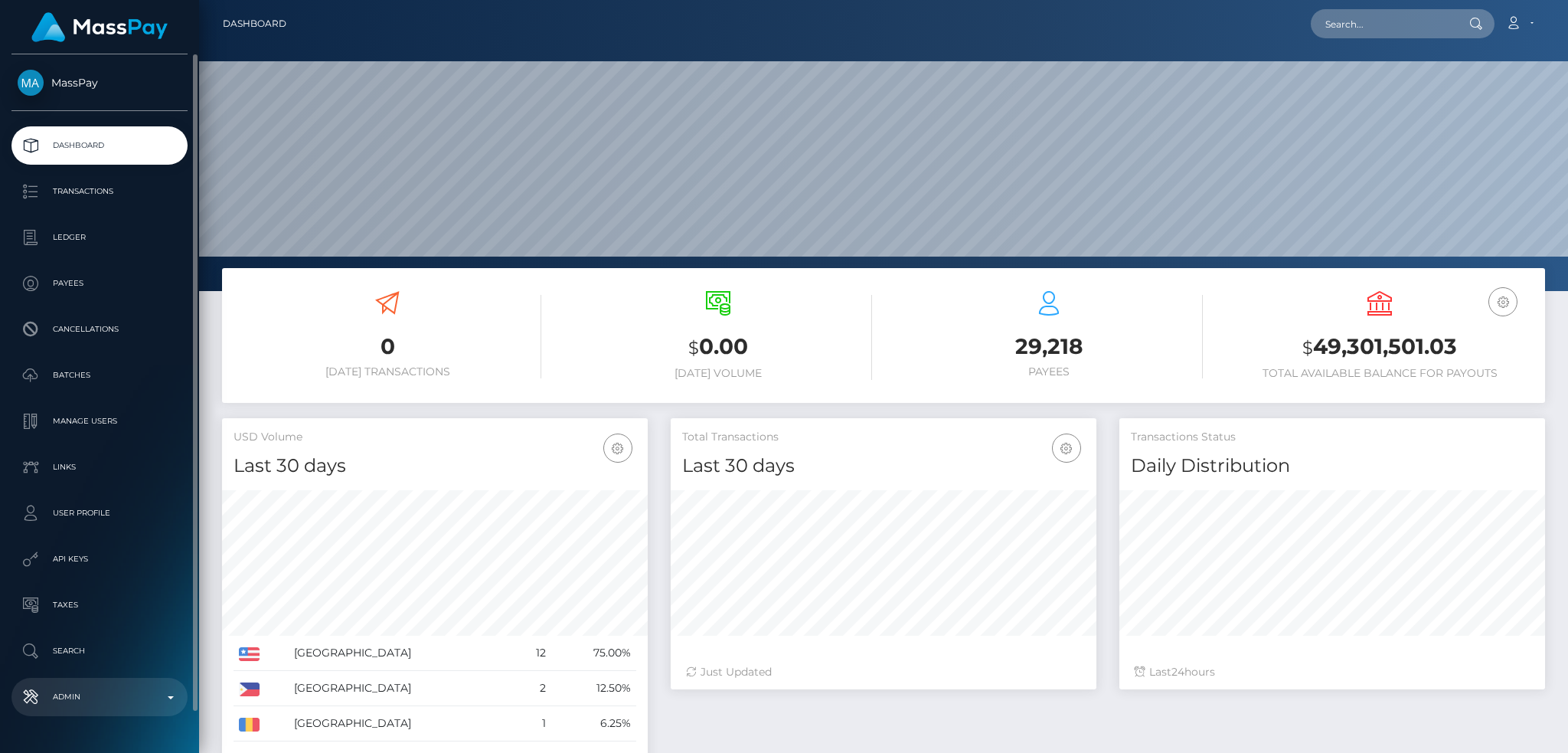
click at [89, 691] on p "Admin" at bounding box center [99, 697] width 164 height 23
click at [87, 691] on p "Admin" at bounding box center [99, 697] width 164 height 23
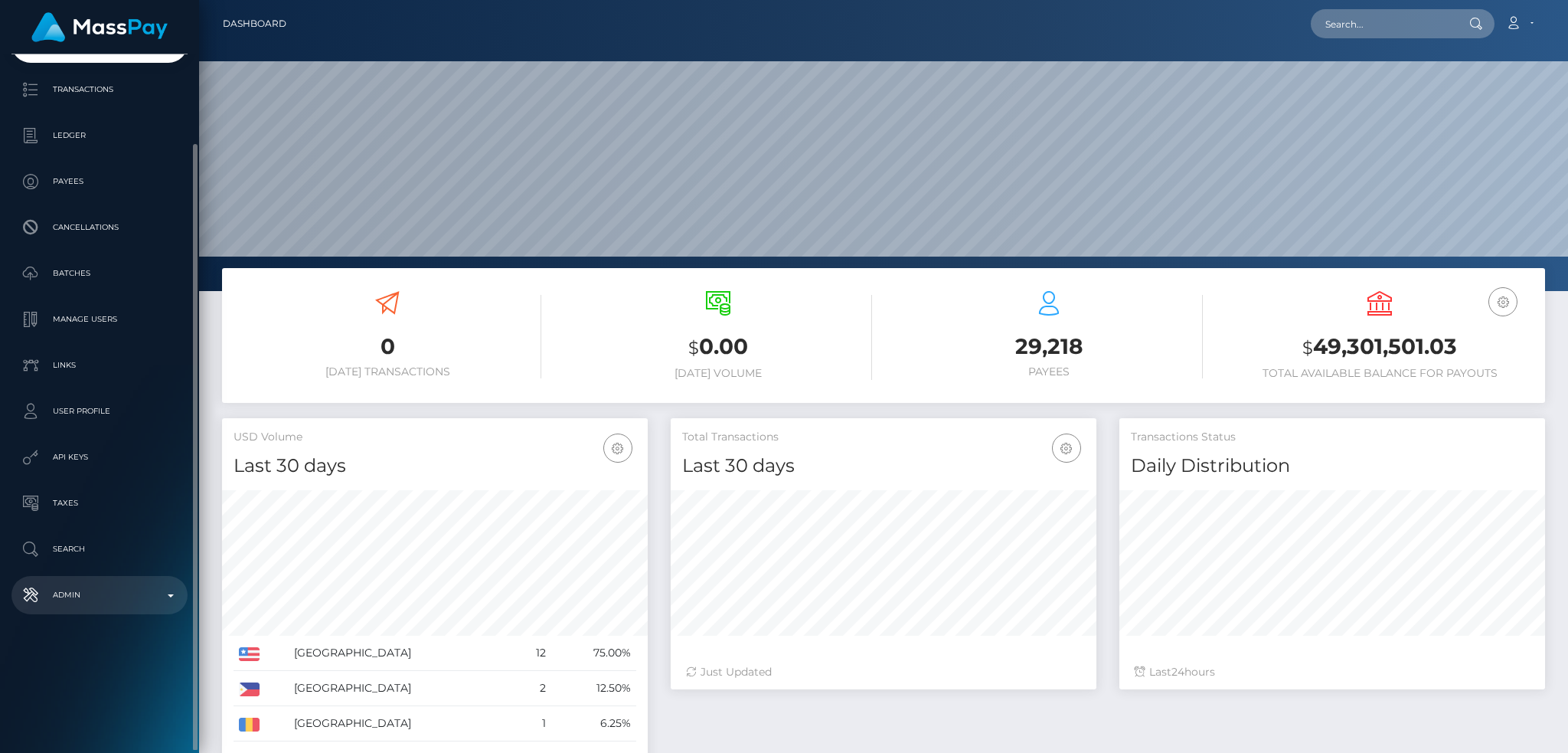
click at [119, 601] on p "Admin" at bounding box center [99, 594] width 164 height 23
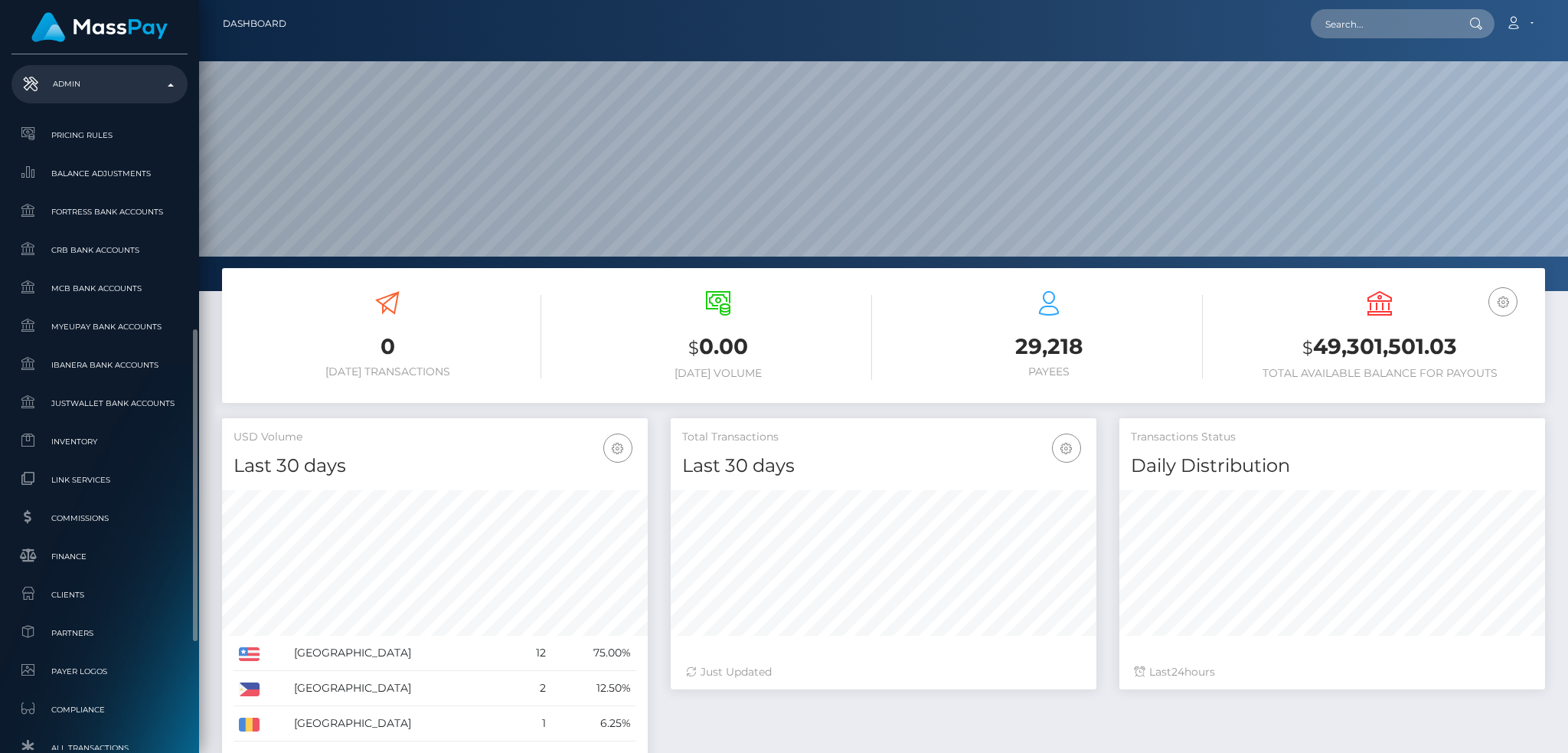
scroll to position [856, 0]
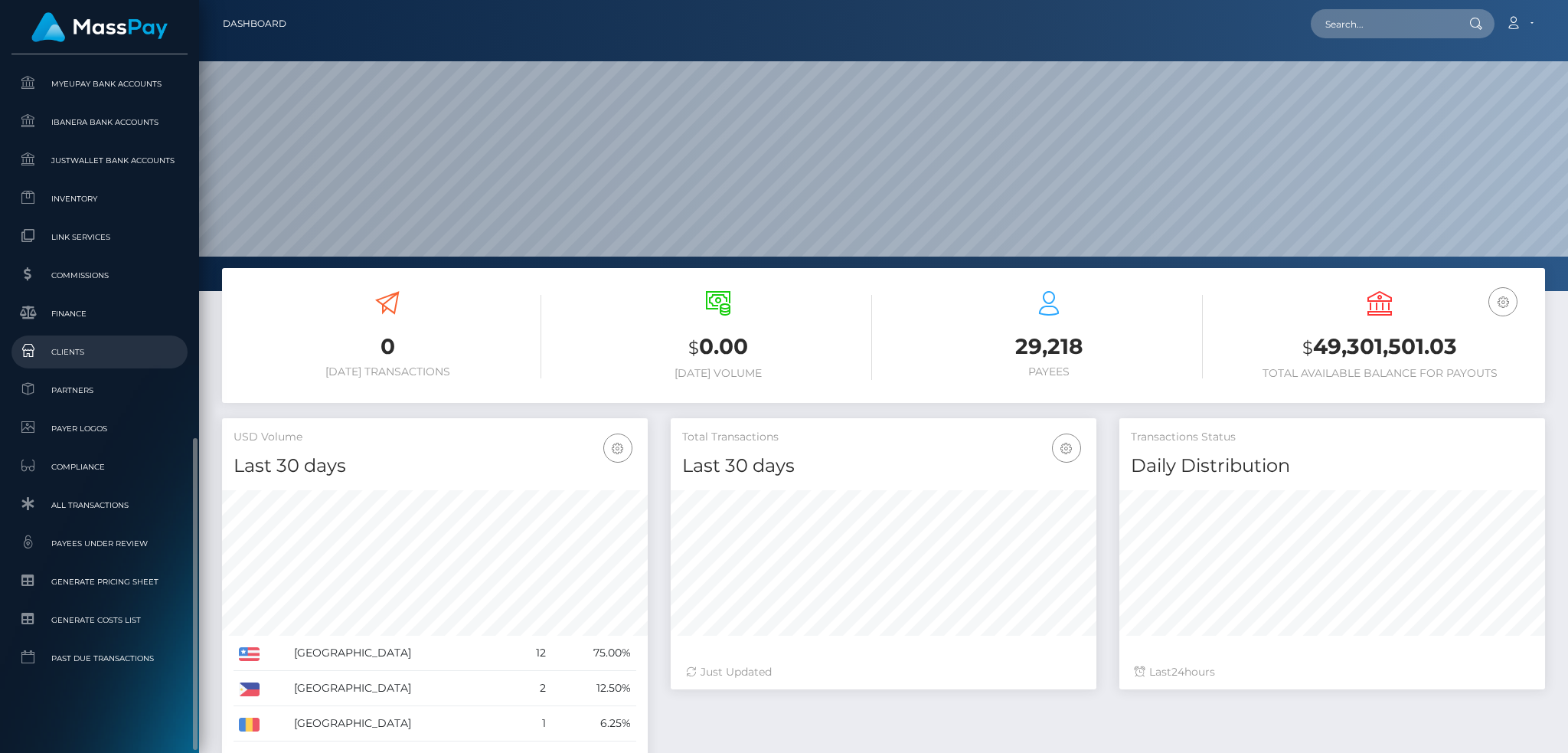
click at [105, 346] on span "Clients" at bounding box center [99, 351] width 164 height 18
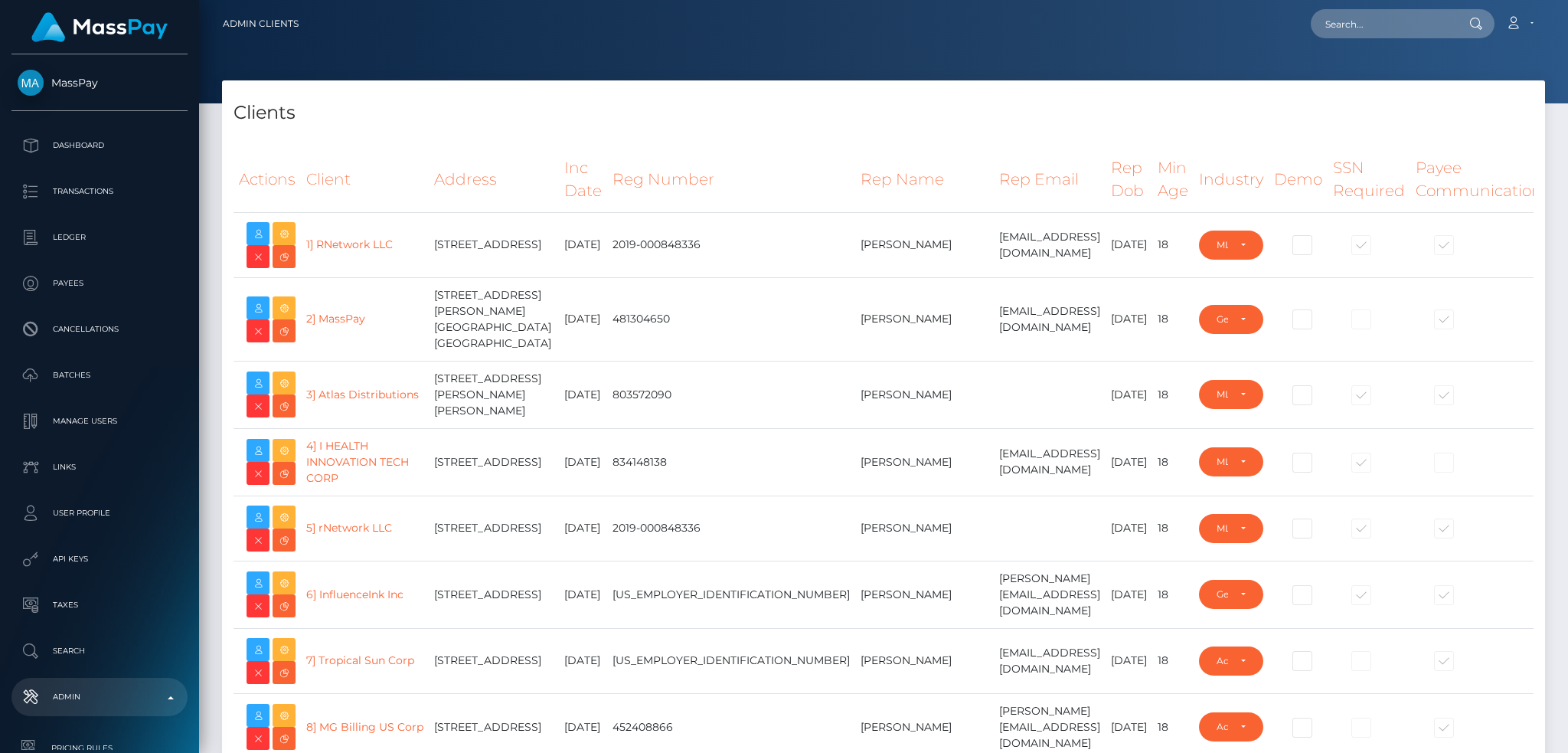
select select "223"
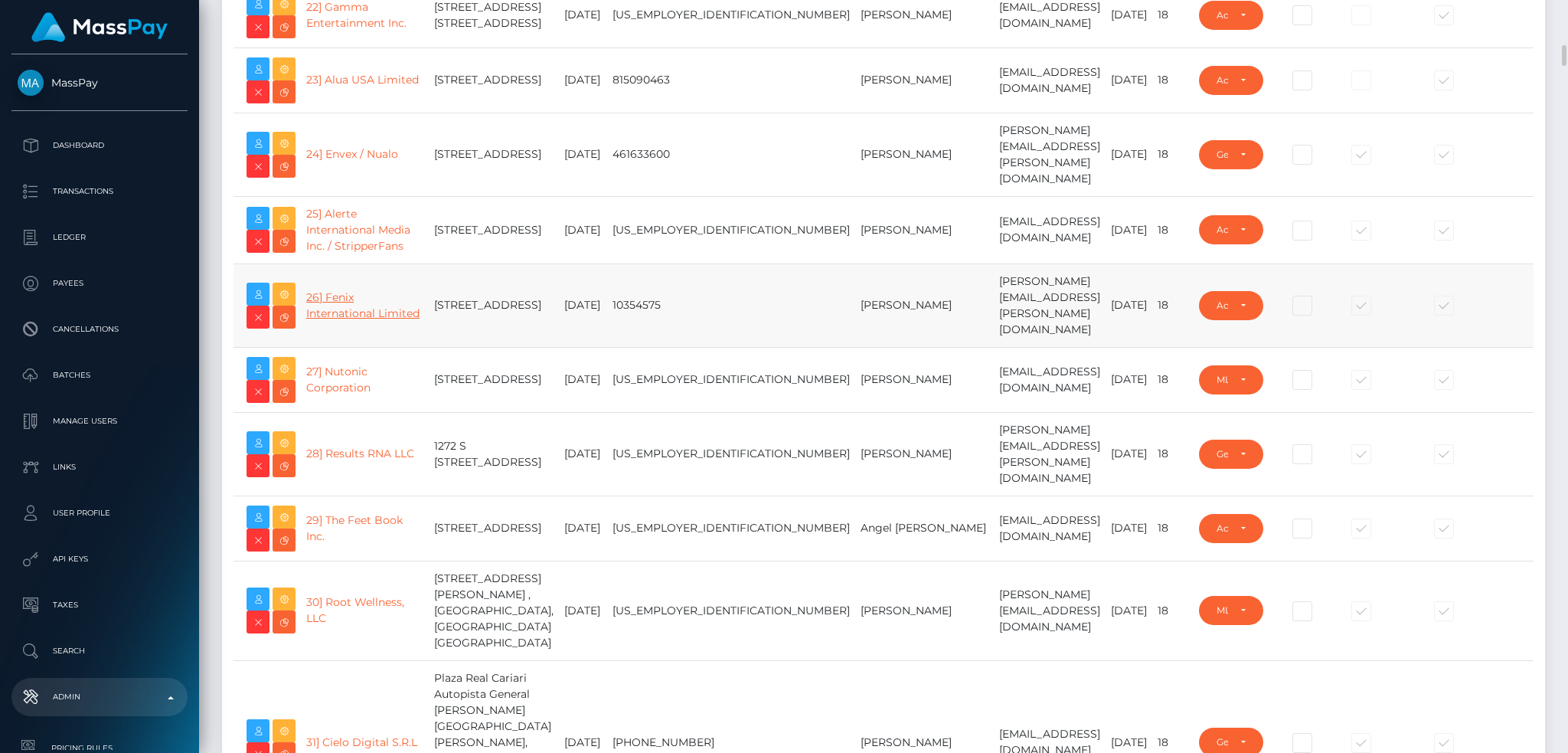
click at [351, 320] on link "26] Fenix International Limited" at bounding box center [362, 305] width 114 height 30
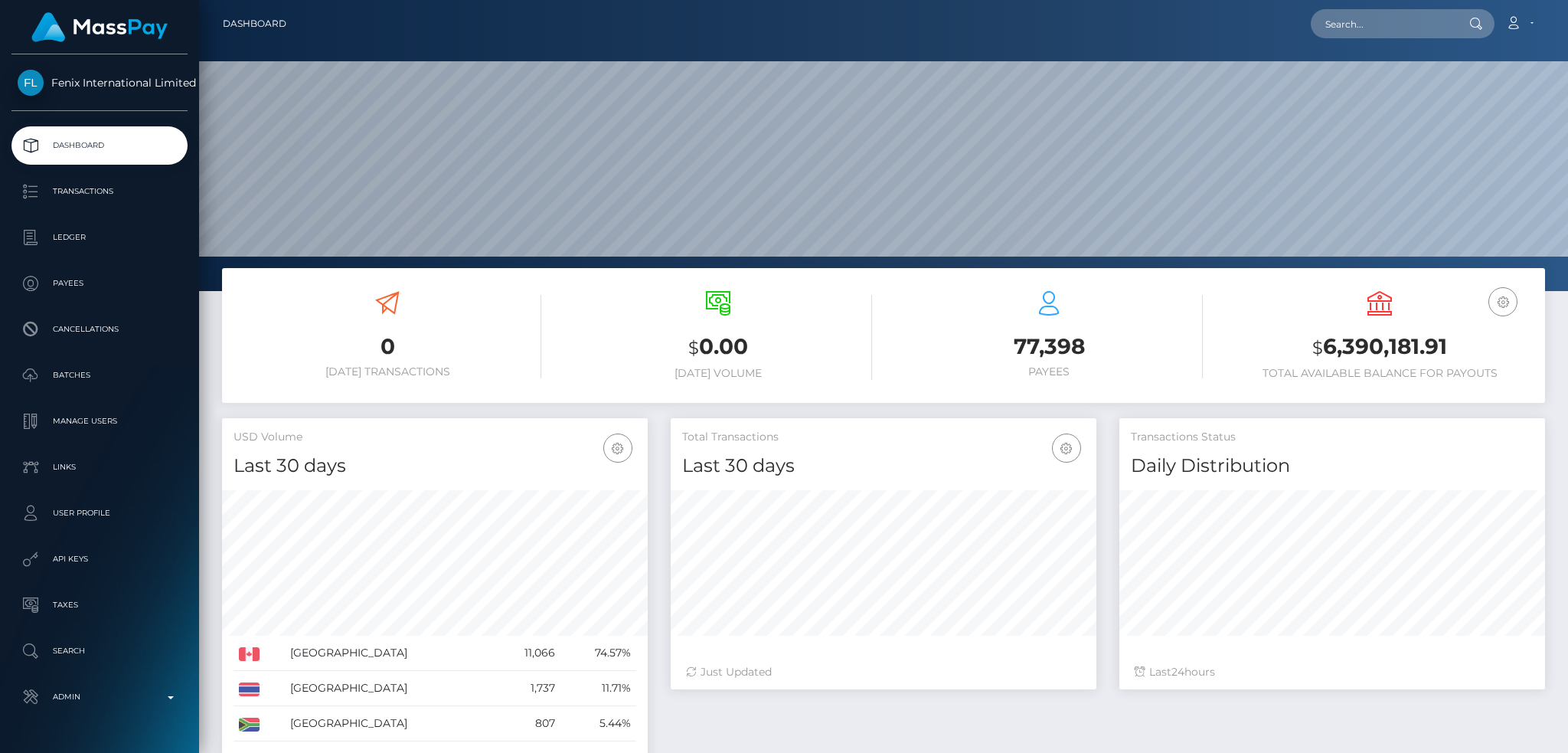
scroll to position [272, 425]
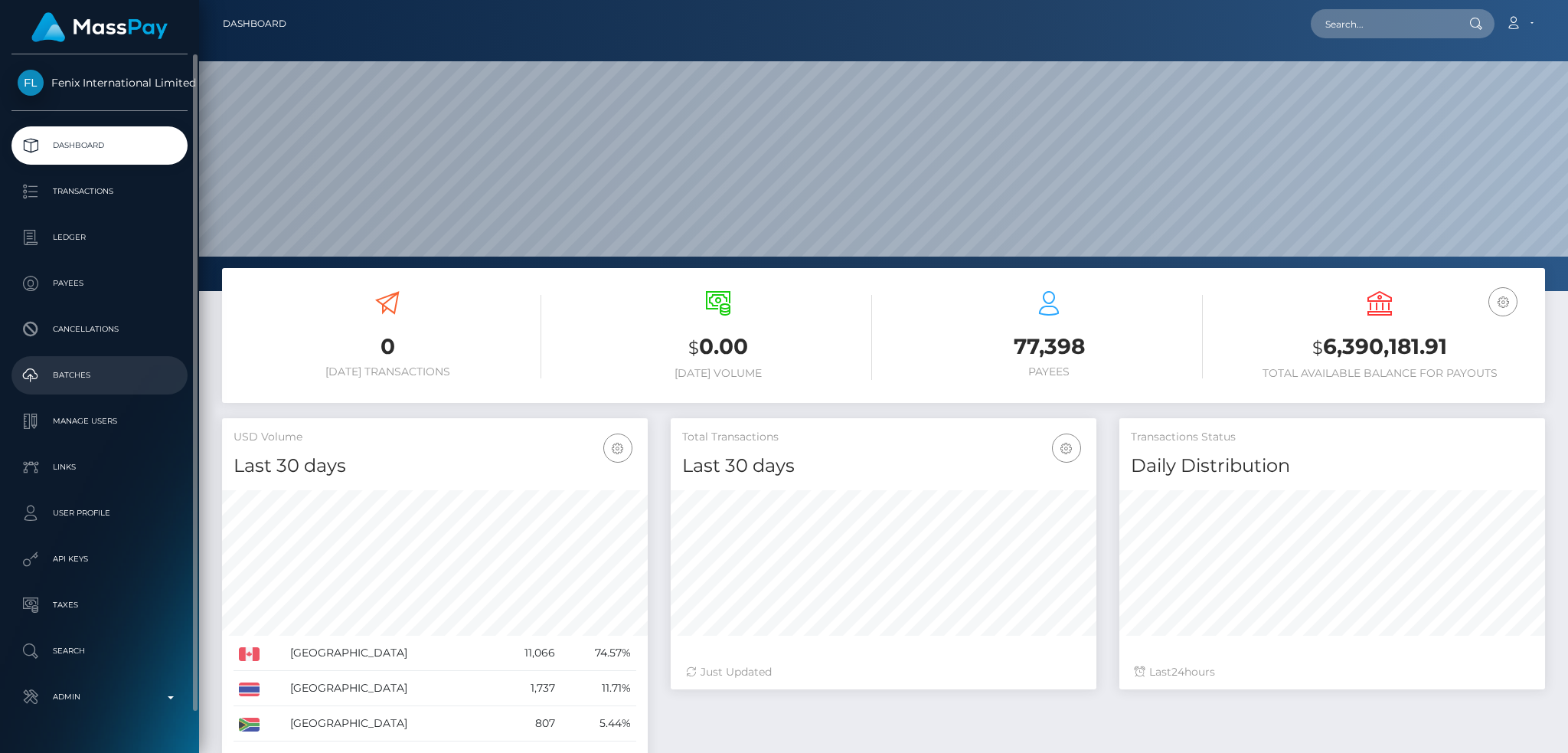
click at [117, 369] on p "Batches" at bounding box center [99, 375] width 164 height 23
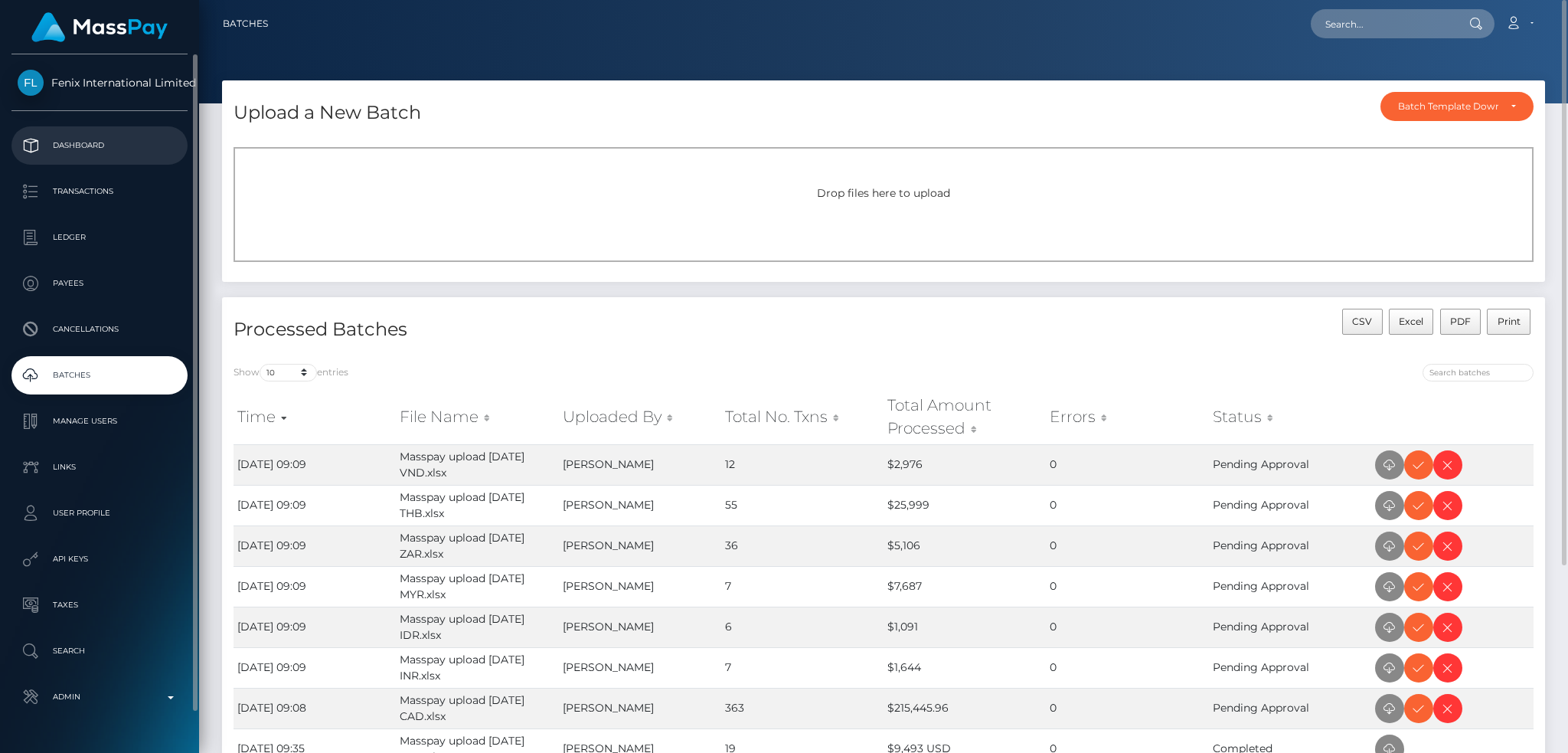
click at [98, 141] on p "Dashboard" at bounding box center [99, 145] width 164 height 23
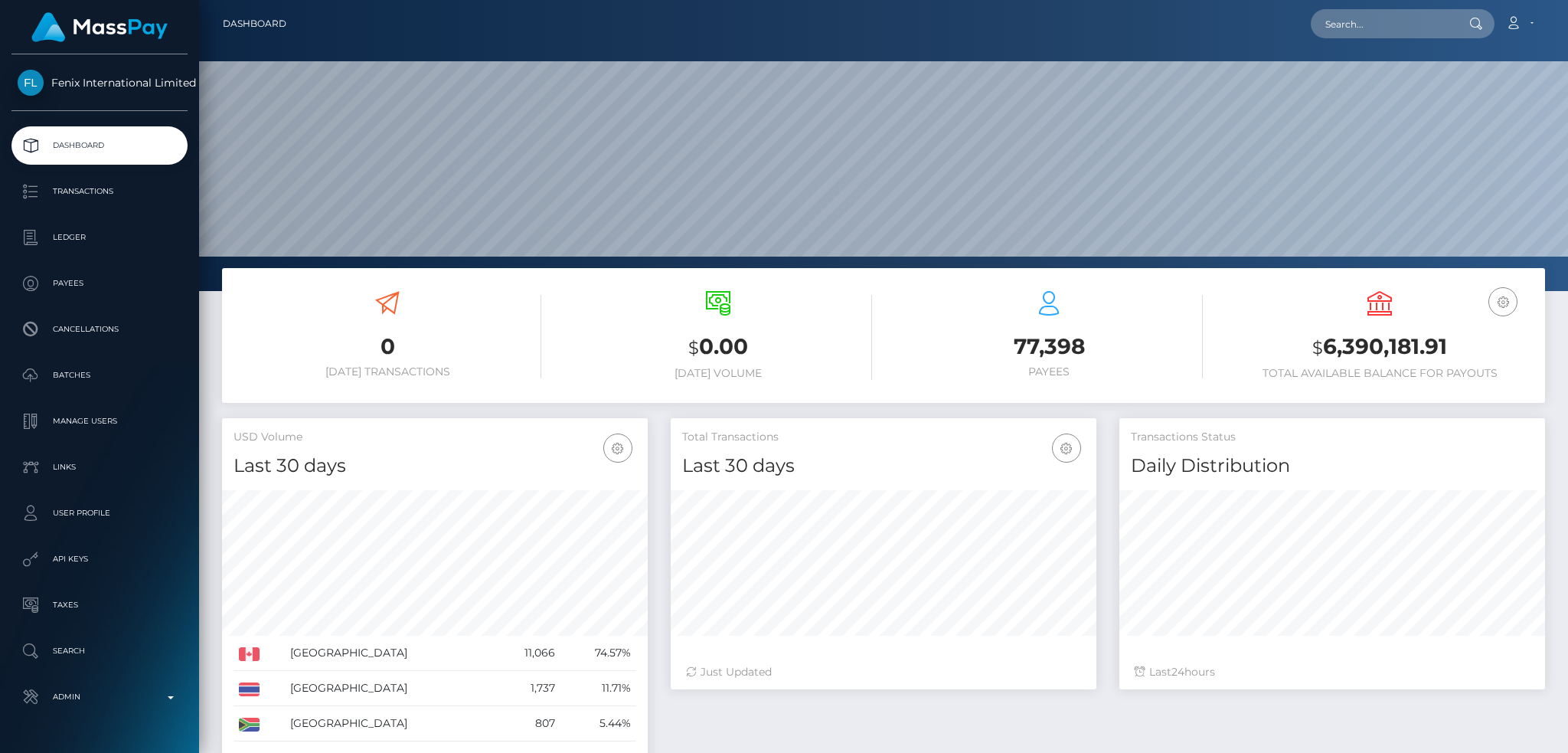
scroll to position [272, 425]
